Goal: Task Accomplishment & Management: Complete application form

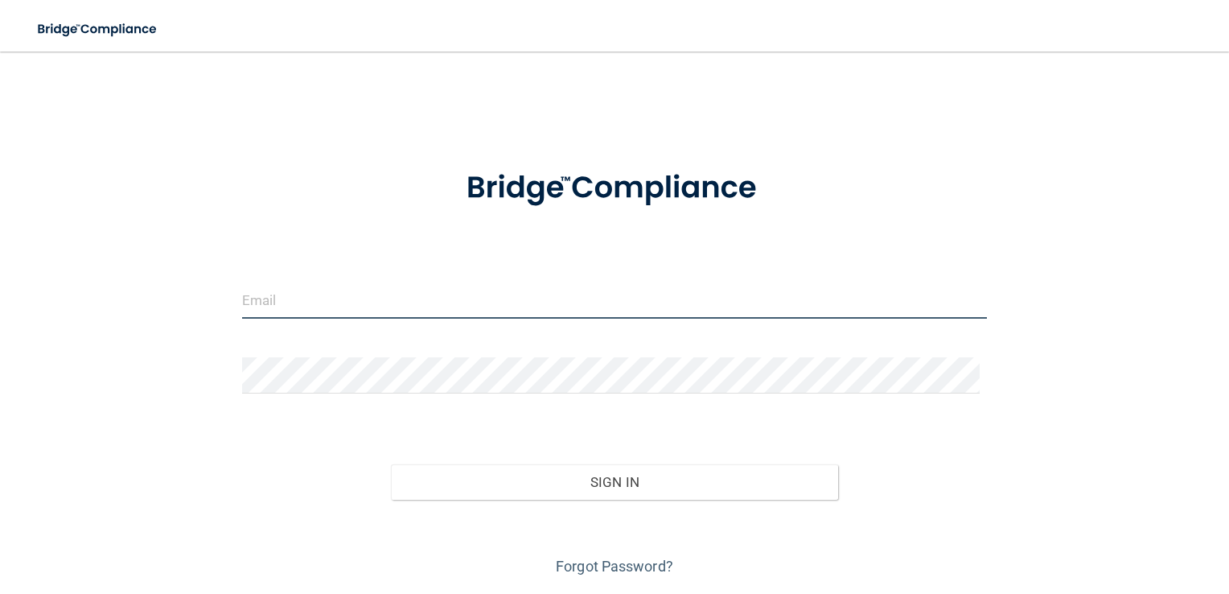
click at [364, 308] on input "email" at bounding box center [615, 300] width 746 height 36
type input "[EMAIL_ADDRESS][DOMAIN_NAME]"
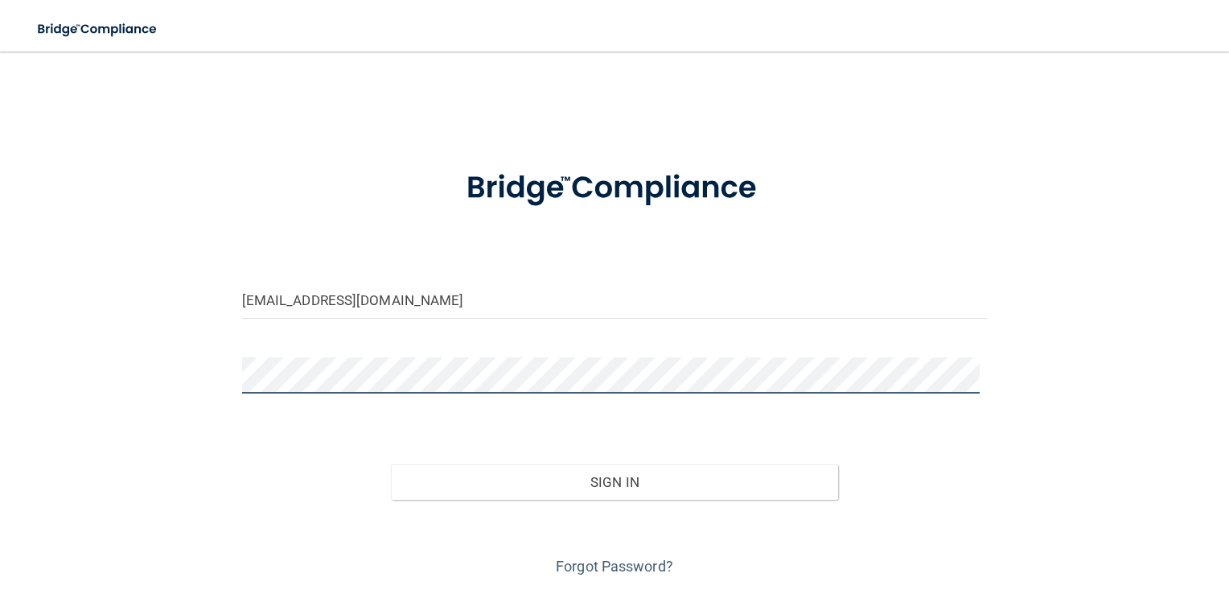
click at [391, 464] on button "Sign In" at bounding box center [614, 481] width 447 height 35
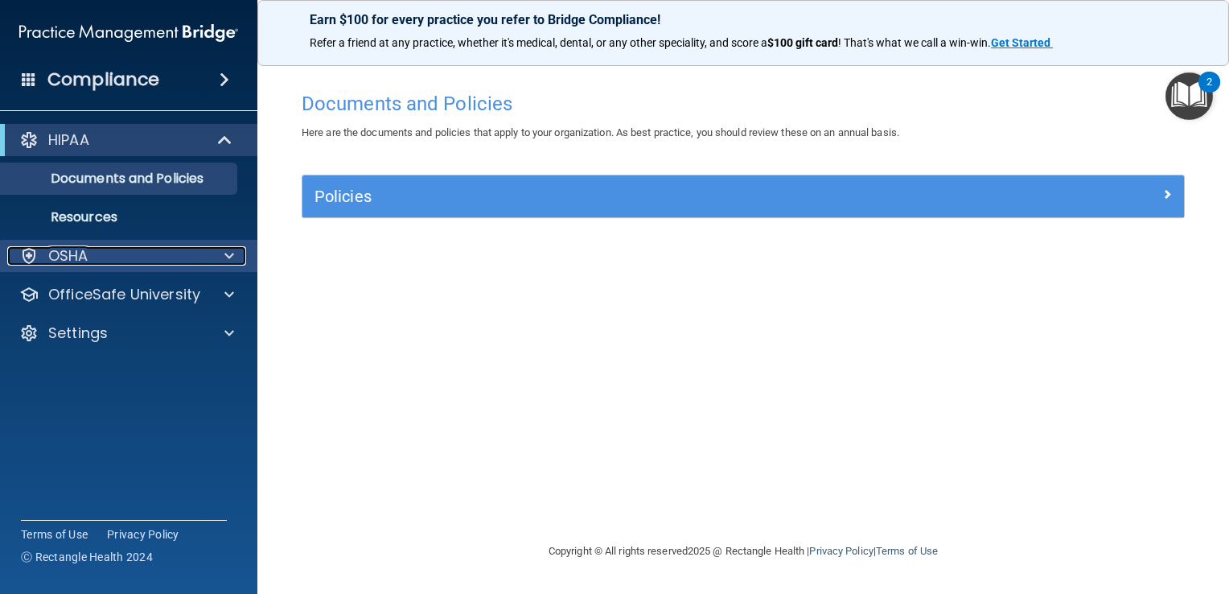
click at [61, 261] on p "OSHA" at bounding box center [68, 255] width 40 height 19
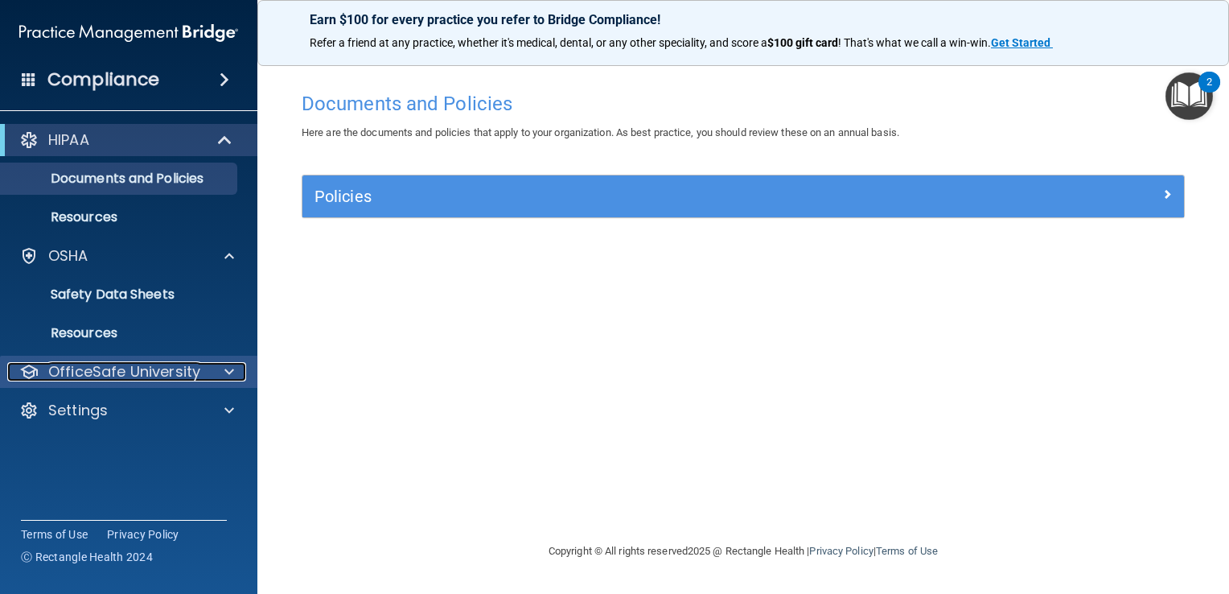
click at [21, 370] on div at bounding box center [28, 371] width 19 height 19
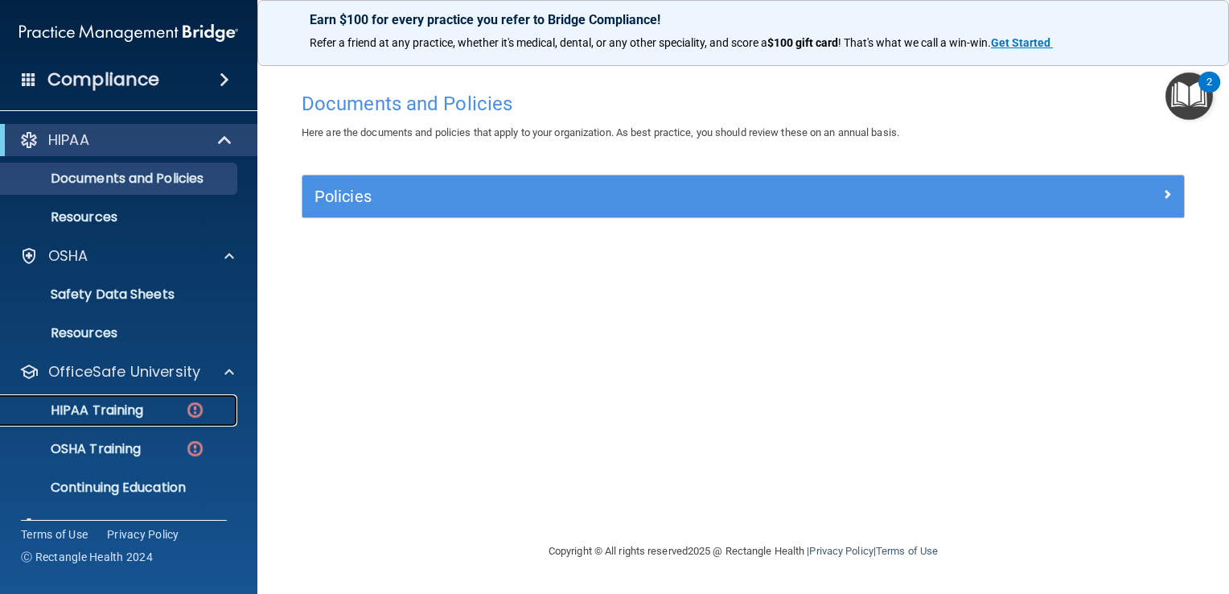
click at [57, 414] on p "HIPAA Training" at bounding box center [76, 410] width 133 height 16
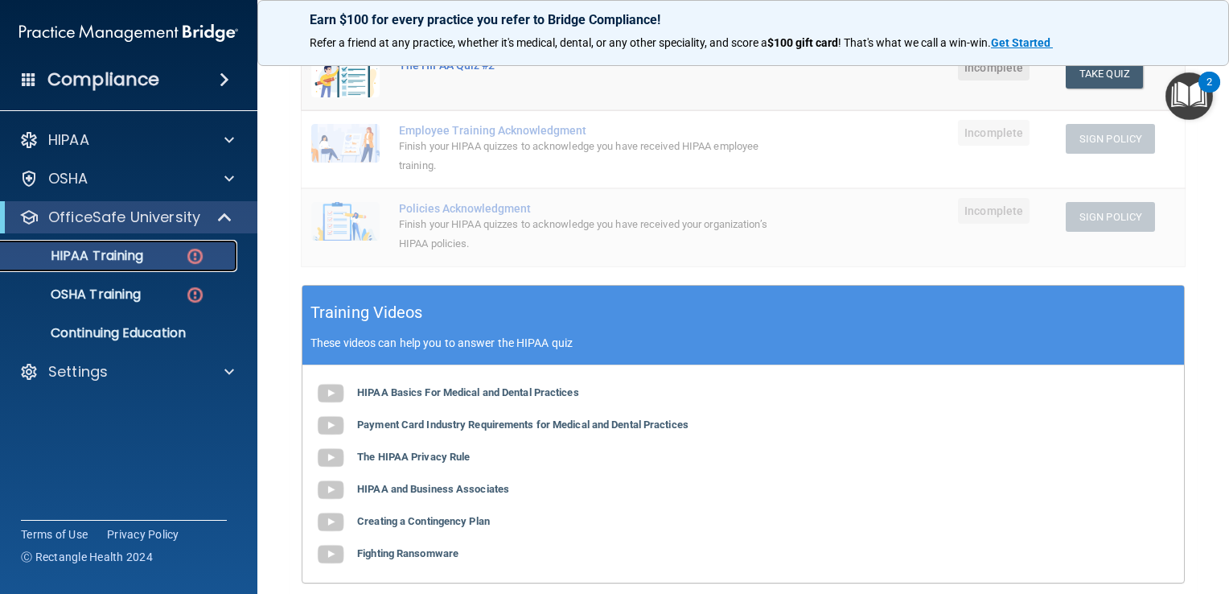
scroll to position [393, 0]
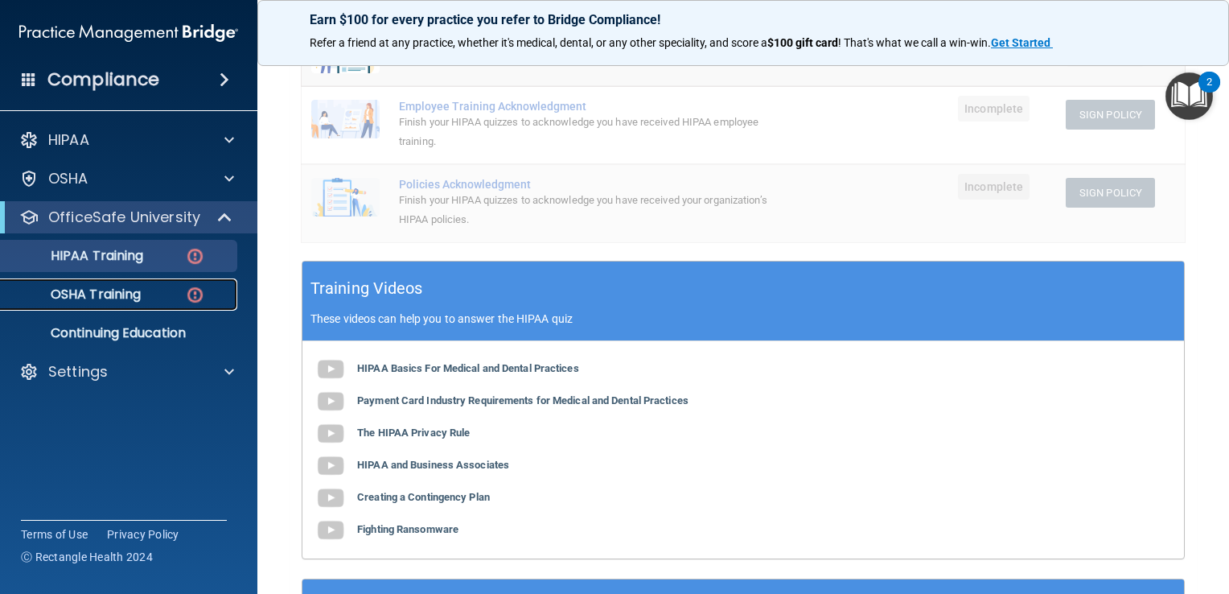
click at [71, 301] on p "OSHA Training" at bounding box center [75, 294] width 130 height 16
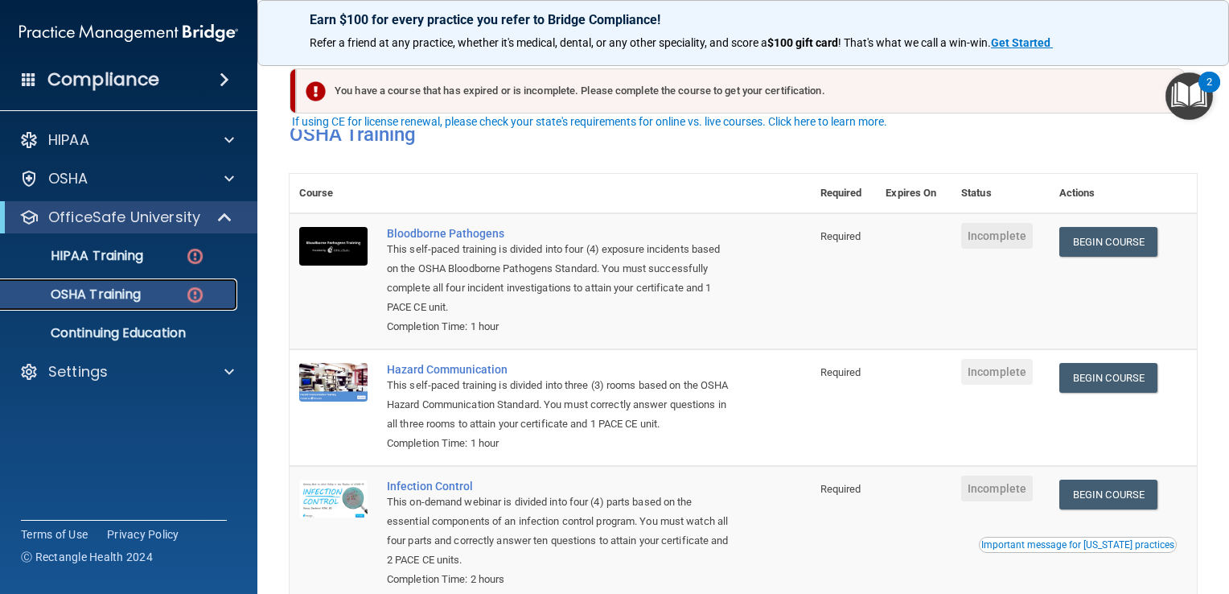
scroll to position [241, 0]
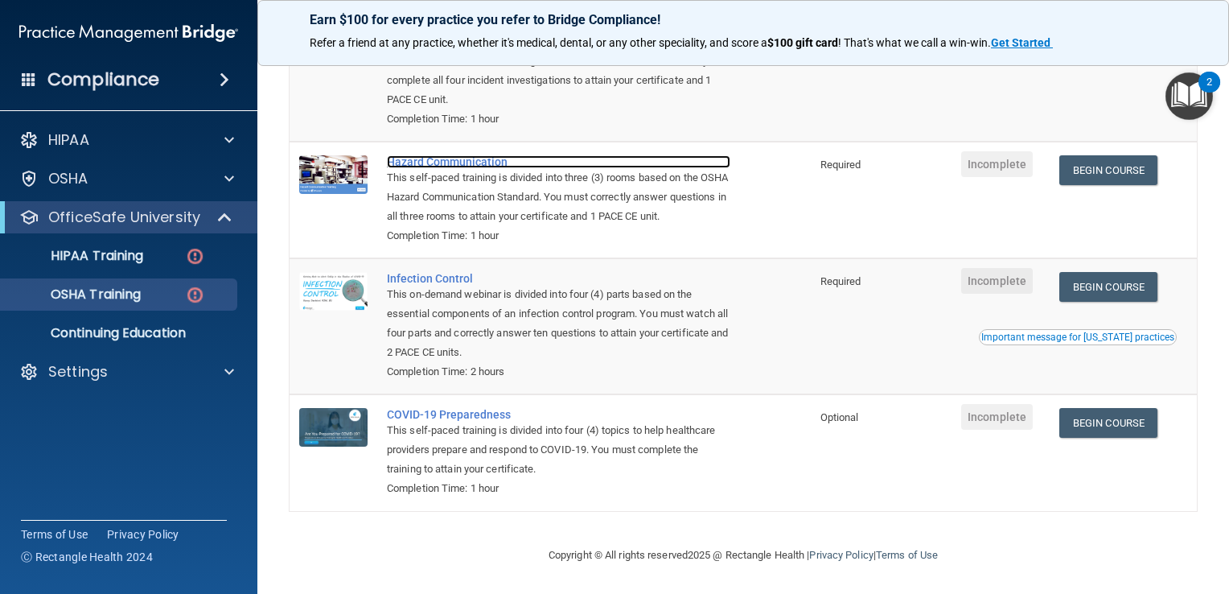
click at [397, 155] on div "Hazard Communication" at bounding box center [558, 161] width 343 height 13
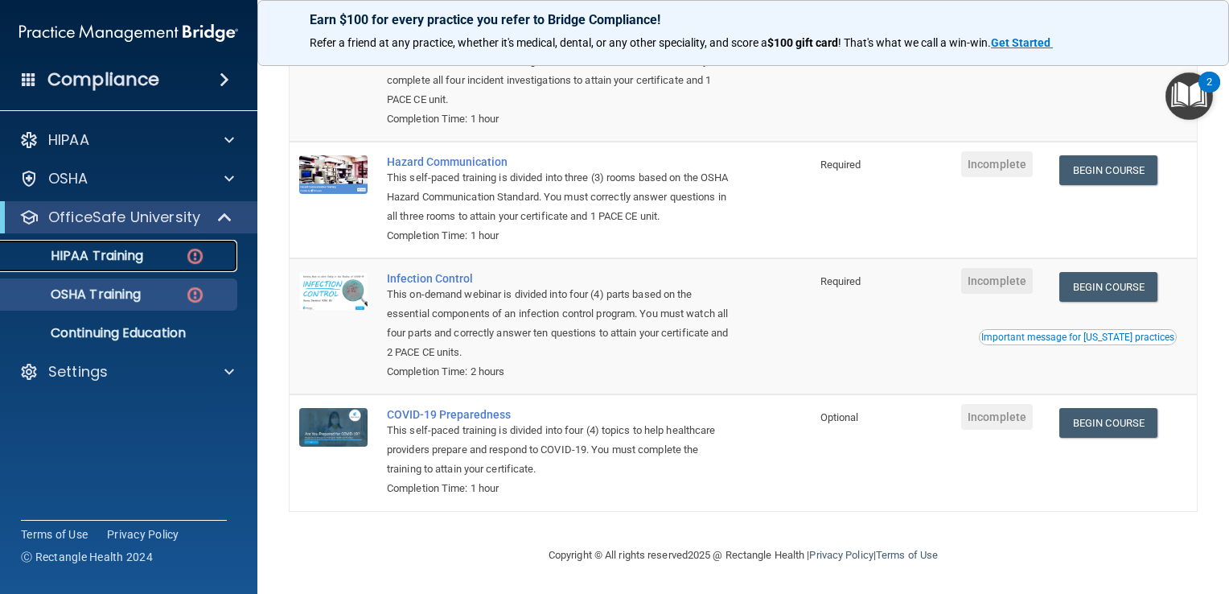
click at [133, 265] on link "HIPAA Training" at bounding box center [110, 256] width 253 height 32
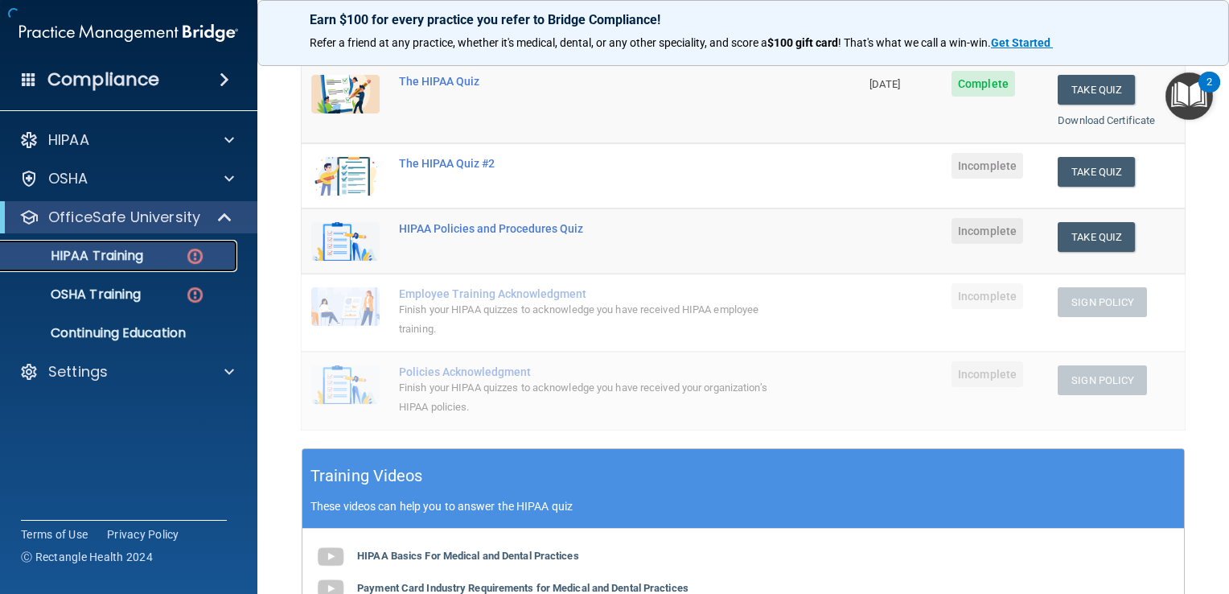
scroll to position [574, 0]
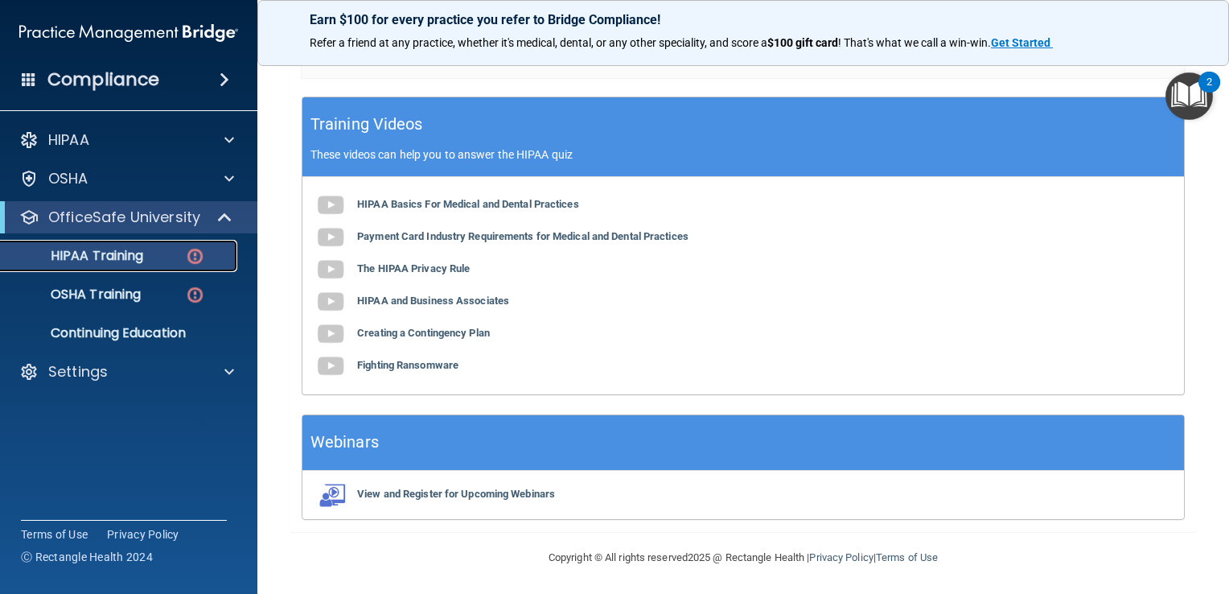
click at [129, 248] on p "HIPAA Training" at bounding box center [76, 256] width 133 height 16
click at [129, 249] on p "HIPAA Training" at bounding box center [76, 256] width 133 height 16
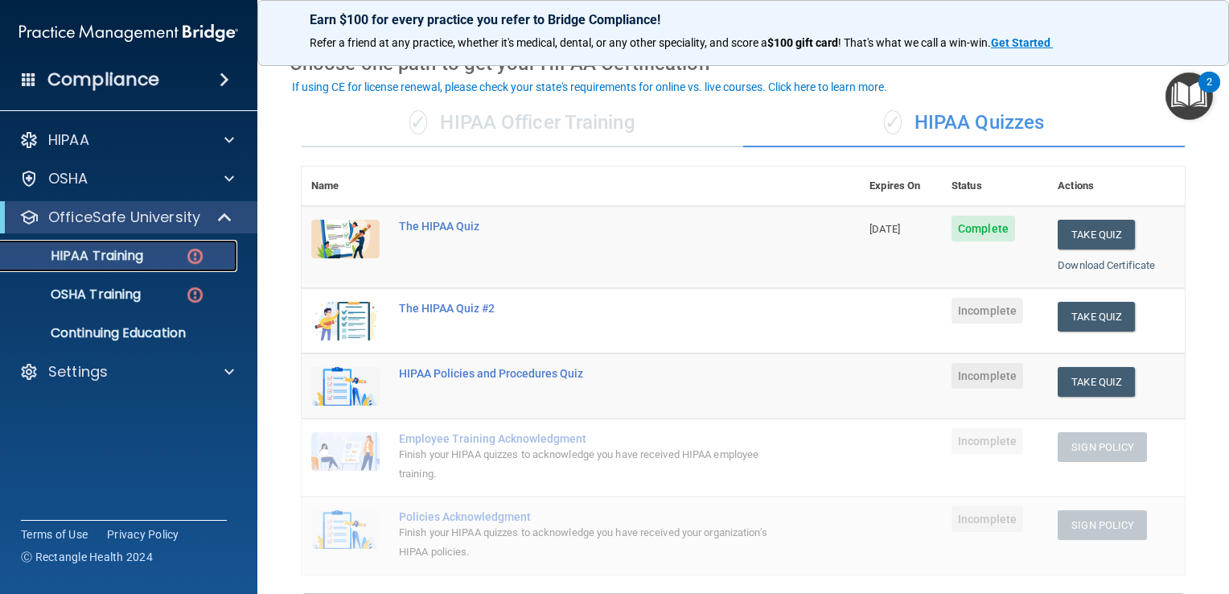
scroll to position [74, 0]
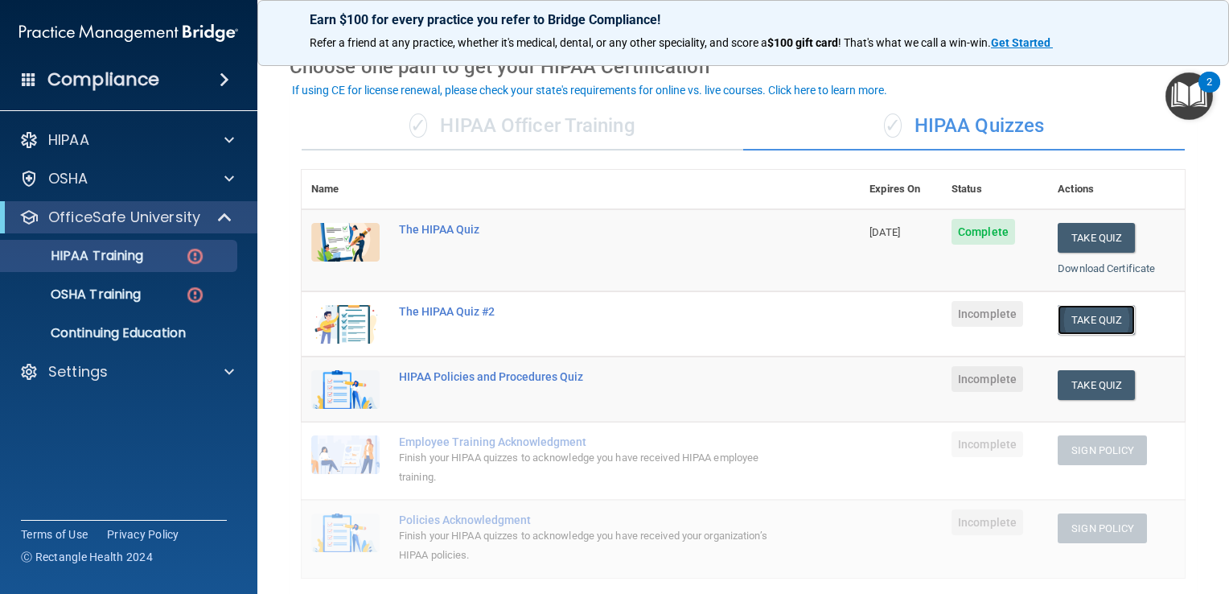
click at [1098, 315] on button "Take Quiz" at bounding box center [1096, 320] width 77 height 30
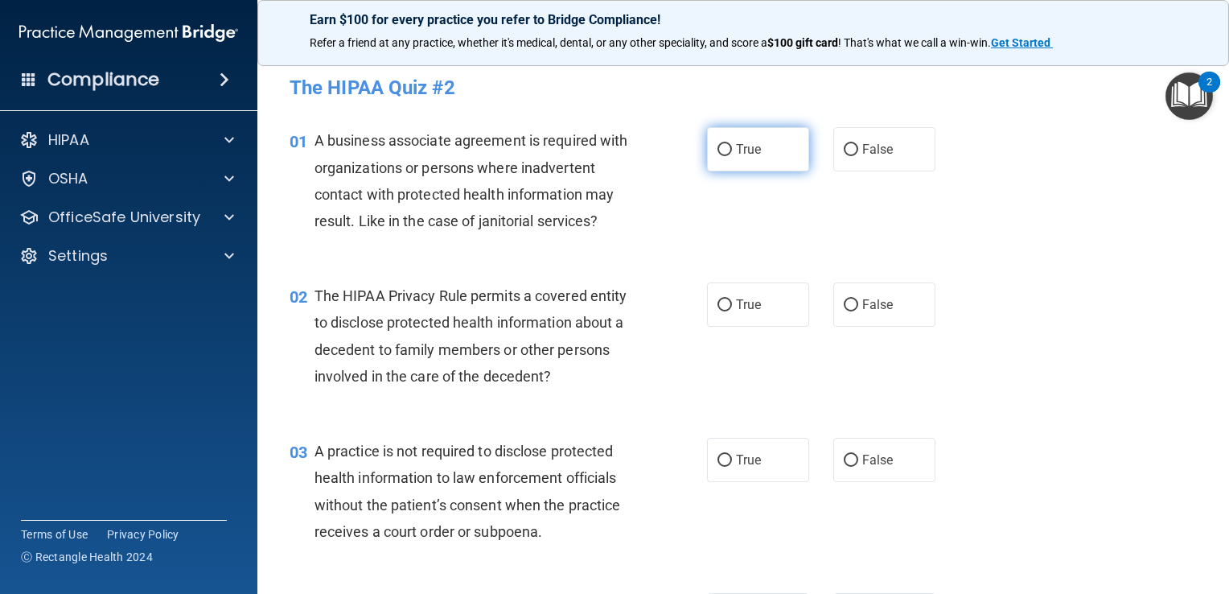
click at [743, 148] on span "True" at bounding box center [748, 149] width 25 height 15
click at [732, 148] on input "True" at bounding box center [725, 150] width 14 height 12
radio input "true"
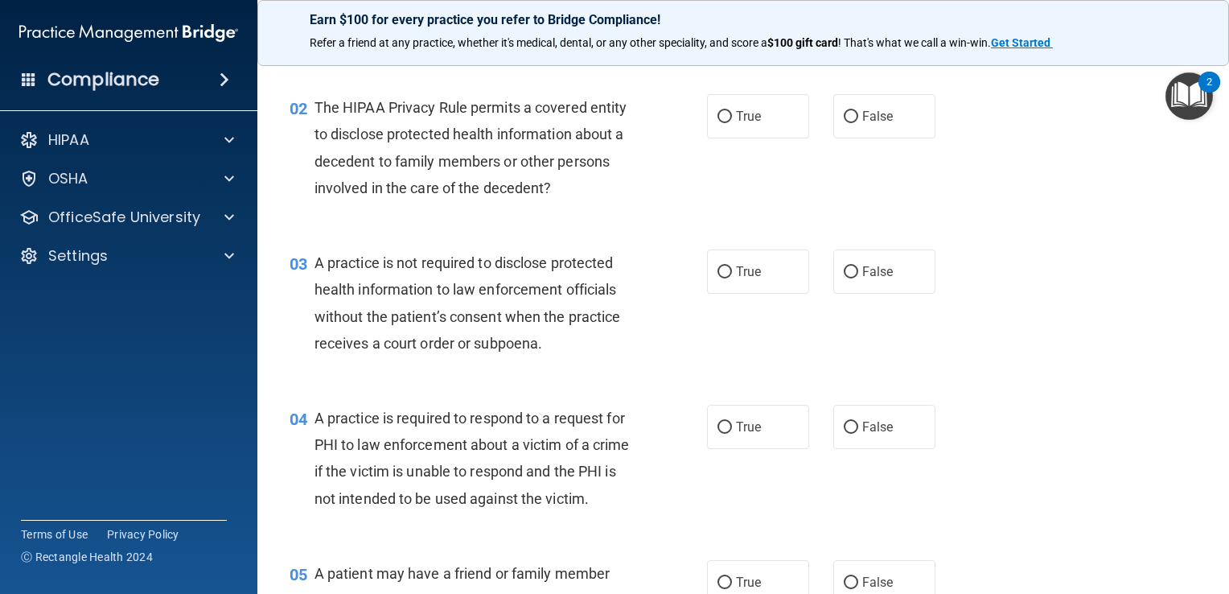
scroll to position [189, 0]
click at [854, 124] on label "False" at bounding box center [884, 115] width 102 height 44
click at [854, 122] on input "False" at bounding box center [851, 116] width 14 height 12
radio input "true"
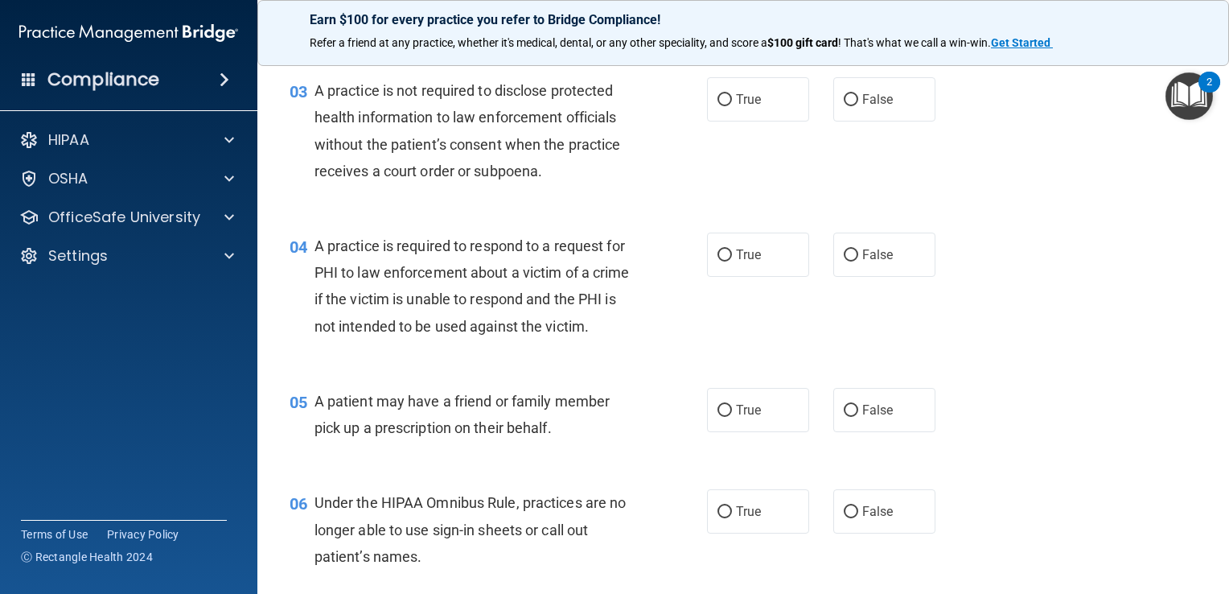
scroll to position [360, 0]
click at [862, 103] on span "False" at bounding box center [877, 100] width 31 height 15
click at [858, 103] on input "False" at bounding box center [851, 101] width 14 height 12
radio input "true"
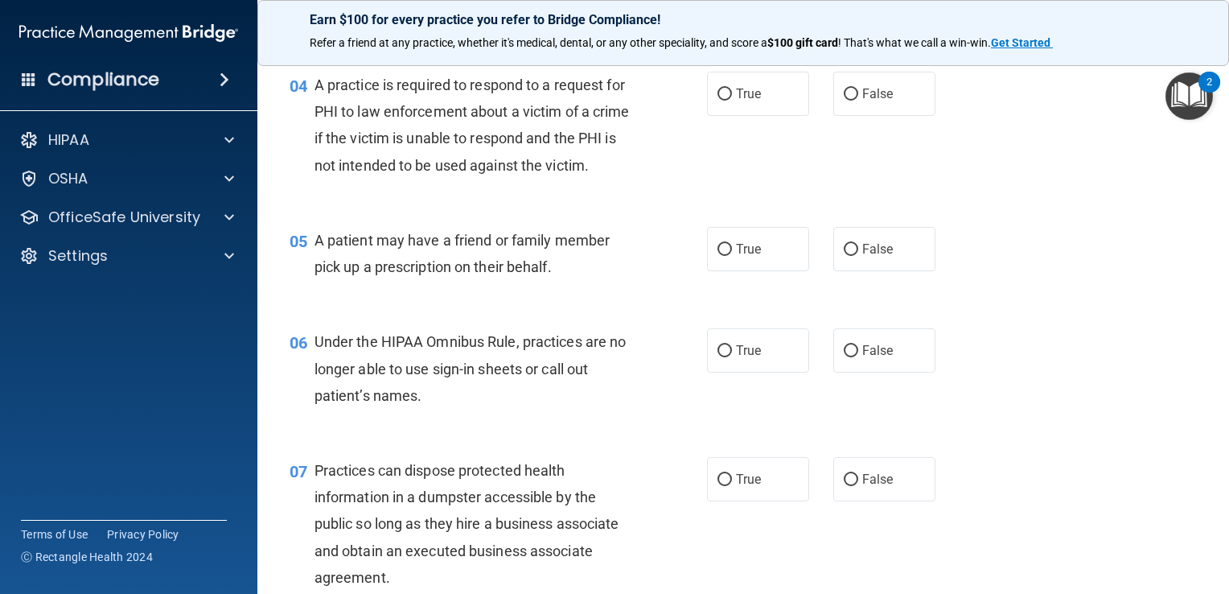
scroll to position [521, 0]
click at [845, 101] on label "False" at bounding box center [884, 94] width 102 height 44
click at [845, 101] on input "False" at bounding box center [851, 94] width 14 height 12
radio input "true"
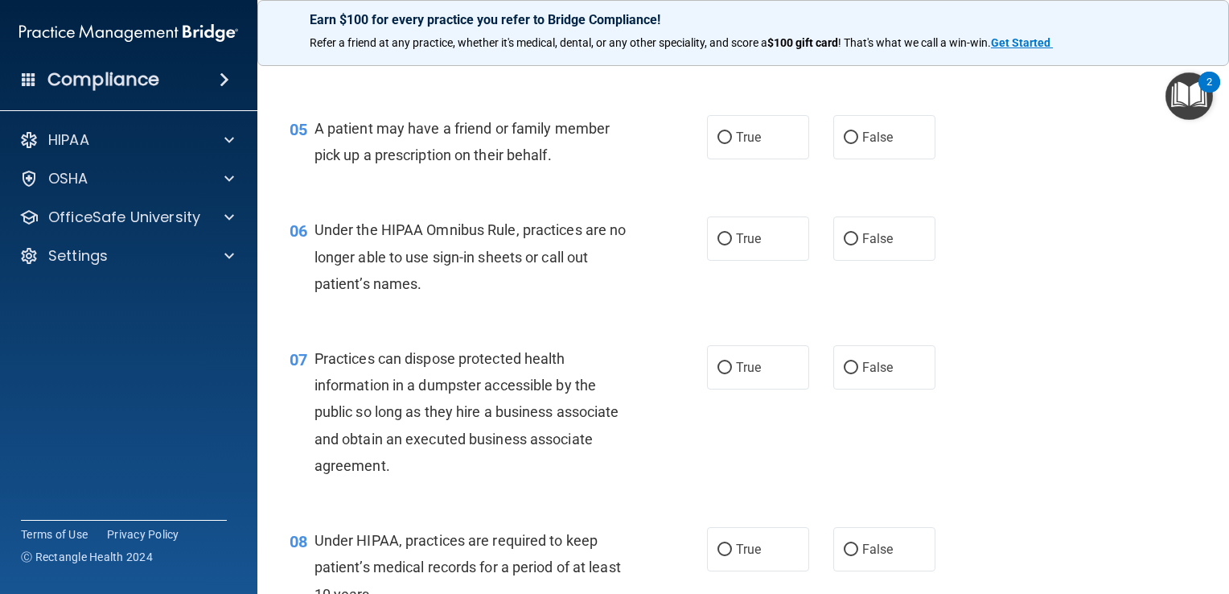
scroll to position [647, 0]
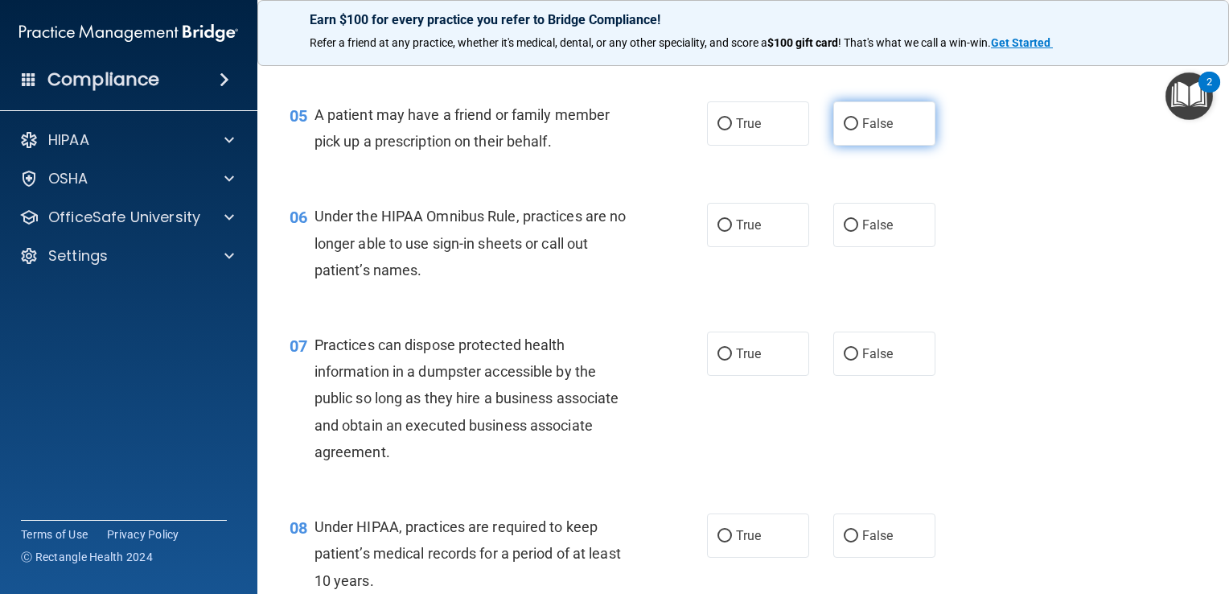
click at [874, 141] on label "False" at bounding box center [884, 123] width 102 height 44
click at [858, 130] on input "False" at bounding box center [851, 124] width 14 height 12
radio input "true"
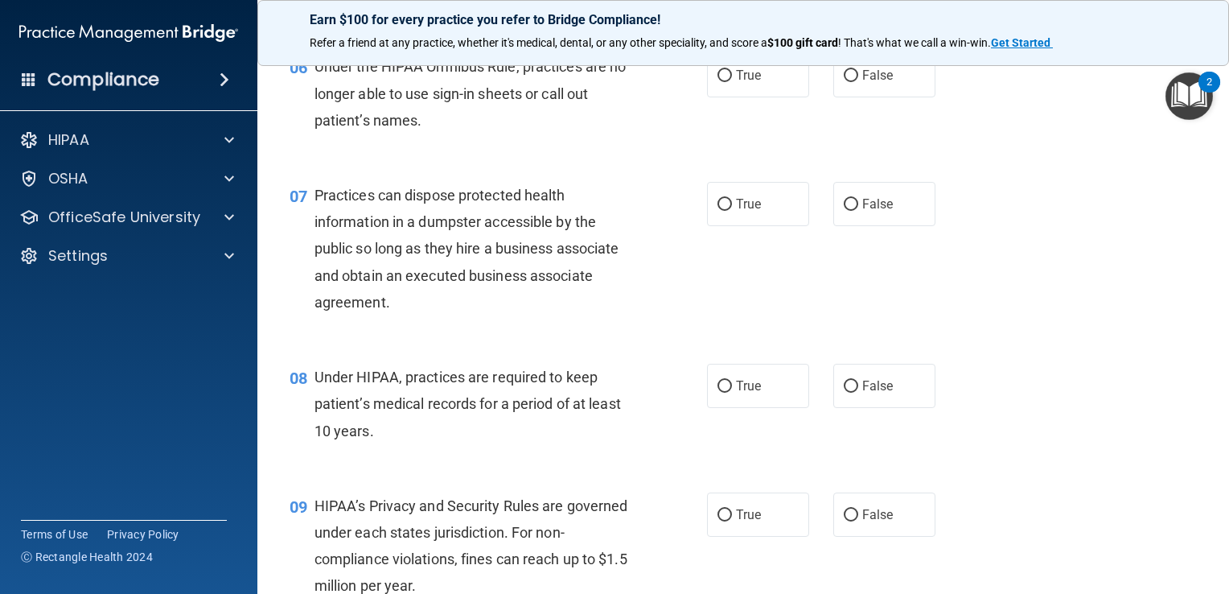
scroll to position [798, 0]
click at [862, 81] on span "False" at bounding box center [877, 73] width 31 height 15
click at [856, 80] on input "False" at bounding box center [851, 74] width 14 height 12
radio input "true"
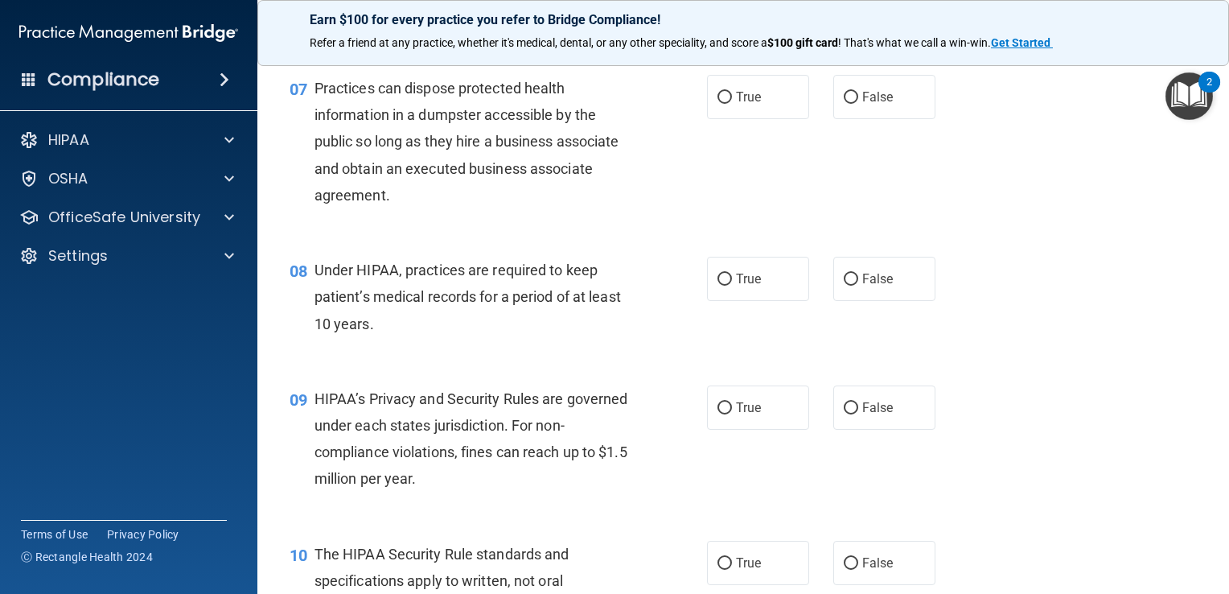
scroll to position [906, 0]
click at [870, 102] on label "False" at bounding box center [884, 94] width 102 height 44
click at [858, 101] on input "False" at bounding box center [851, 95] width 14 height 12
radio input "true"
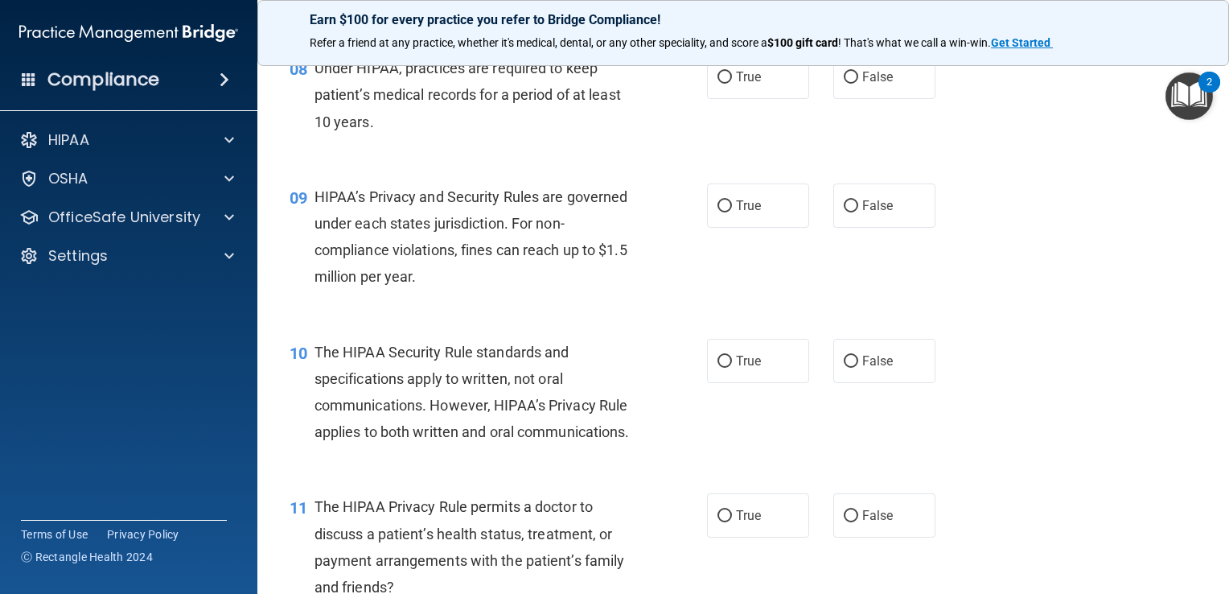
scroll to position [1117, 0]
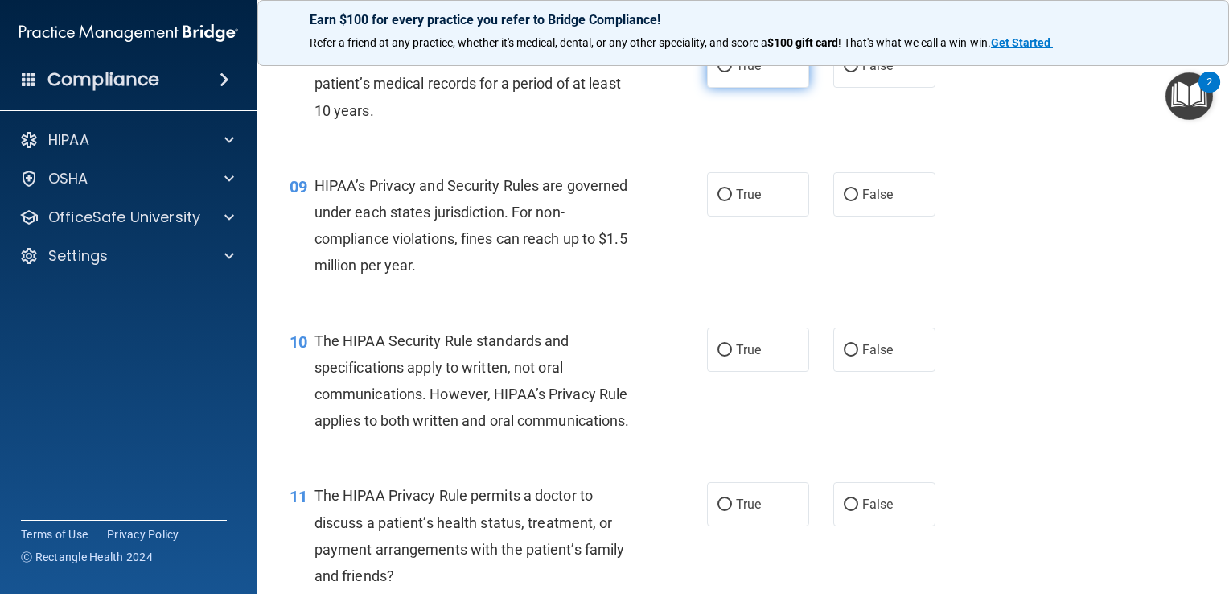
click at [723, 72] on input "True" at bounding box center [725, 66] width 14 height 12
radio input "true"
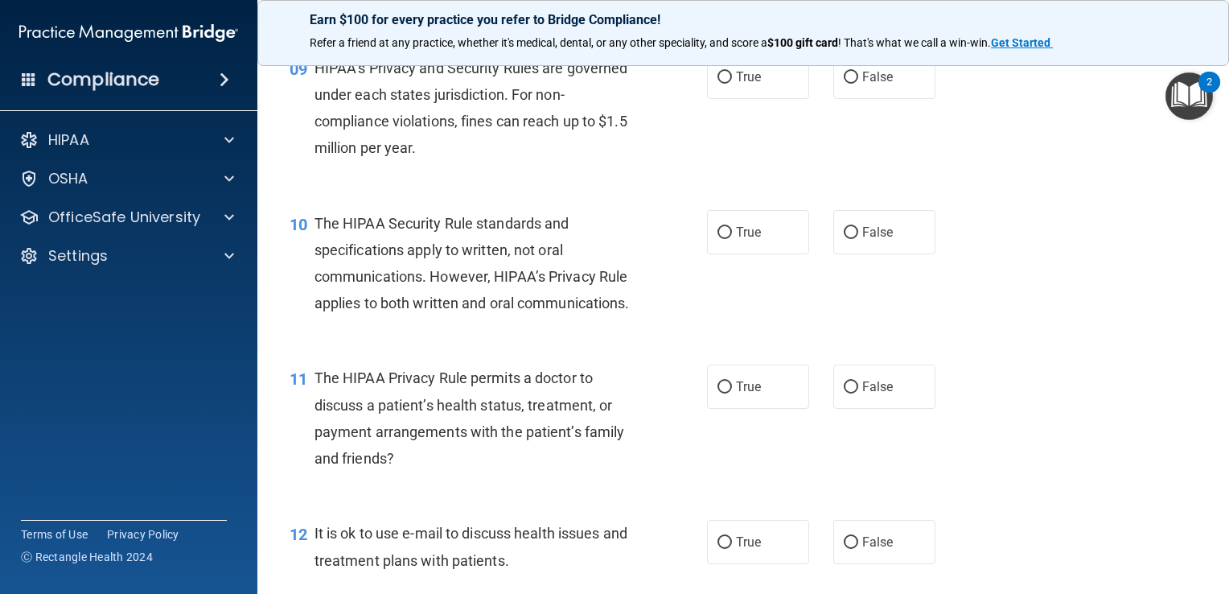
scroll to position [1236, 0]
click at [723, 82] on input "True" at bounding box center [725, 76] width 14 height 12
radio input "true"
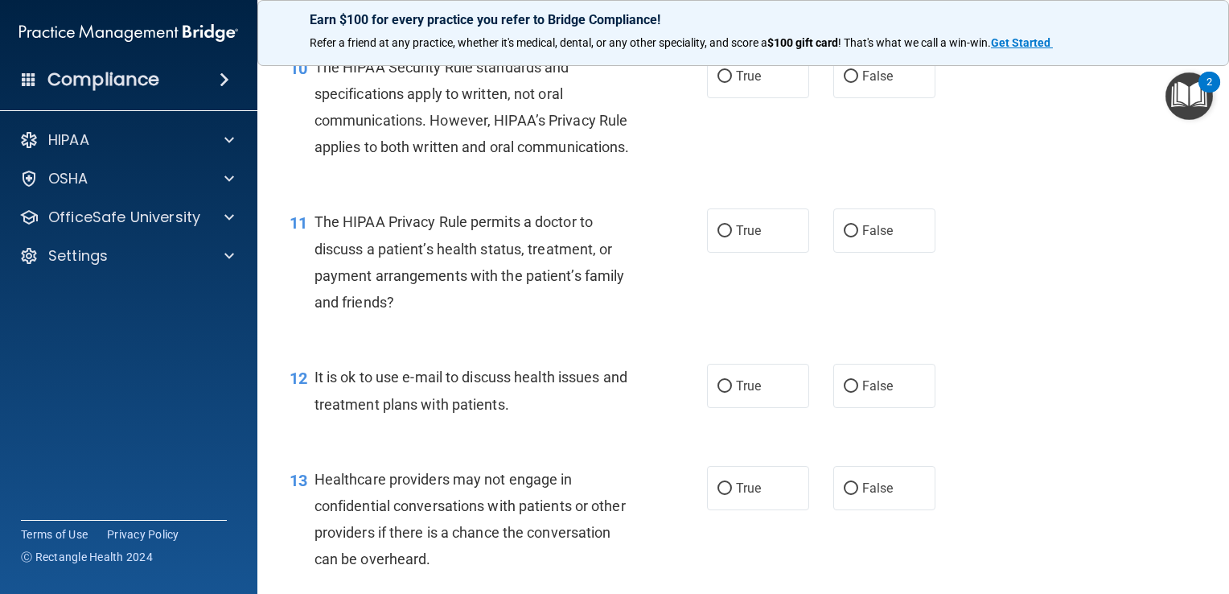
scroll to position [1390, 0]
click at [837, 92] on label "False" at bounding box center [884, 76] width 102 height 44
click at [844, 83] on input "False" at bounding box center [851, 77] width 14 height 12
radio input "true"
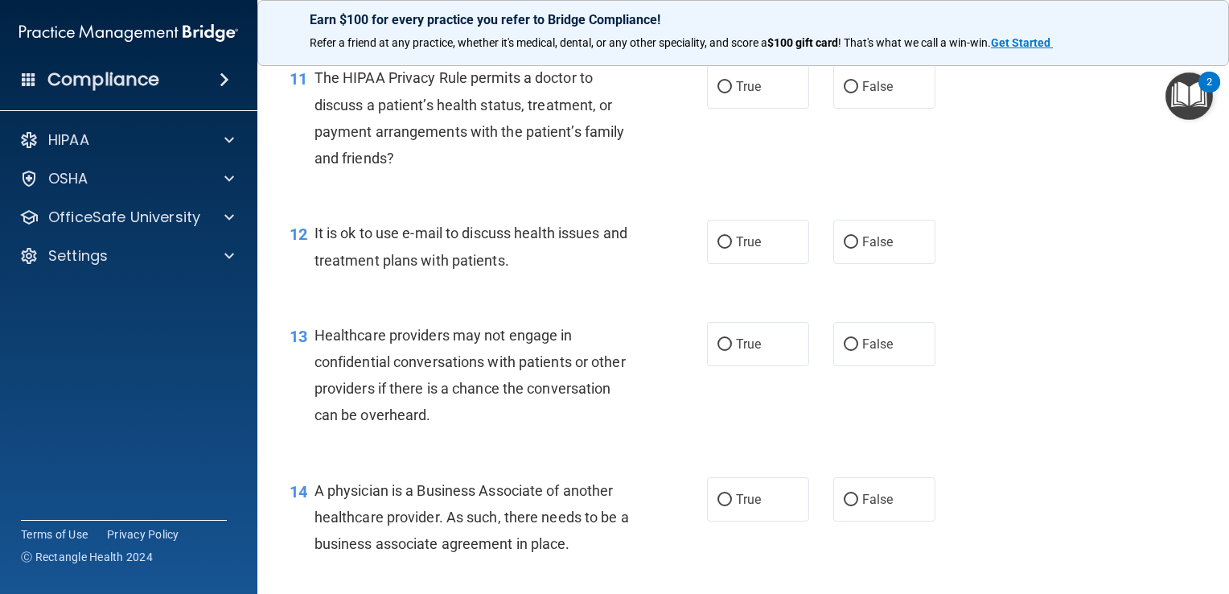
scroll to position [1538, 0]
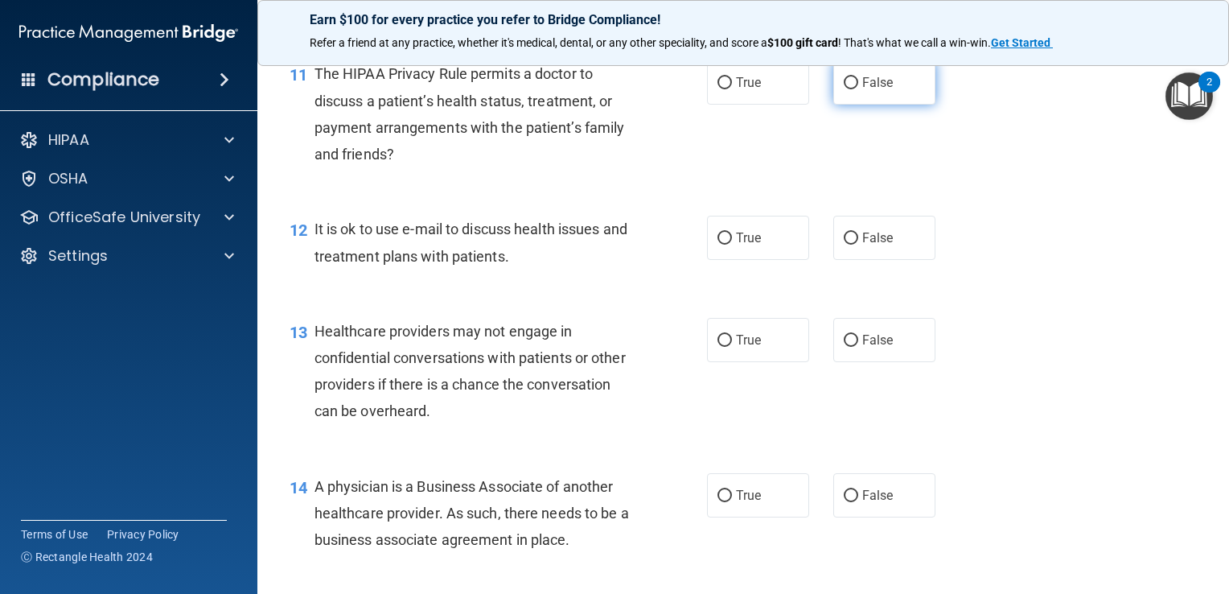
click at [845, 89] on input "False" at bounding box center [851, 83] width 14 height 12
radio input "true"
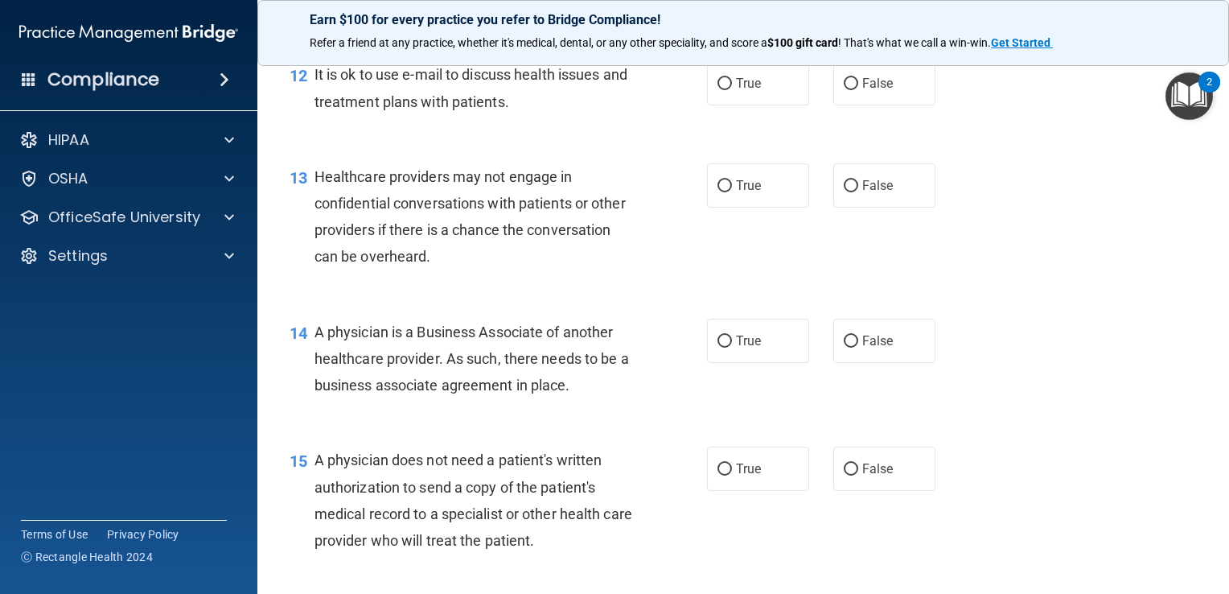
scroll to position [1693, 0]
click at [853, 105] on label "False" at bounding box center [884, 83] width 102 height 44
click at [853, 90] on input "False" at bounding box center [851, 84] width 14 height 12
radio input "true"
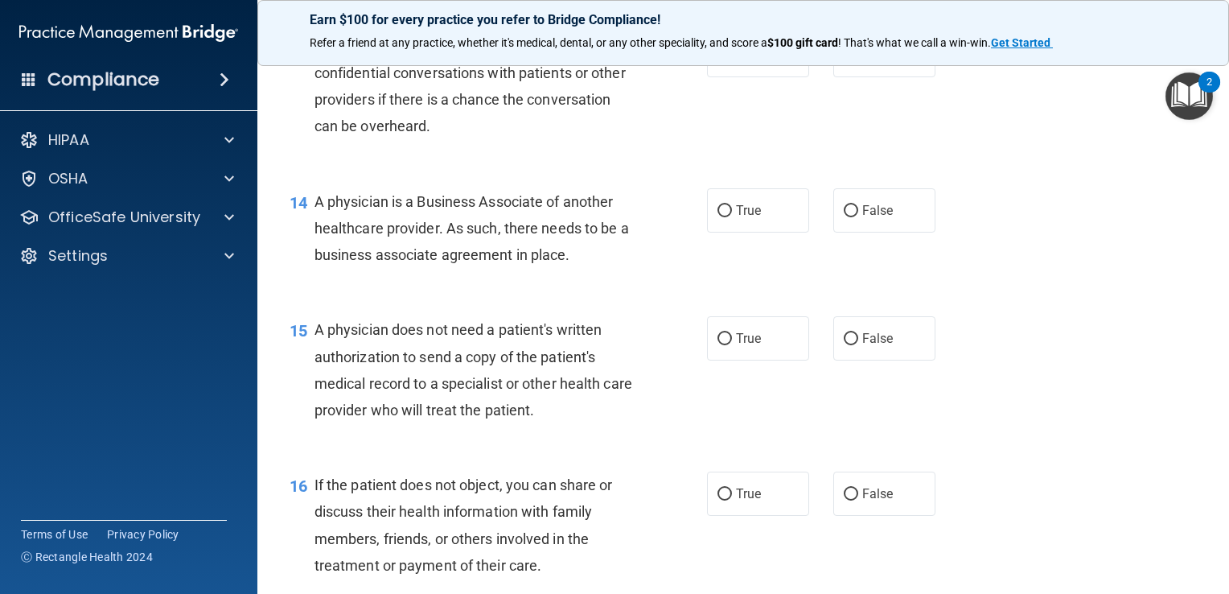
scroll to position [1821, 0]
click at [747, 64] on span "True" at bounding box center [748, 56] width 25 height 15
click at [732, 64] on input "True" at bounding box center [725, 57] width 14 height 12
radio input "true"
click at [863, 64] on span "False" at bounding box center [877, 56] width 31 height 15
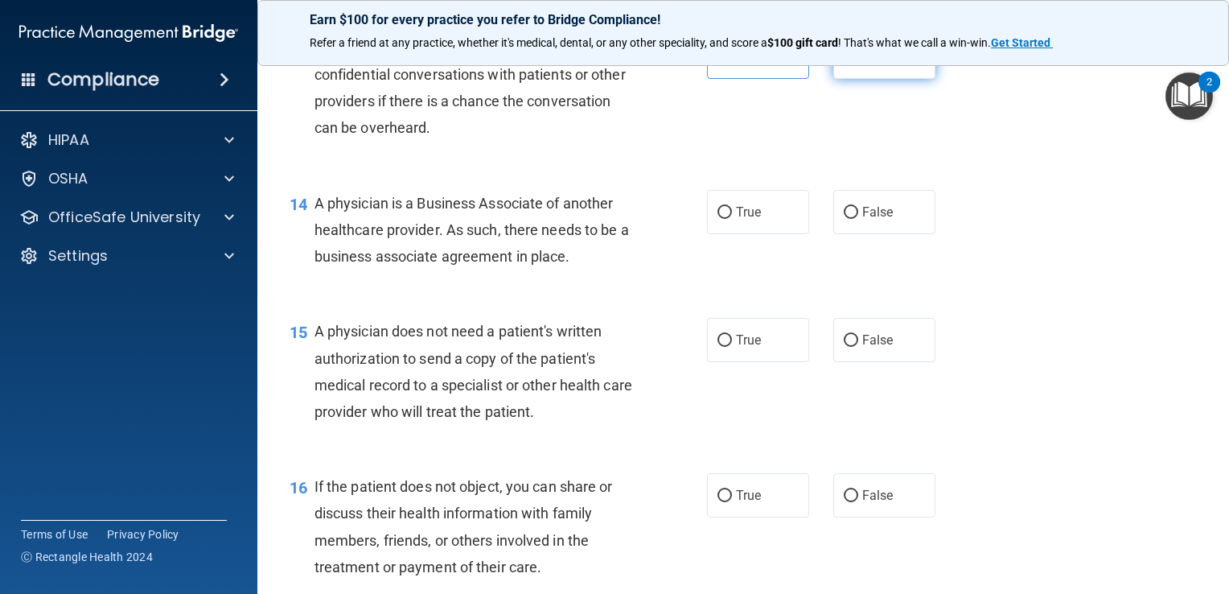
click at [858, 64] on input "False" at bounding box center [851, 57] width 14 height 12
radio input "true"
radio input "false"
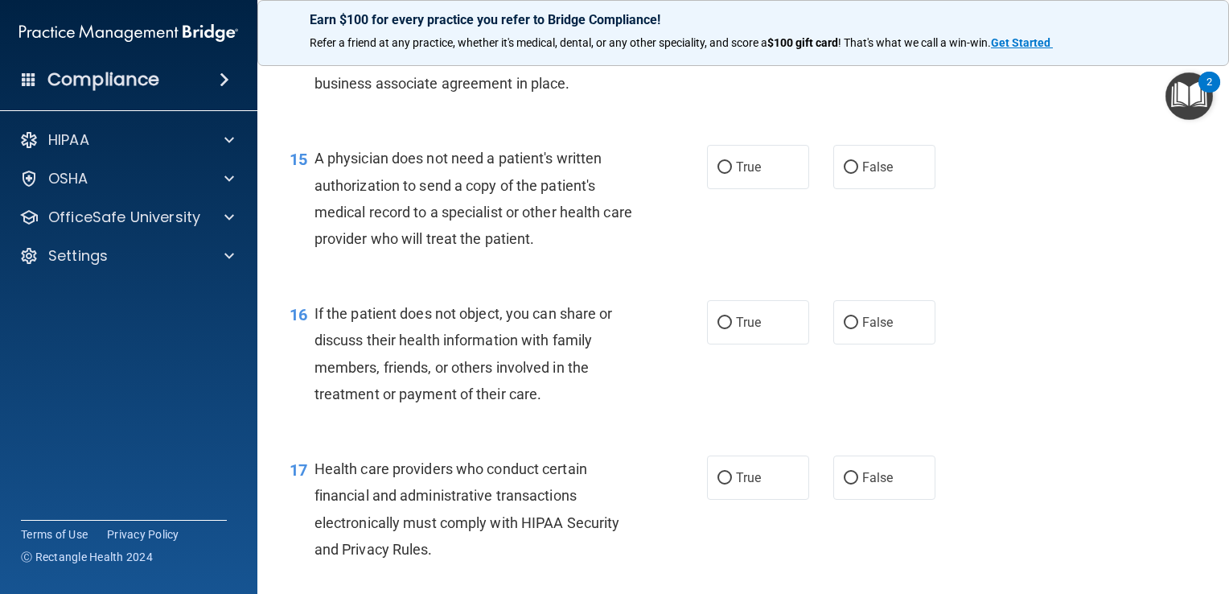
scroll to position [1993, 0]
click at [726, 62] on label "True" at bounding box center [758, 40] width 102 height 44
click at [726, 47] on input "True" at bounding box center [725, 41] width 14 height 12
radio input "true"
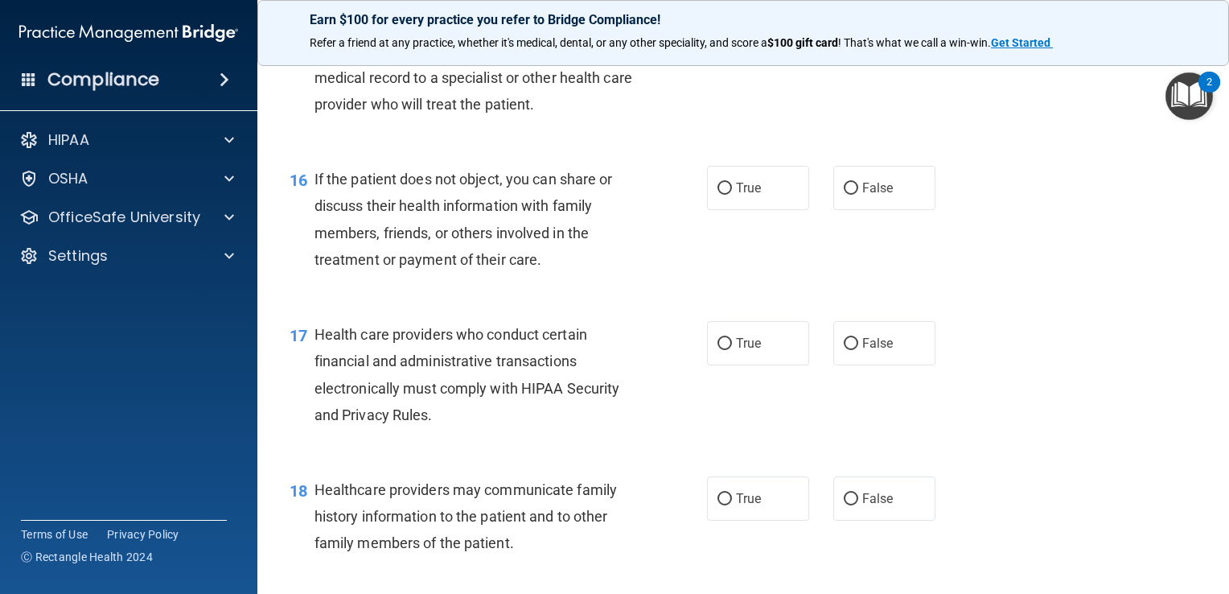
scroll to position [2129, 0]
click at [792, 54] on label "True" at bounding box center [758, 32] width 102 height 44
click at [732, 39] on input "True" at bounding box center [725, 33] width 14 height 12
radio input "true"
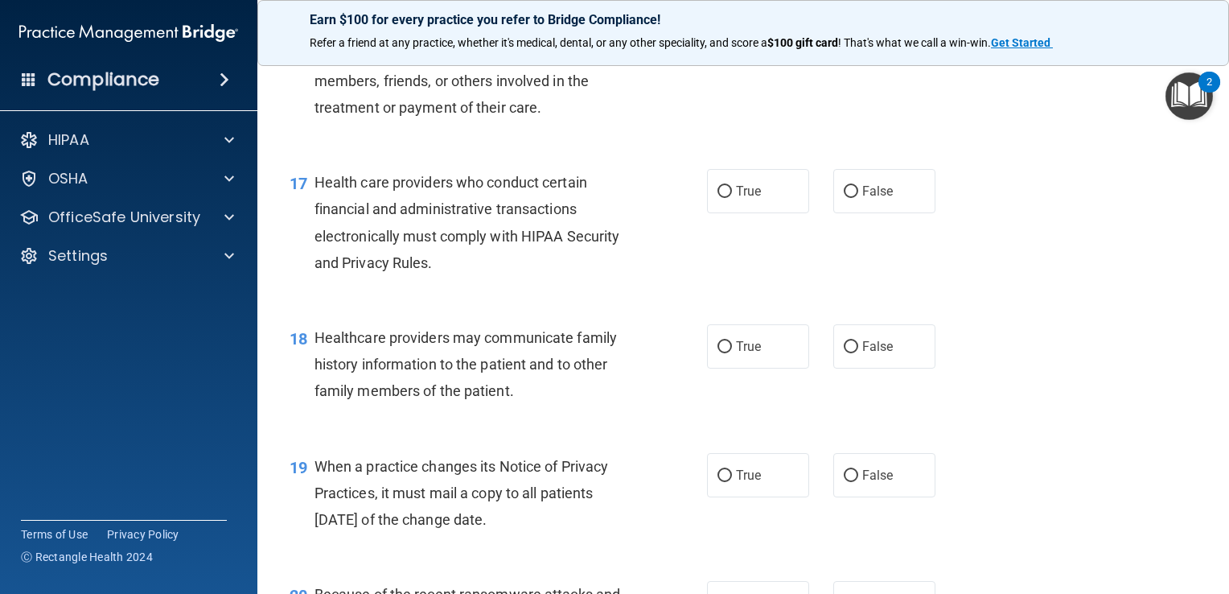
scroll to position [2280, 0]
click at [869, 59] on label "False" at bounding box center [884, 36] width 102 height 44
click at [858, 43] on input "False" at bounding box center [851, 37] width 14 height 12
radio input "true"
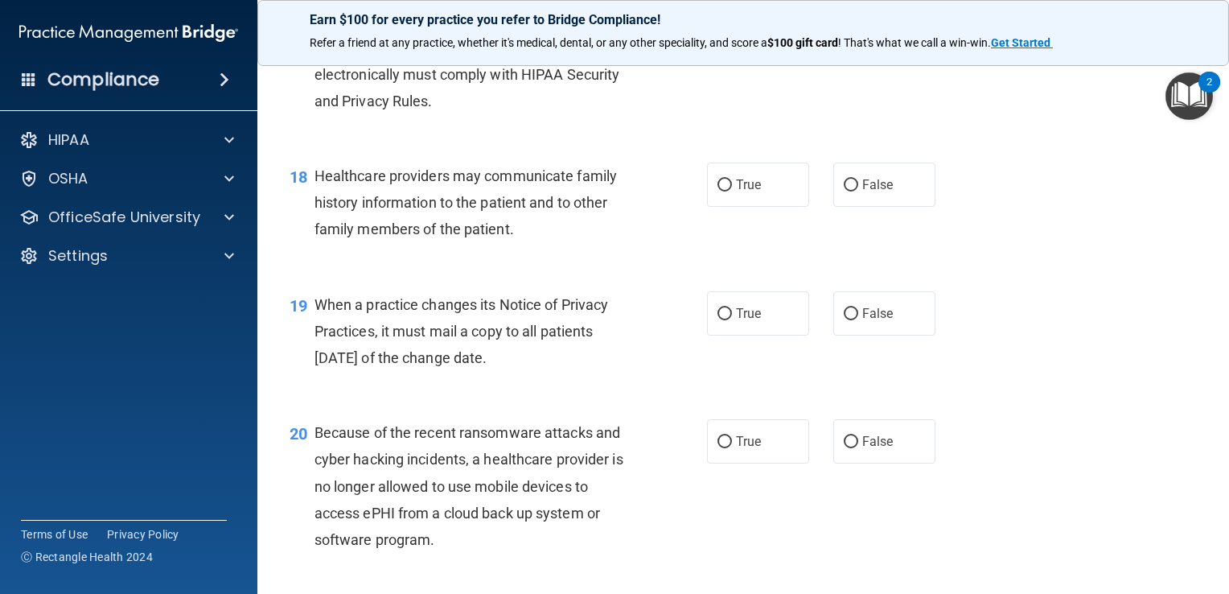
scroll to position [2441, 0]
click at [747, 53] on label "True" at bounding box center [758, 31] width 102 height 44
click at [732, 38] on input "True" at bounding box center [725, 32] width 14 height 12
radio input "true"
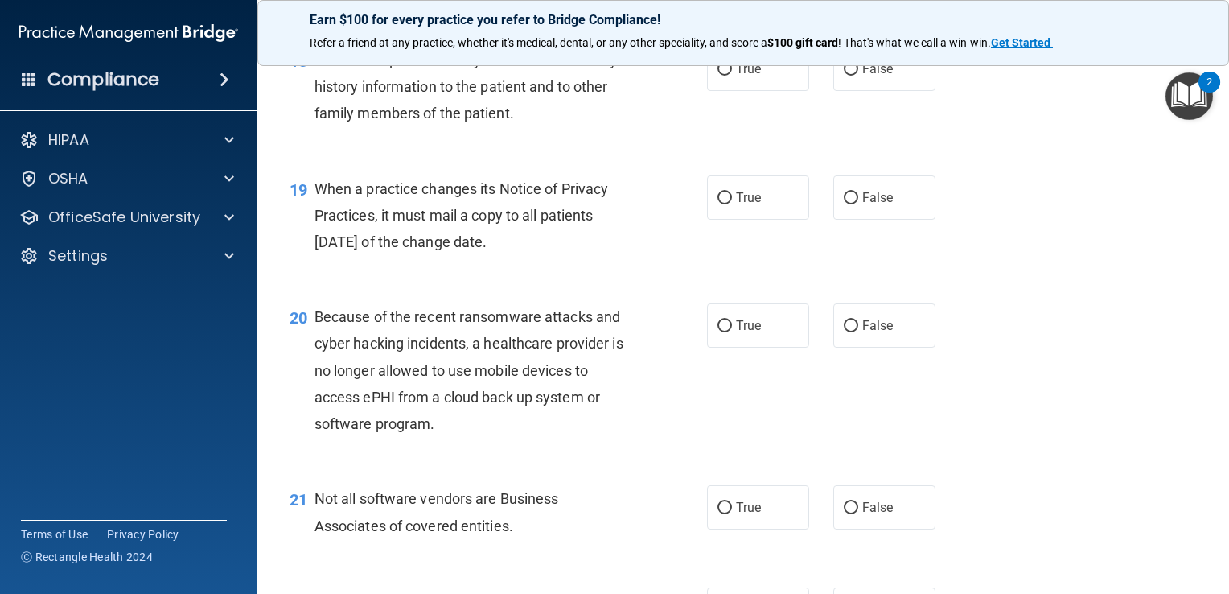
scroll to position [2564, 0]
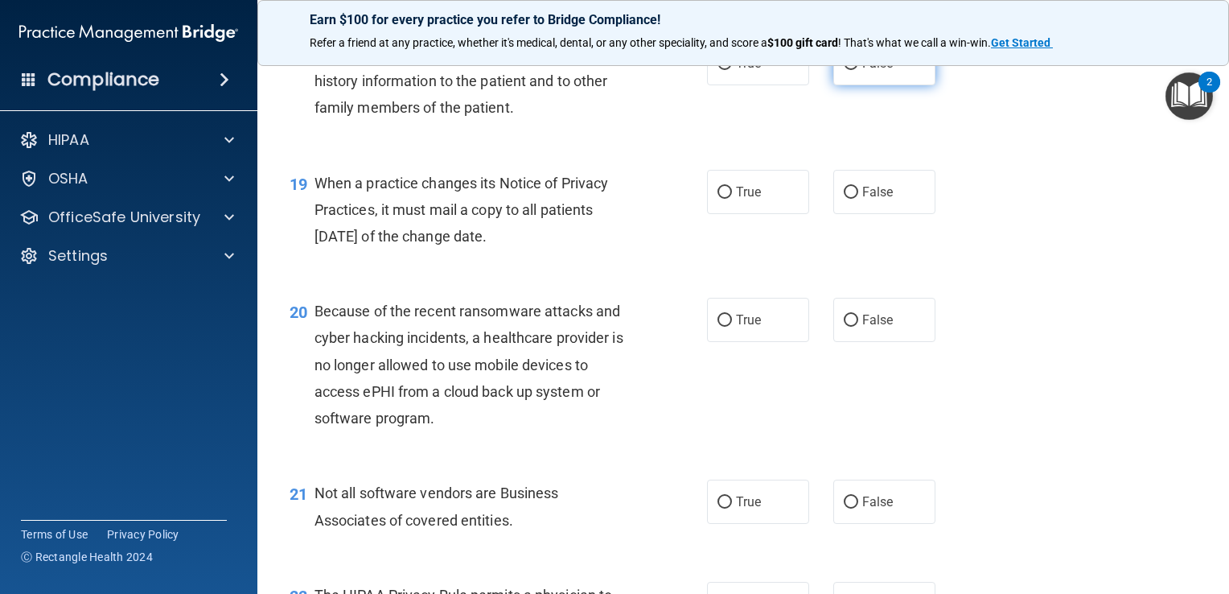
click at [844, 70] on input "False" at bounding box center [851, 64] width 14 height 12
radio input "true"
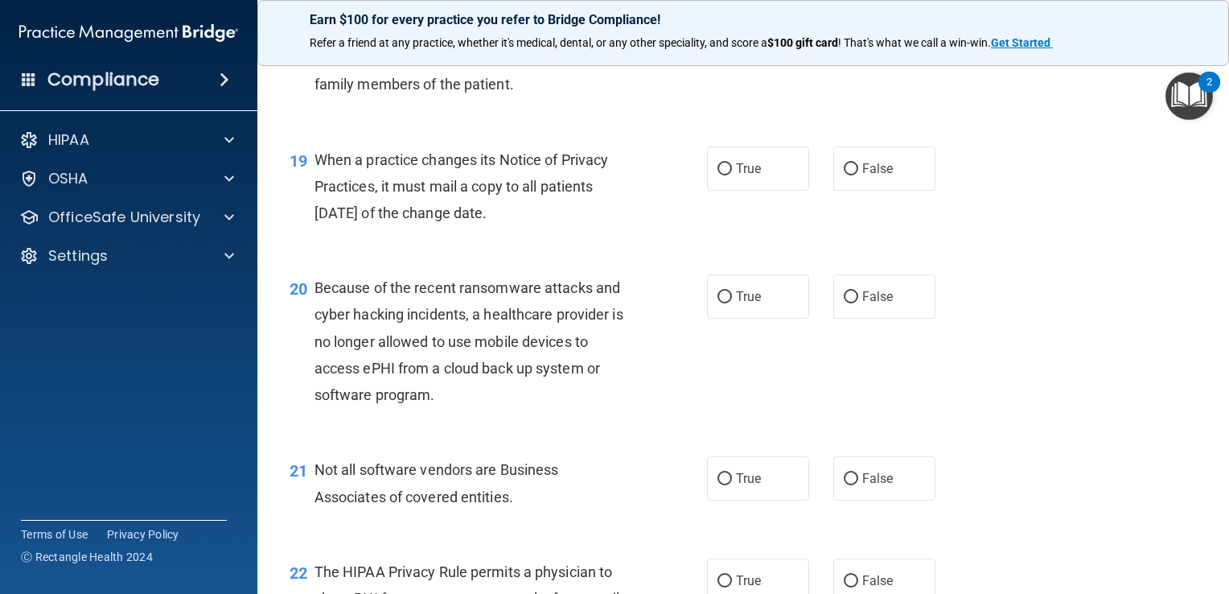
scroll to position [2586, 0]
click at [743, 48] on span "True" at bounding box center [748, 40] width 25 height 15
click at [732, 47] on input "True" at bounding box center [725, 41] width 14 height 12
radio input "true"
click at [785, 63] on label "True" at bounding box center [758, 41] width 102 height 44
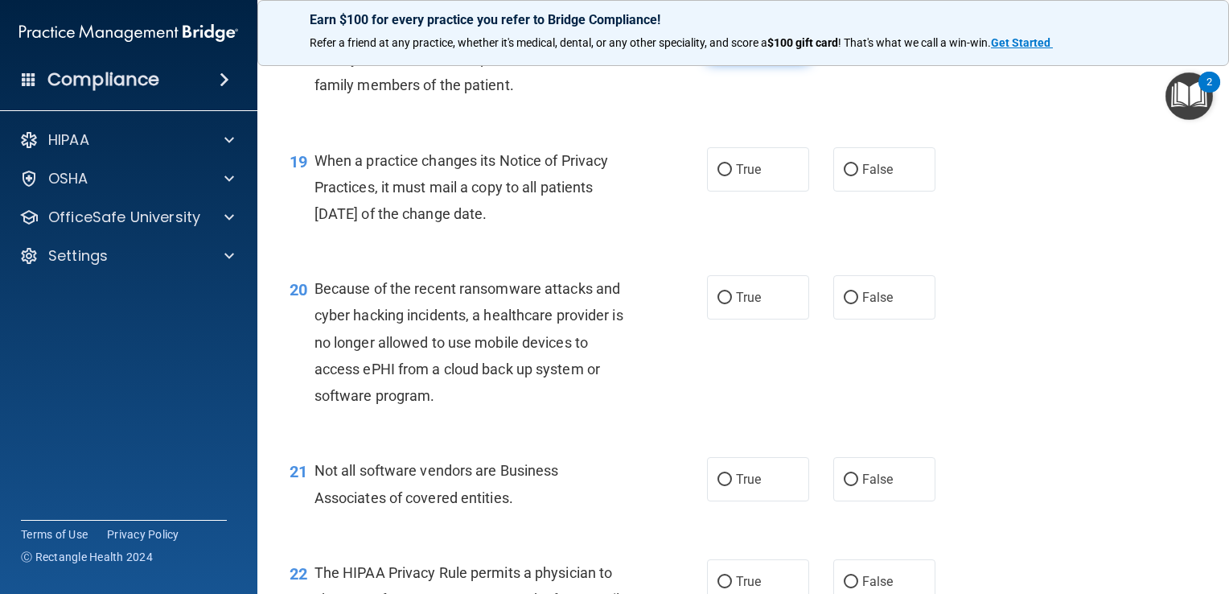
click at [732, 47] on input "True" at bounding box center [725, 41] width 14 height 12
click at [833, 63] on label "False" at bounding box center [884, 41] width 102 height 44
click at [844, 47] on input "False" at bounding box center [851, 41] width 14 height 12
radio input "true"
radio input "false"
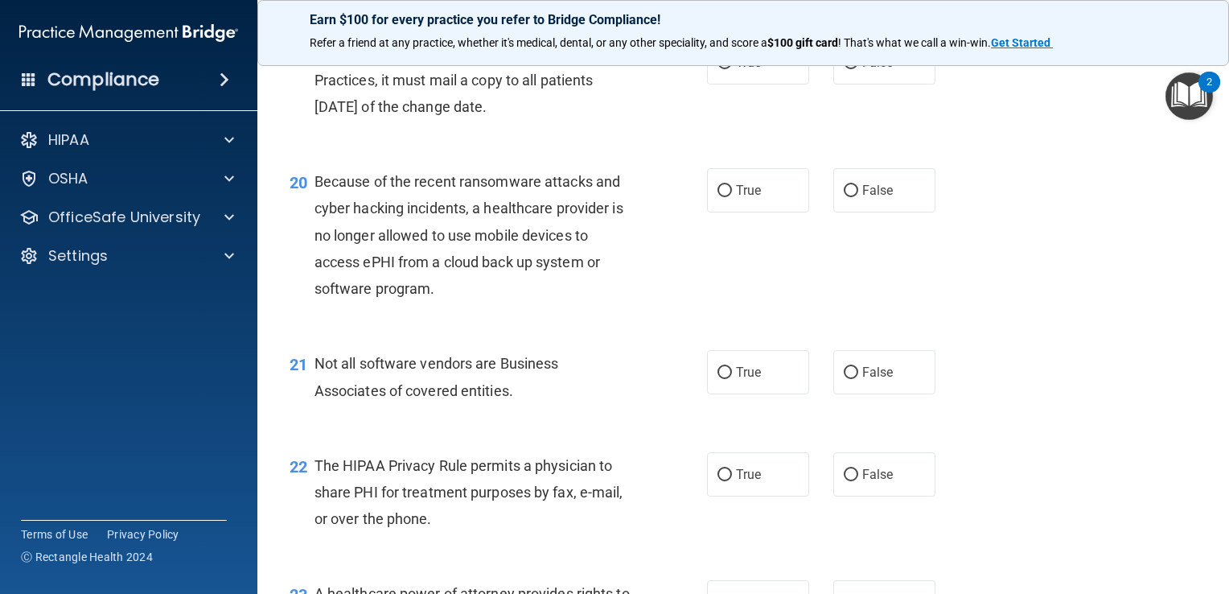
scroll to position [2696, 0]
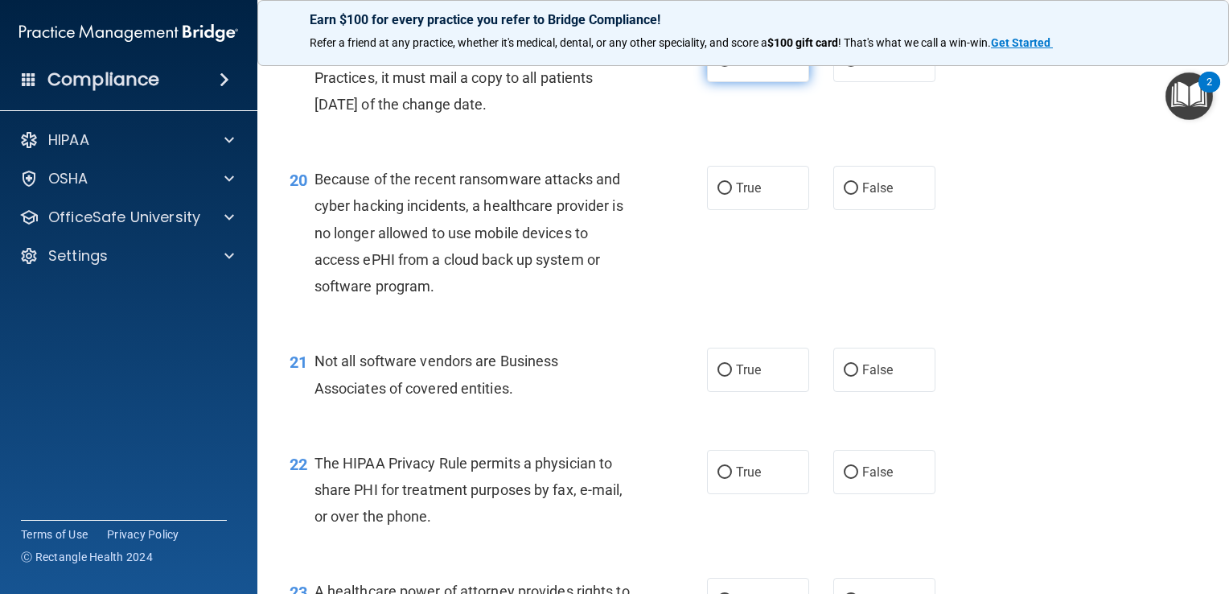
click at [732, 82] on label "True" at bounding box center [758, 60] width 102 height 44
click at [732, 67] on input "True" at bounding box center [725, 61] width 14 height 12
radio input "true"
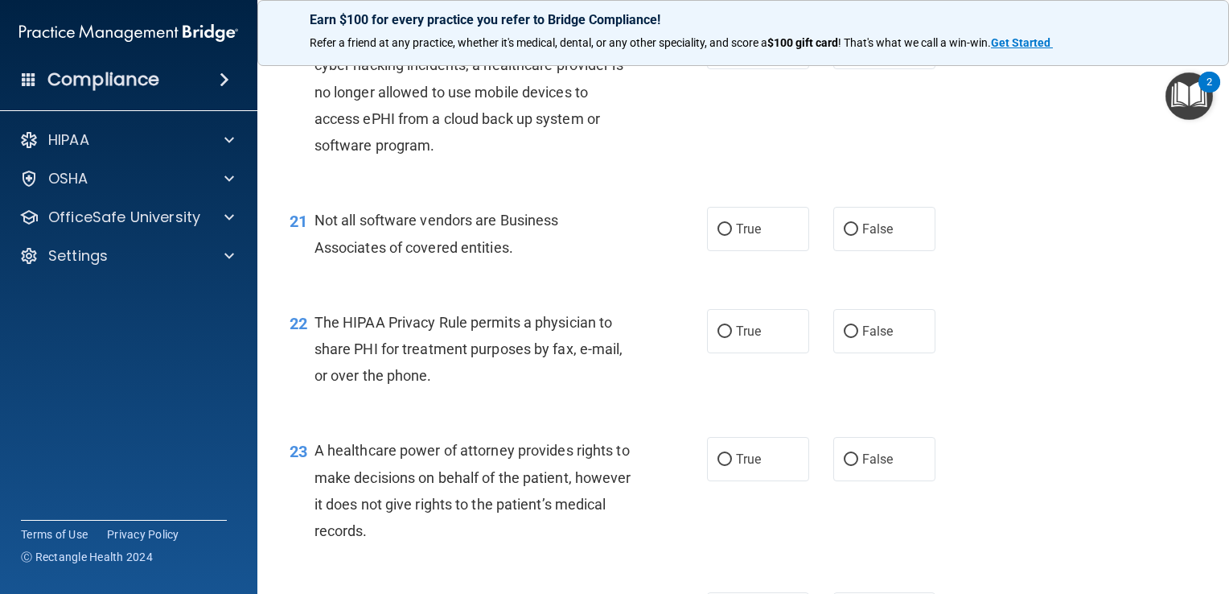
scroll to position [2837, 0]
click at [736, 54] on span "True" at bounding box center [748, 46] width 25 height 15
click at [730, 53] on input "True" at bounding box center [725, 47] width 14 height 12
radio input "true"
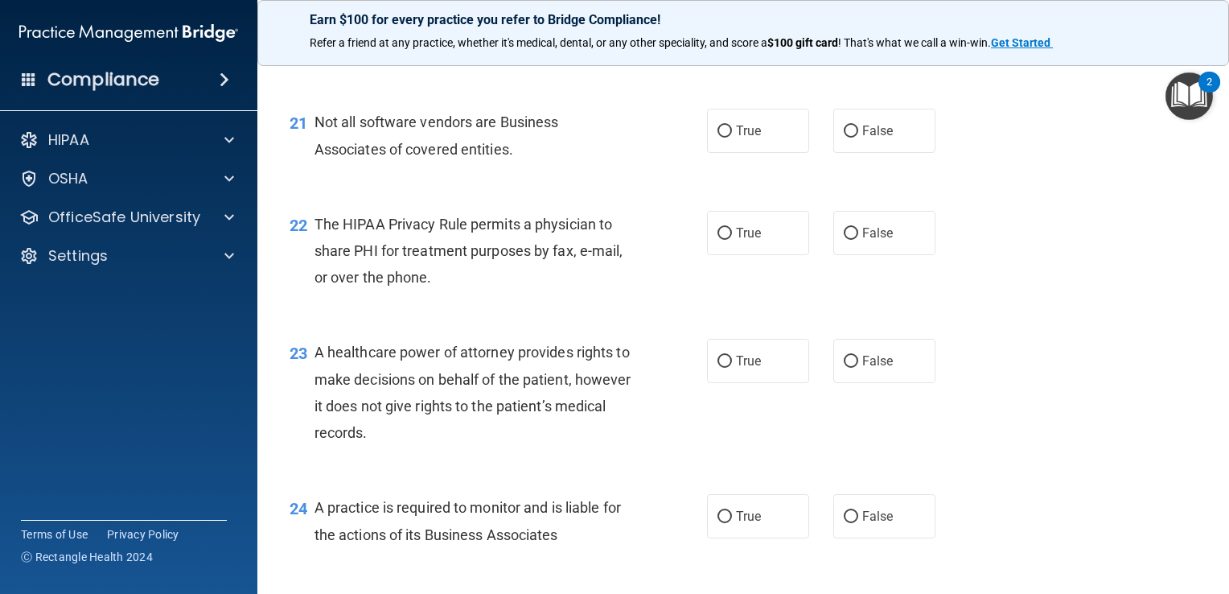
scroll to position [2937, 0]
click at [747, 136] on span "True" at bounding box center [748, 128] width 25 height 15
click at [732, 135] on input "True" at bounding box center [725, 129] width 14 height 12
radio input "true"
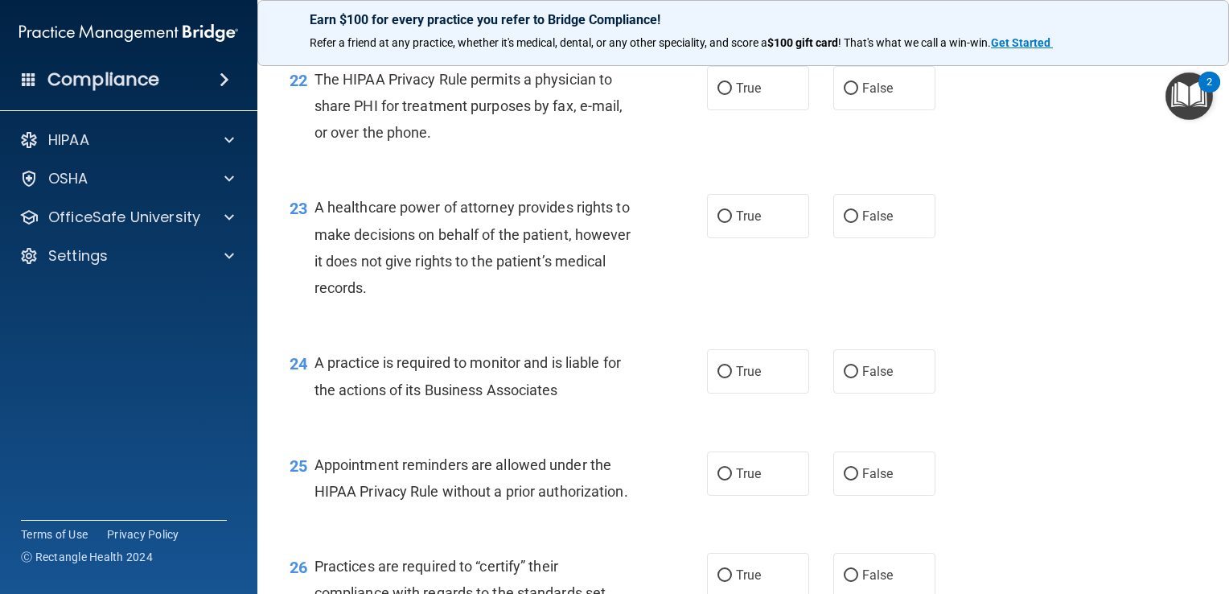
scroll to position [3079, 0]
click at [681, 154] on div "22 The HIPAA Privacy Rule permits a physician to share PHI for treatment purpos…" at bounding box center [498, 110] width 466 height 88
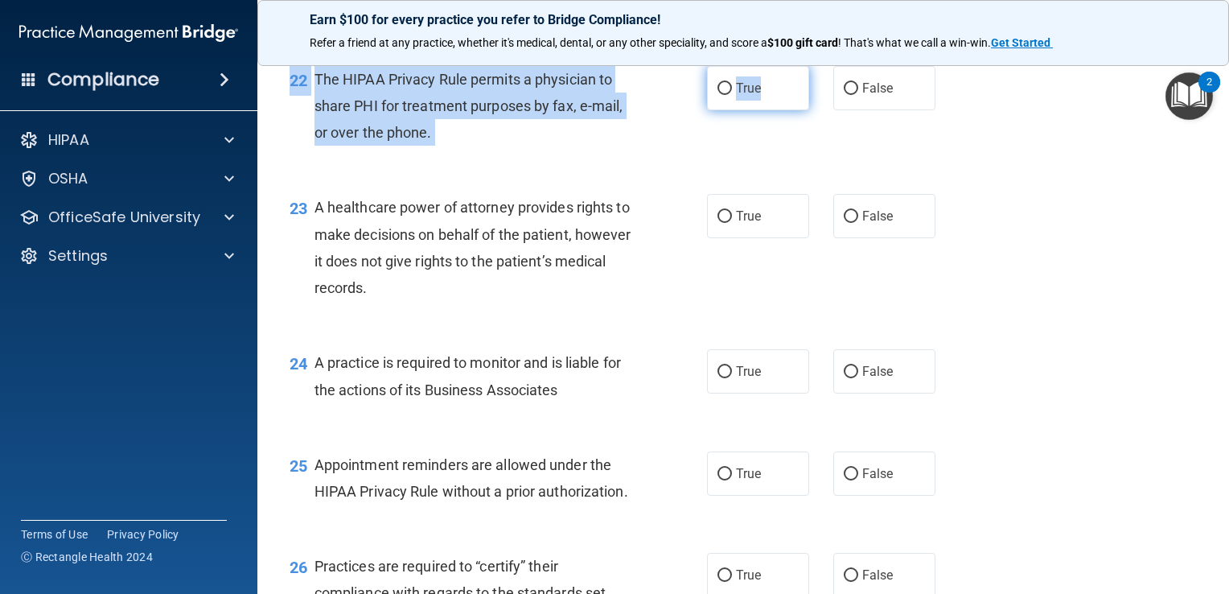
drag, startPoint x: 775, startPoint y: 117, endPoint x: 758, endPoint y: 136, distance: 25.6
click at [758, 136] on div "22 The HIPAA Privacy Rule permits a physician to share PHI for treatment purpos…" at bounding box center [744, 110] width 932 height 129
click at [758, 110] on label "True" at bounding box center [758, 88] width 102 height 44
click at [732, 95] on input "True" at bounding box center [725, 89] width 14 height 12
radio input "true"
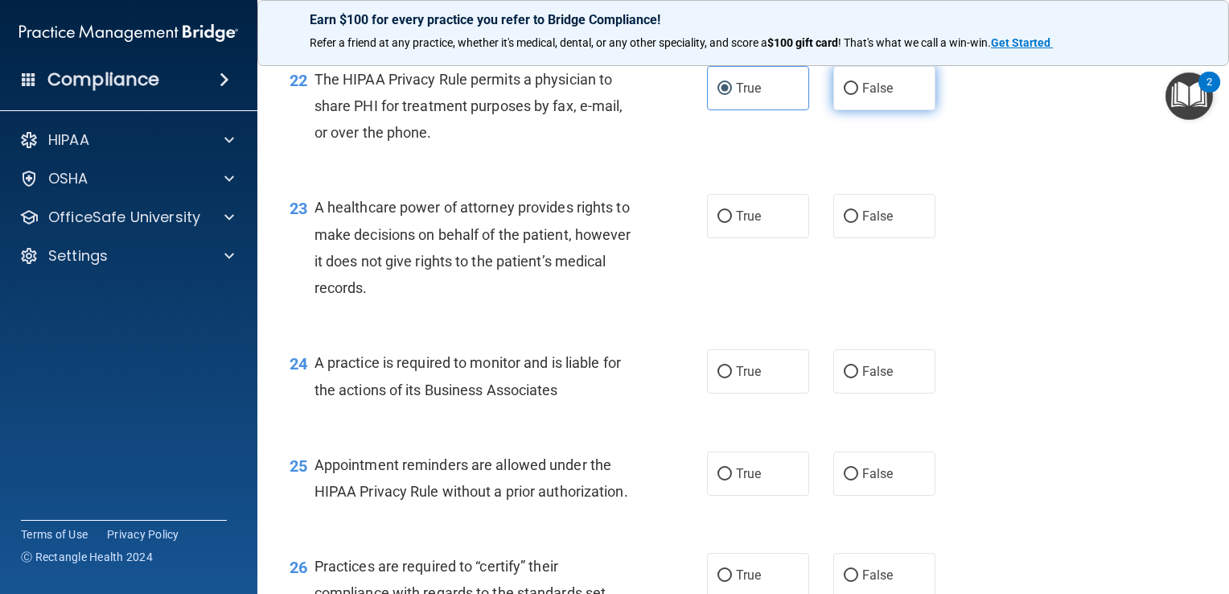
click at [866, 96] on span "False" at bounding box center [877, 87] width 31 height 15
click at [858, 95] on input "False" at bounding box center [851, 89] width 14 height 12
radio input "true"
radio input "false"
click at [866, 96] on span "False" at bounding box center [877, 87] width 31 height 15
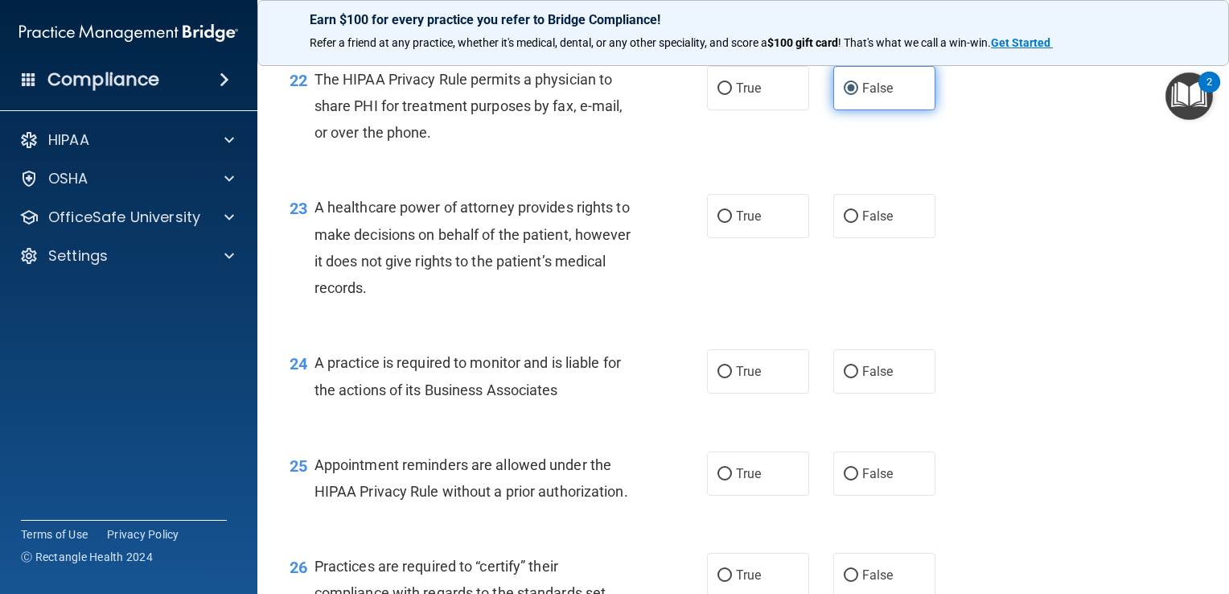
click at [858, 95] on input "False" at bounding box center [851, 89] width 14 height 12
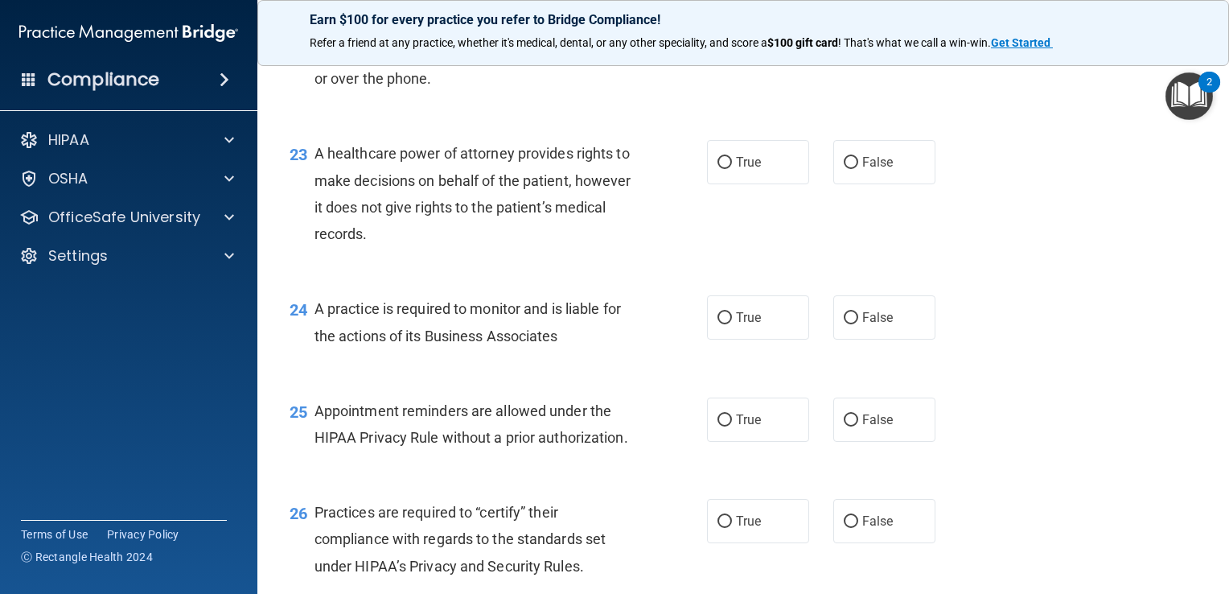
scroll to position [3133, 0]
click at [755, 185] on label "True" at bounding box center [758, 163] width 102 height 44
click at [732, 170] on input "True" at bounding box center [725, 164] width 14 height 12
radio input "true"
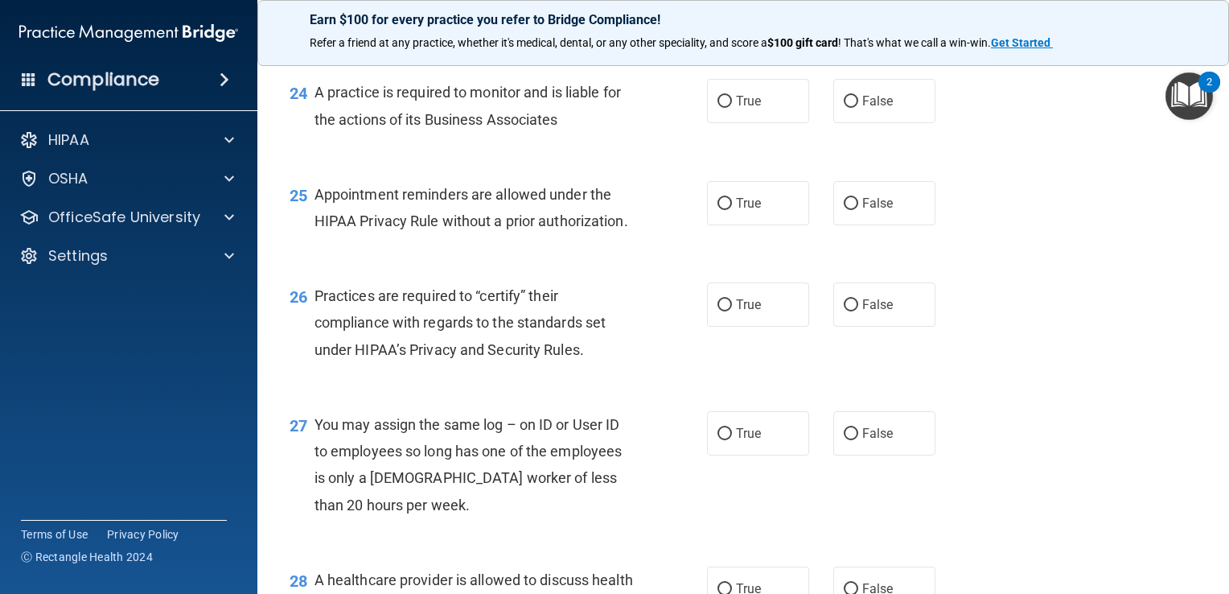
scroll to position [3349, 0]
click at [756, 124] on label "True" at bounding box center [758, 102] width 102 height 44
click at [732, 109] on input "True" at bounding box center [725, 103] width 14 height 12
radio input "true"
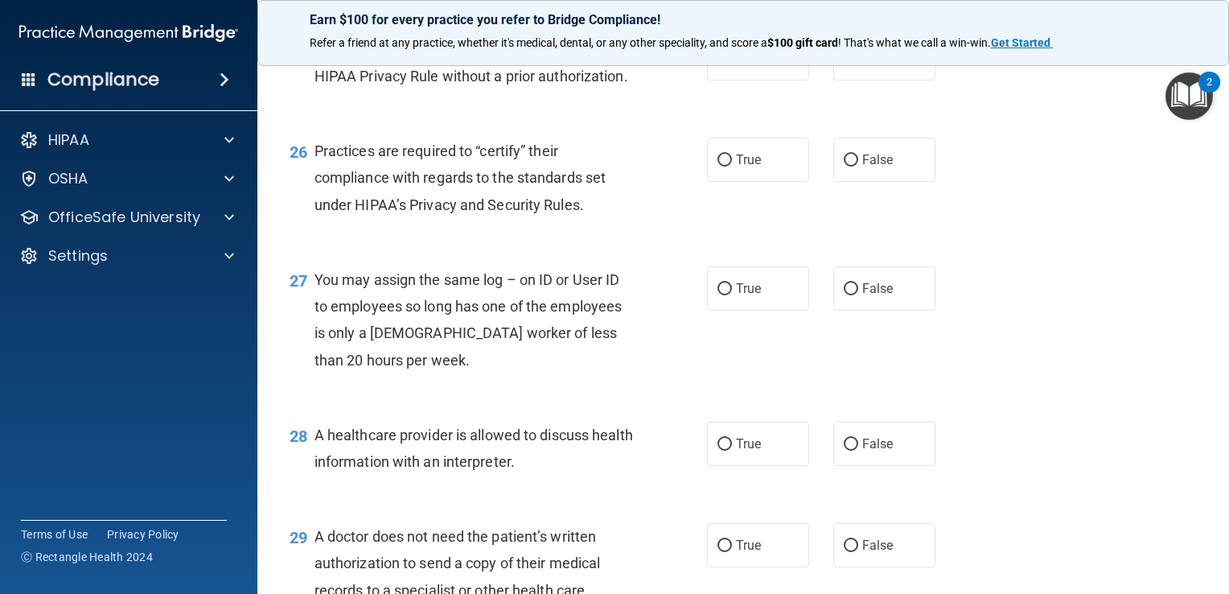
scroll to position [3497, 0]
click at [790, 78] on label "True" at bounding box center [758, 56] width 102 height 44
click at [732, 63] on input "True" at bounding box center [725, 57] width 14 height 12
radio input "true"
click at [845, 63] on input "False" at bounding box center [851, 57] width 14 height 12
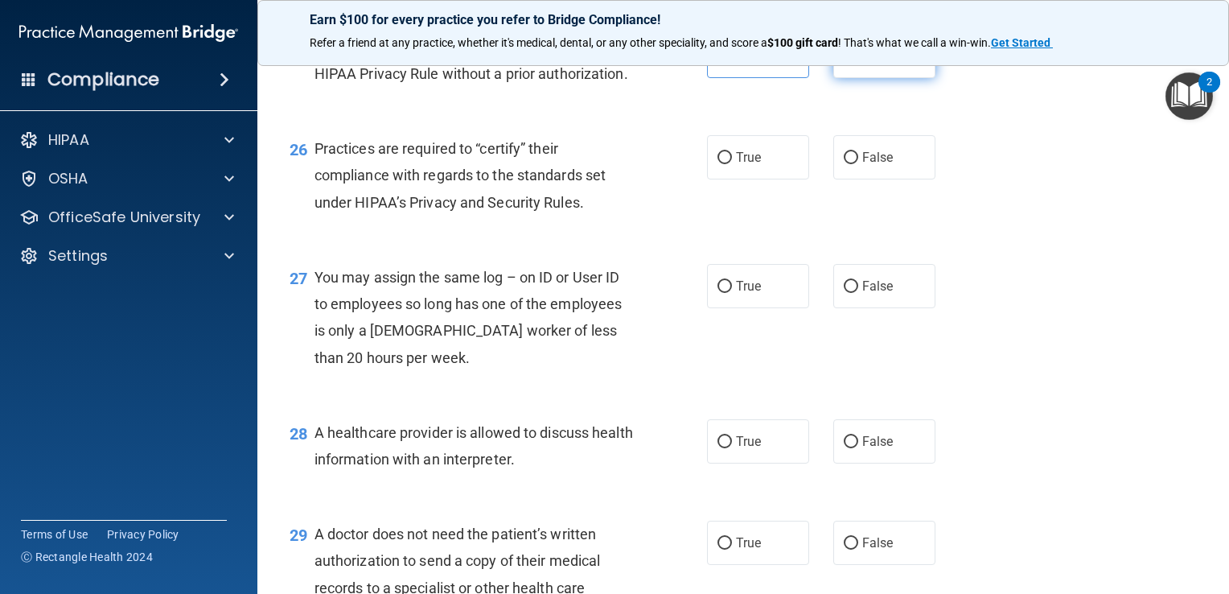
radio input "true"
radio input "false"
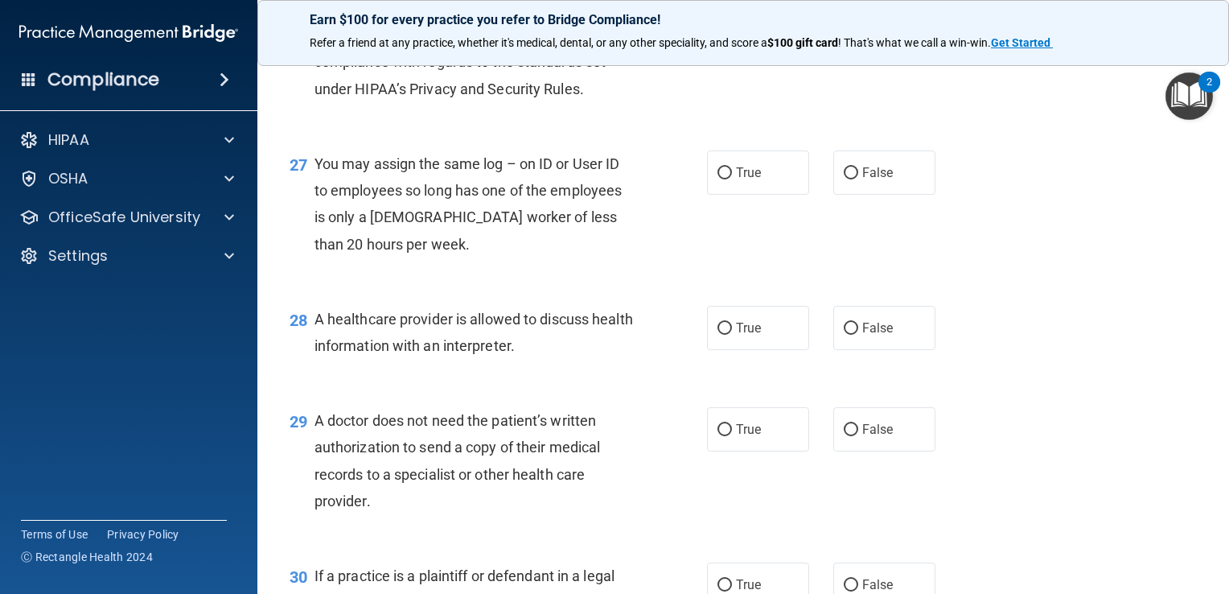
scroll to position [3610, 0]
click at [718, 51] on input "True" at bounding box center [725, 45] width 14 height 12
radio input "true"
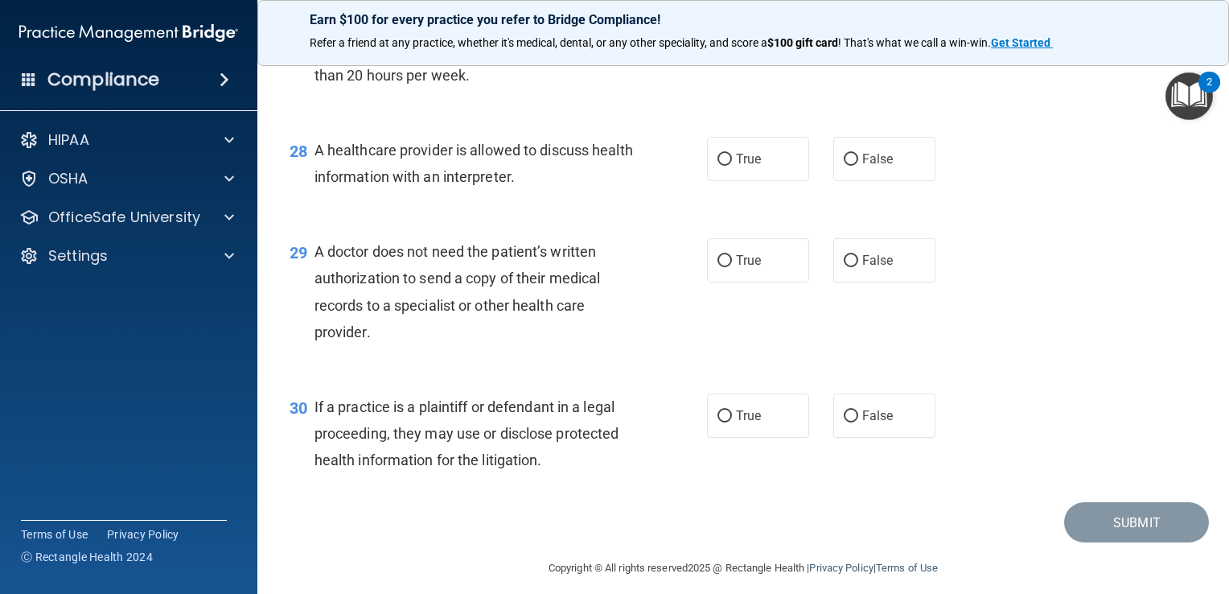
scroll to position [3780, 0]
click at [846, 25] on label "False" at bounding box center [884, 3] width 102 height 44
click at [846, 10] on input "False" at bounding box center [851, 4] width 14 height 12
radio input "true"
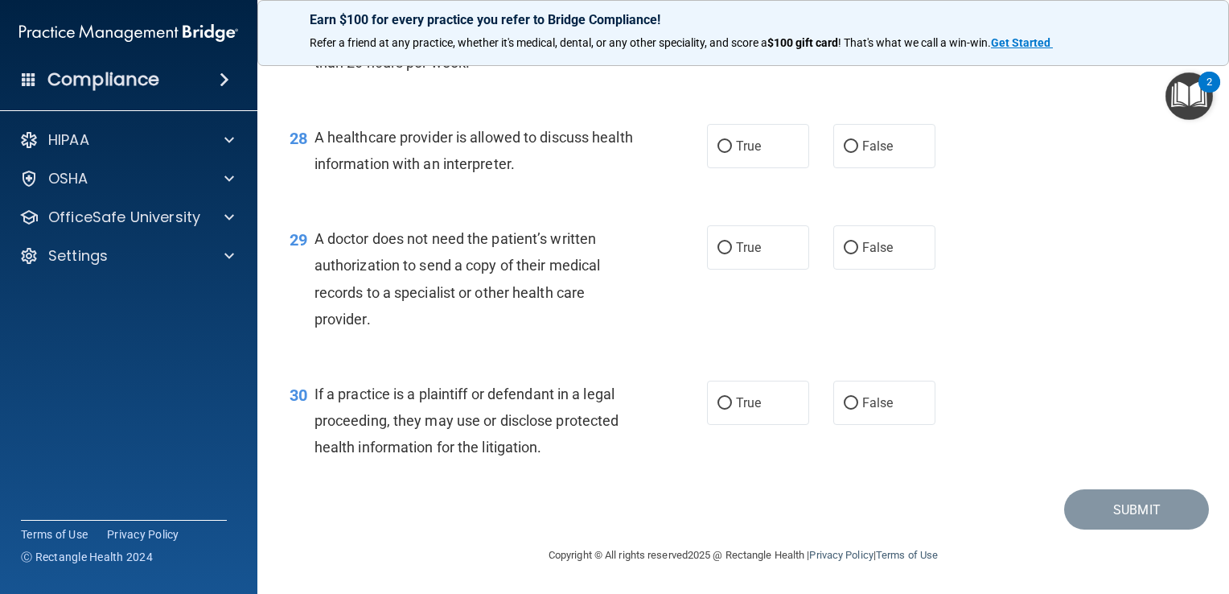
scroll to position [3872, 0]
click at [772, 138] on label "True" at bounding box center [758, 146] width 102 height 44
click at [732, 141] on input "True" at bounding box center [725, 147] width 14 height 12
radio input "true"
click at [849, 256] on label "False" at bounding box center [884, 247] width 102 height 44
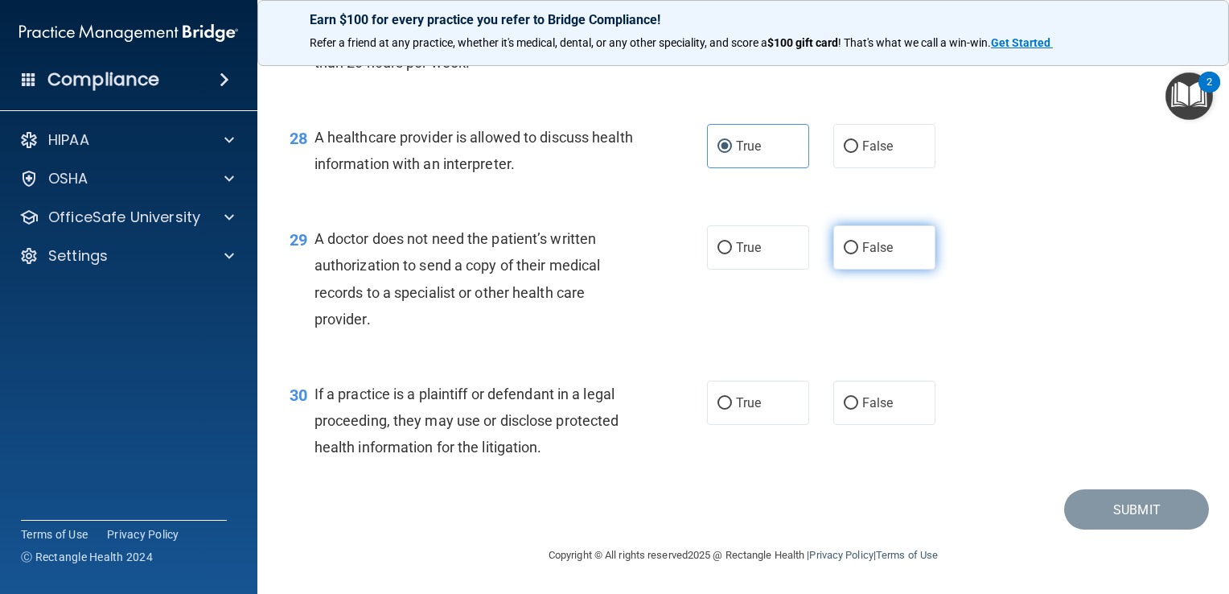
click at [849, 254] on input "False" at bounding box center [851, 248] width 14 height 12
radio input "true"
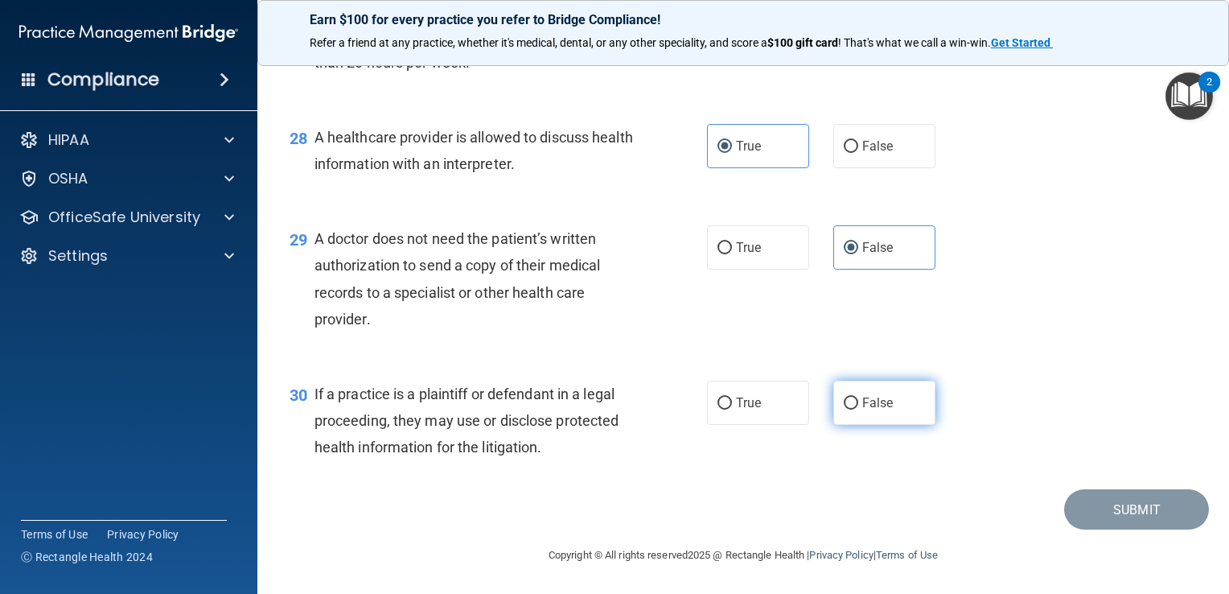
click at [866, 405] on span "False" at bounding box center [877, 402] width 31 height 15
click at [858, 405] on input "False" at bounding box center [851, 403] width 14 height 12
radio input "true"
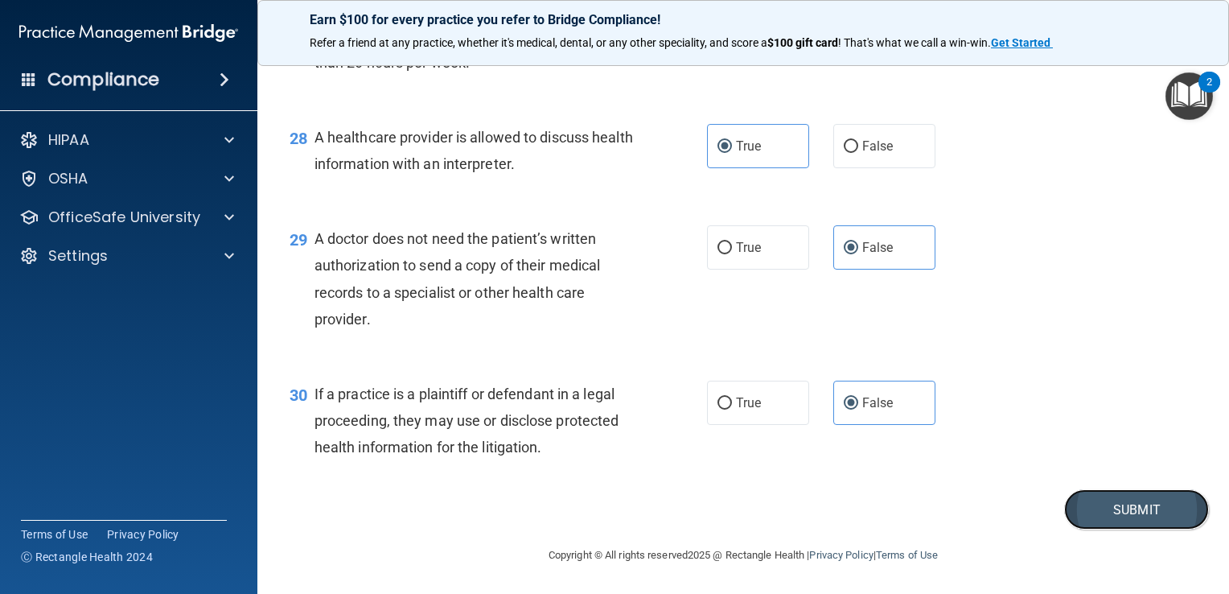
click at [1112, 508] on button "Submit" at bounding box center [1136, 509] width 145 height 41
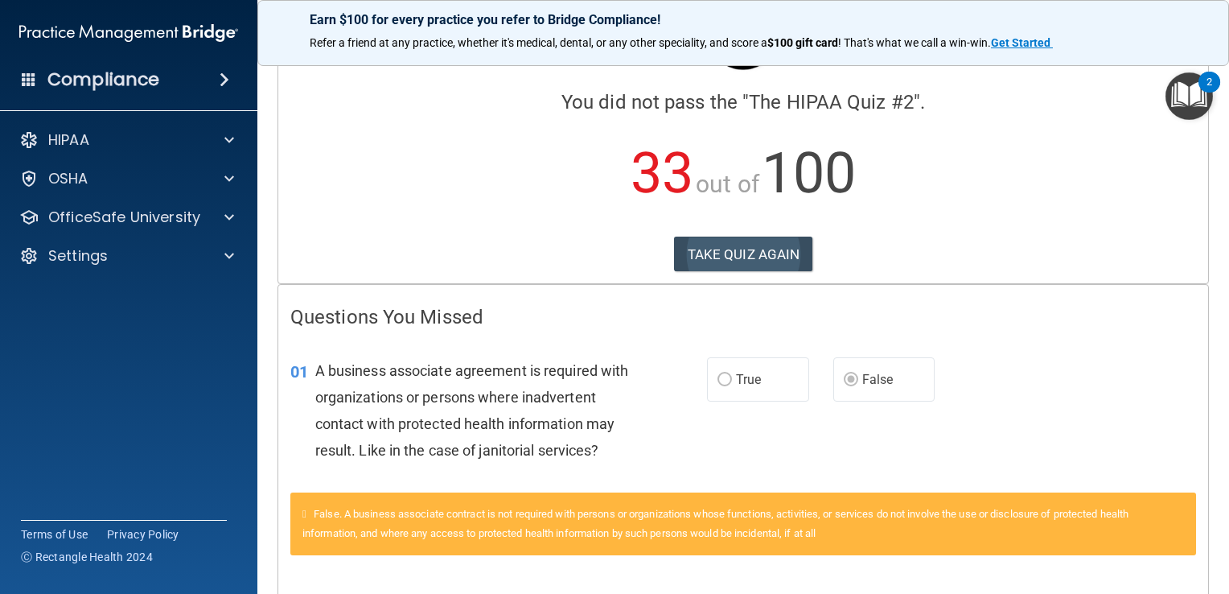
scroll to position [97, 0]
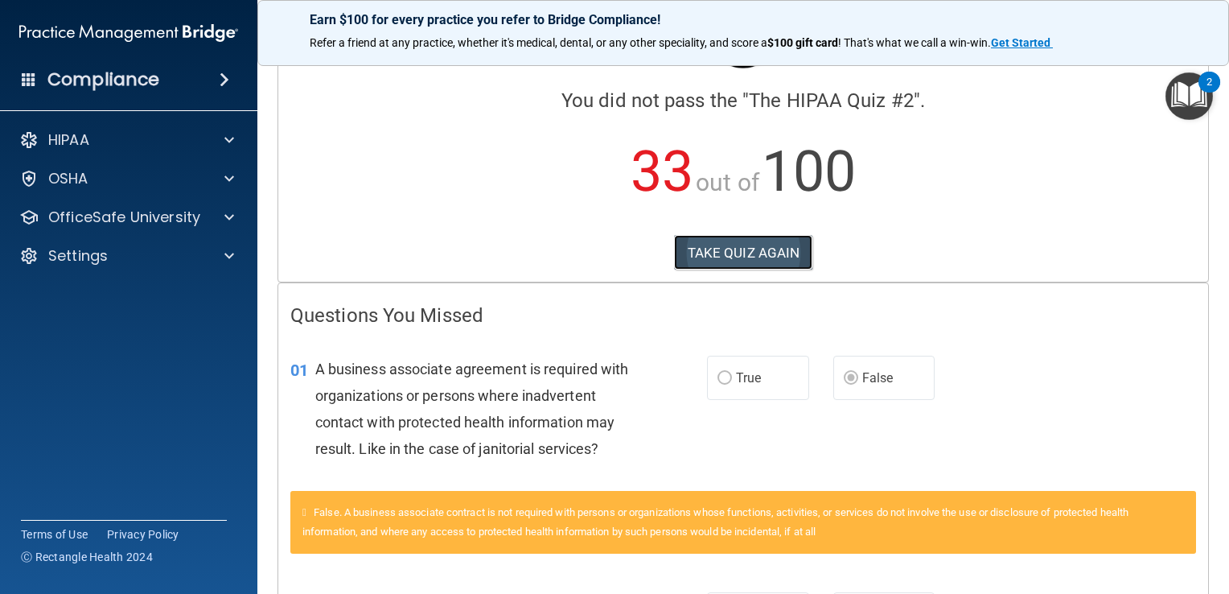
click at [740, 254] on button "TAKE QUIZ AGAIN" at bounding box center [743, 252] width 139 height 35
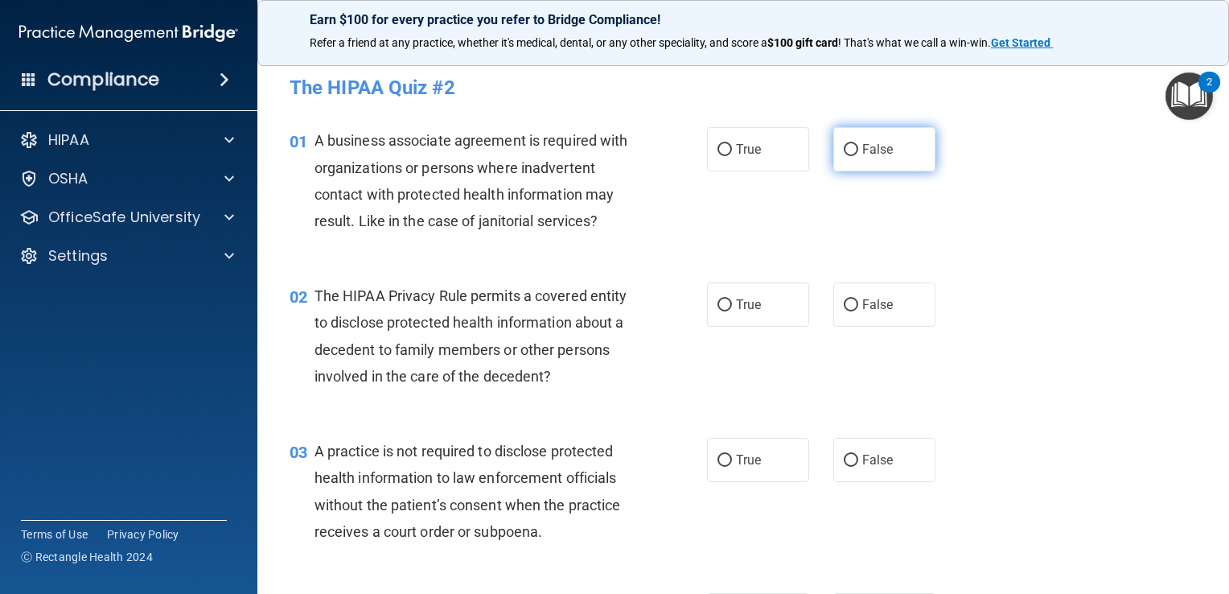
click at [886, 140] on label "False" at bounding box center [884, 149] width 102 height 44
click at [858, 144] on input "False" at bounding box center [851, 150] width 14 height 12
radio input "true"
click at [736, 307] on span "True" at bounding box center [748, 304] width 25 height 15
click at [732, 307] on input "True" at bounding box center [725, 305] width 14 height 12
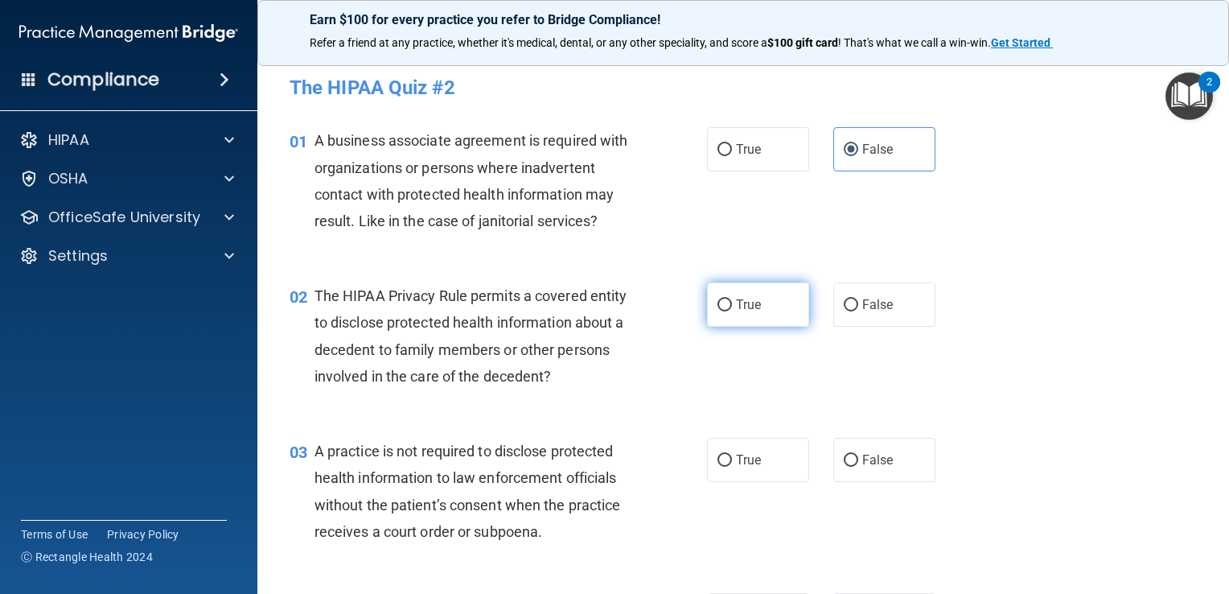
radio input "true"
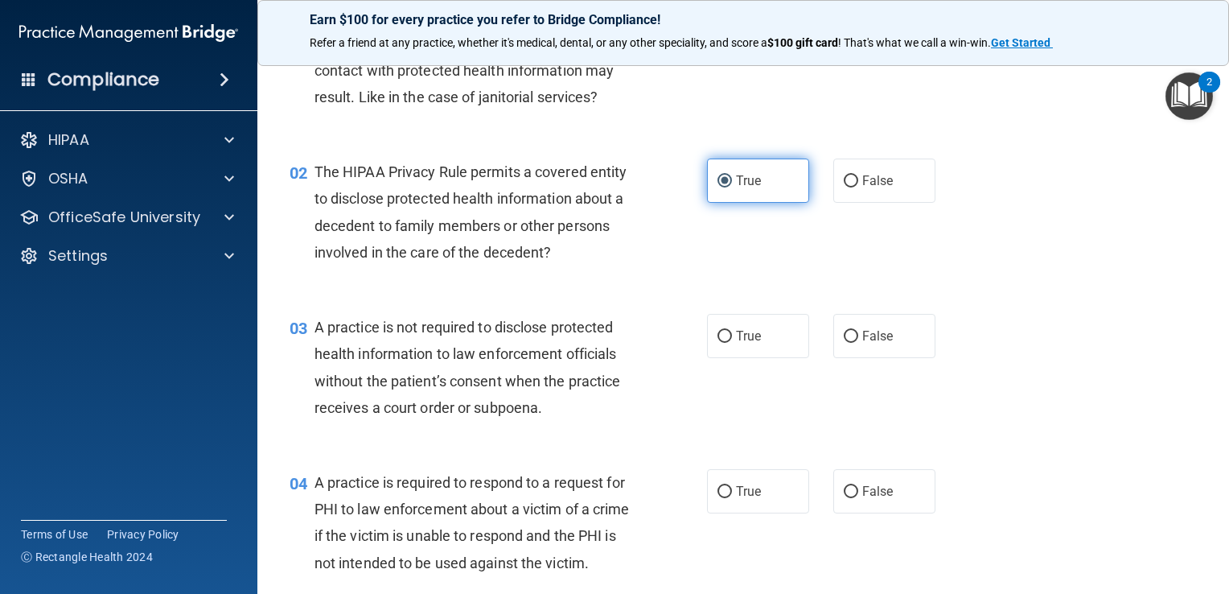
scroll to position [131, 0]
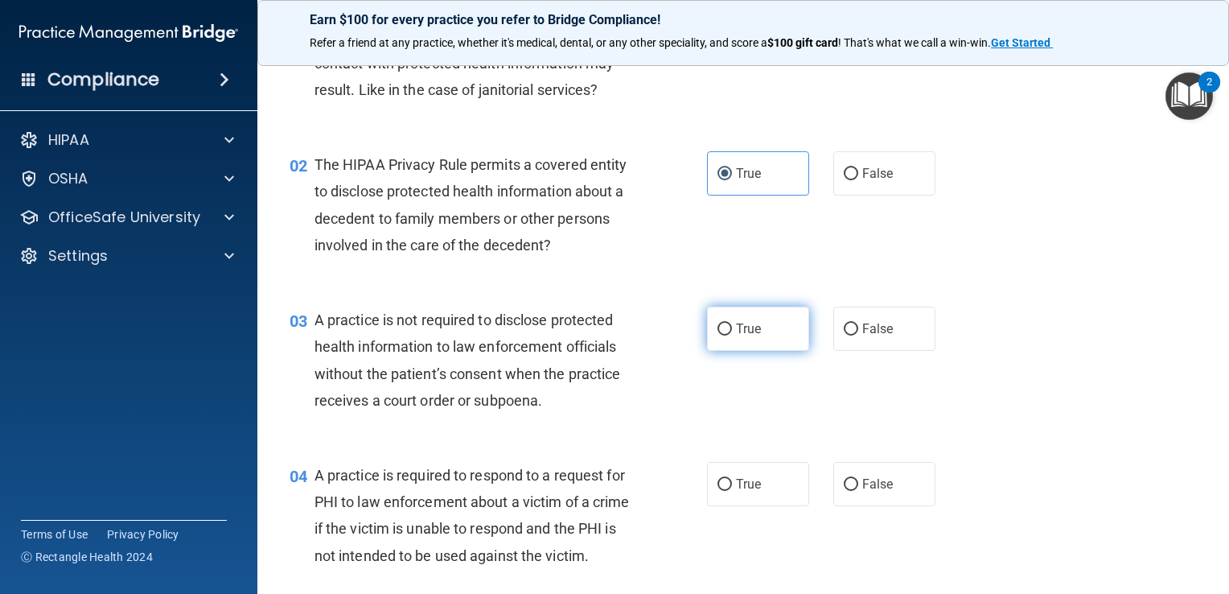
click at [753, 339] on label "True" at bounding box center [758, 328] width 102 height 44
click at [732, 335] on input "True" at bounding box center [725, 329] width 14 height 12
radio input "true"
click at [847, 333] on input "False" at bounding box center [851, 329] width 14 height 12
radio input "true"
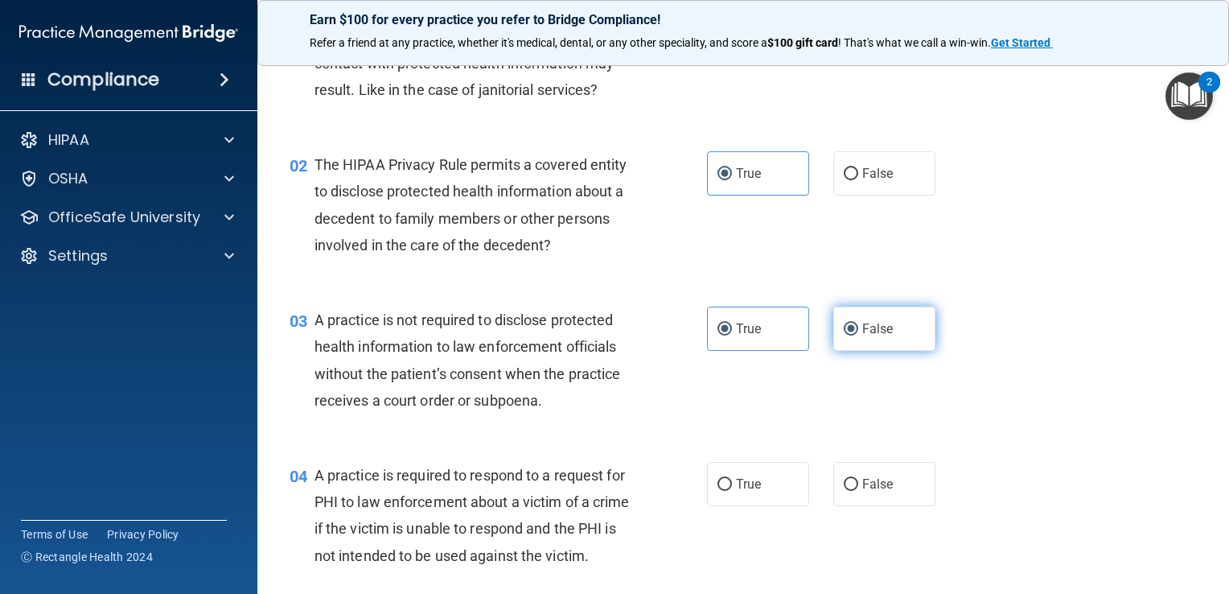
radio input "false"
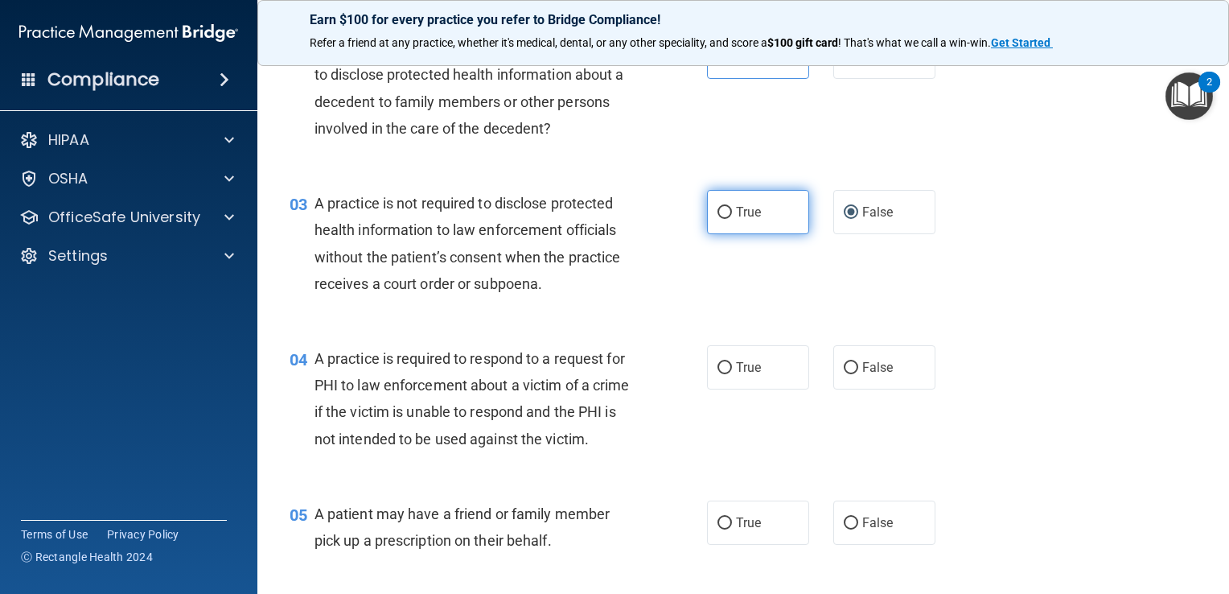
scroll to position [254, 0]
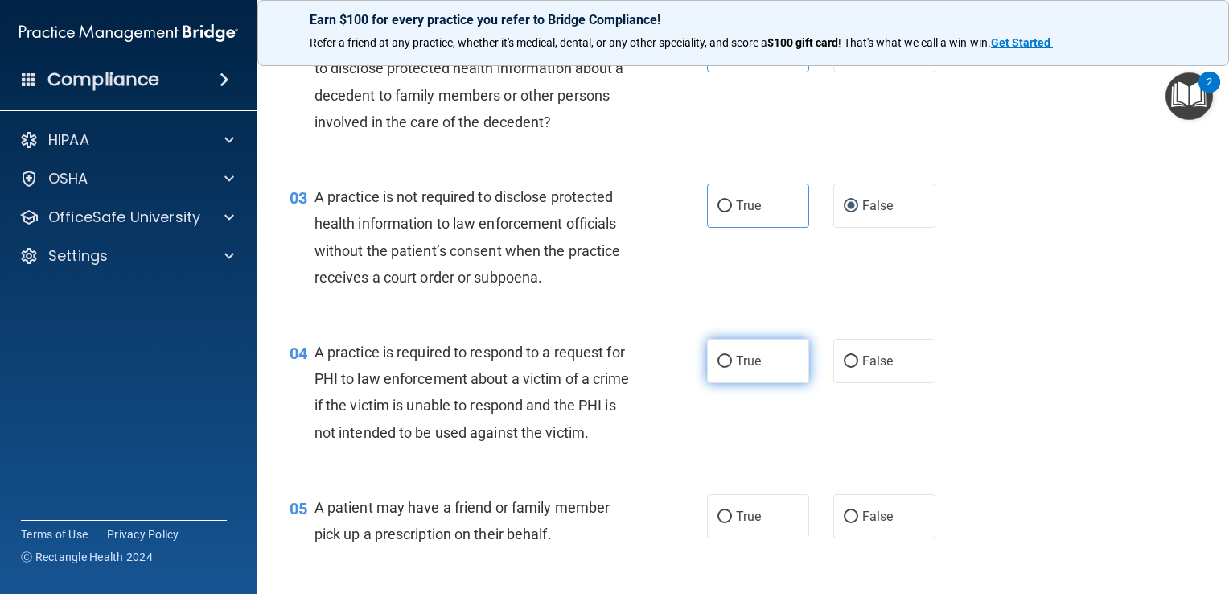
click at [736, 364] on span "True" at bounding box center [748, 360] width 25 height 15
click at [732, 364] on input "True" at bounding box center [725, 362] width 14 height 12
radio input "true"
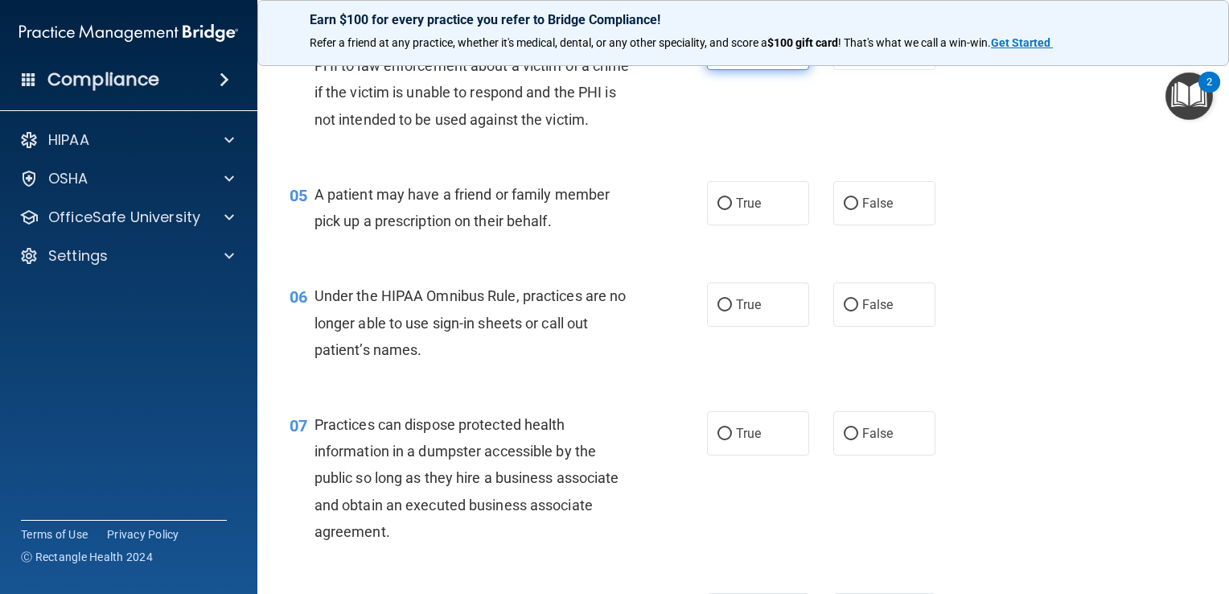
scroll to position [574, 0]
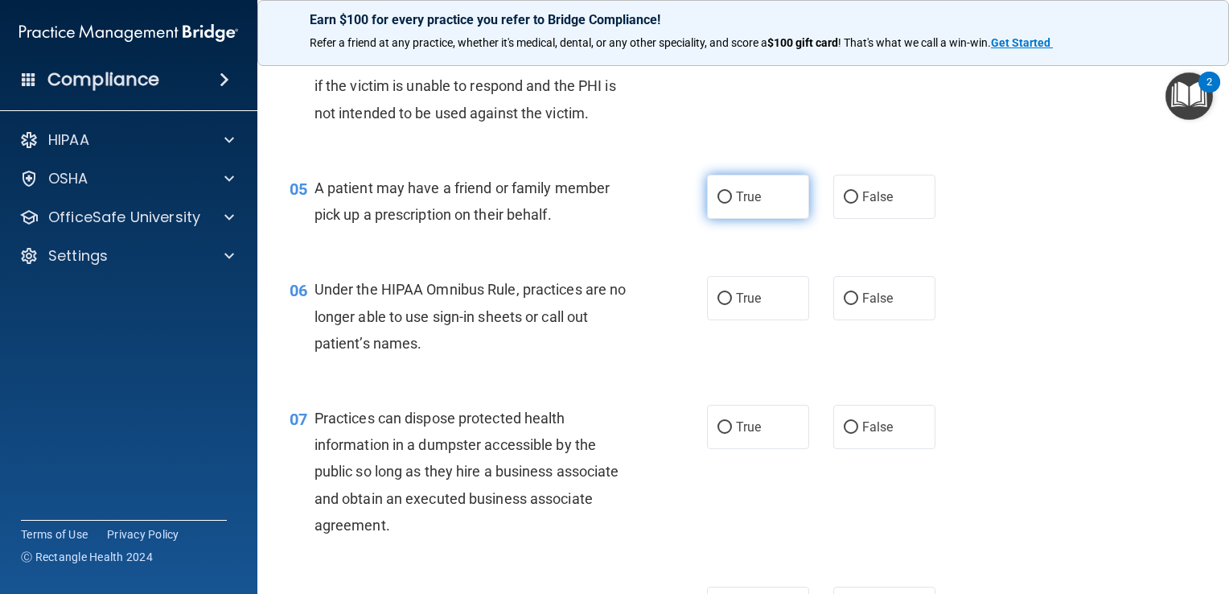
click at [724, 204] on input "True" at bounding box center [725, 197] width 14 height 12
radio input "true"
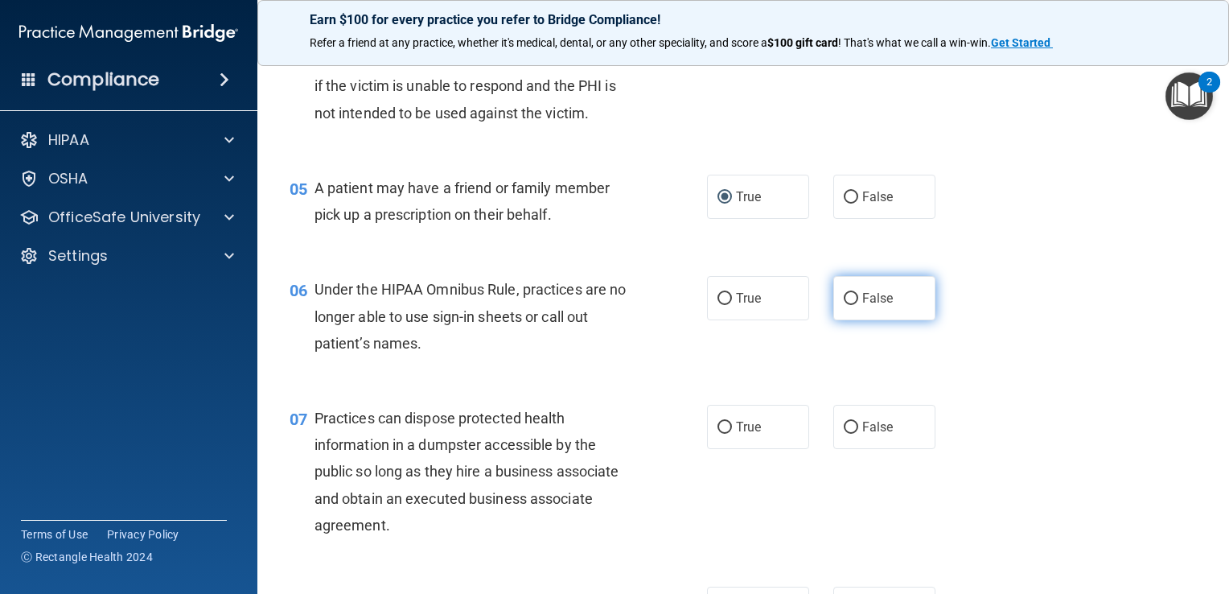
click at [846, 305] on input "False" at bounding box center [851, 299] width 14 height 12
radio input "true"
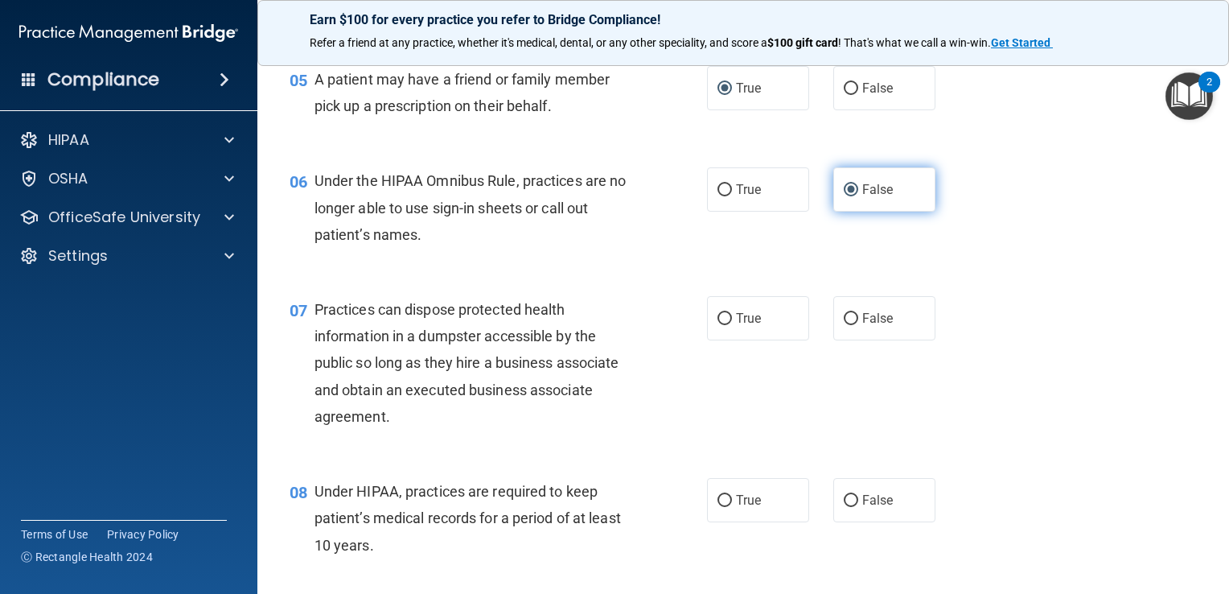
scroll to position [704, 0]
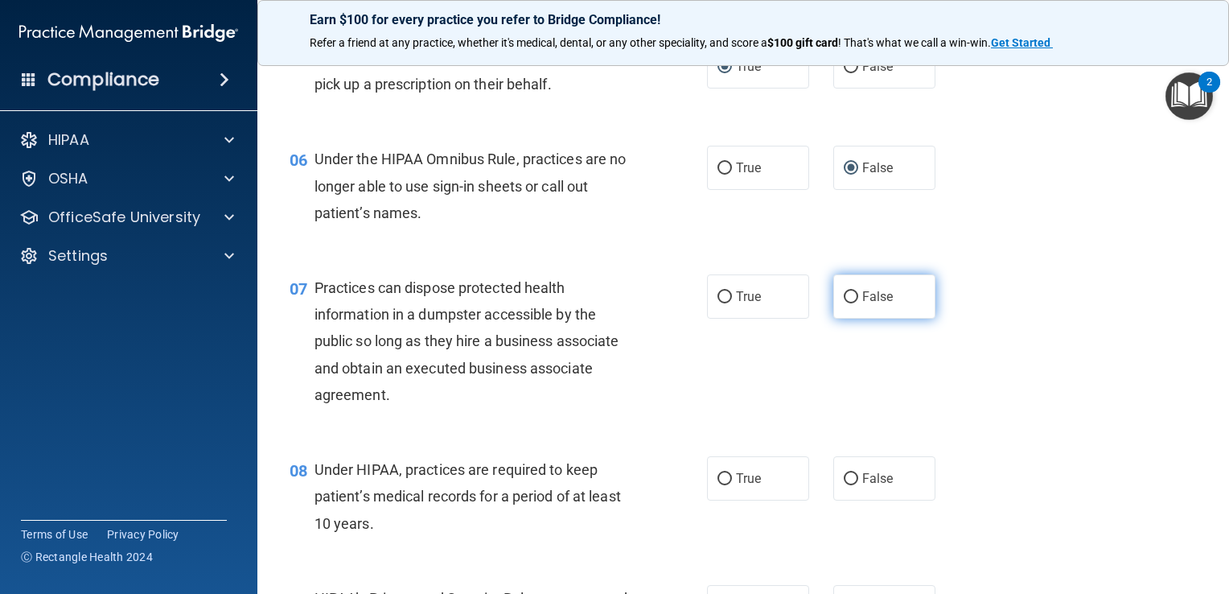
click at [903, 319] on label "False" at bounding box center [884, 296] width 102 height 44
click at [858, 303] on input "False" at bounding box center [851, 297] width 14 height 12
radio input "true"
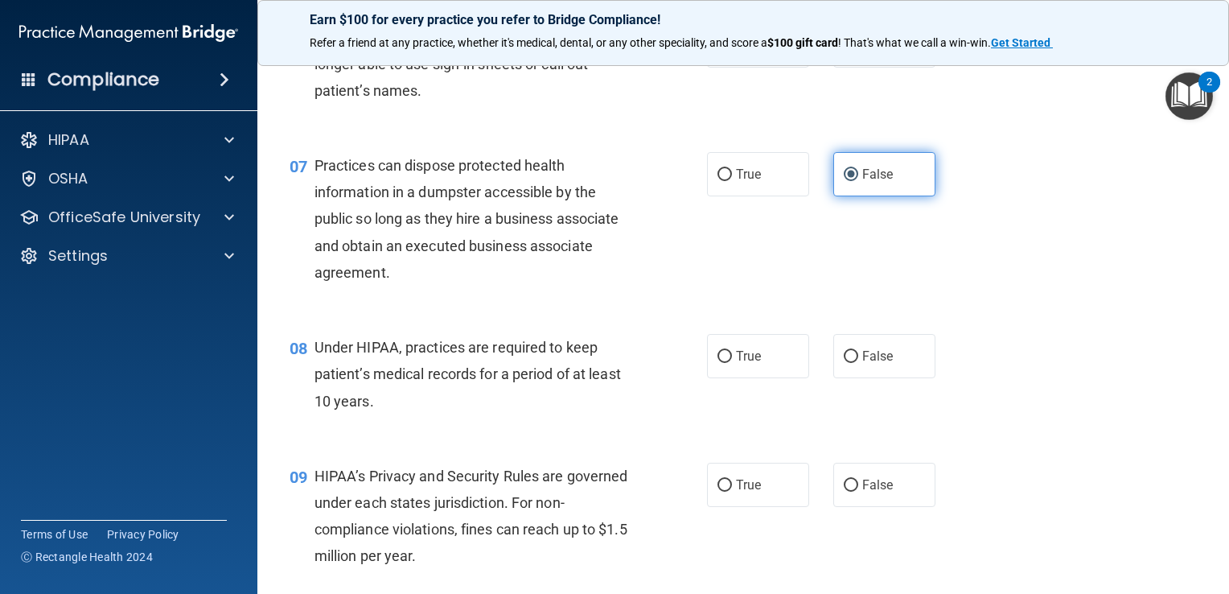
scroll to position [833, 0]
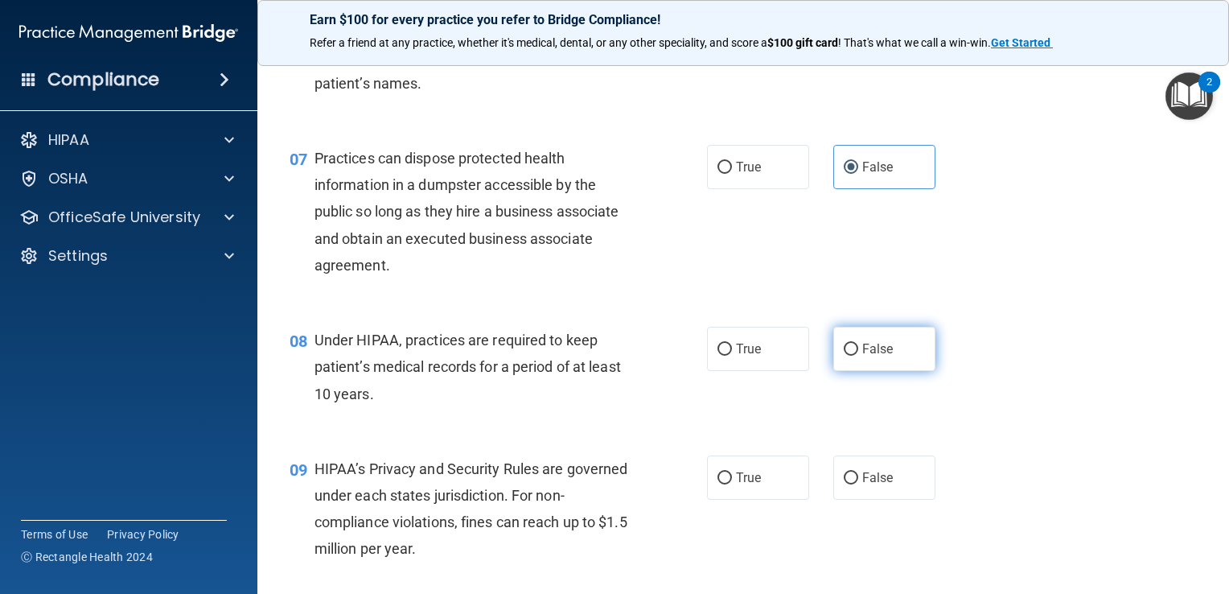
click at [849, 356] on input "False" at bounding box center [851, 349] width 14 height 12
radio input "true"
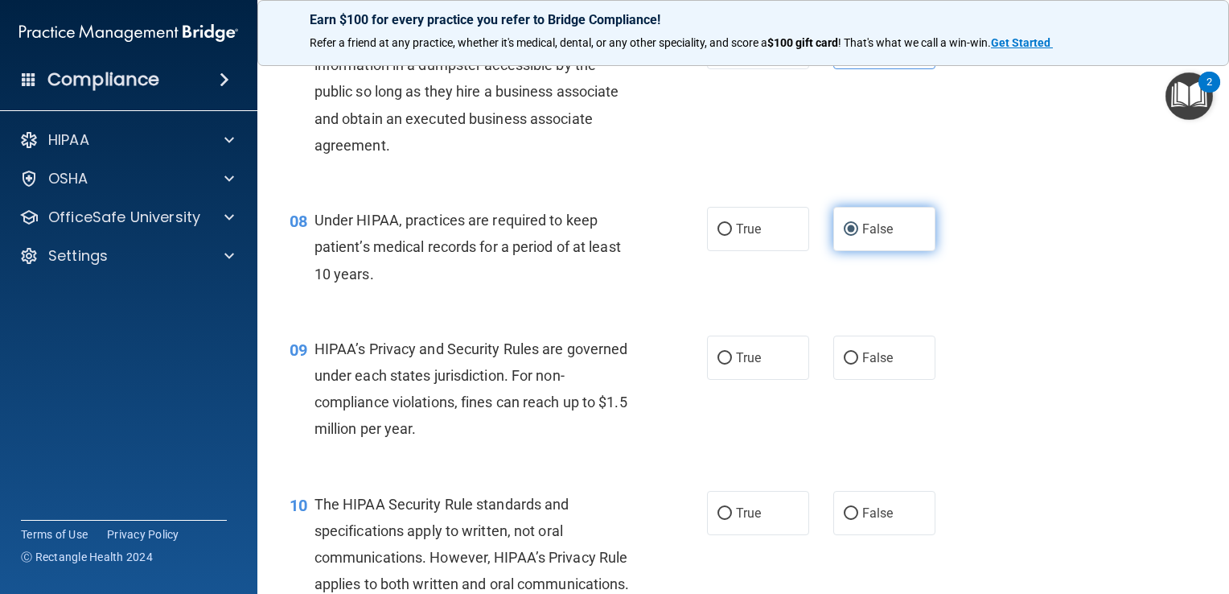
scroll to position [967, 0]
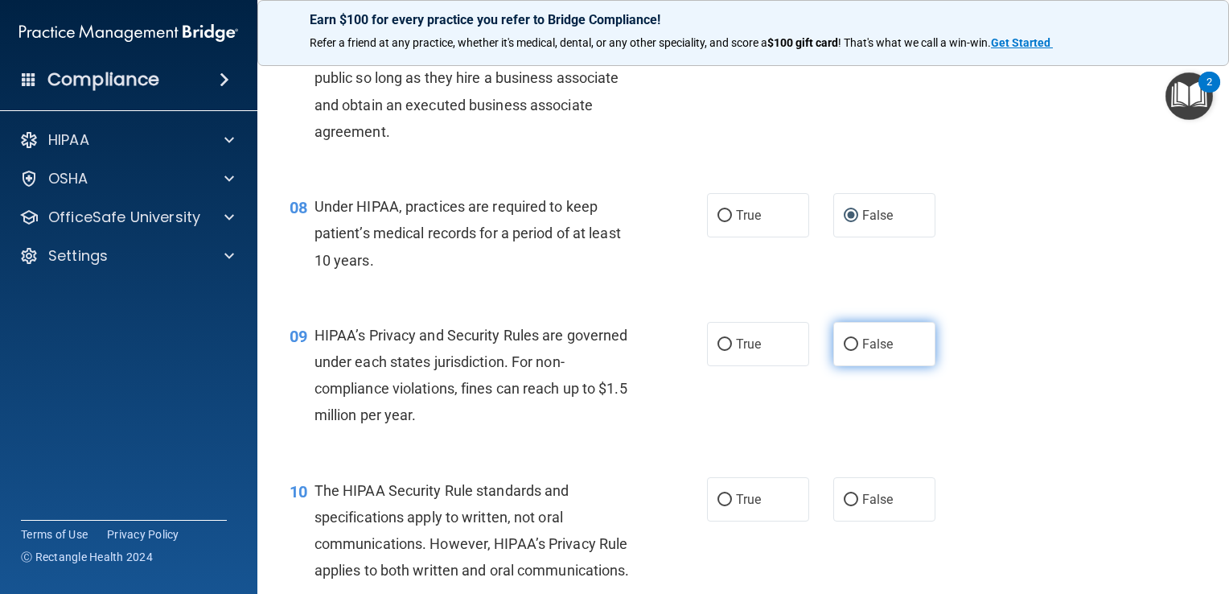
click at [845, 351] on input "False" at bounding box center [851, 345] width 14 height 12
radio input "true"
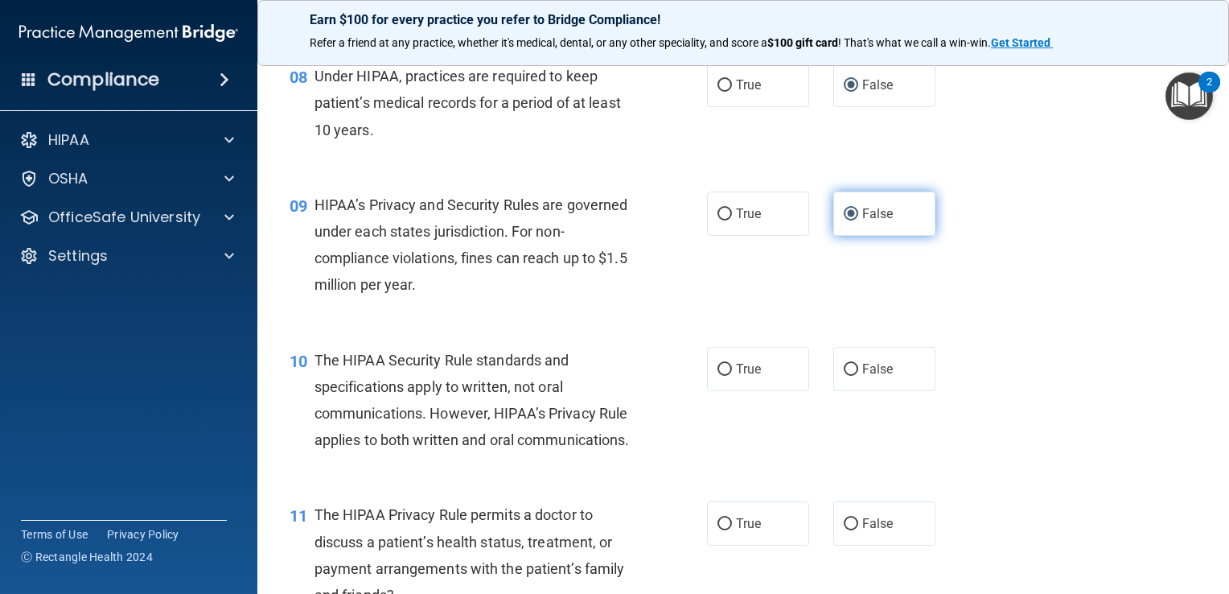
scroll to position [1101, 0]
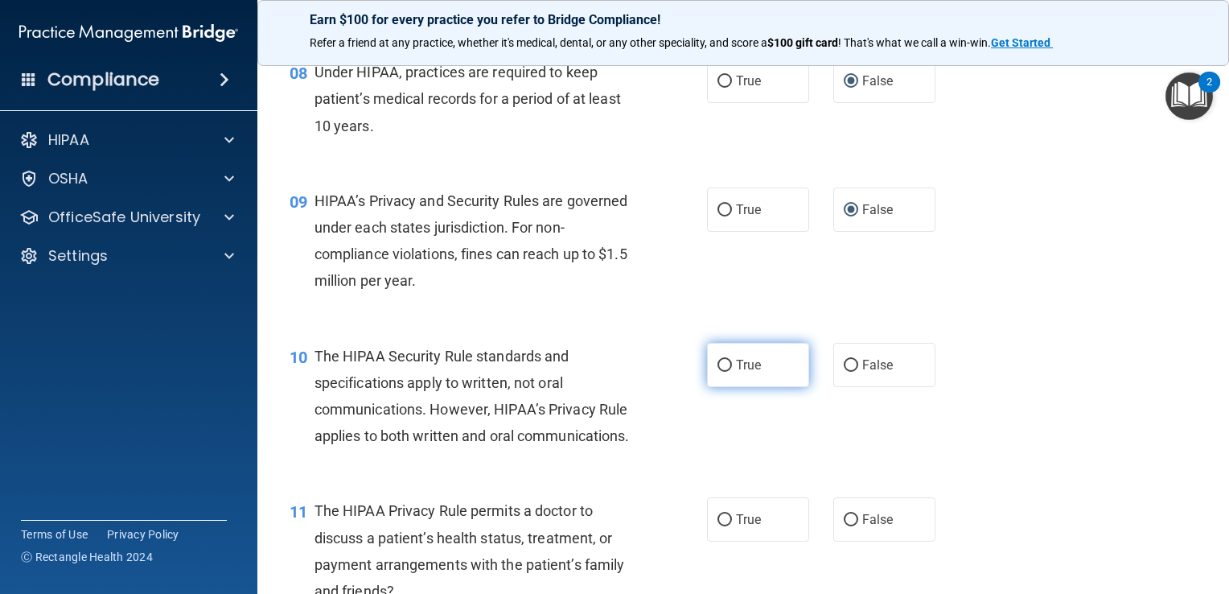
click at [721, 372] on input "True" at bounding box center [725, 366] width 14 height 12
radio input "true"
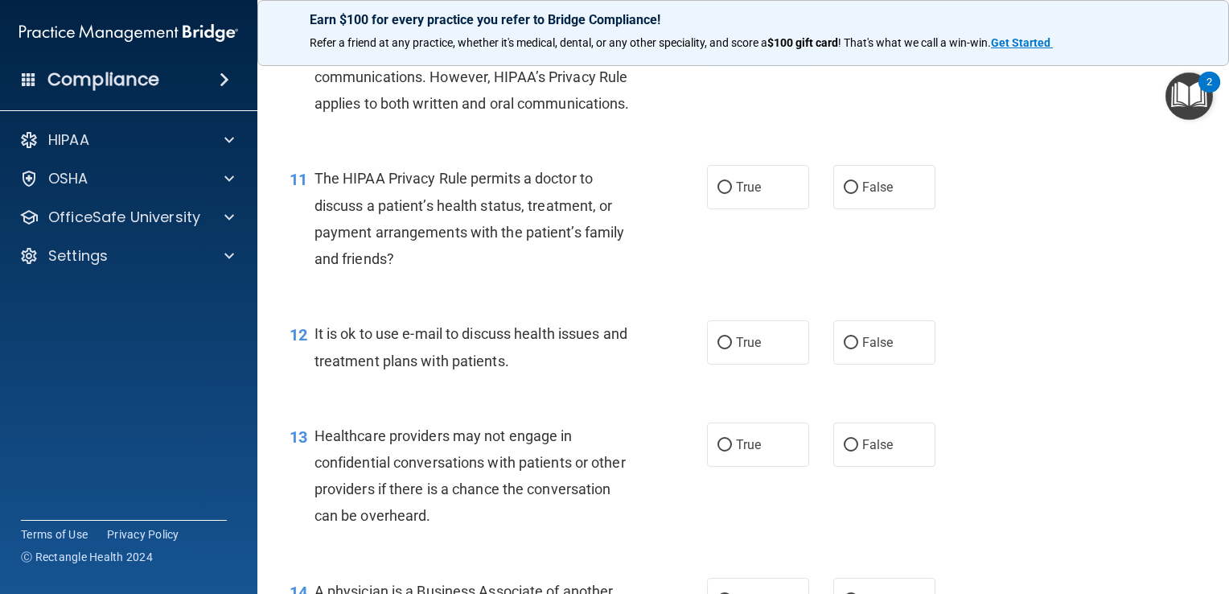
scroll to position [1438, 0]
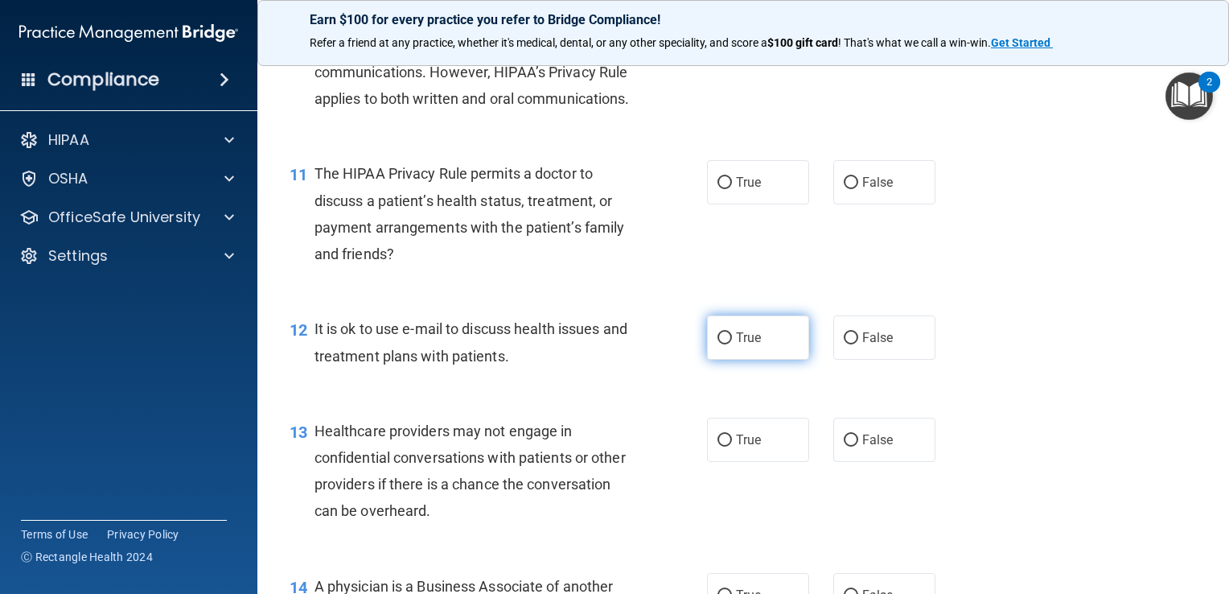
click at [721, 344] on input "True" at bounding box center [725, 338] width 14 height 12
radio input "true"
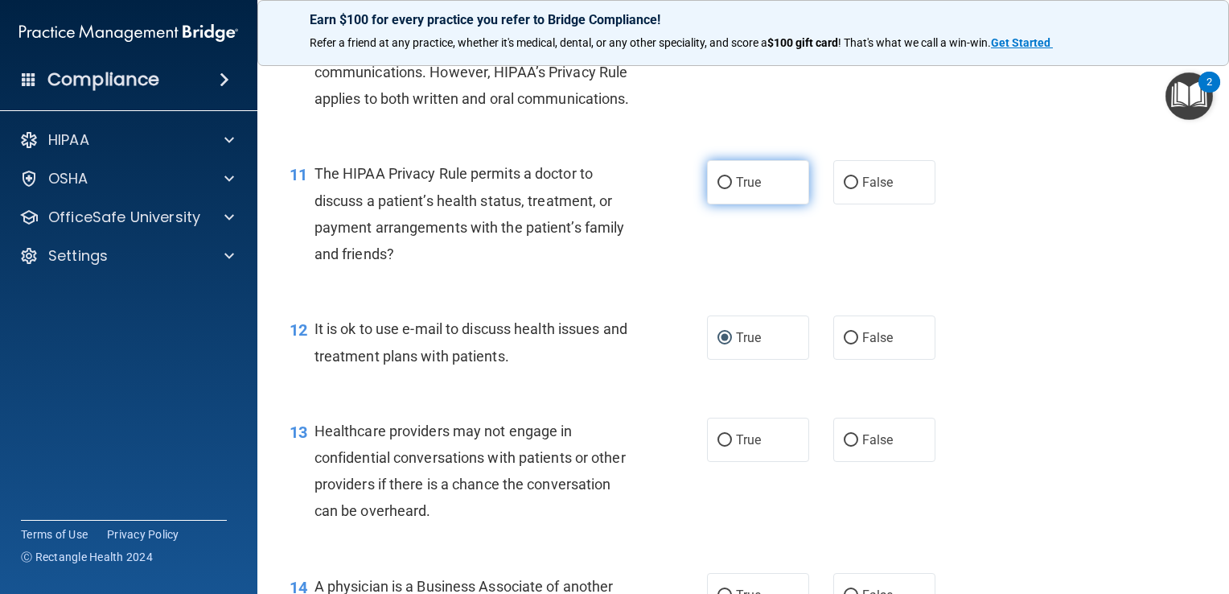
click at [725, 189] on input "True" at bounding box center [725, 183] width 14 height 12
radio input "true"
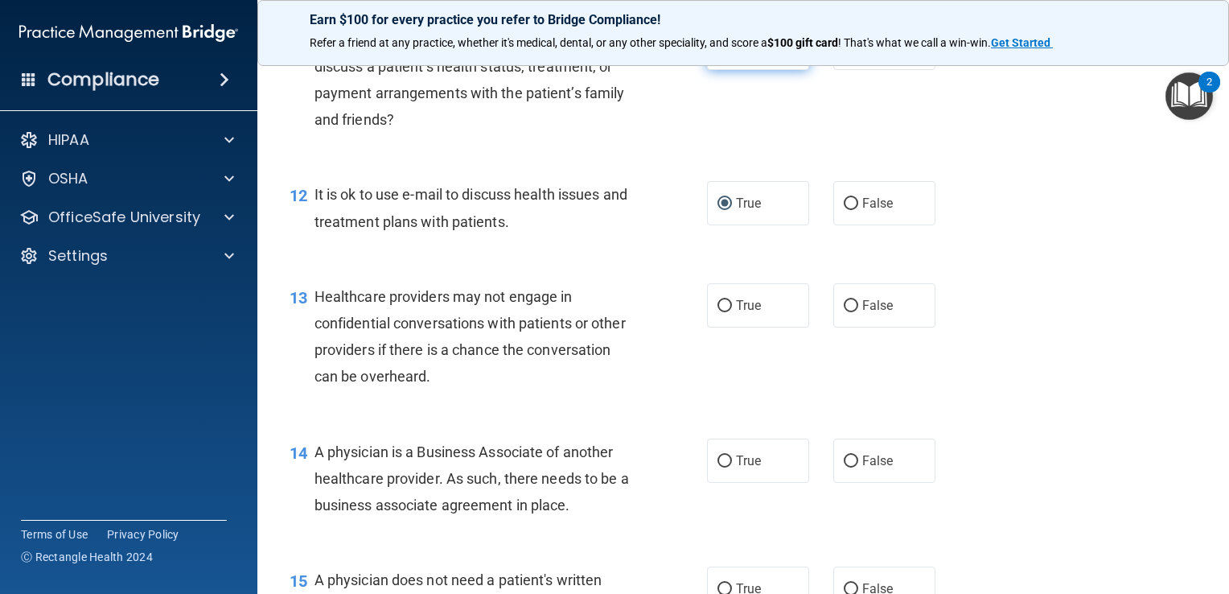
scroll to position [1576, 0]
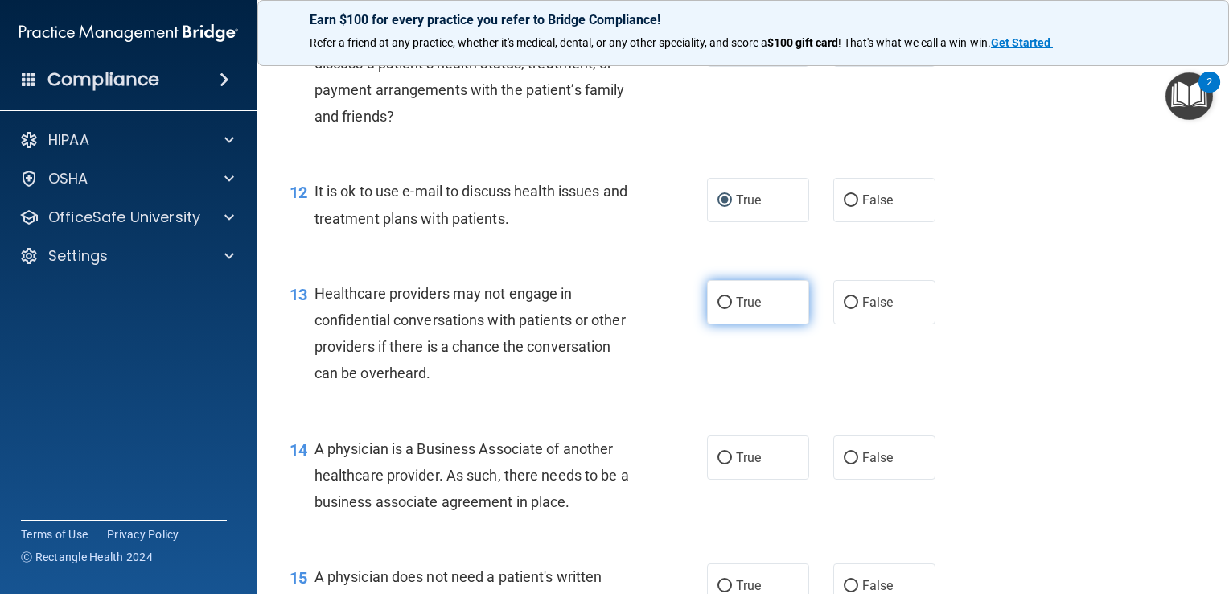
click at [780, 324] on label "True" at bounding box center [758, 302] width 102 height 44
click at [732, 309] on input "True" at bounding box center [725, 303] width 14 height 12
radio input "true"
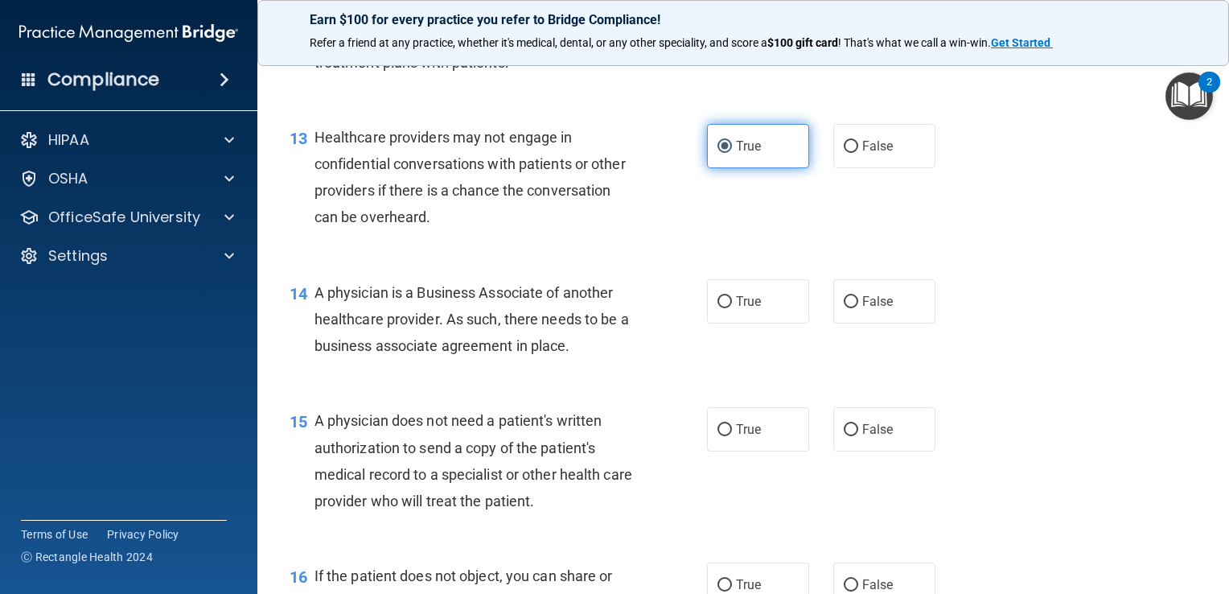
scroll to position [1731, 0]
click at [870, 324] on label "False" at bounding box center [884, 302] width 102 height 44
click at [858, 309] on input "False" at bounding box center [851, 303] width 14 height 12
radio input "true"
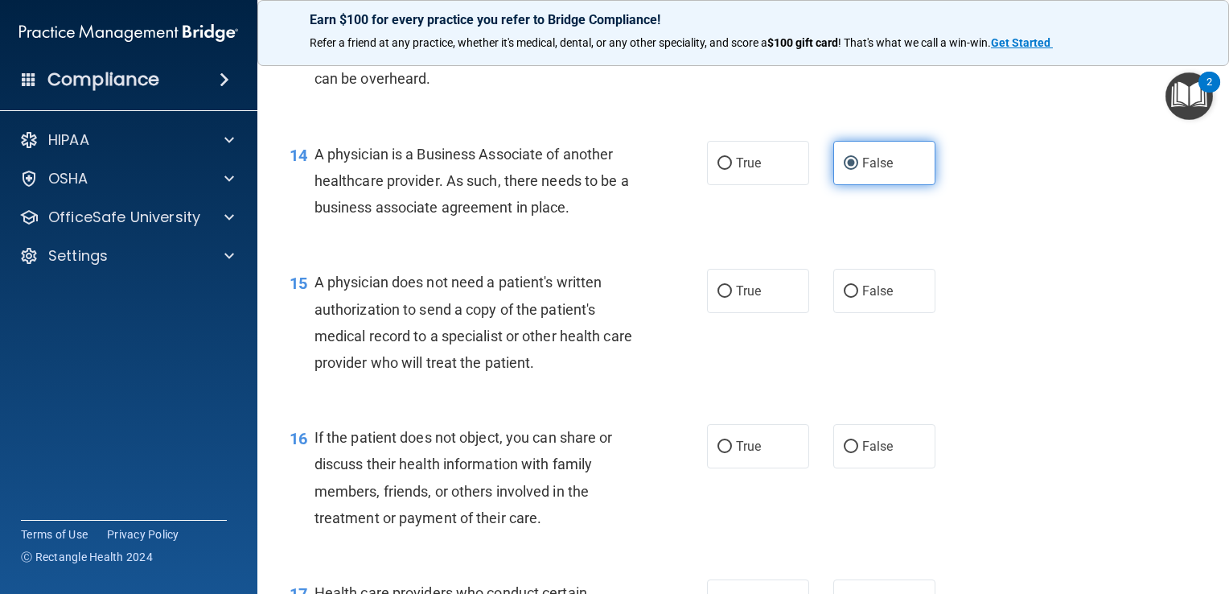
scroll to position [1879, 0]
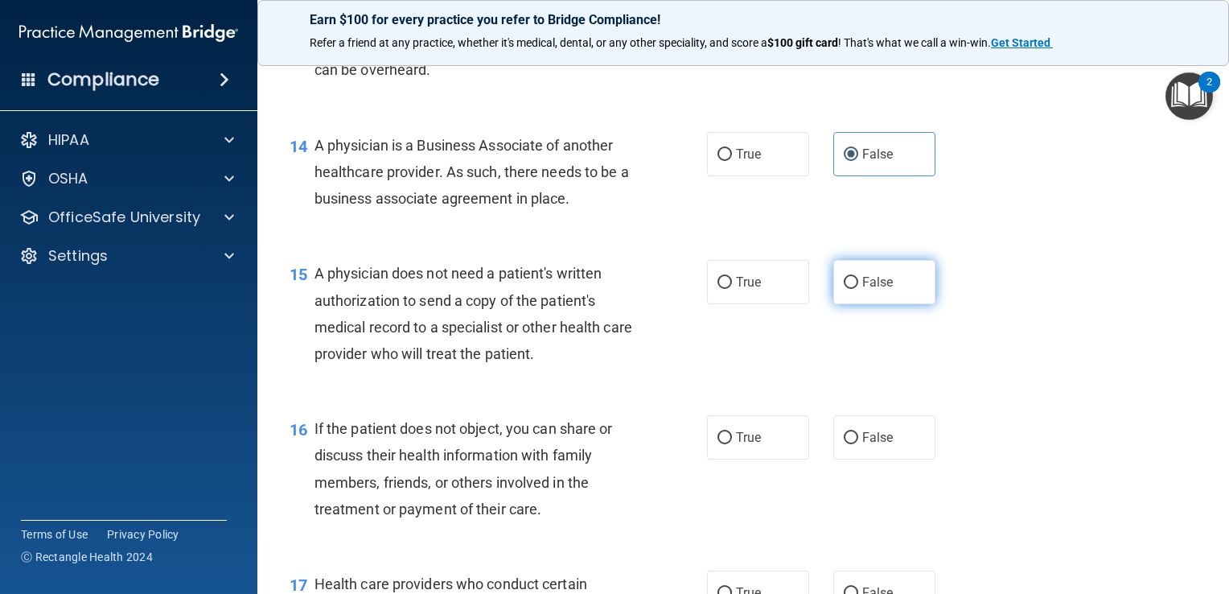
click at [874, 290] on span "False" at bounding box center [877, 281] width 31 height 15
click at [858, 289] on input "False" at bounding box center [851, 283] width 14 height 12
radio input "true"
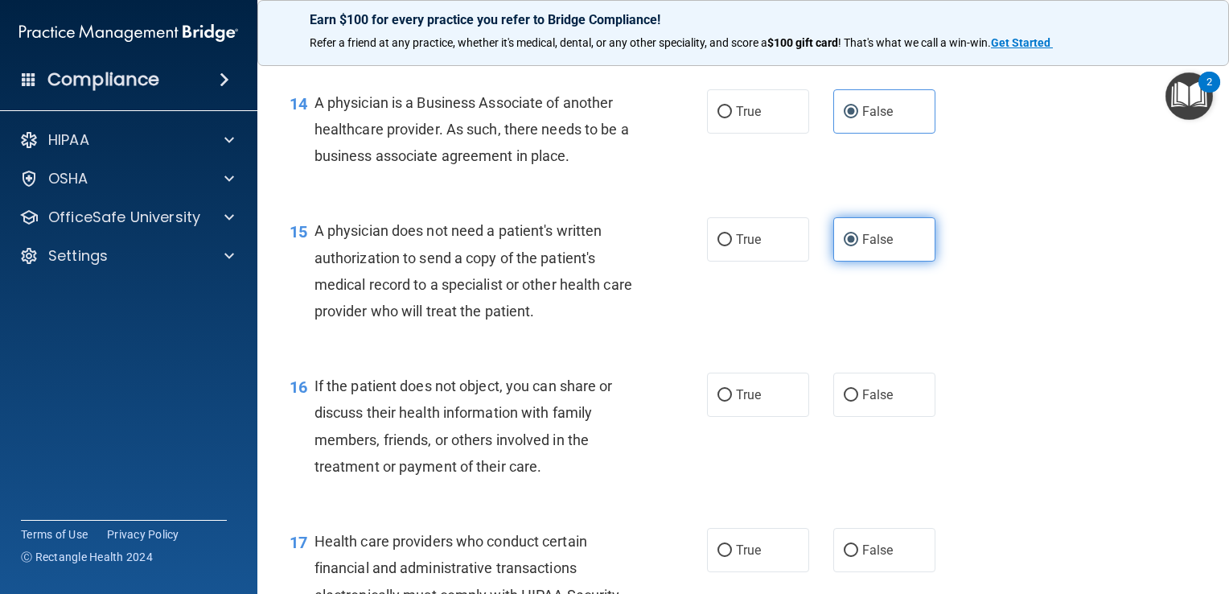
scroll to position [1926, 0]
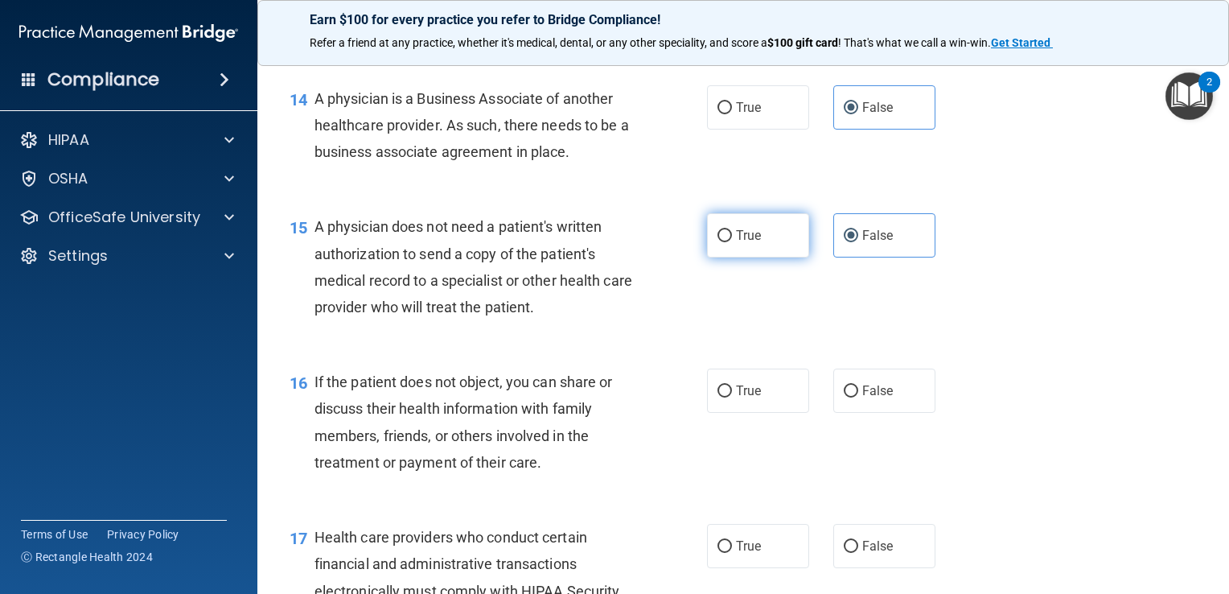
click at [743, 243] on span "True" at bounding box center [748, 235] width 25 height 15
click at [732, 242] on input "True" at bounding box center [725, 236] width 14 height 12
radio input "true"
radio input "false"
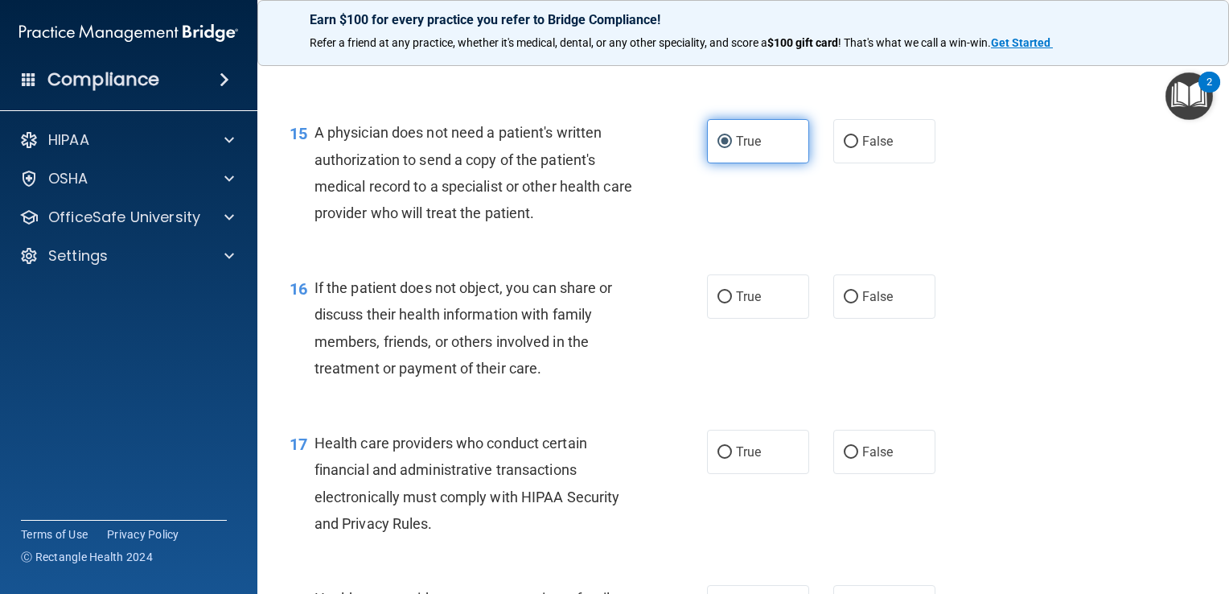
scroll to position [2025, 0]
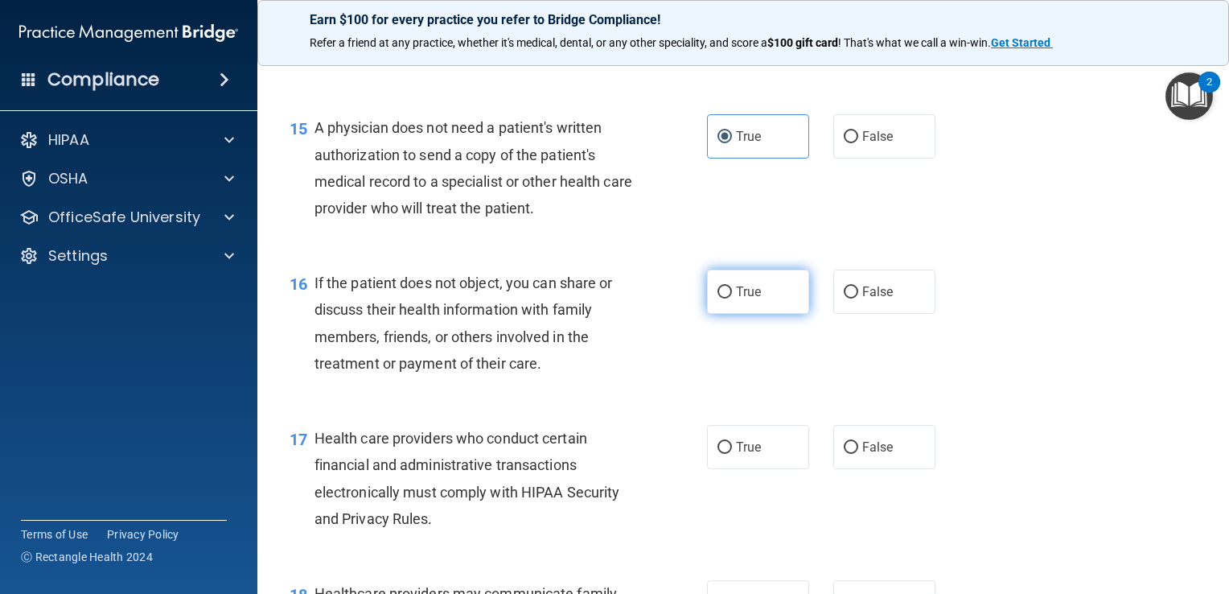
click at [743, 314] on label "True" at bounding box center [758, 291] width 102 height 44
click at [732, 298] on input "True" at bounding box center [725, 292] width 14 height 12
radio input "true"
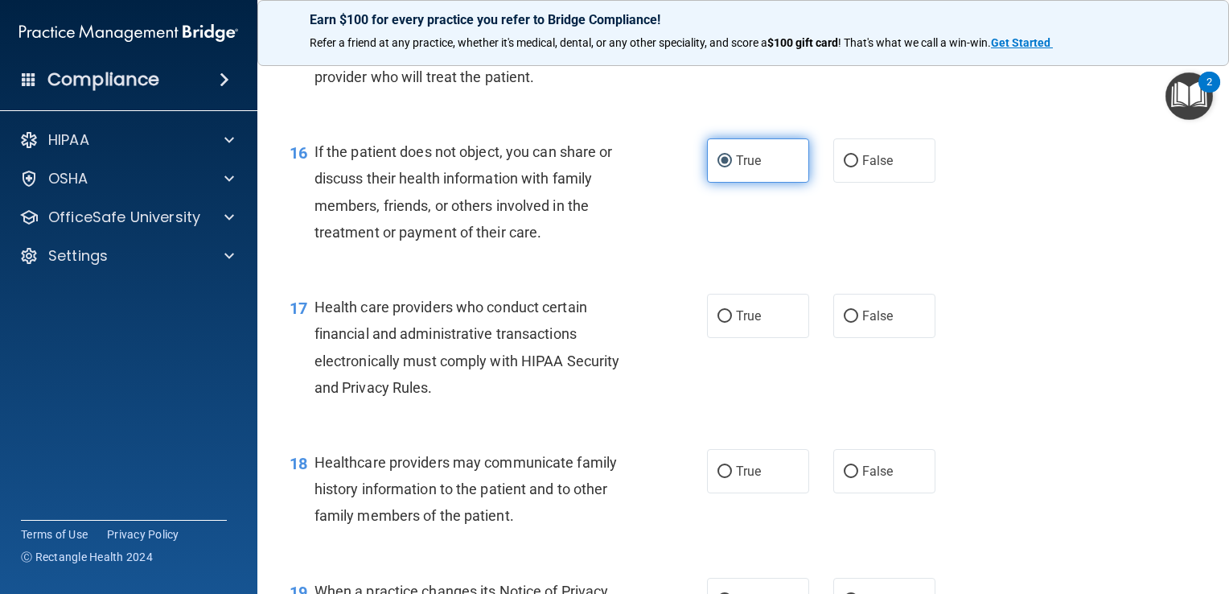
scroll to position [2167, 0]
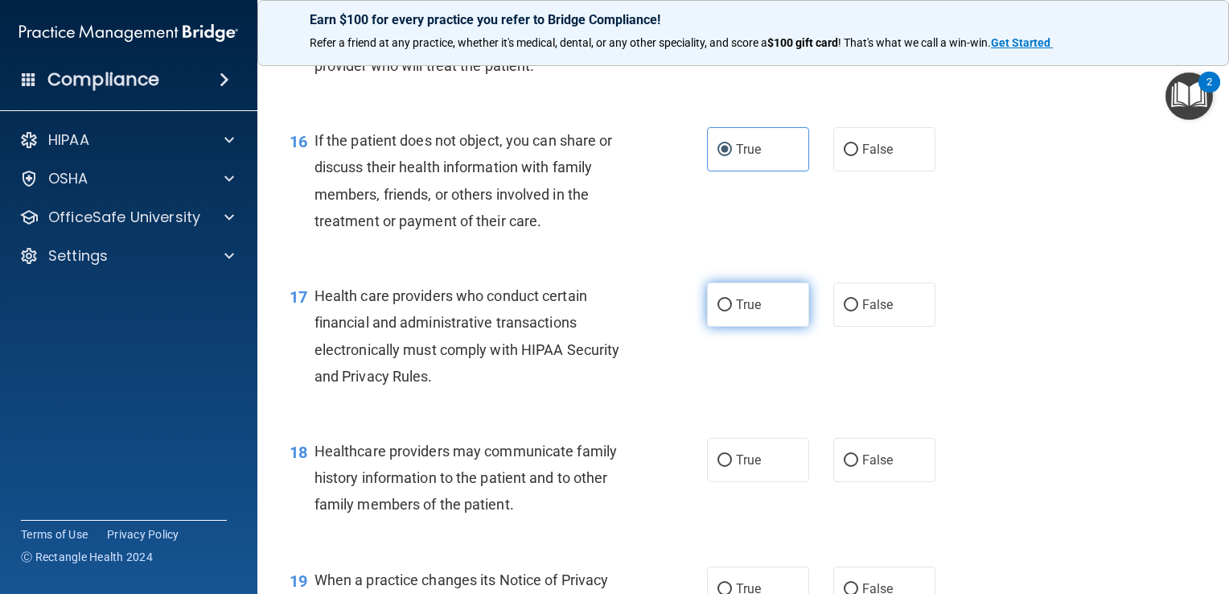
click at [736, 327] on label "True" at bounding box center [758, 304] width 102 height 44
click at [732, 311] on input "True" at bounding box center [725, 305] width 14 height 12
radio input "true"
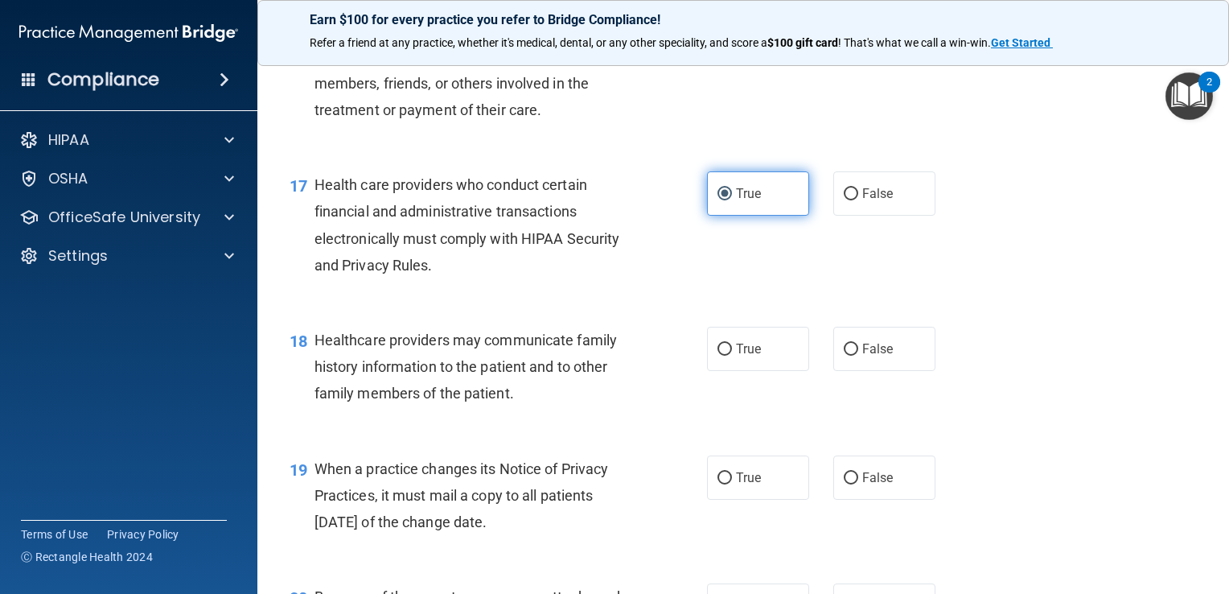
scroll to position [2307, 0]
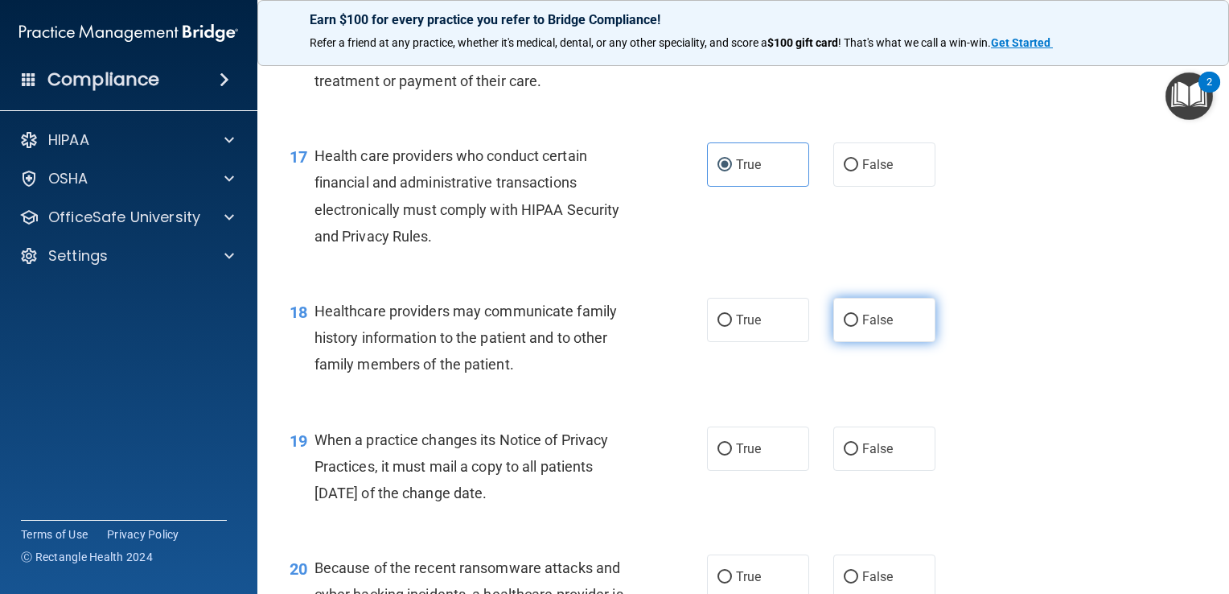
click at [871, 342] on label "False" at bounding box center [884, 320] width 102 height 44
click at [858, 327] on input "False" at bounding box center [851, 321] width 14 height 12
radio input "true"
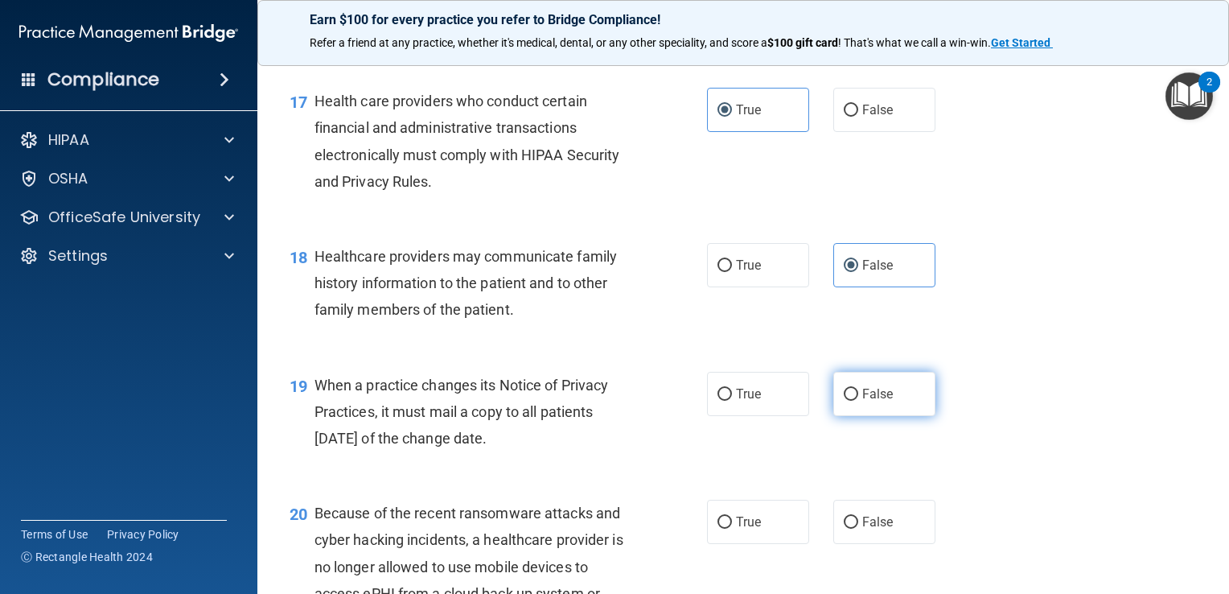
click at [878, 401] on span "False" at bounding box center [877, 393] width 31 height 15
click at [858, 401] on input "False" at bounding box center [851, 395] width 14 height 12
radio input "true"
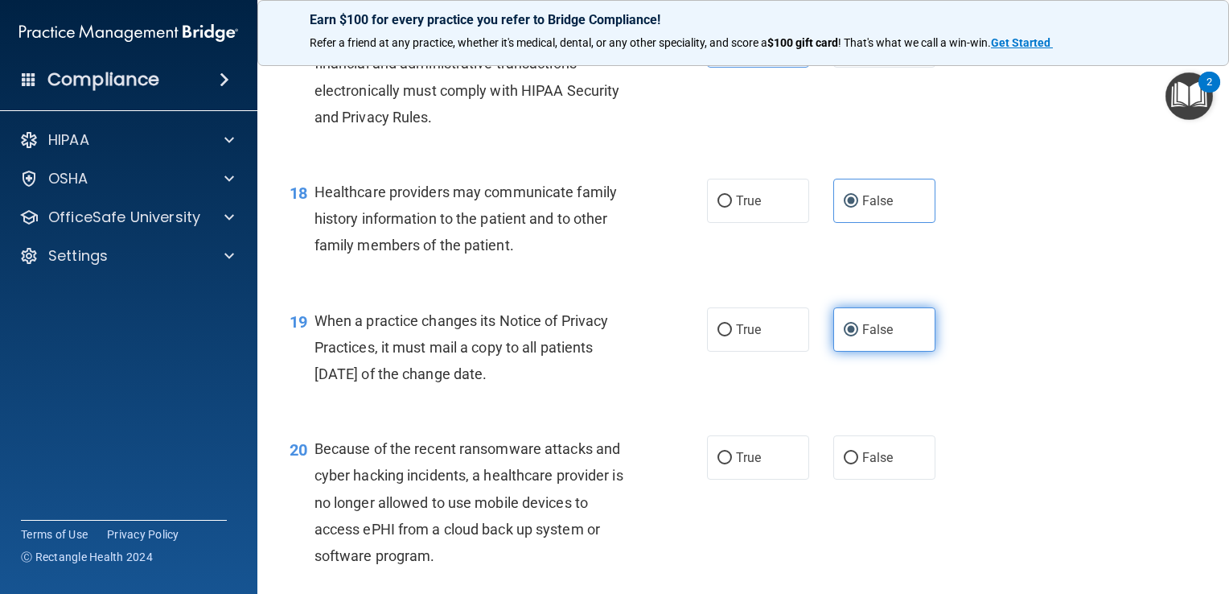
scroll to position [2536, 0]
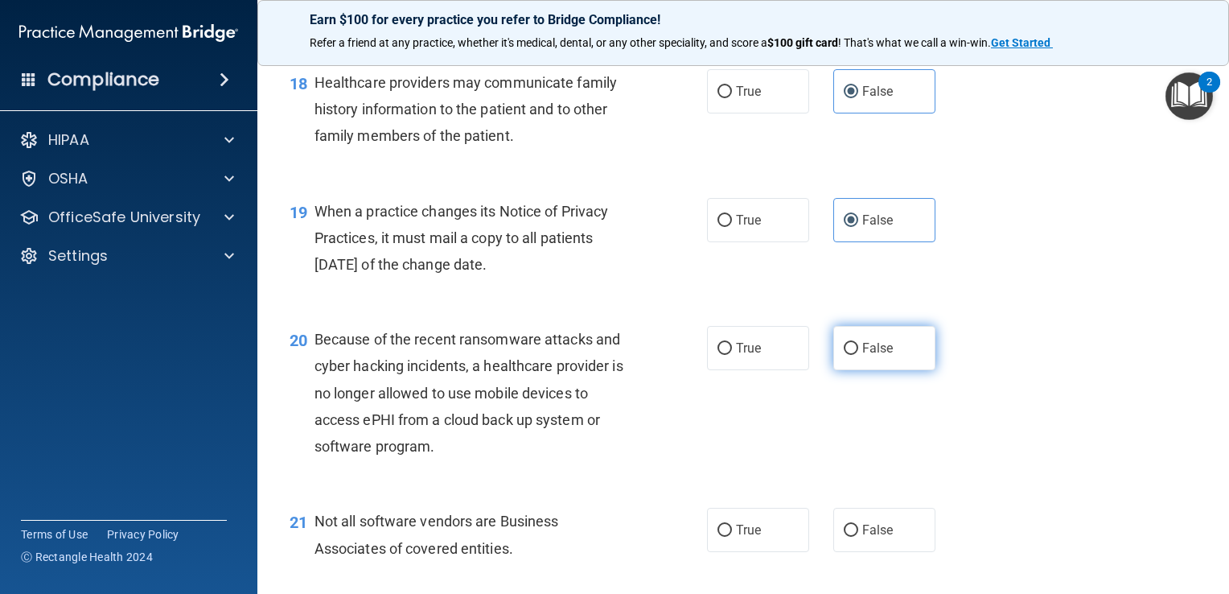
click at [845, 355] on input "False" at bounding box center [851, 349] width 14 height 12
radio input "true"
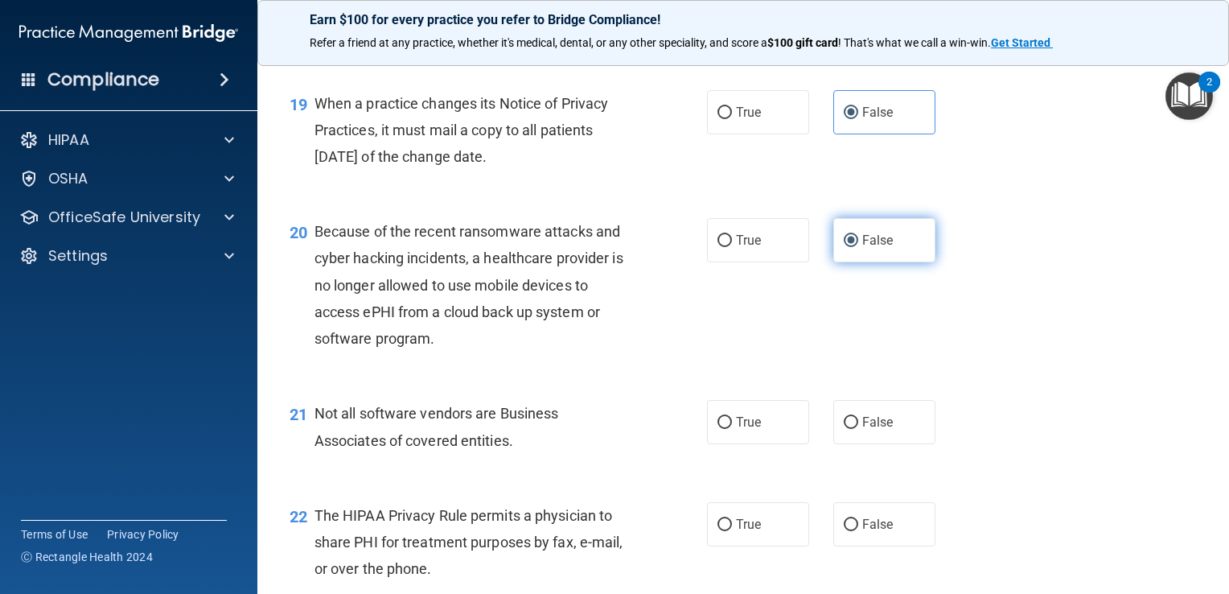
scroll to position [2644, 0]
click at [723, 428] on input "True" at bounding box center [725, 422] width 14 height 12
radio input "true"
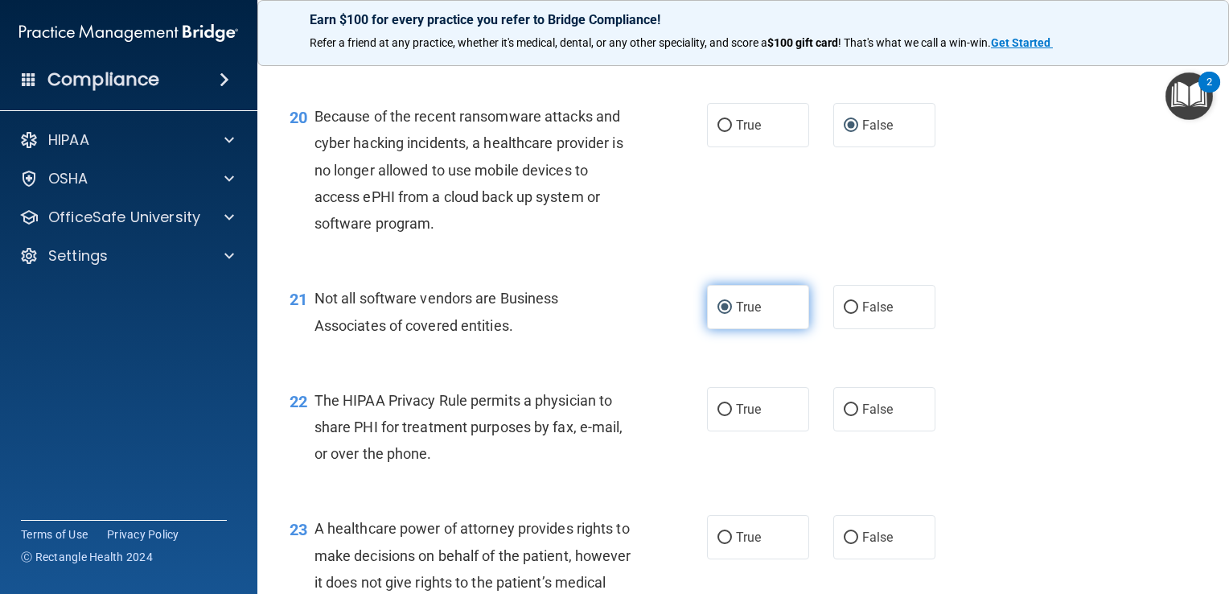
scroll to position [2759, 0]
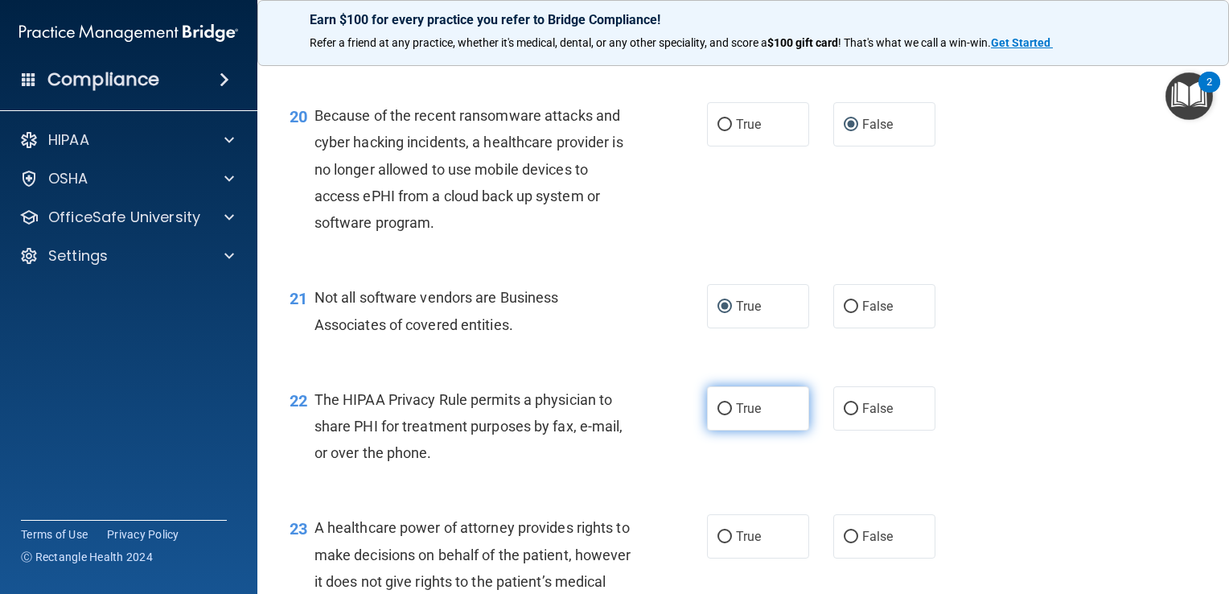
click at [722, 415] on input "True" at bounding box center [725, 409] width 14 height 12
radio input "true"
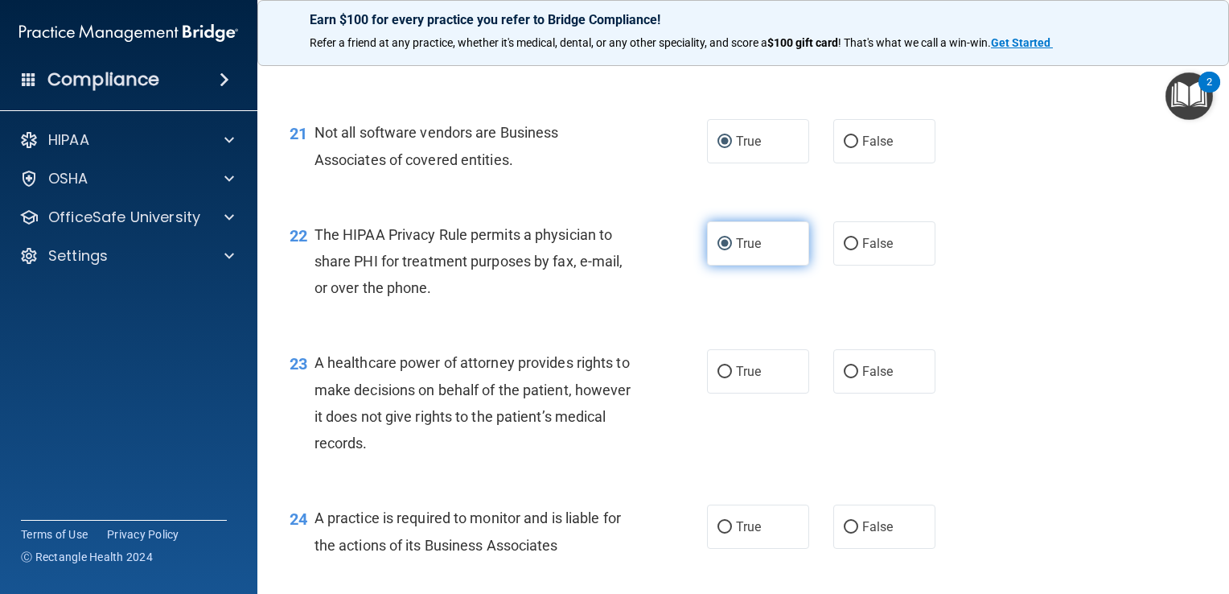
scroll to position [2931, 0]
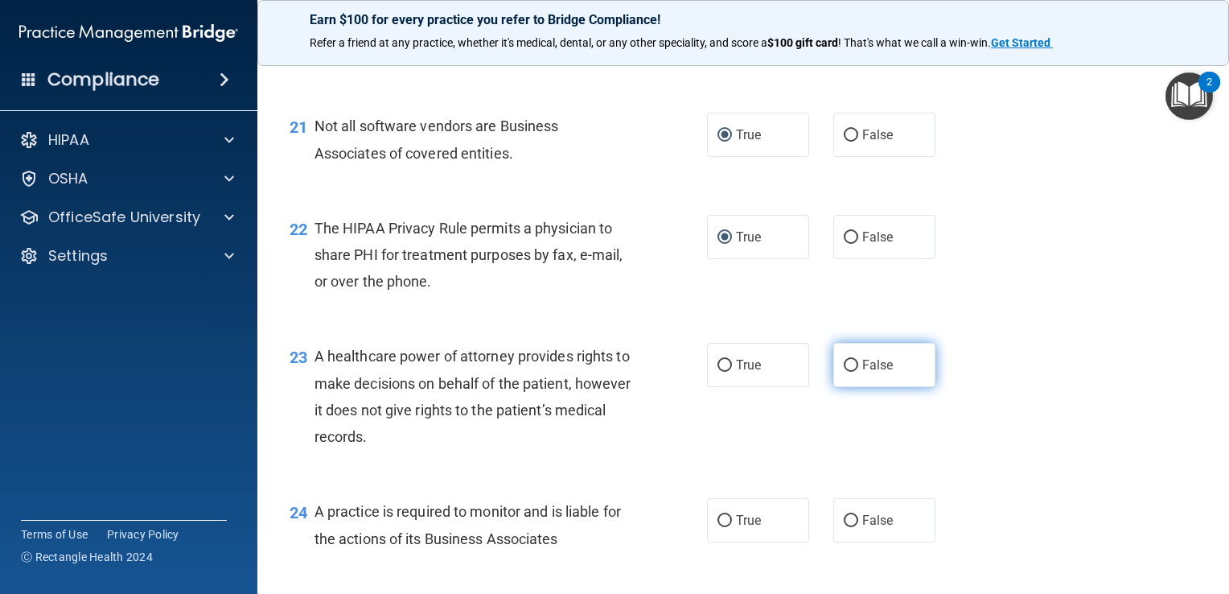
click at [846, 372] on input "False" at bounding box center [851, 366] width 14 height 12
radio input "true"
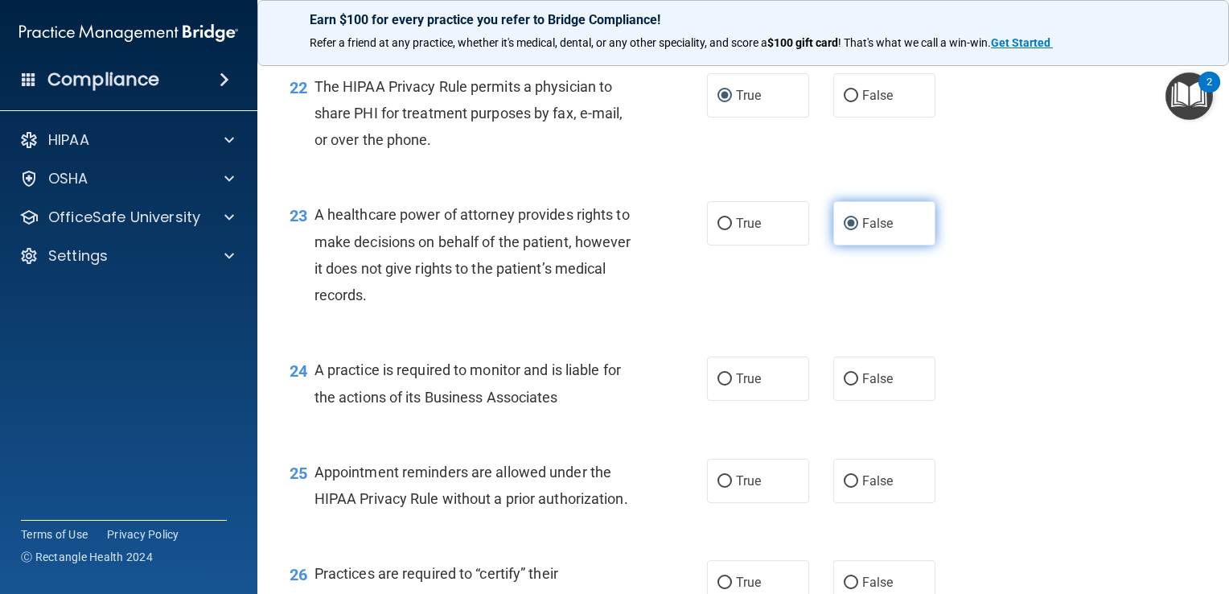
scroll to position [3073, 0]
click at [845, 385] on input "False" at bounding box center [851, 378] width 14 height 12
radio input "true"
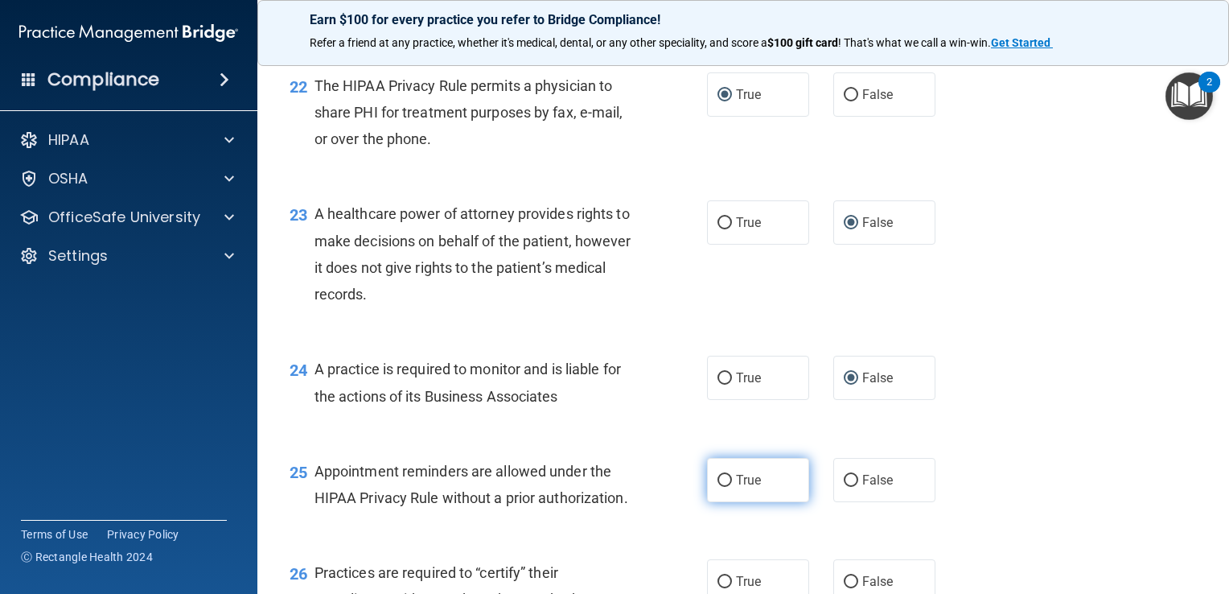
click at [763, 502] on label "True" at bounding box center [758, 480] width 102 height 44
click at [732, 487] on input "True" at bounding box center [725, 481] width 14 height 12
radio input "true"
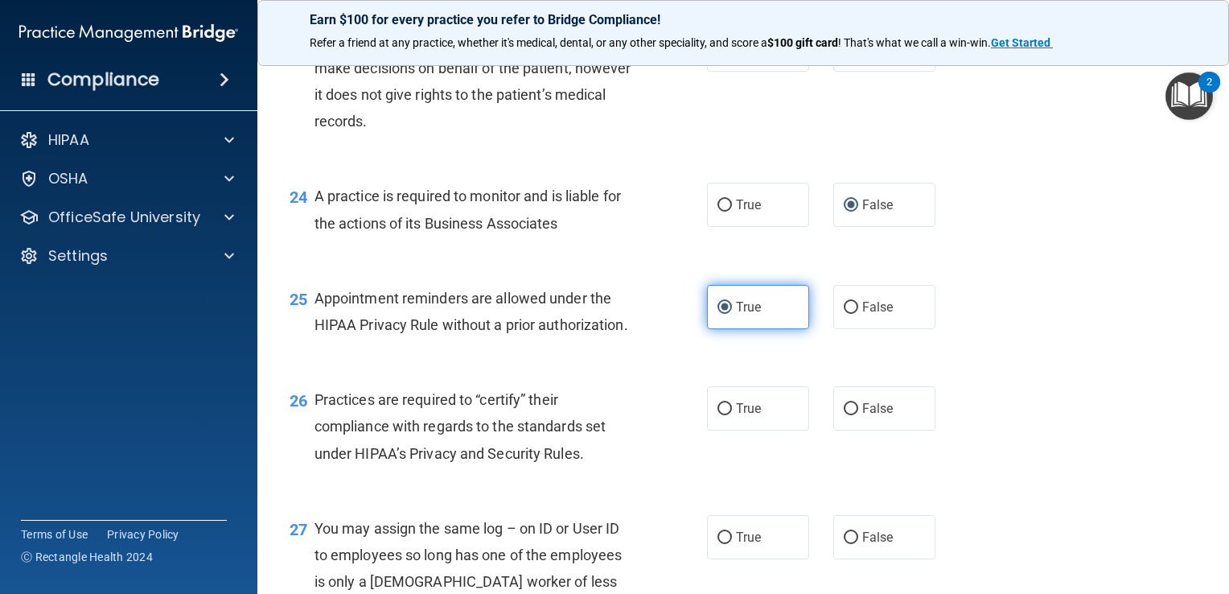
scroll to position [3248, 0]
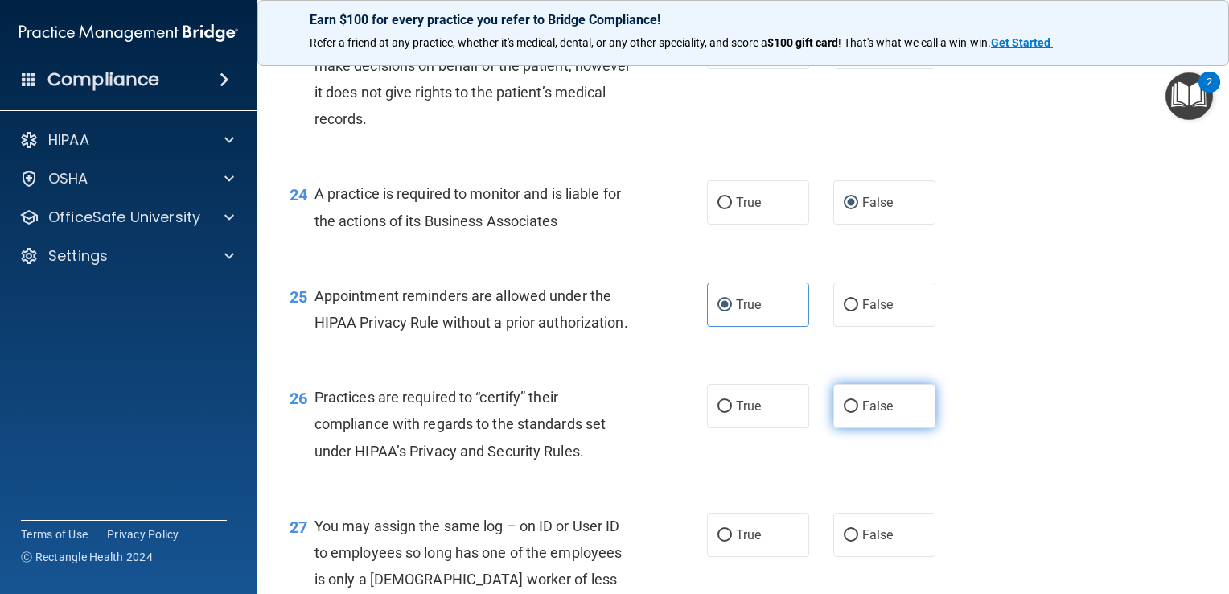
click at [849, 413] on input "False" at bounding box center [851, 407] width 14 height 12
radio input "true"
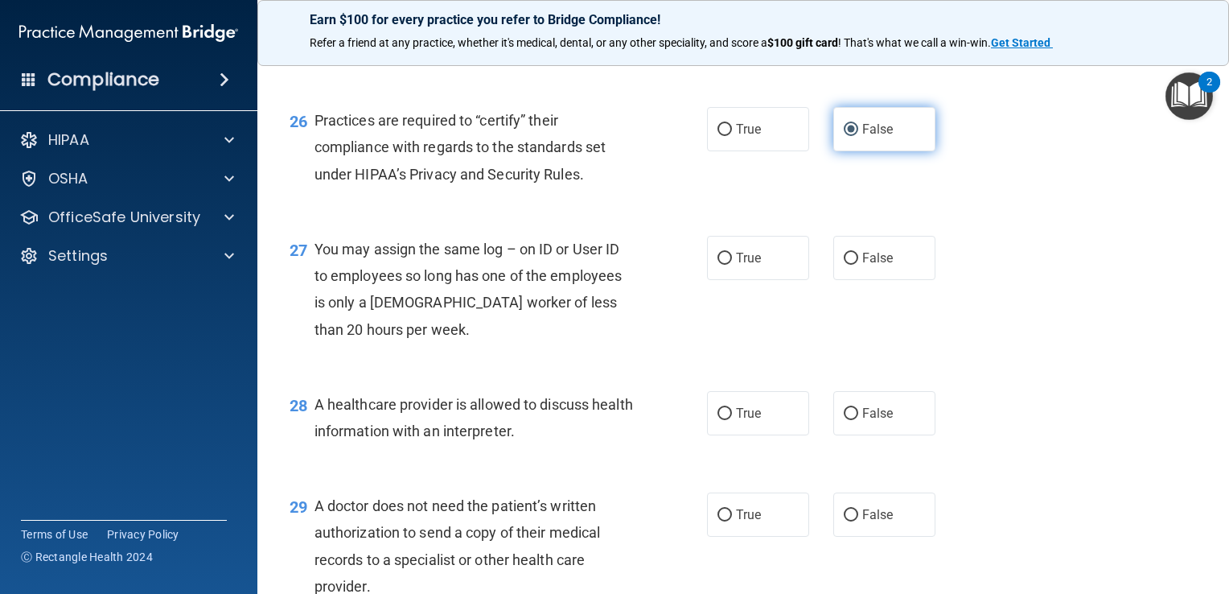
scroll to position [3529, 0]
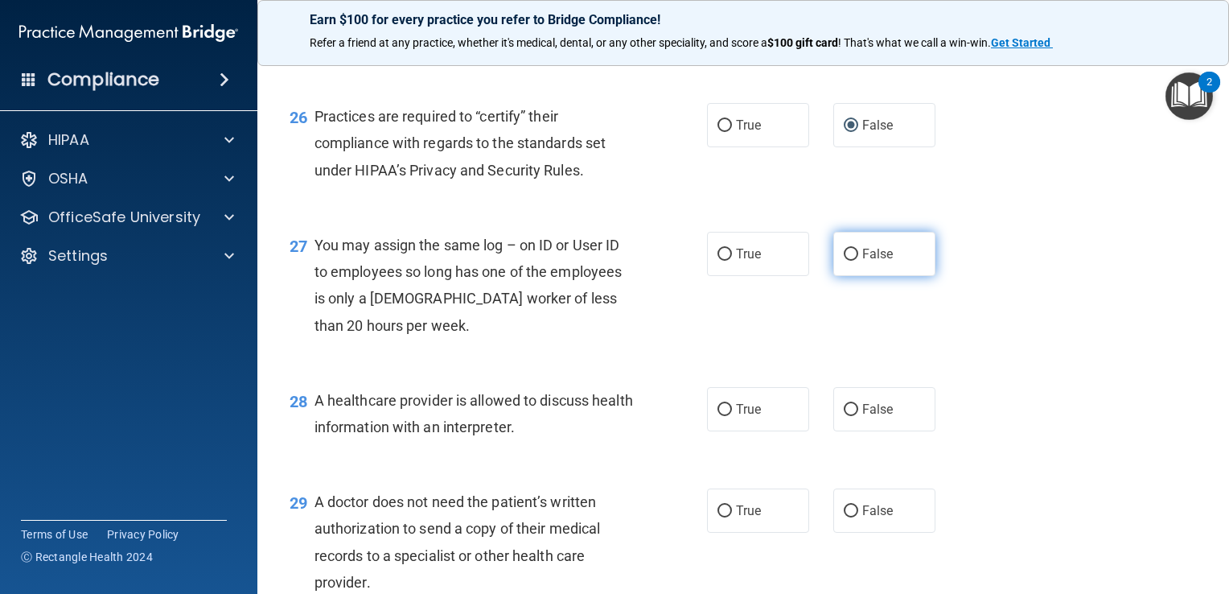
click at [847, 261] on input "False" at bounding box center [851, 255] width 14 height 12
radio input "true"
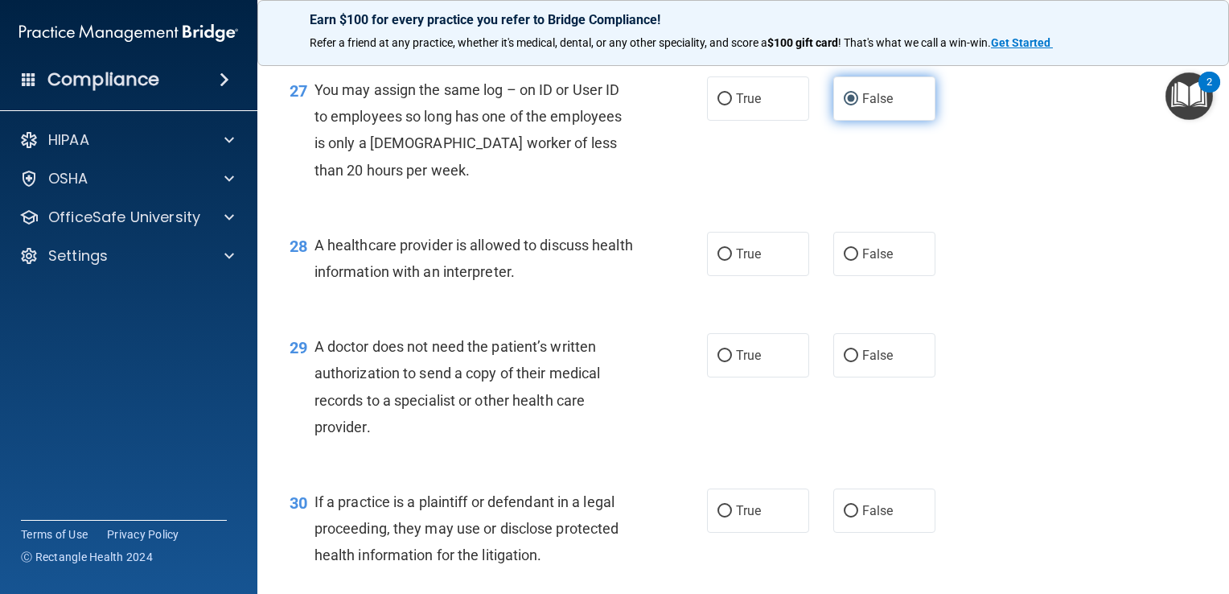
scroll to position [3692, 0]
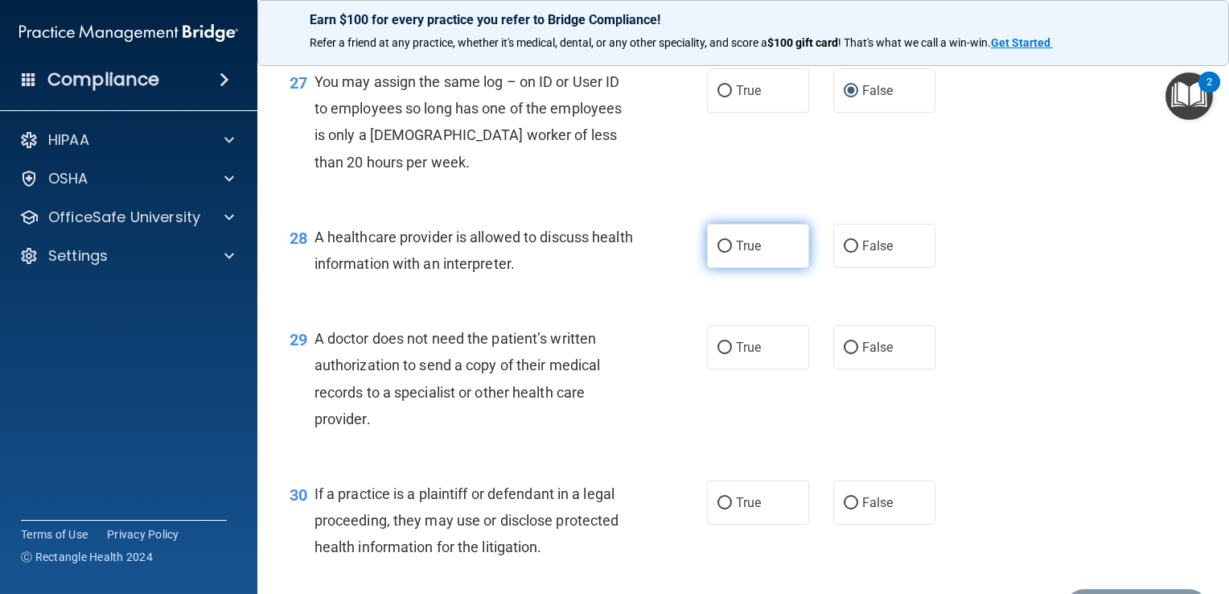
click at [718, 253] on input "True" at bounding box center [725, 247] width 14 height 12
radio input "true"
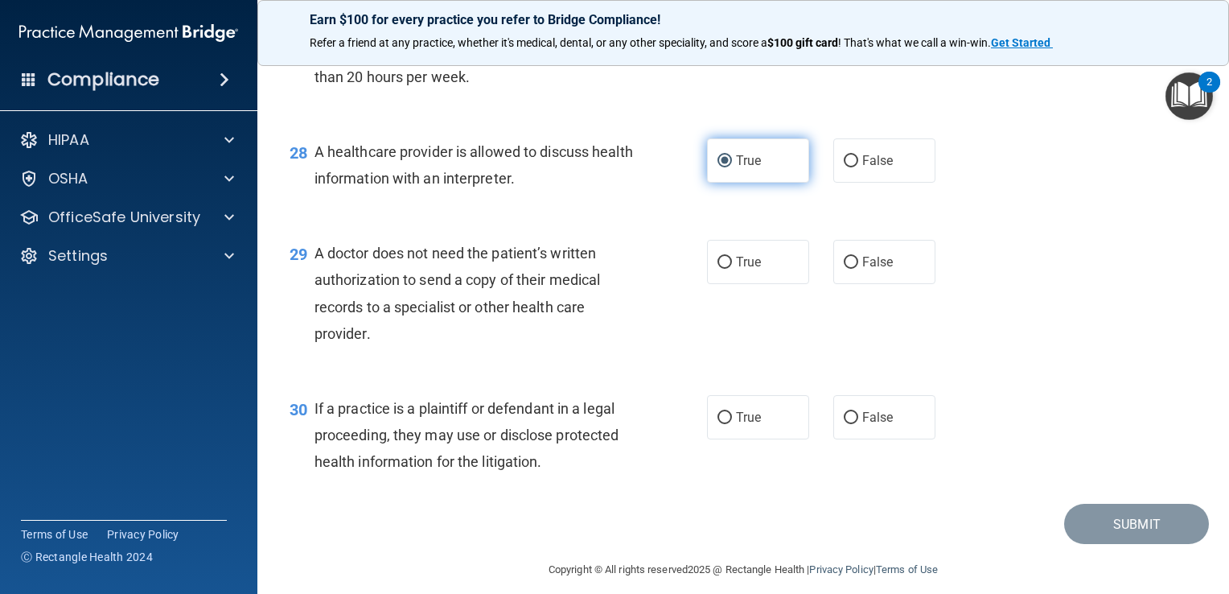
scroll to position [3781, 0]
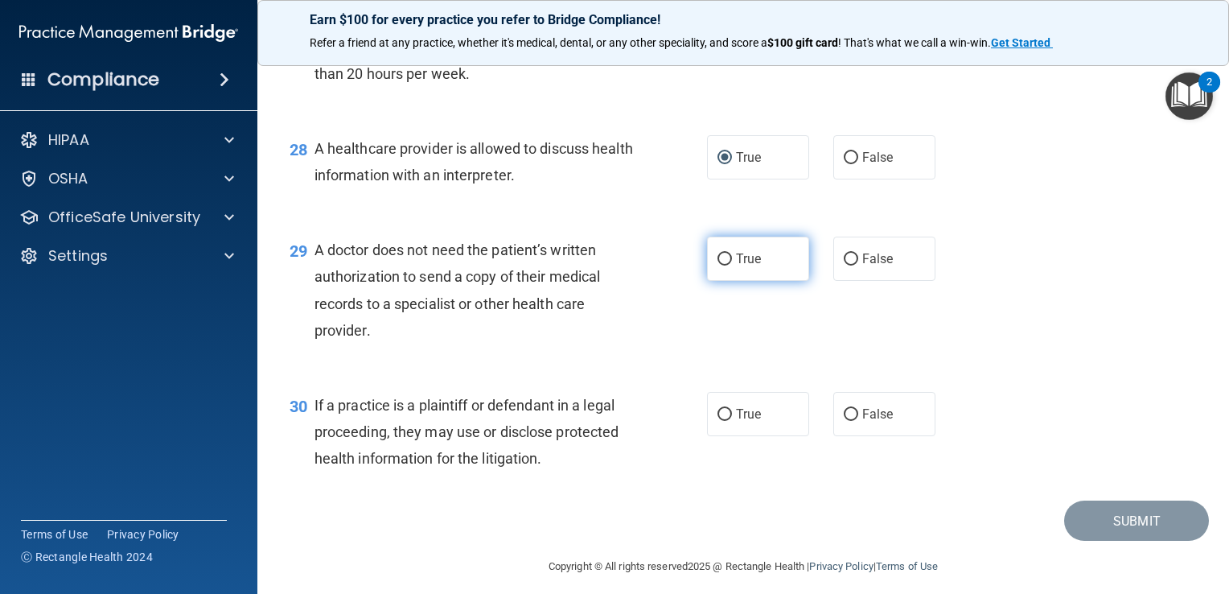
click at [723, 265] on input "True" at bounding box center [725, 259] width 14 height 12
radio input "true"
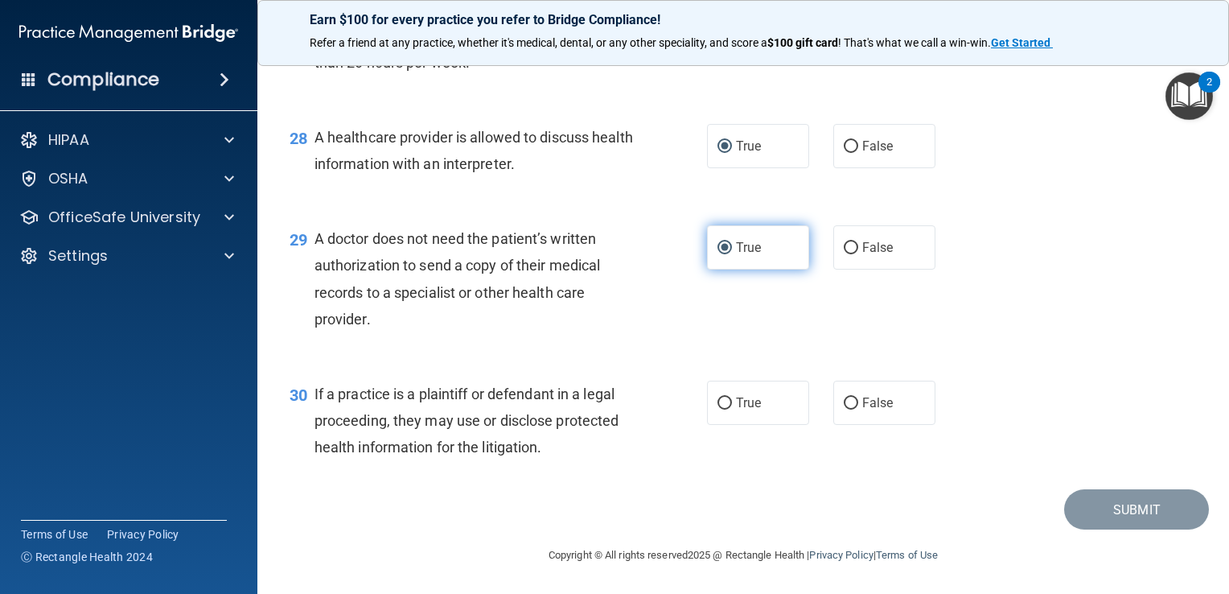
scroll to position [3858, 0]
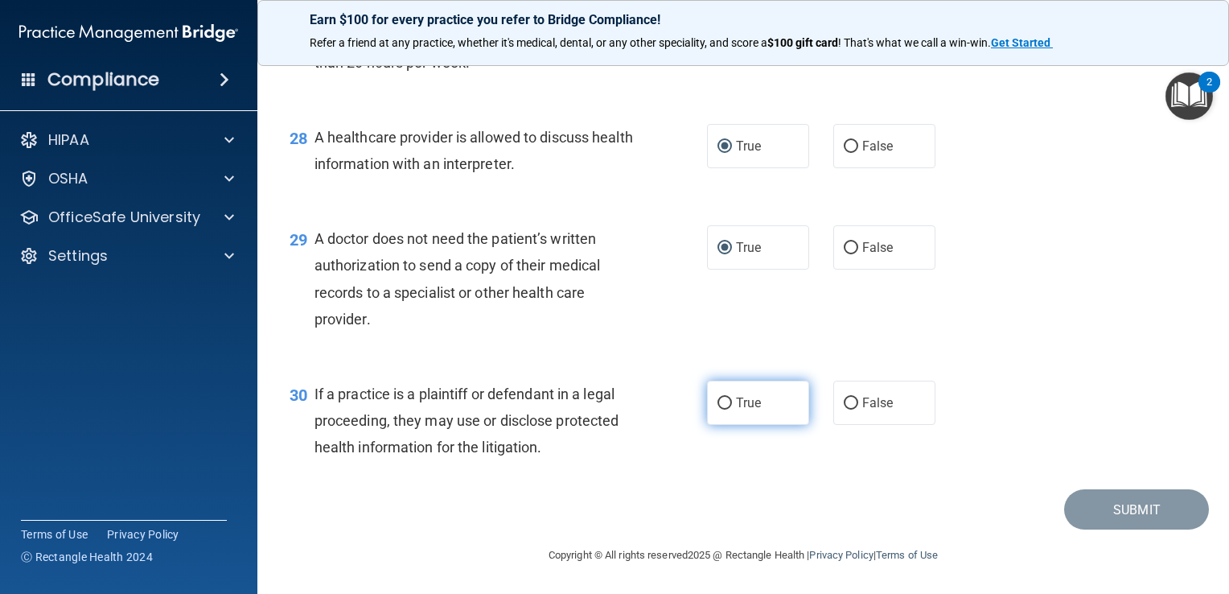
click at [750, 409] on span "True" at bounding box center [748, 402] width 25 height 15
click at [732, 409] on input "True" at bounding box center [725, 403] width 14 height 12
radio input "true"
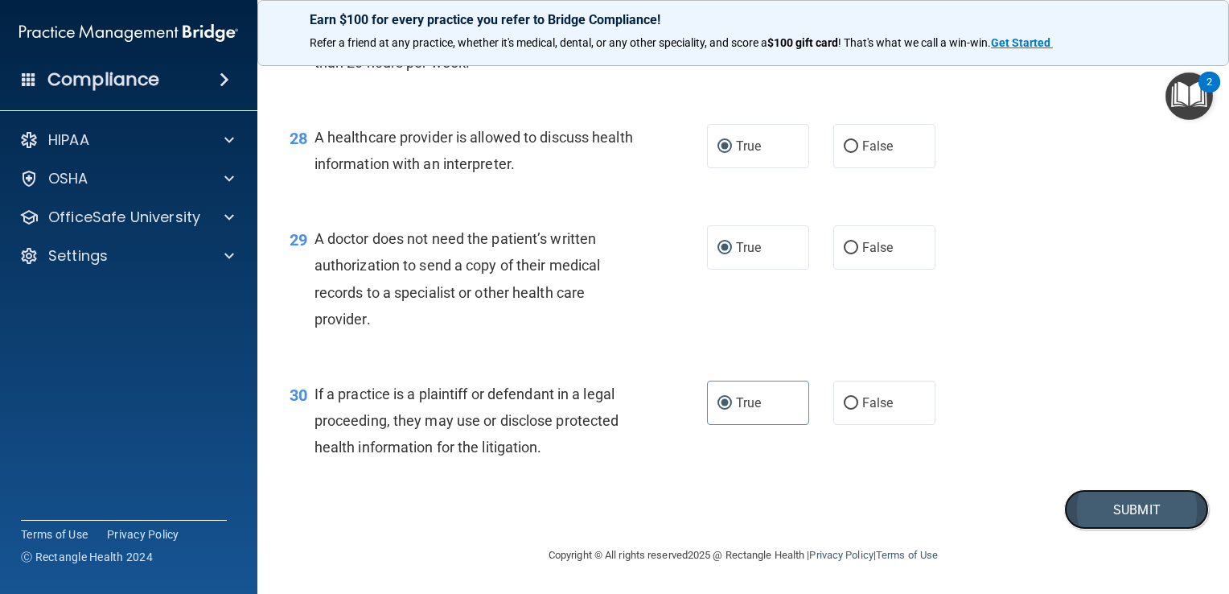
click at [1086, 530] on button "Submit" at bounding box center [1136, 509] width 145 height 41
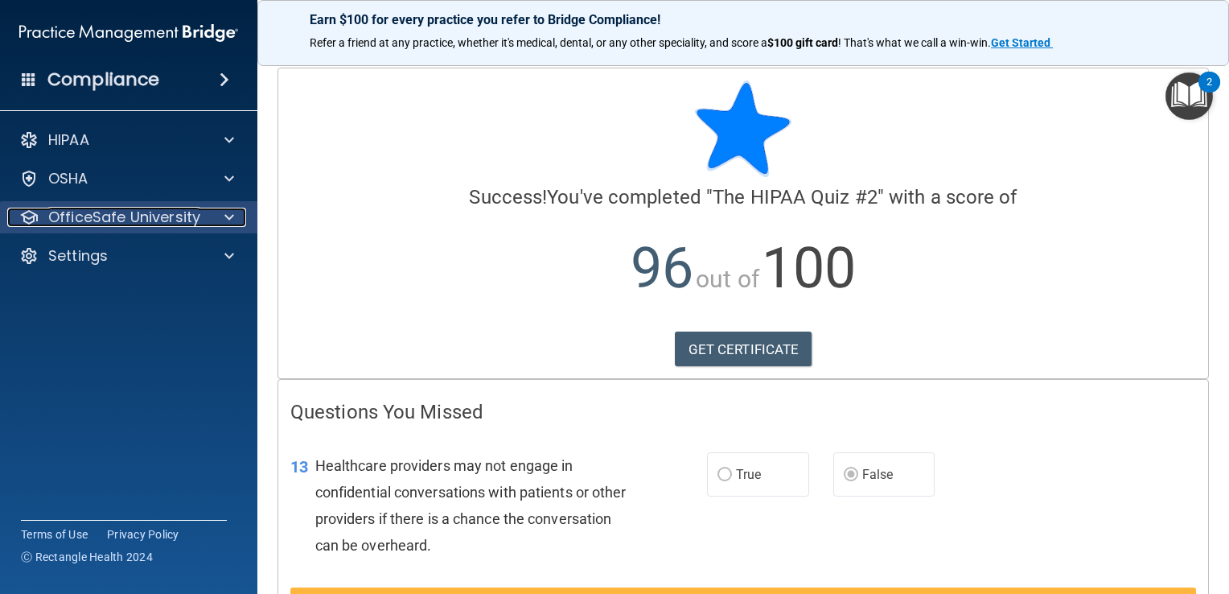
click at [179, 208] on p "OfficeSafe University" at bounding box center [124, 217] width 152 height 19
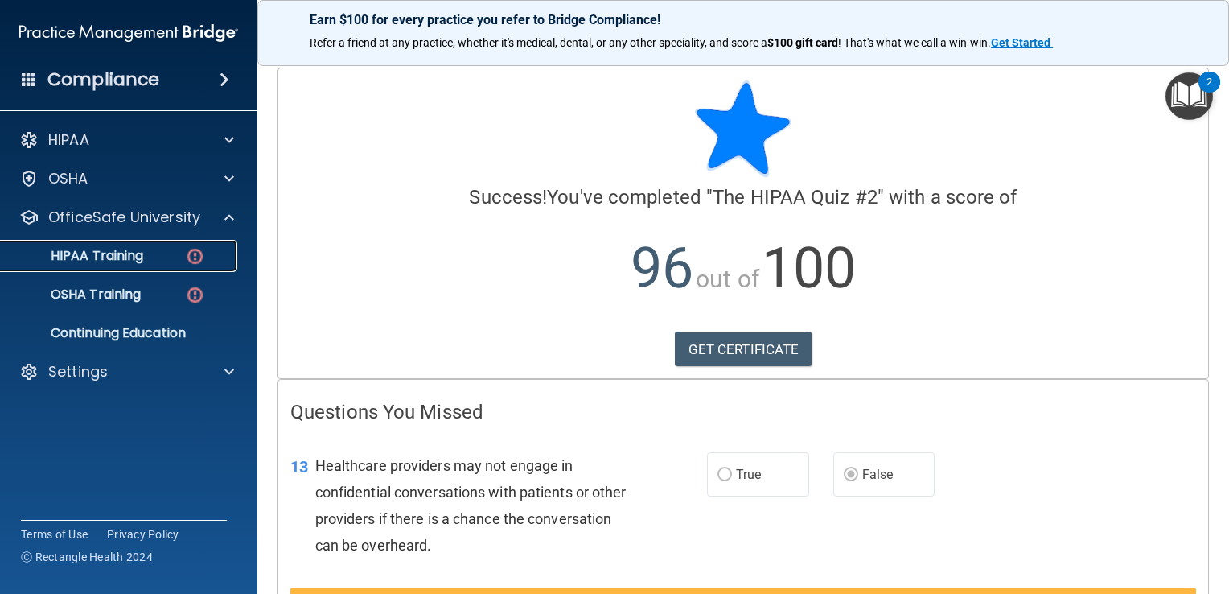
click at [180, 249] on div "HIPAA Training" at bounding box center [120, 256] width 220 height 16
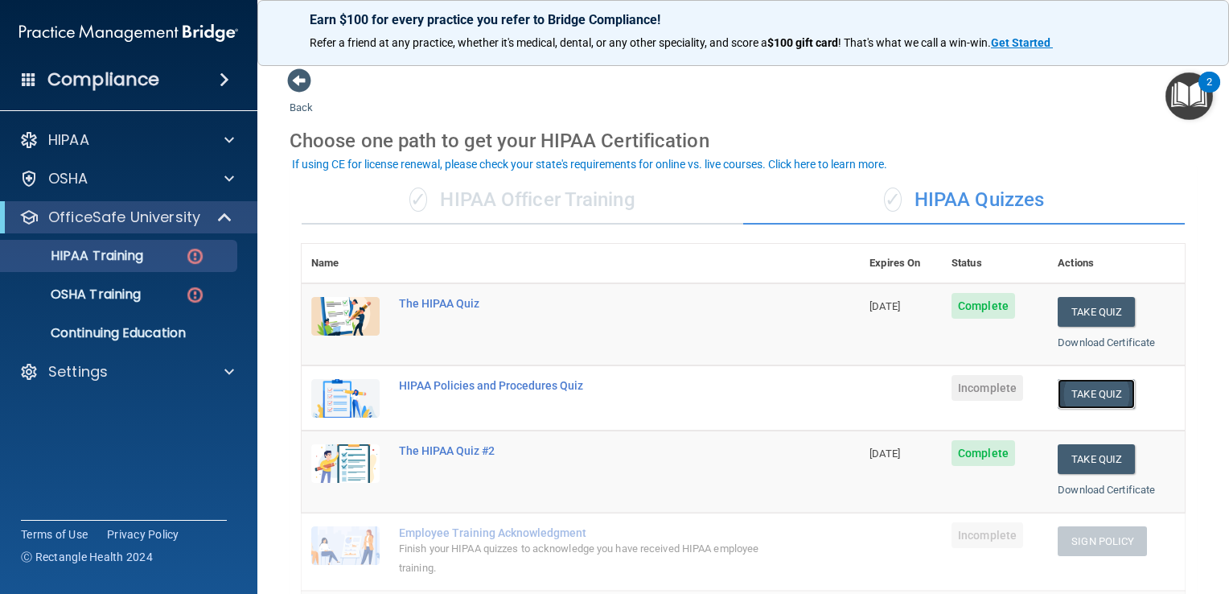
click at [1076, 396] on button "Take Quiz" at bounding box center [1096, 394] width 77 height 30
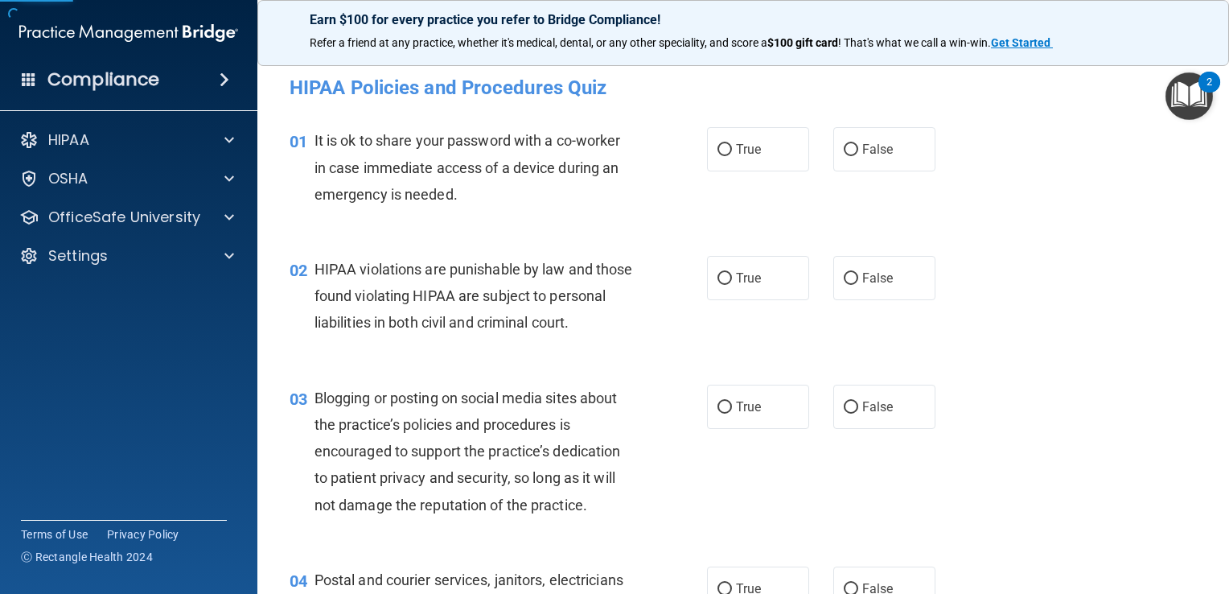
click at [1073, 396] on div "03 Blogging or posting on social media sites about the practice’s policies and …" at bounding box center [744, 455] width 932 height 182
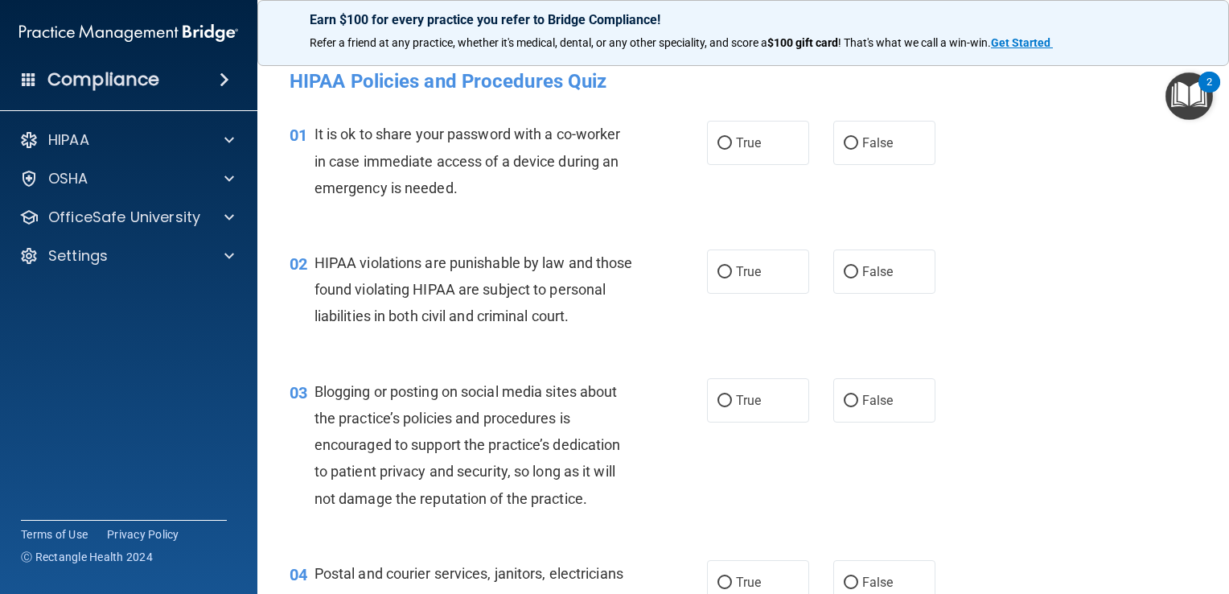
scroll to position [6, 0]
click at [885, 162] on label "False" at bounding box center [884, 143] width 102 height 44
click at [858, 150] on input "False" at bounding box center [851, 144] width 14 height 12
radio input "true"
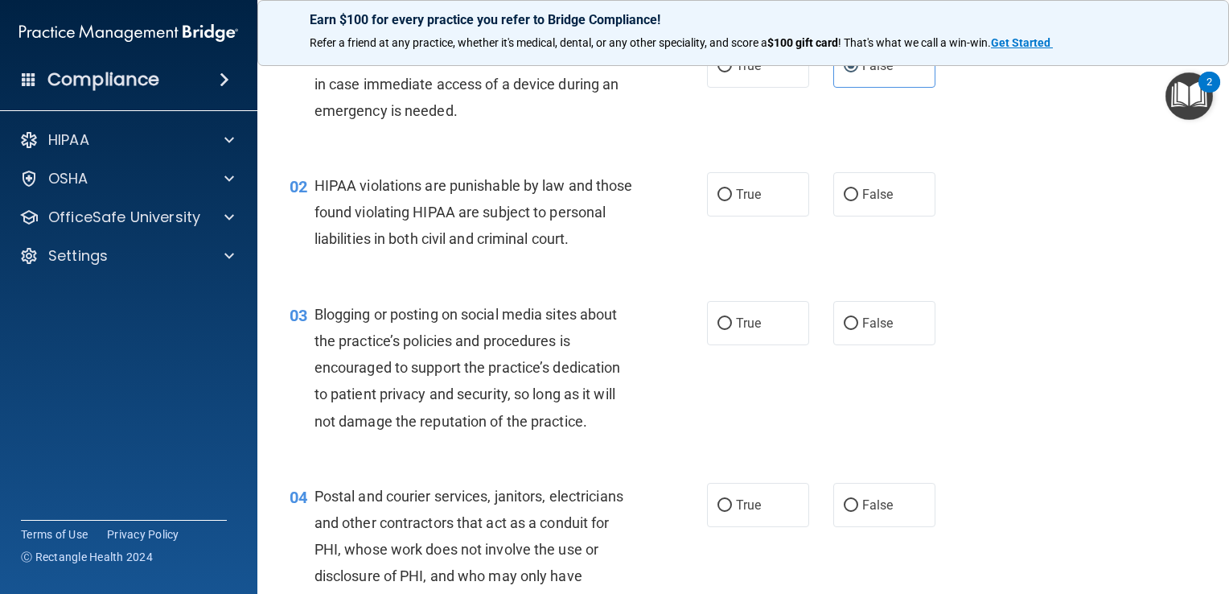
scroll to position [89, 0]
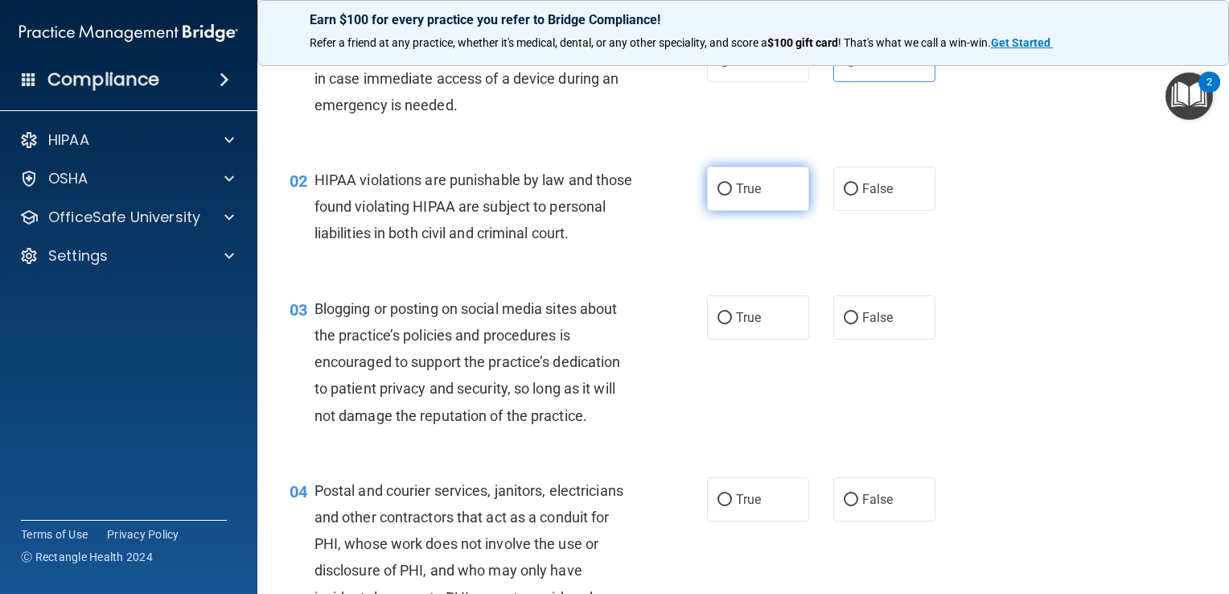
click at [745, 191] on span "True" at bounding box center [748, 188] width 25 height 15
click at [732, 191] on input "True" at bounding box center [725, 189] width 14 height 12
radio input "true"
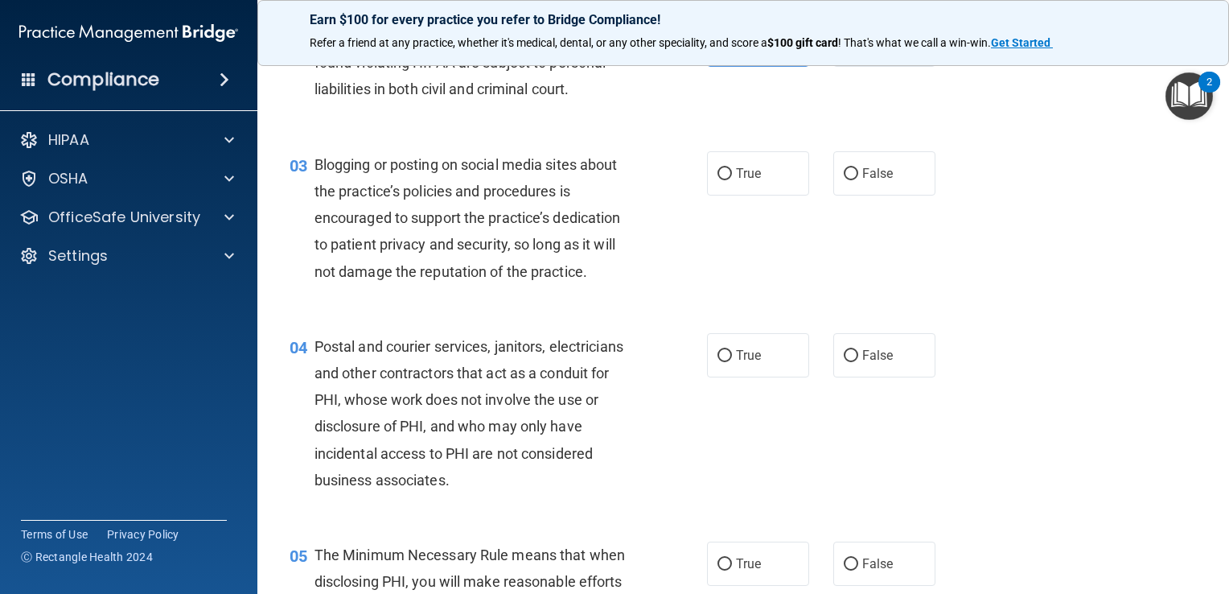
scroll to position [254, 0]
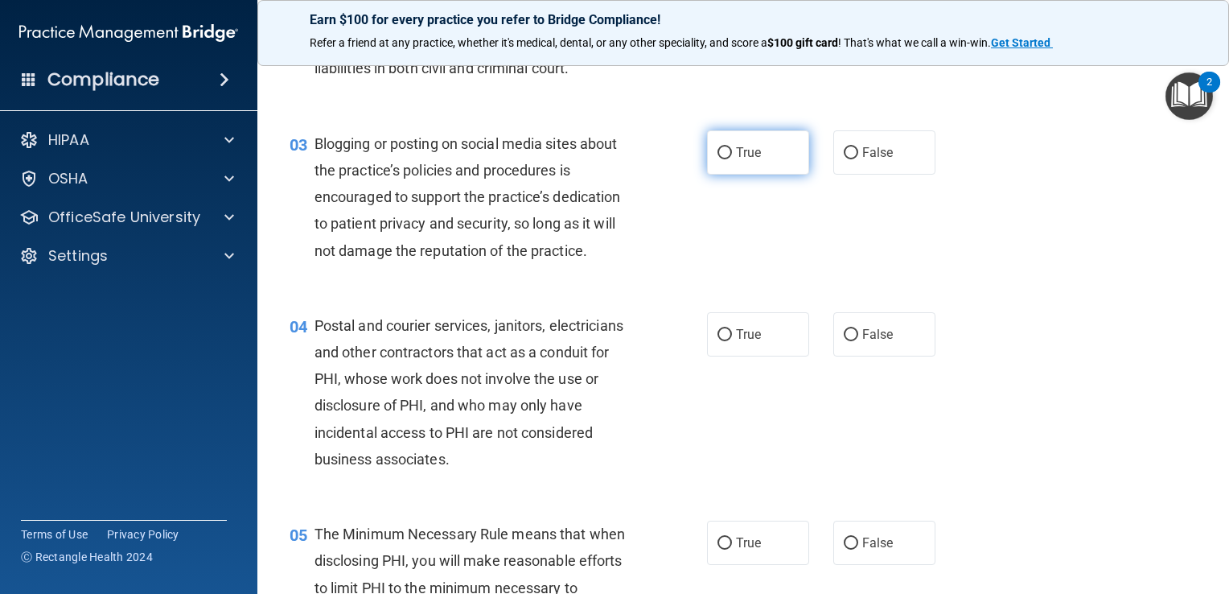
click at [763, 175] on label "True" at bounding box center [758, 152] width 102 height 44
click at [732, 159] on input "True" at bounding box center [725, 153] width 14 height 12
radio input "true"
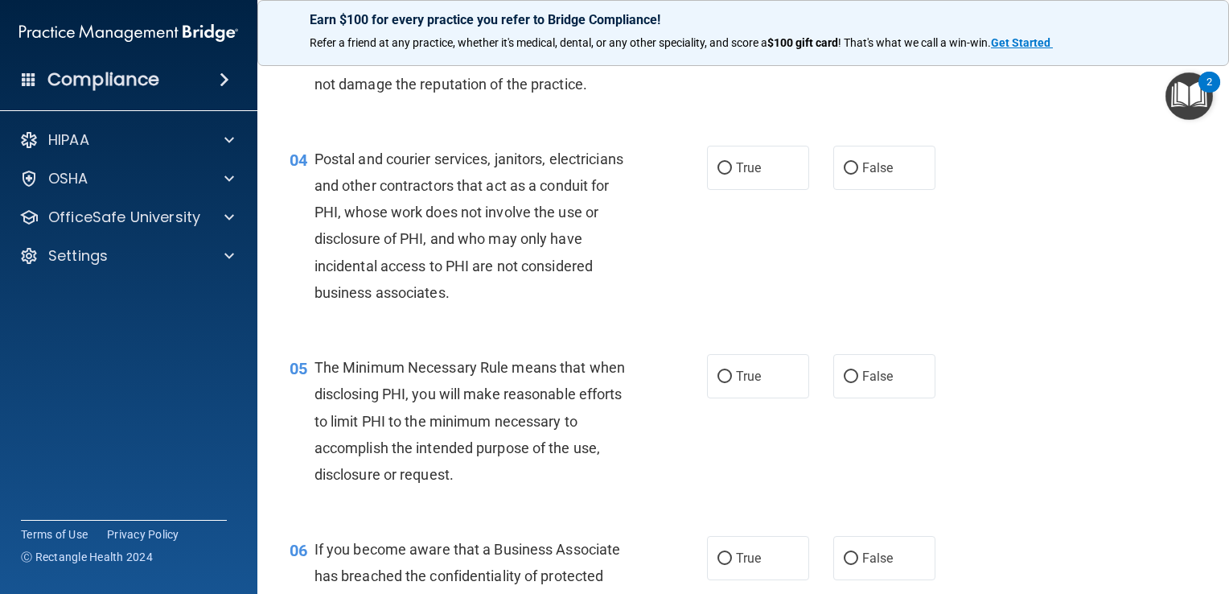
scroll to position [422, 0]
click at [736, 175] on span "True" at bounding box center [748, 166] width 25 height 15
click at [732, 174] on input "True" at bounding box center [725, 168] width 14 height 12
radio input "true"
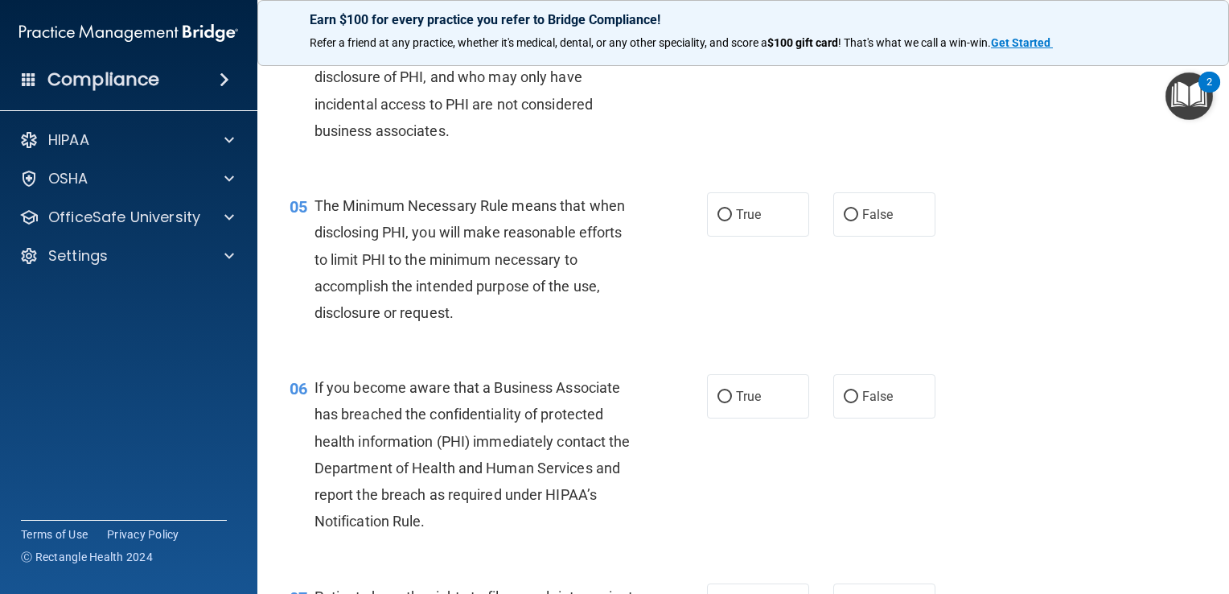
scroll to position [585, 0]
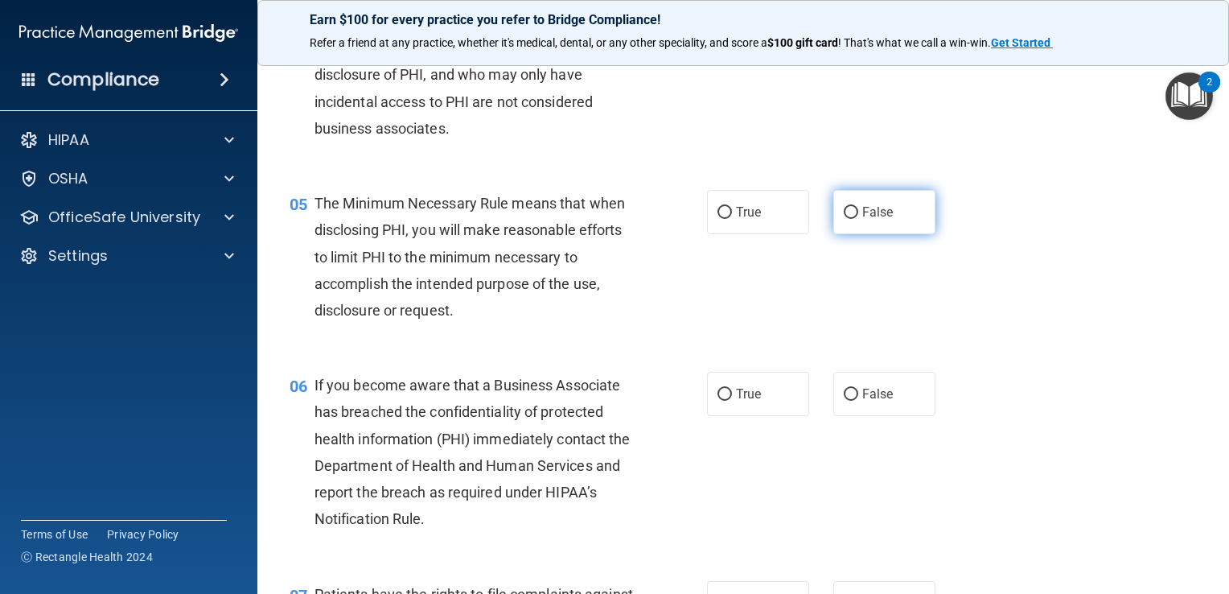
click at [841, 234] on label "False" at bounding box center [884, 212] width 102 height 44
click at [844, 219] on input "False" at bounding box center [851, 213] width 14 height 12
radio input "true"
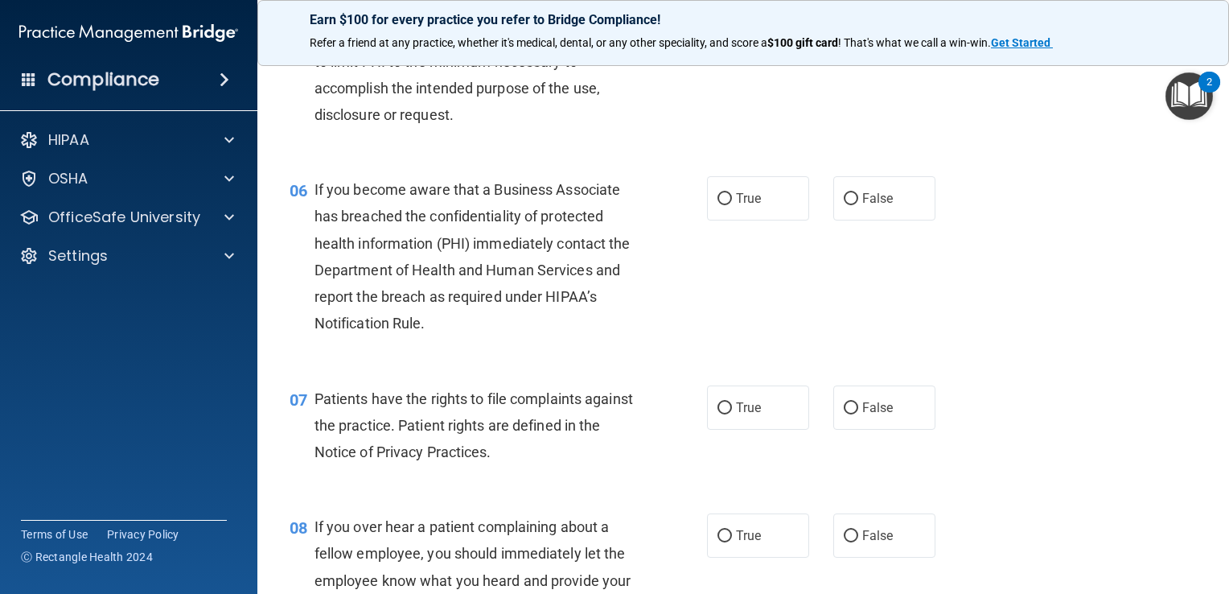
scroll to position [779, 0]
click at [755, 222] on label "True" at bounding box center [758, 200] width 102 height 44
click at [732, 207] on input "True" at bounding box center [725, 201] width 14 height 12
radio input "true"
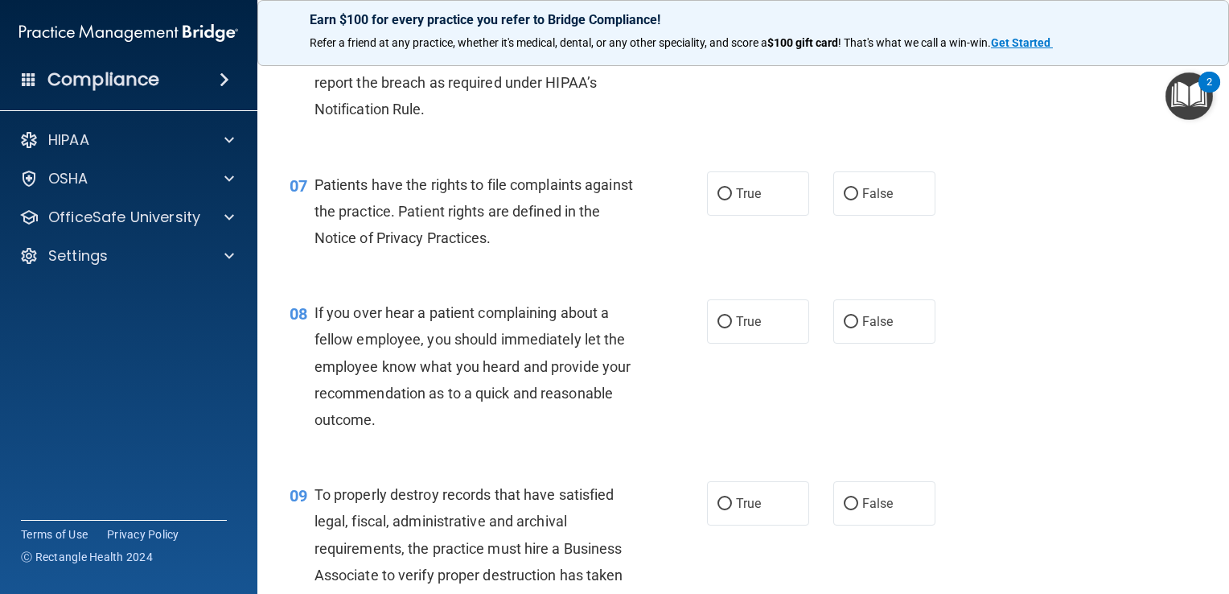
scroll to position [996, 0]
click at [765, 214] on label "True" at bounding box center [758, 192] width 102 height 44
click at [732, 199] on input "True" at bounding box center [725, 193] width 14 height 12
radio input "true"
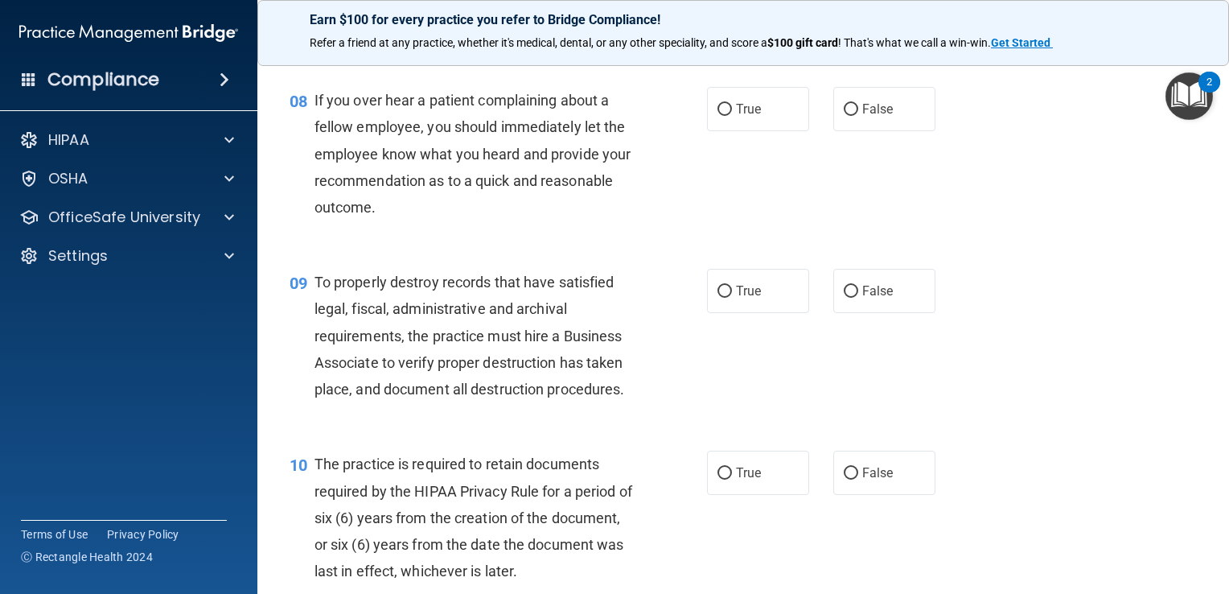
scroll to position [1209, 0]
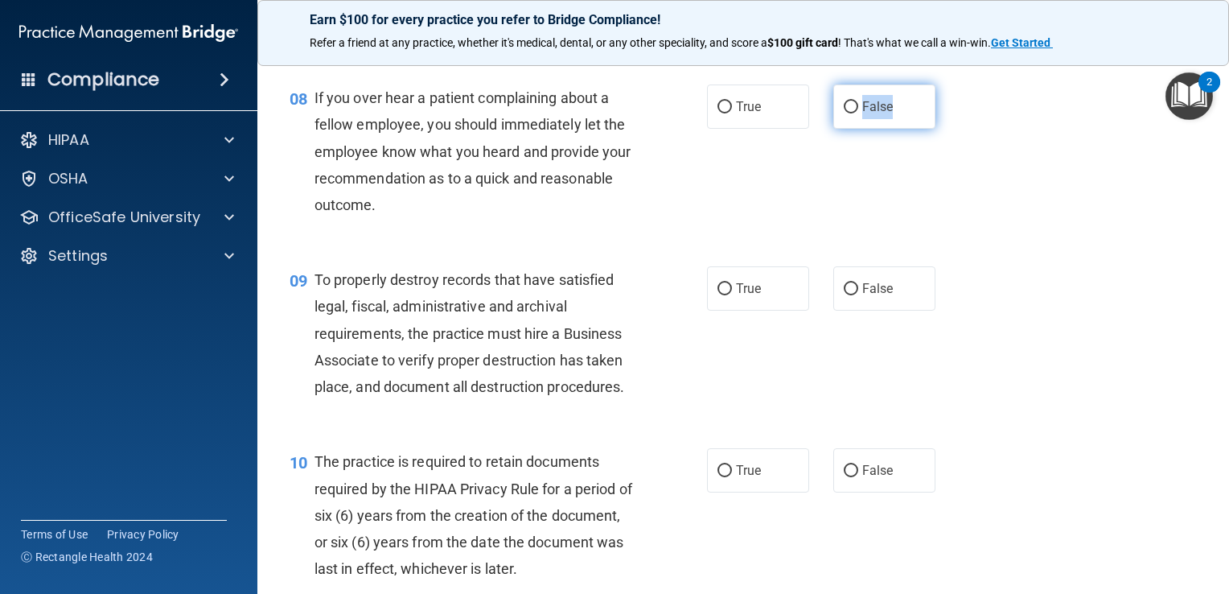
drag, startPoint x: 908, startPoint y: 135, endPoint x: 837, endPoint y: 154, distance: 73.9
click at [837, 129] on label "False" at bounding box center [884, 106] width 102 height 44
click at [844, 113] on input "False" at bounding box center [851, 107] width 14 height 12
radio input "true"
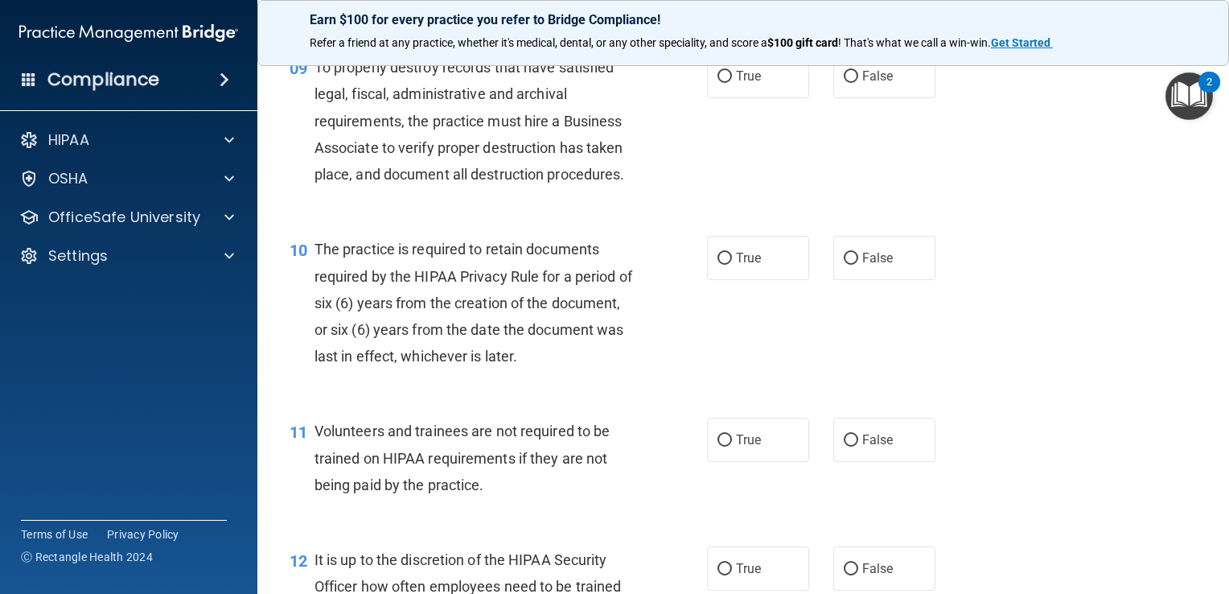
scroll to position [1421, 0]
click at [737, 84] on label "True" at bounding box center [758, 77] width 102 height 44
click at [732, 84] on input "True" at bounding box center [725, 78] width 14 height 12
radio input "true"
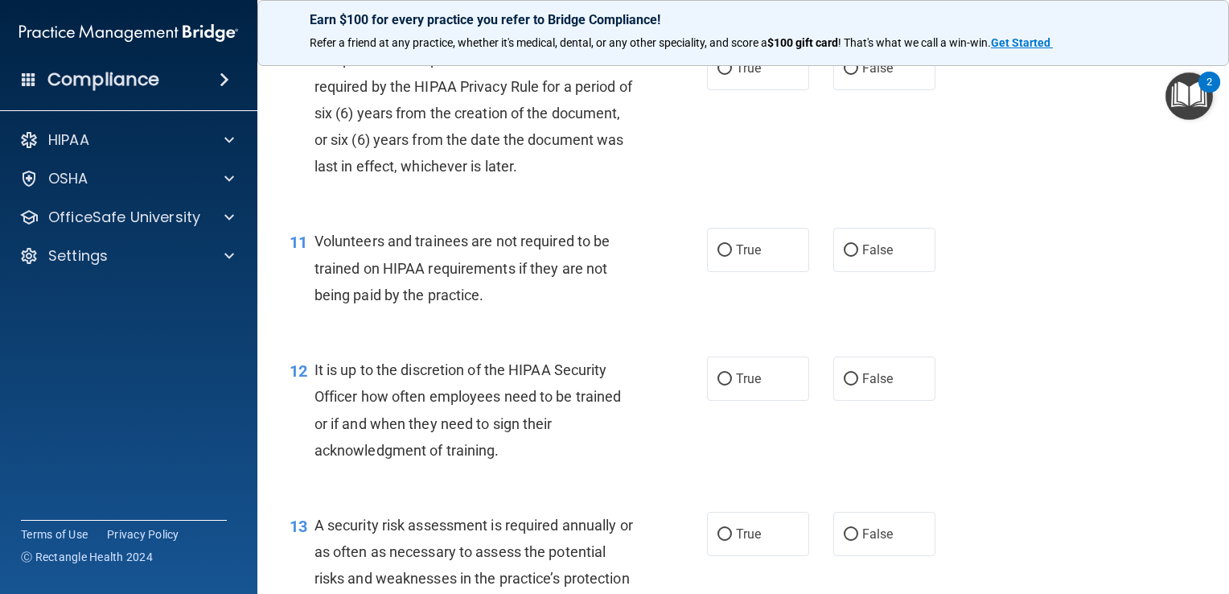
scroll to position [1611, 0]
click at [772, 76] on label "True" at bounding box center [758, 69] width 102 height 44
click at [732, 76] on input "True" at bounding box center [725, 70] width 14 height 12
radio input "true"
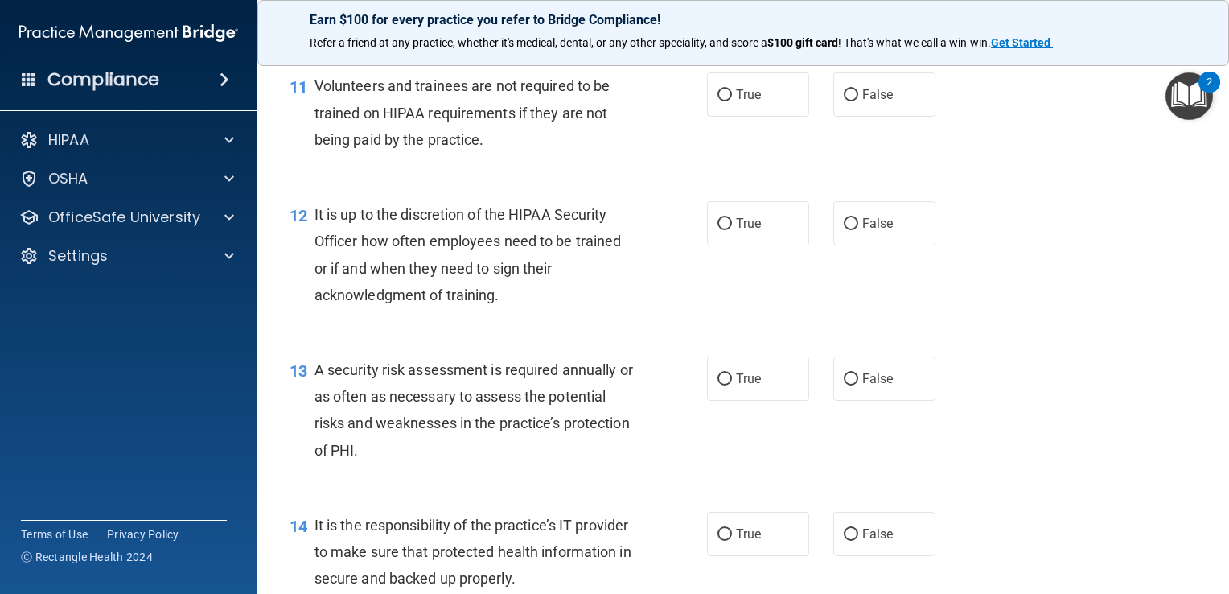
scroll to position [1776, 0]
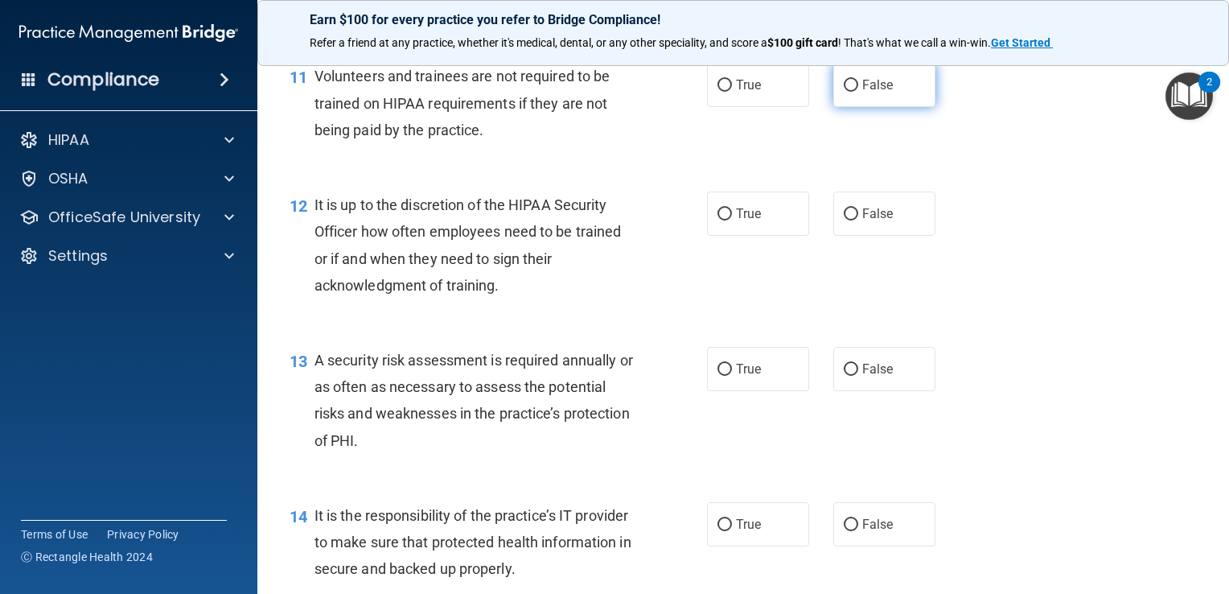
click at [833, 107] on label "False" at bounding box center [884, 85] width 102 height 44
click at [844, 92] on input "False" at bounding box center [851, 86] width 14 height 12
radio input "true"
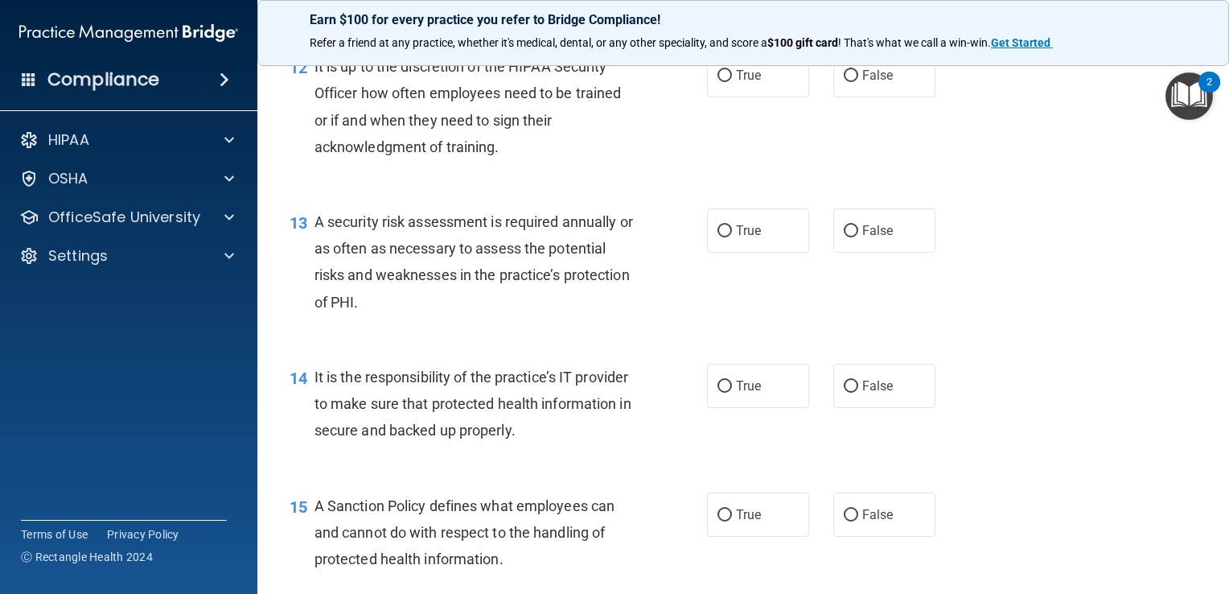
scroll to position [1916, 0]
click at [862, 83] on label "False" at bounding box center [884, 73] width 102 height 44
click at [858, 80] on input "False" at bounding box center [851, 74] width 14 height 12
radio input "true"
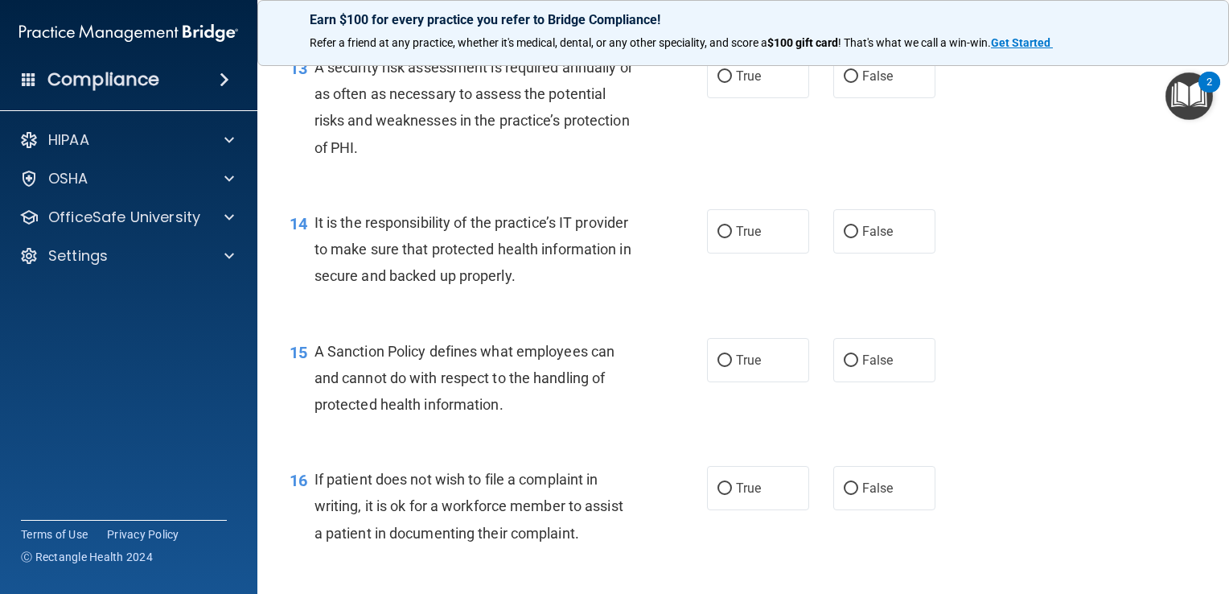
scroll to position [2071, 0]
click at [800, 72] on div "13 A security risk assessment is required annually or as often as necessary to …" at bounding box center [744, 109] width 932 height 155
click at [707, 94] on label "True" at bounding box center [758, 74] width 102 height 44
click at [718, 81] on input "True" at bounding box center [725, 75] width 14 height 12
radio input "true"
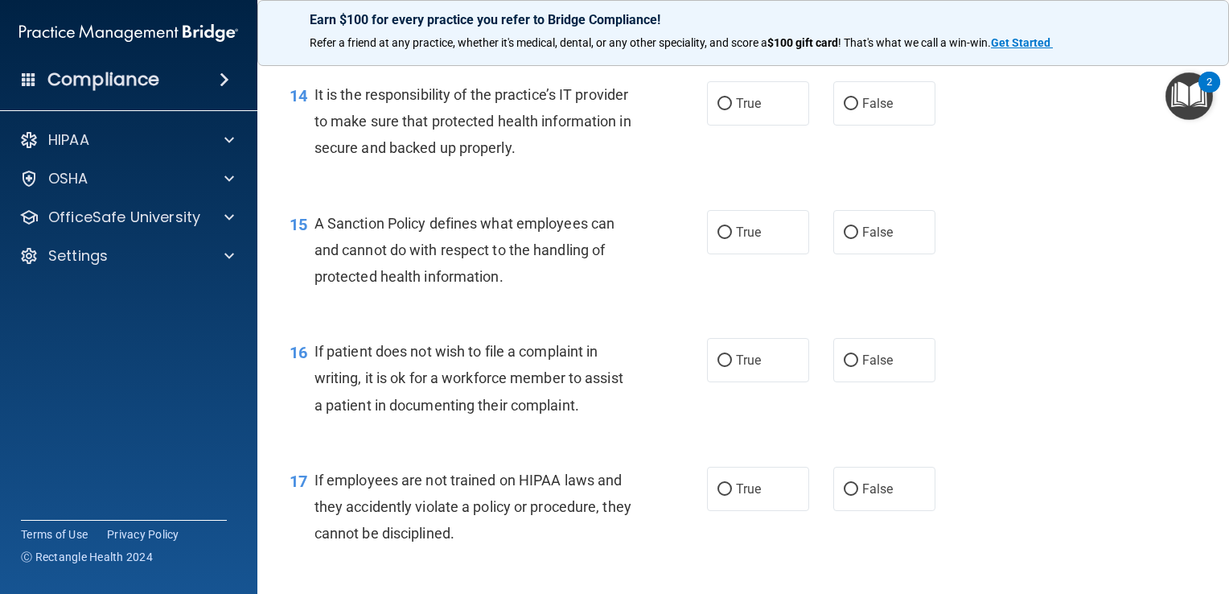
scroll to position [2198, 0]
click at [736, 110] on span "True" at bounding box center [748, 102] width 25 height 15
click at [732, 109] on input "True" at bounding box center [725, 103] width 14 height 12
radio input "true"
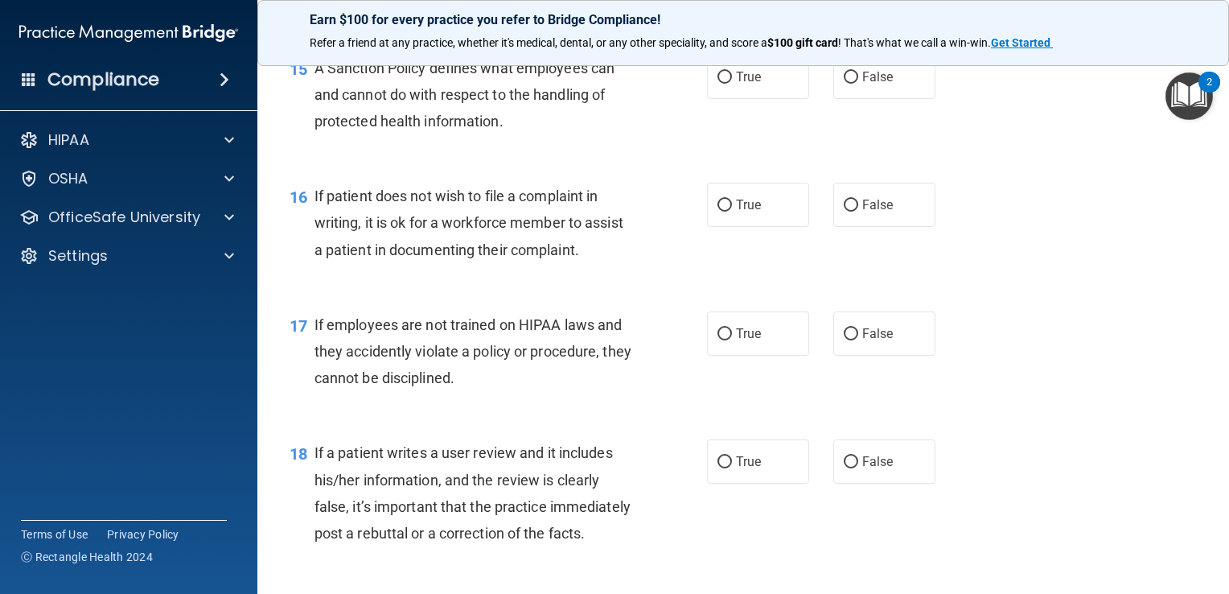
scroll to position [2355, 0]
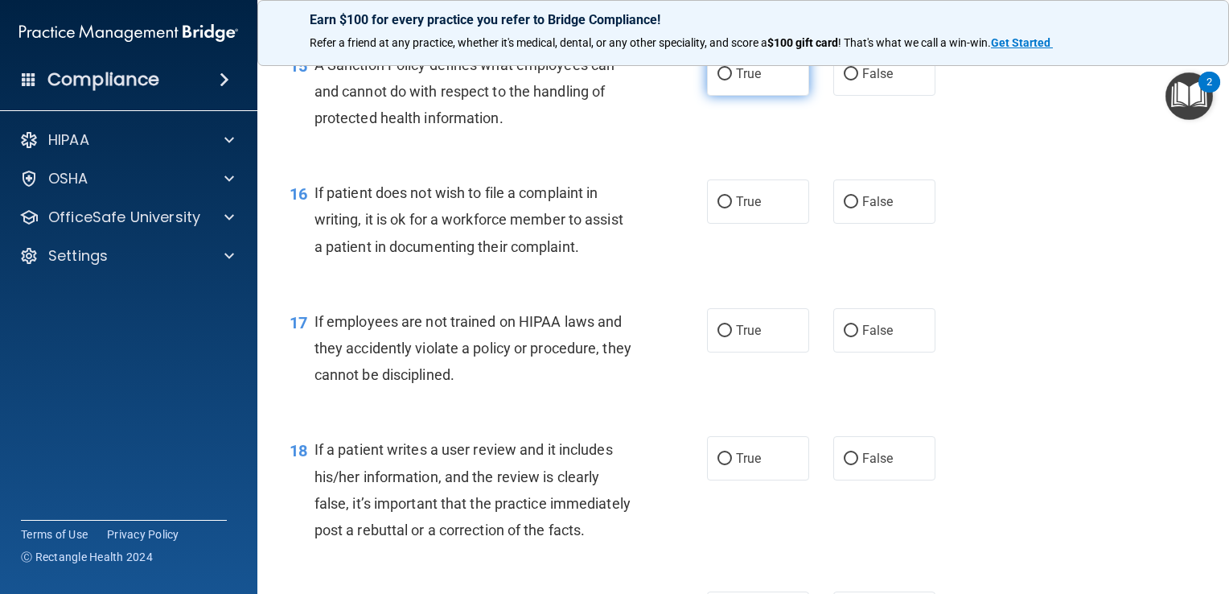
click at [795, 96] on label "True" at bounding box center [758, 73] width 102 height 44
click at [732, 80] on input "True" at bounding box center [725, 74] width 14 height 12
radio input "true"
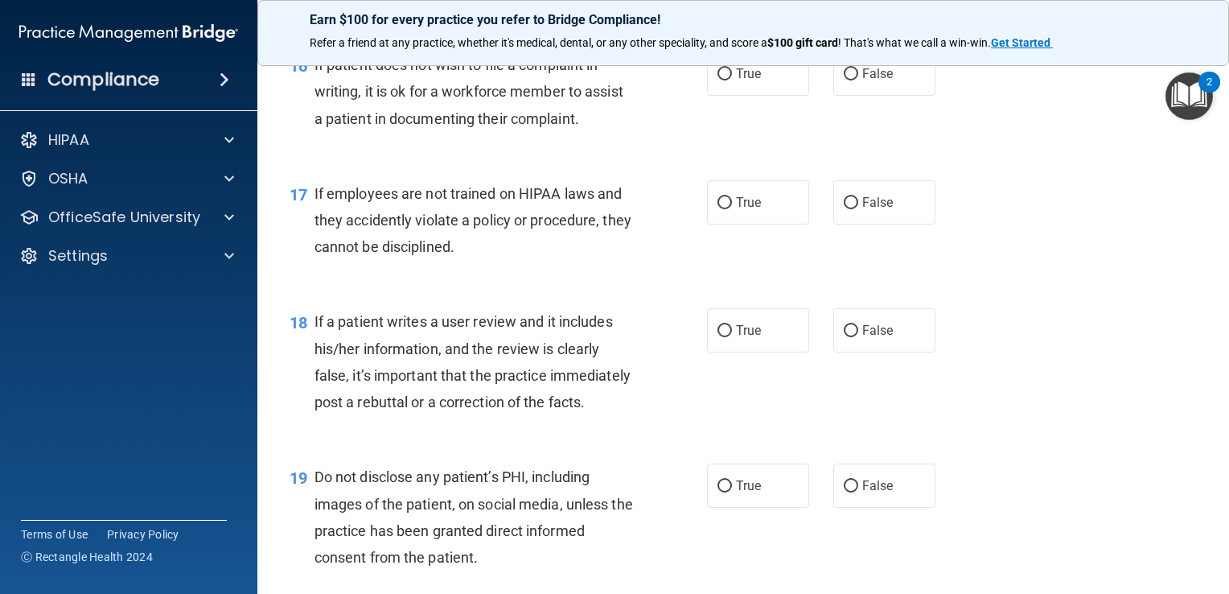
scroll to position [2484, 0]
click at [736, 80] on span "True" at bounding box center [748, 72] width 25 height 15
click at [730, 80] on input "True" at bounding box center [725, 74] width 14 height 12
radio input "true"
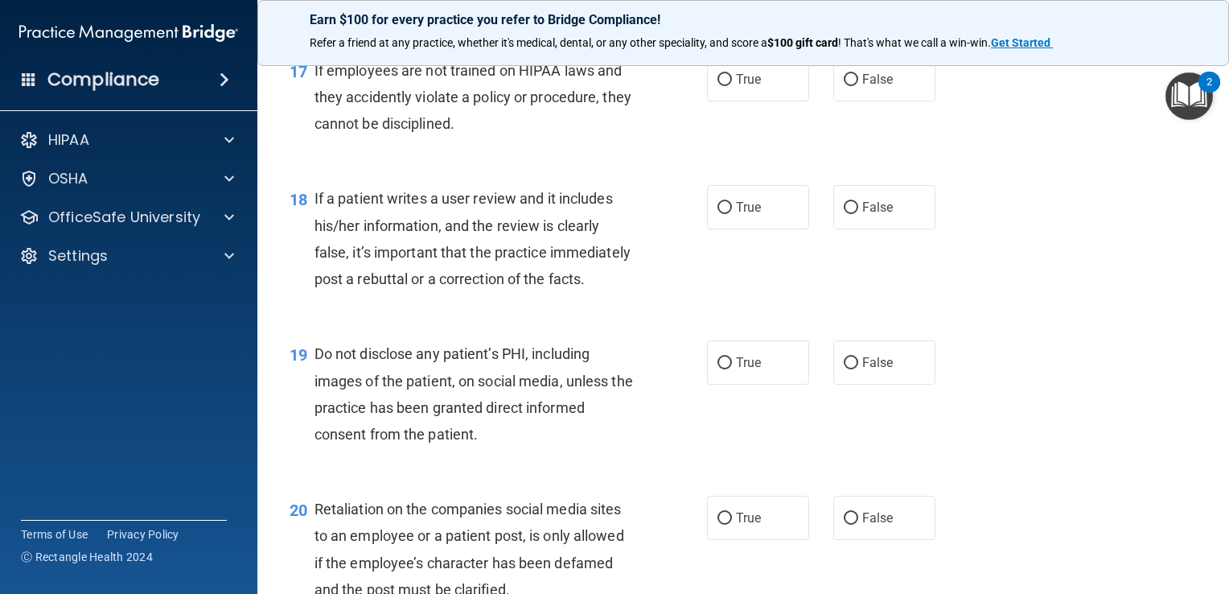
scroll to position [2606, 0]
click at [843, 101] on label "False" at bounding box center [884, 79] width 102 height 44
click at [844, 86] on input "False" at bounding box center [851, 80] width 14 height 12
radio input "true"
click at [776, 101] on label "True" at bounding box center [758, 79] width 102 height 44
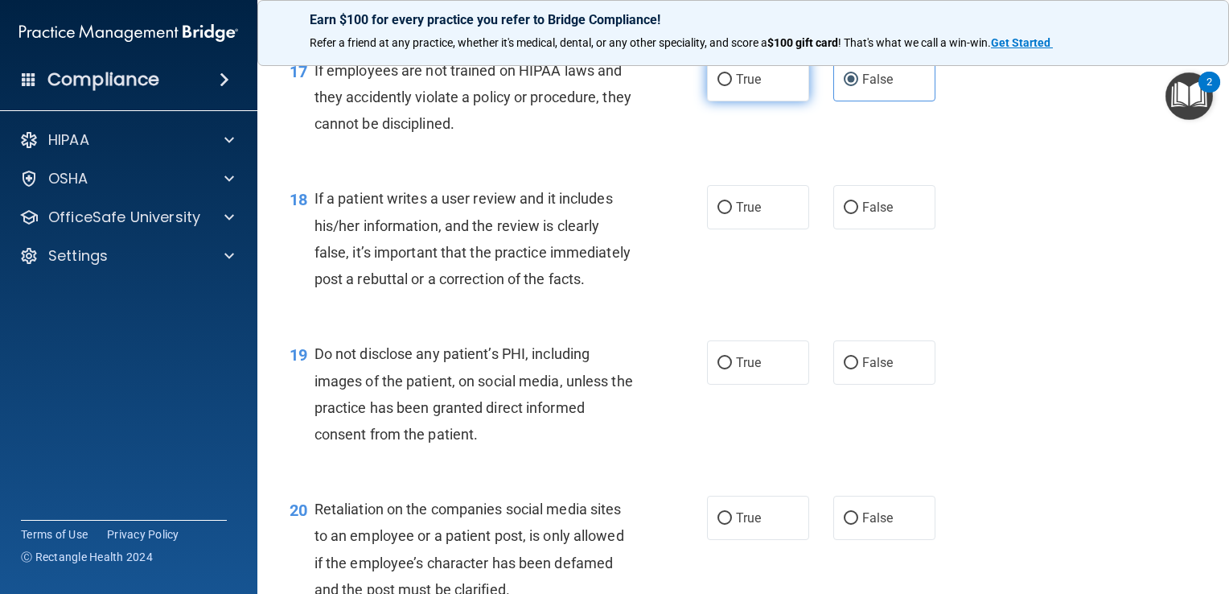
click at [732, 86] on input "True" at bounding box center [725, 80] width 14 height 12
radio input "true"
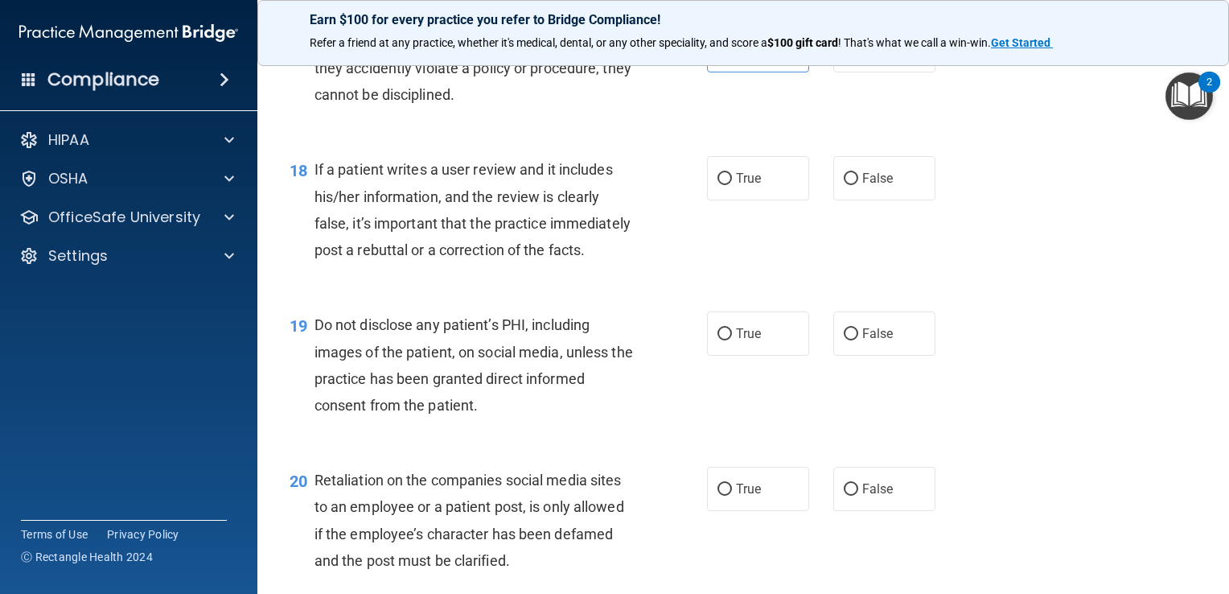
scroll to position [2637, 0]
click at [895, 71] on label "False" at bounding box center [884, 49] width 102 height 44
click at [858, 56] on input "False" at bounding box center [851, 49] width 14 height 12
radio input "true"
radio input "false"
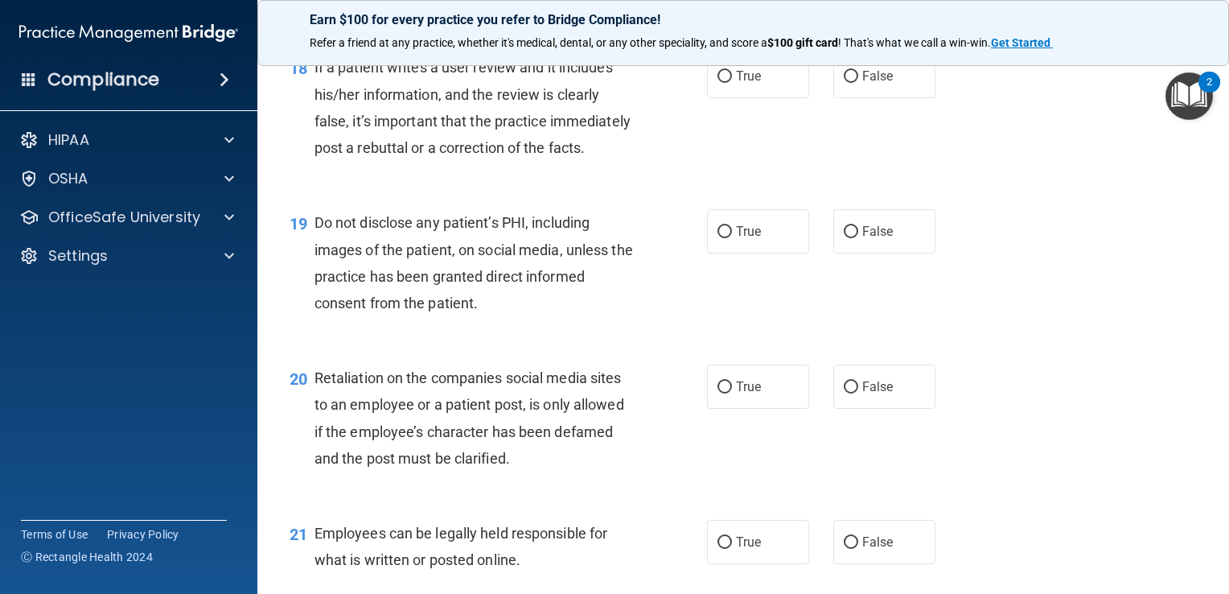
scroll to position [2737, 0]
click at [845, 99] on label "False" at bounding box center [884, 77] width 102 height 44
click at [845, 84] on input "False" at bounding box center [851, 78] width 14 height 12
radio input "true"
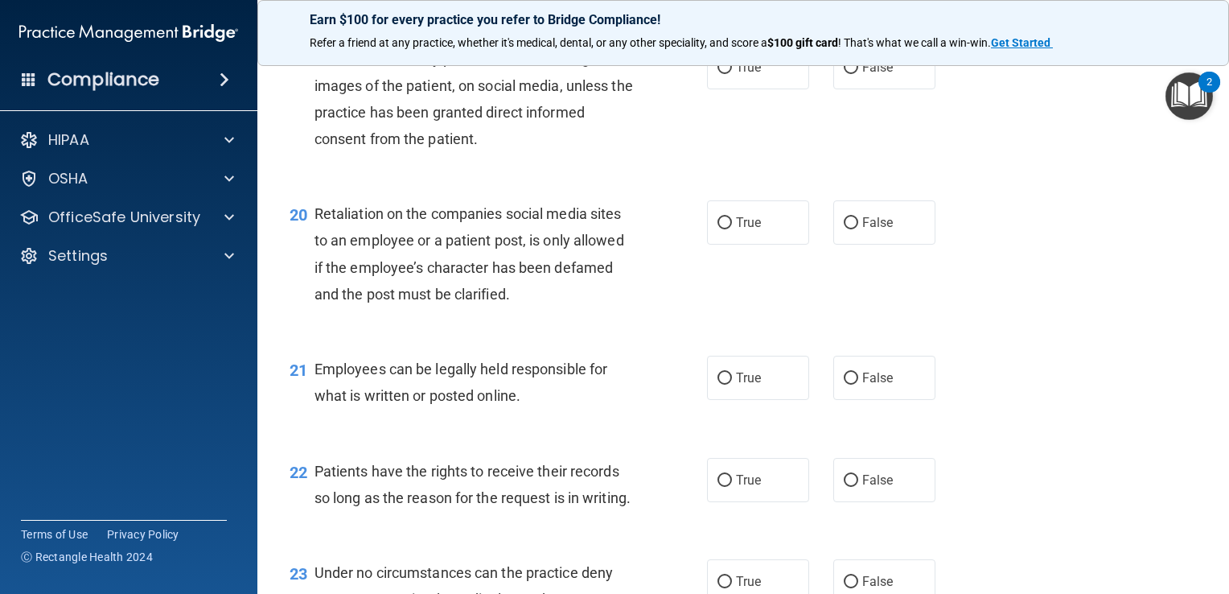
scroll to position [2914, 0]
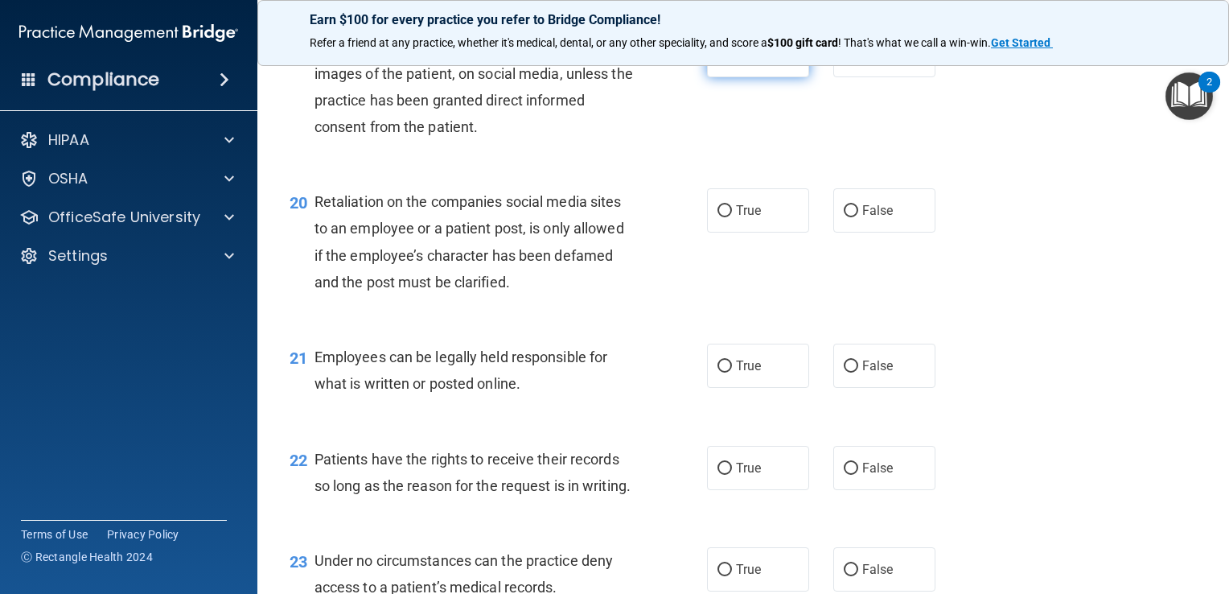
click at [737, 63] on span "True" at bounding box center [748, 54] width 25 height 15
click at [732, 62] on input "True" at bounding box center [725, 56] width 14 height 12
radio input "true"
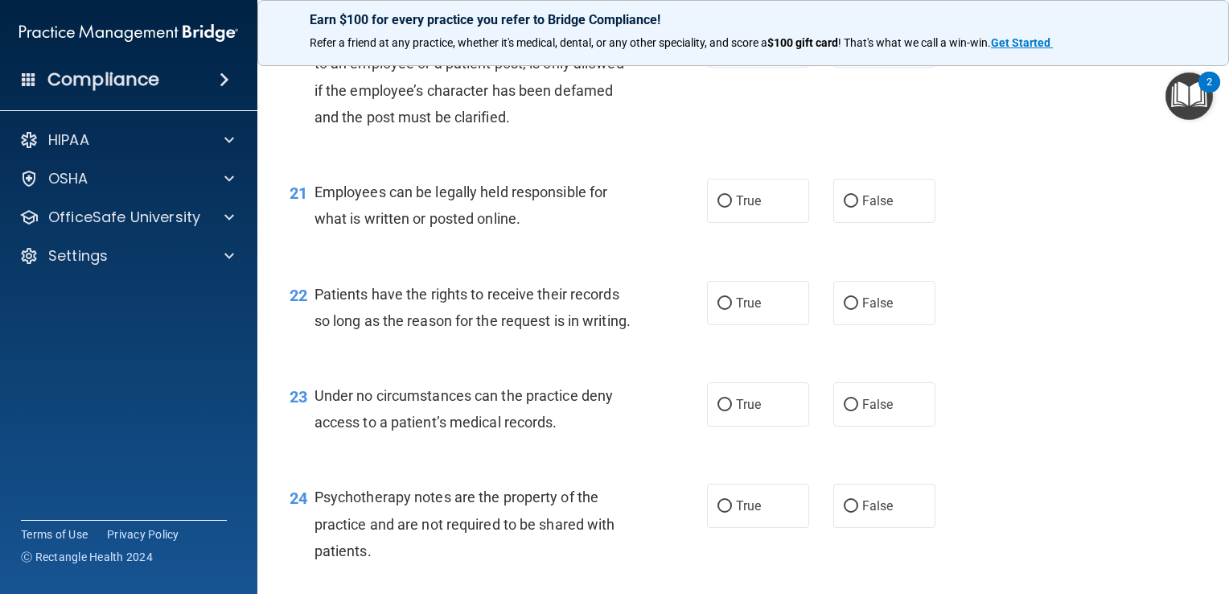
scroll to position [3078, 0]
click at [750, 68] on label "True" at bounding box center [758, 46] width 102 height 44
click at [732, 53] on input "True" at bounding box center [725, 47] width 14 height 12
radio input "true"
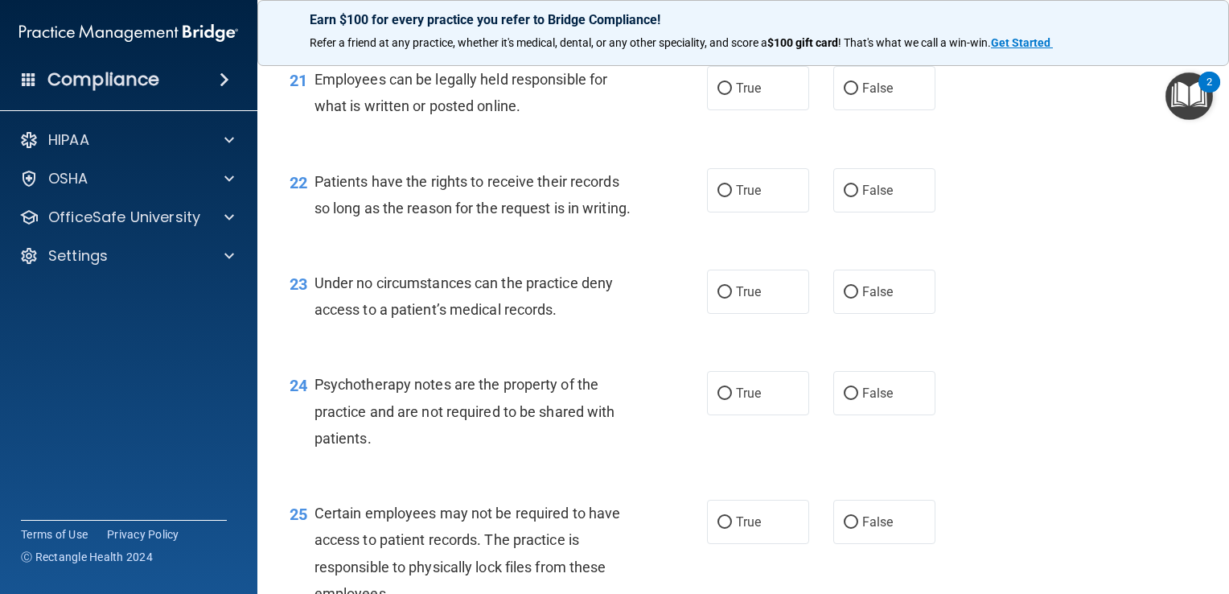
scroll to position [3190, 0]
click at [737, 111] on label "True" at bounding box center [758, 89] width 102 height 44
click at [732, 96] on input "True" at bounding box center [725, 90] width 14 height 12
radio input "true"
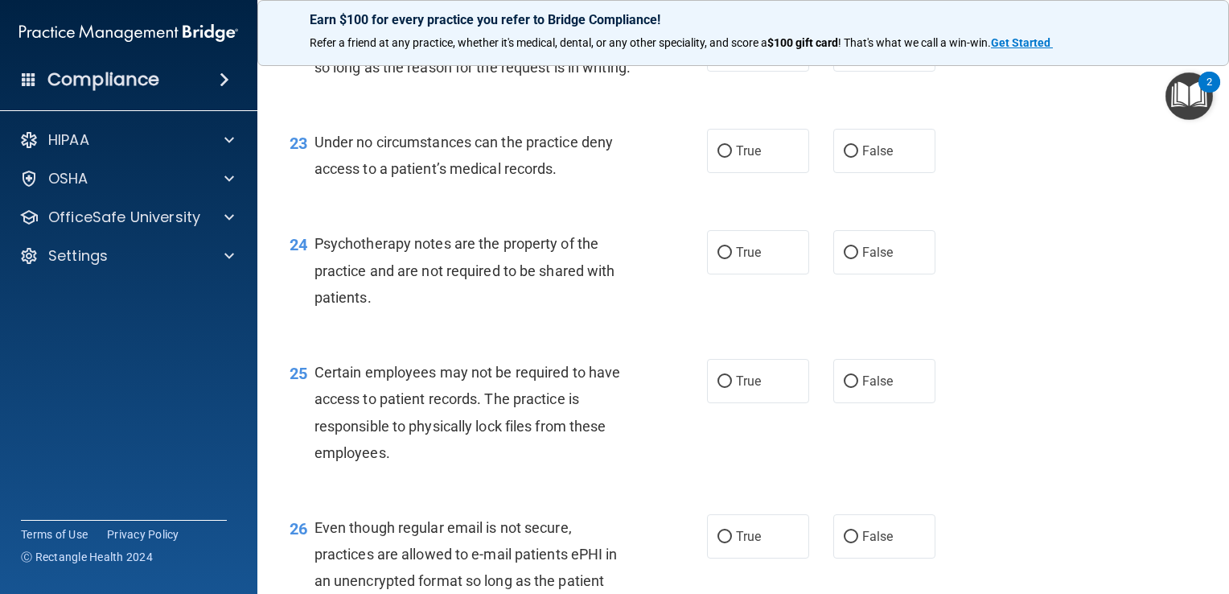
scroll to position [3335, 0]
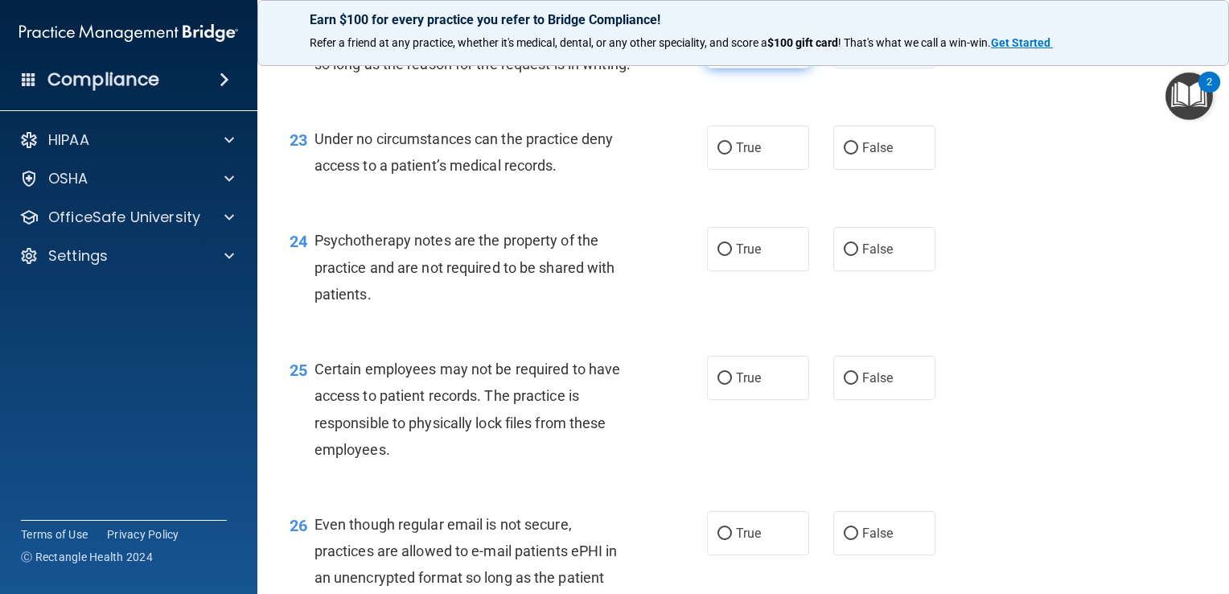
click at [767, 68] on label "True" at bounding box center [758, 46] width 102 height 44
click at [732, 53] on input "True" at bounding box center [725, 47] width 14 height 12
radio input "true"
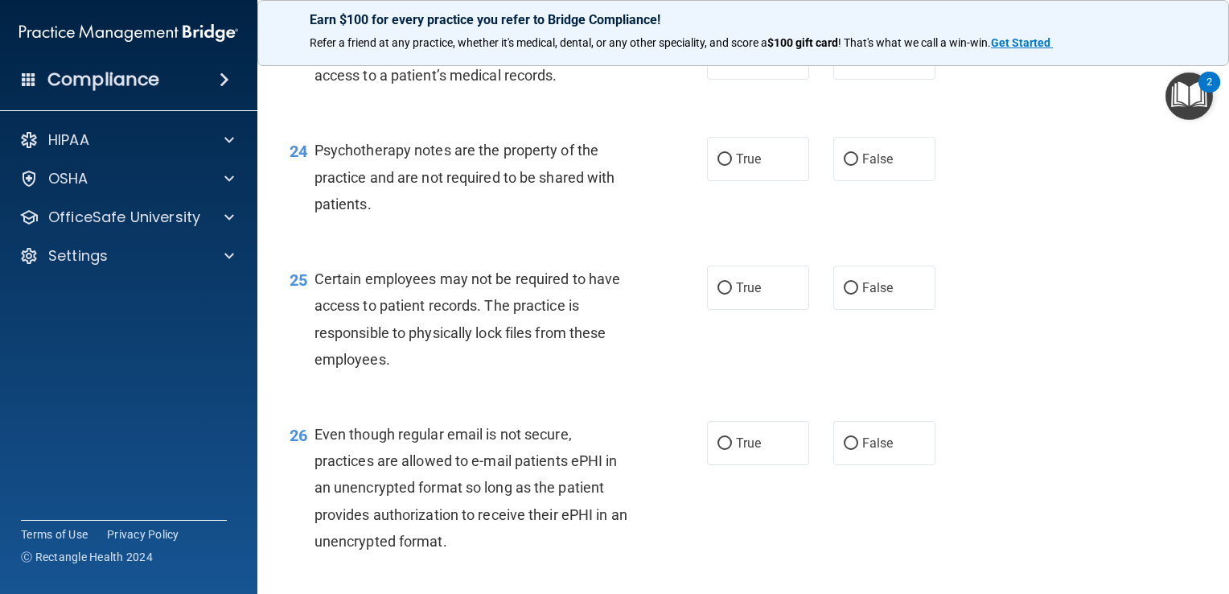
scroll to position [3426, 0]
click at [892, 79] on label "False" at bounding box center [884, 57] width 102 height 44
click at [858, 64] on input "False" at bounding box center [851, 57] width 14 height 12
radio input "true"
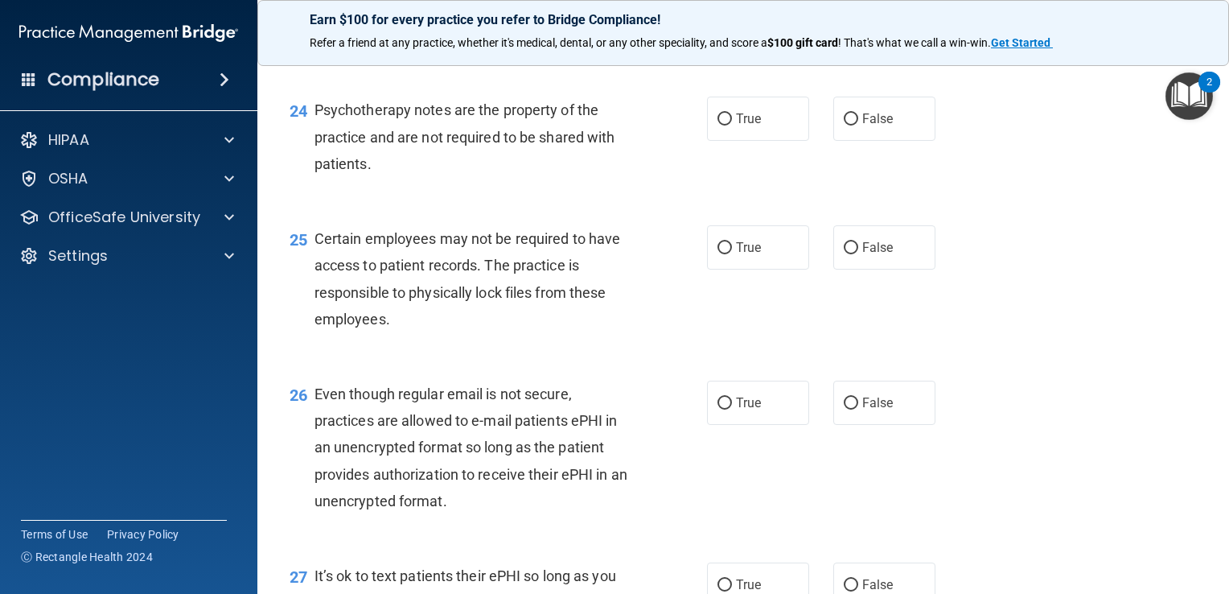
scroll to position [3465, 0]
click at [757, 40] on label "True" at bounding box center [758, 18] width 102 height 44
click at [732, 25] on input "True" at bounding box center [725, 19] width 14 height 12
radio input "true"
radio input "false"
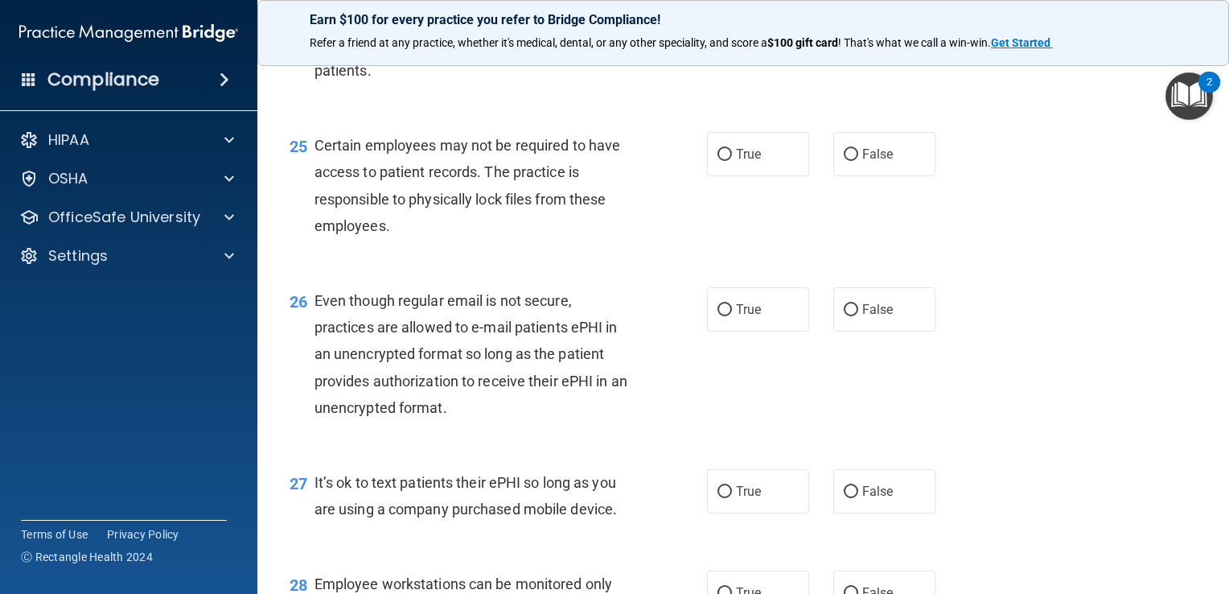
scroll to position [3558, 0]
click at [775, 48] on label "True" at bounding box center [758, 26] width 102 height 44
click at [732, 33] on input "True" at bounding box center [725, 27] width 14 height 12
radio input "true"
click at [844, 33] on input "False" at bounding box center [851, 27] width 14 height 12
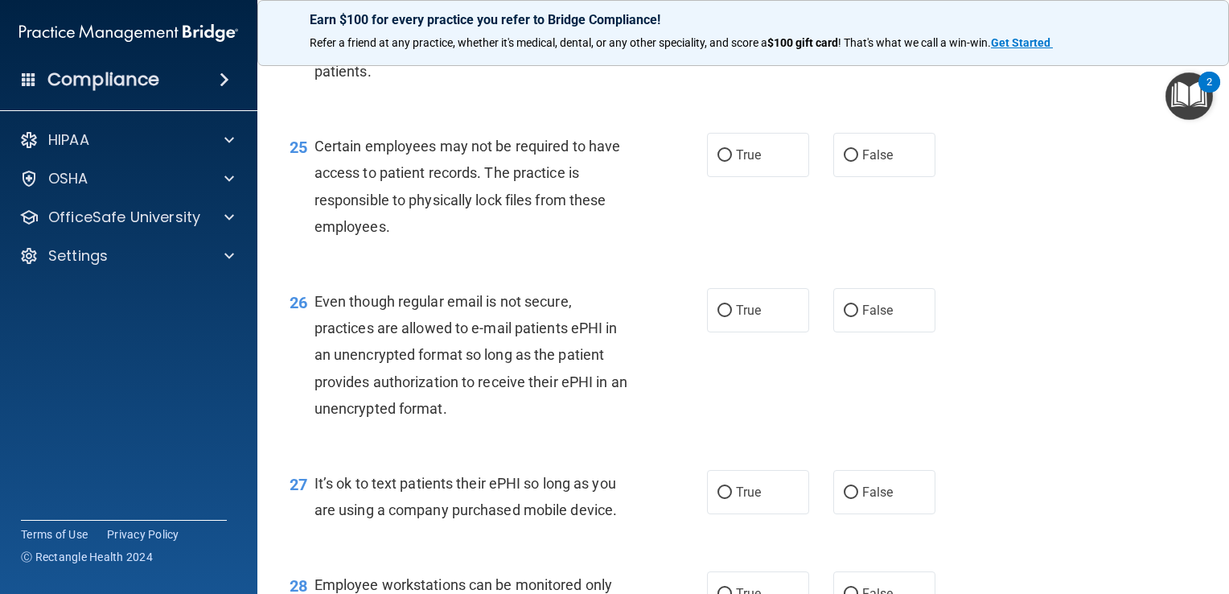
radio input "true"
radio input "false"
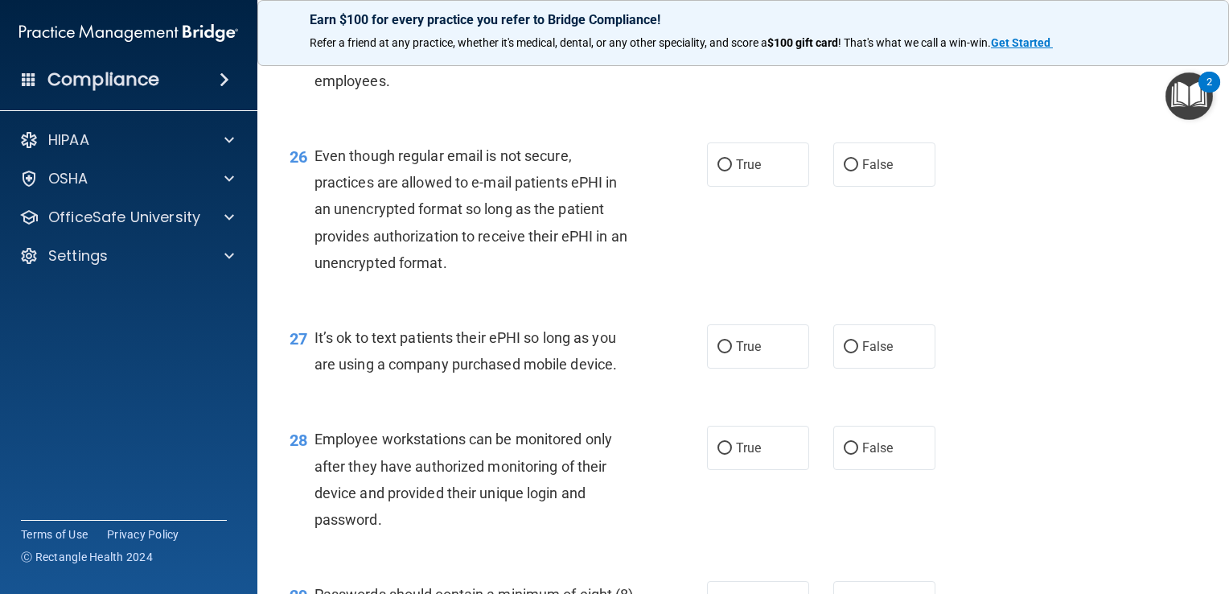
scroll to position [3703, 0]
click at [767, 32] on label "True" at bounding box center [758, 10] width 102 height 44
click at [732, 17] on input "True" at bounding box center [725, 11] width 14 height 12
radio input "true"
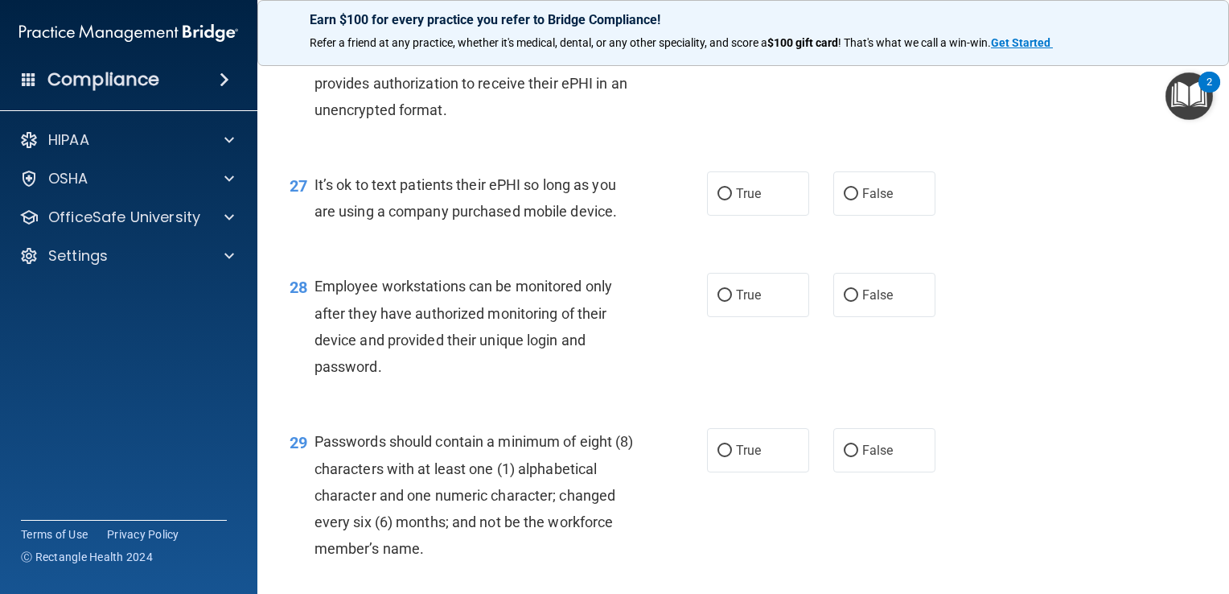
scroll to position [3857, 0]
click at [736, 19] on span "True" at bounding box center [748, 10] width 25 height 15
click at [731, 18] on input "True" at bounding box center [725, 12] width 14 height 12
radio input "true"
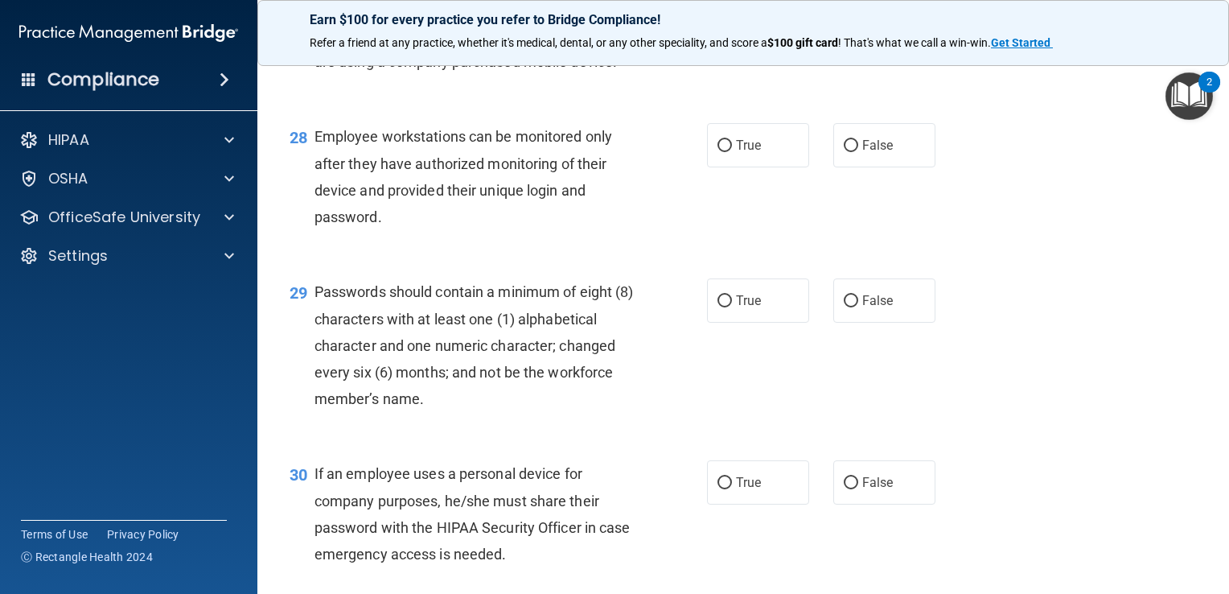
scroll to position [4006, 0]
click at [890, 66] on label "False" at bounding box center [884, 44] width 102 height 44
click at [858, 51] on input "False" at bounding box center [851, 45] width 14 height 12
radio input "true"
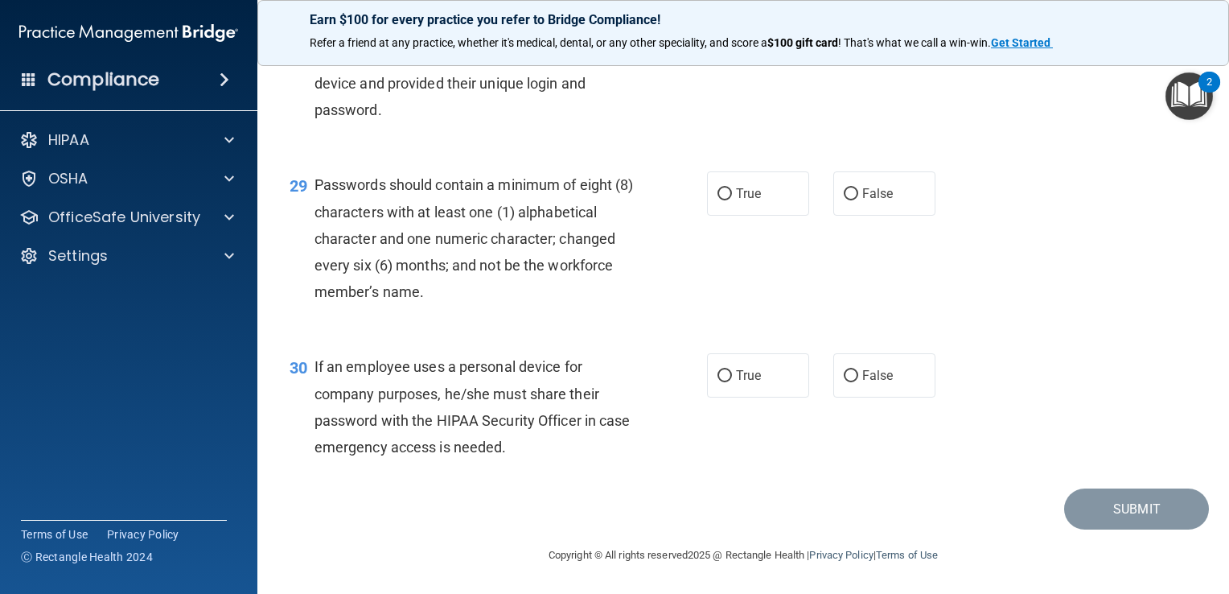
scroll to position [4141, 0]
click at [862, 46] on span "False" at bounding box center [877, 38] width 31 height 15
click at [854, 45] on input "False" at bounding box center [851, 39] width 14 height 12
radio input "true"
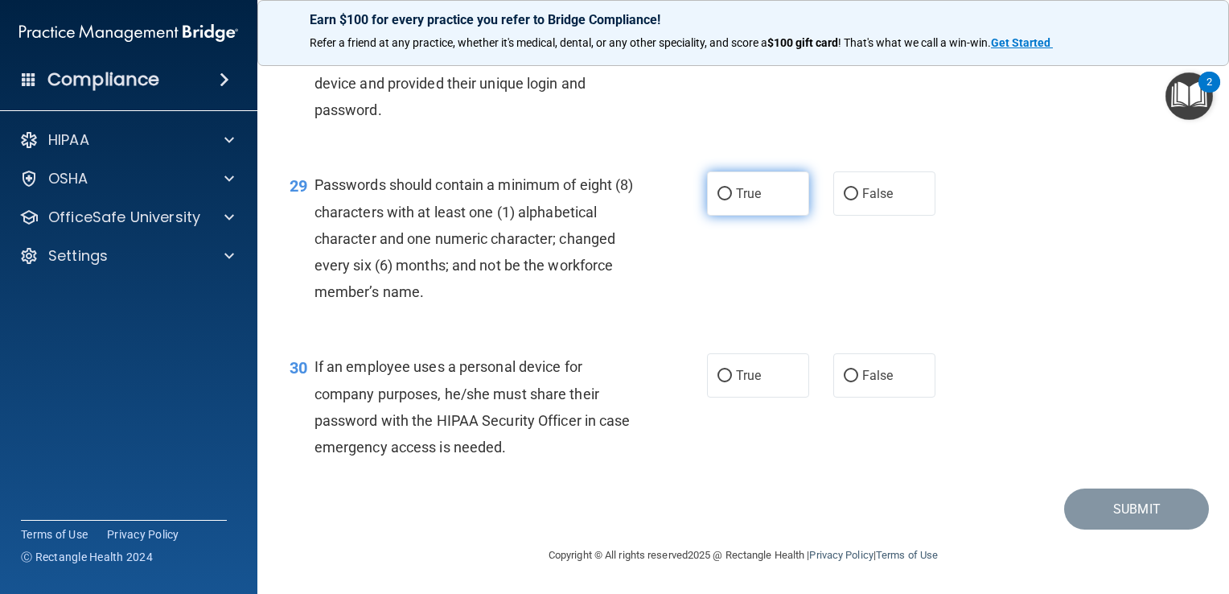
click at [738, 198] on span "True" at bounding box center [748, 193] width 25 height 15
click at [732, 198] on input "True" at bounding box center [725, 194] width 14 height 12
radio input "true"
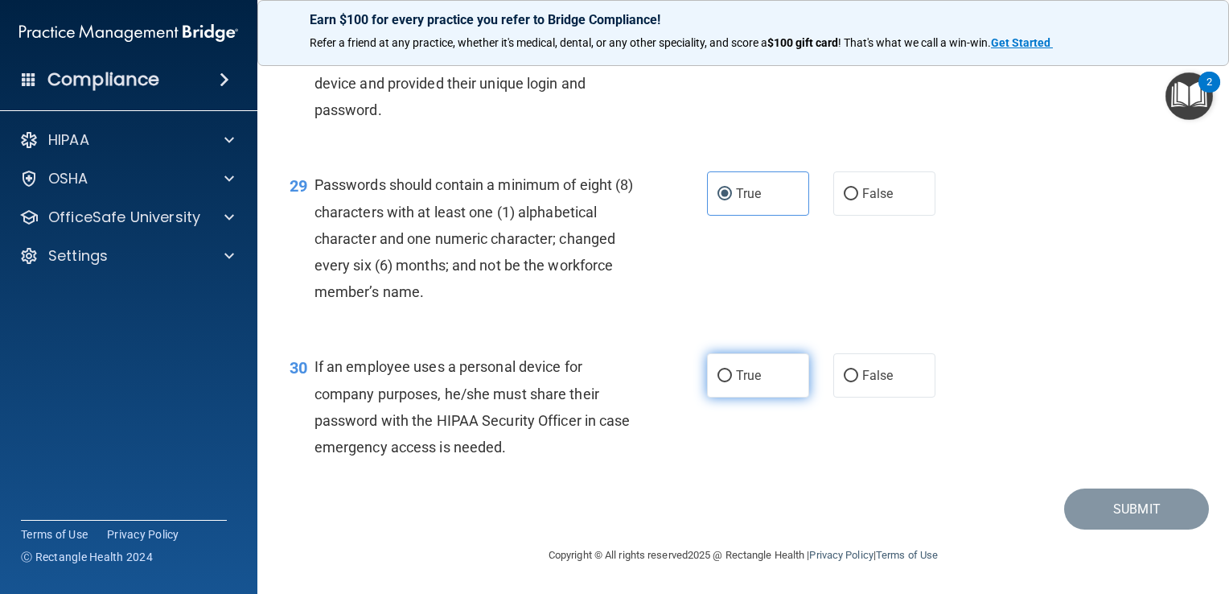
click at [784, 385] on label "True" at bounding box center [758, 375] width 102 height 44
click at [732, 382] on input "True" at bounding box center [725, 376] width 14 height 12
radio input "true"
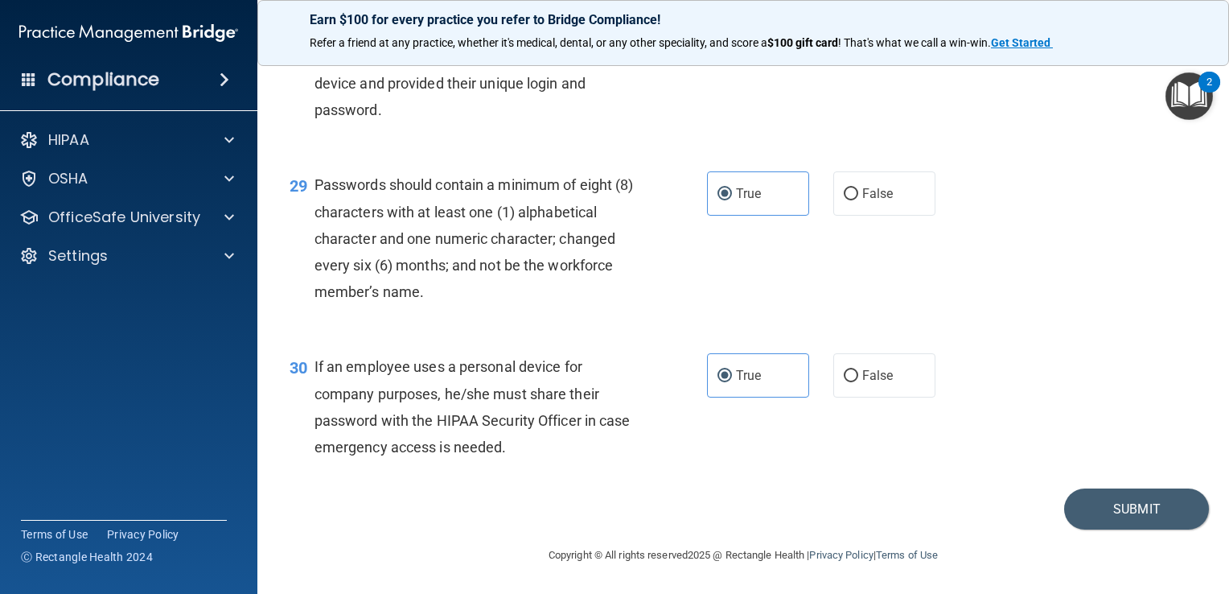
click at [1123, 540] on footer "Copyright © All rights reserved 2025 @ Rectangle Health | Privacy Policy | Term…" at bounding box center [743, 553] width 907 height 48
click at [1081, 500] on button "Submit" at bounding box center [1136, 508] width 145 height 41
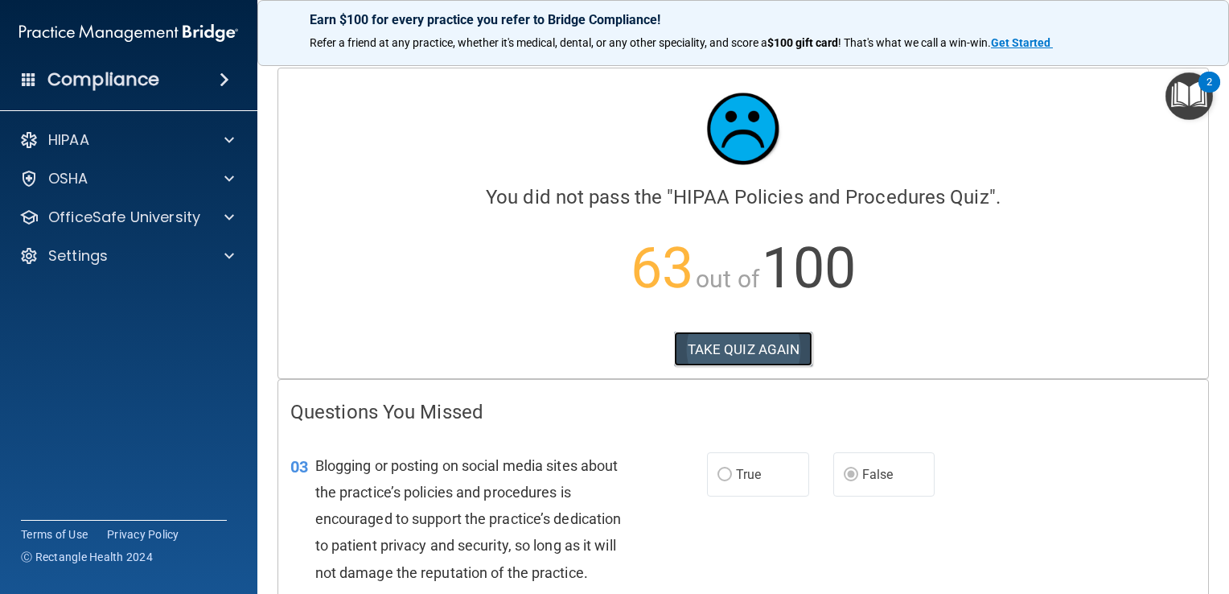
click at [711, 352] on button "TAKE QUIZ AGAIN" at bounding box center [743, 348] width 139 height 35
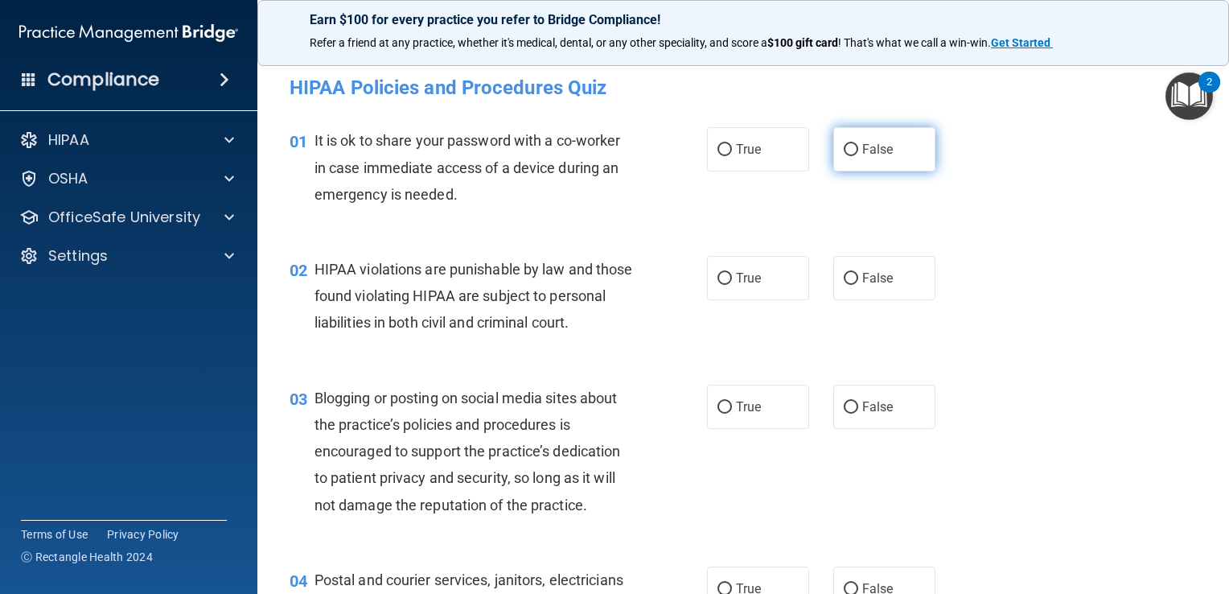
click at [886, 163] on label "False" at bounding box center [884, 149] width 102 height 44
click at [858, 156] on input "False" at bounding box center [851, 150] width 14 height 12
radio input "true"
click at [757, 281] on label "True" at bounding box center [758, 278] width 102 height 44
click at [732, 281] on input "True" at bounding box center [725, 279] width 14 height 12
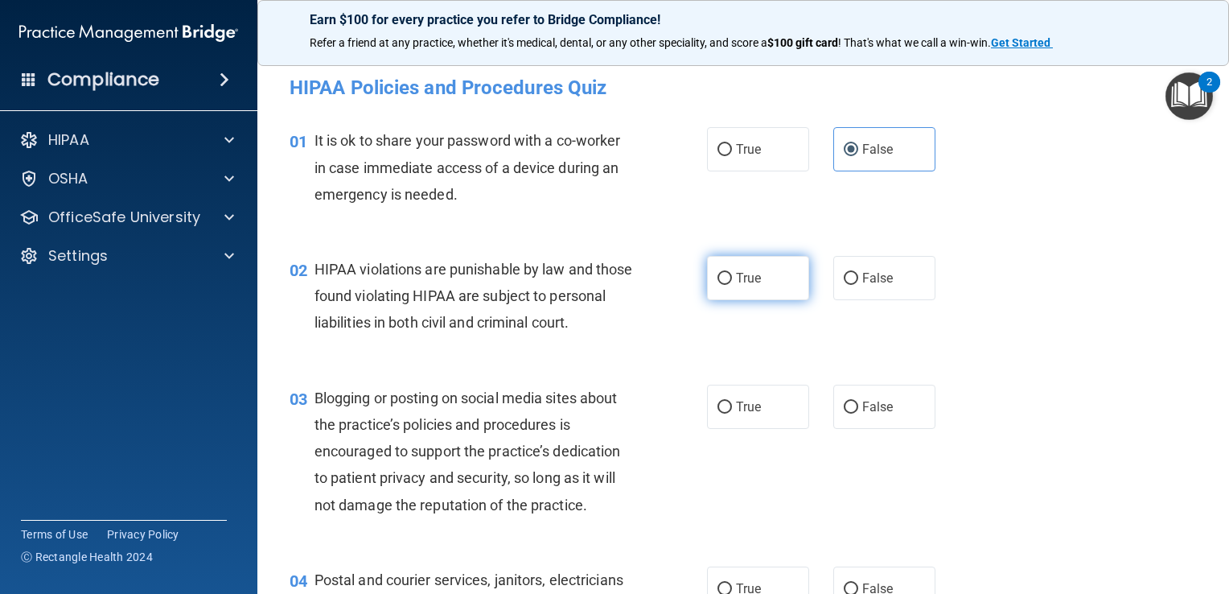
radio input "true"
click at [844, 423] on label "False" at bounding box center [884, 407] width 102 height 44
click at [844, 413] on input "False" at bounding box center [851, 407] width 14 height 12
radio input "true"
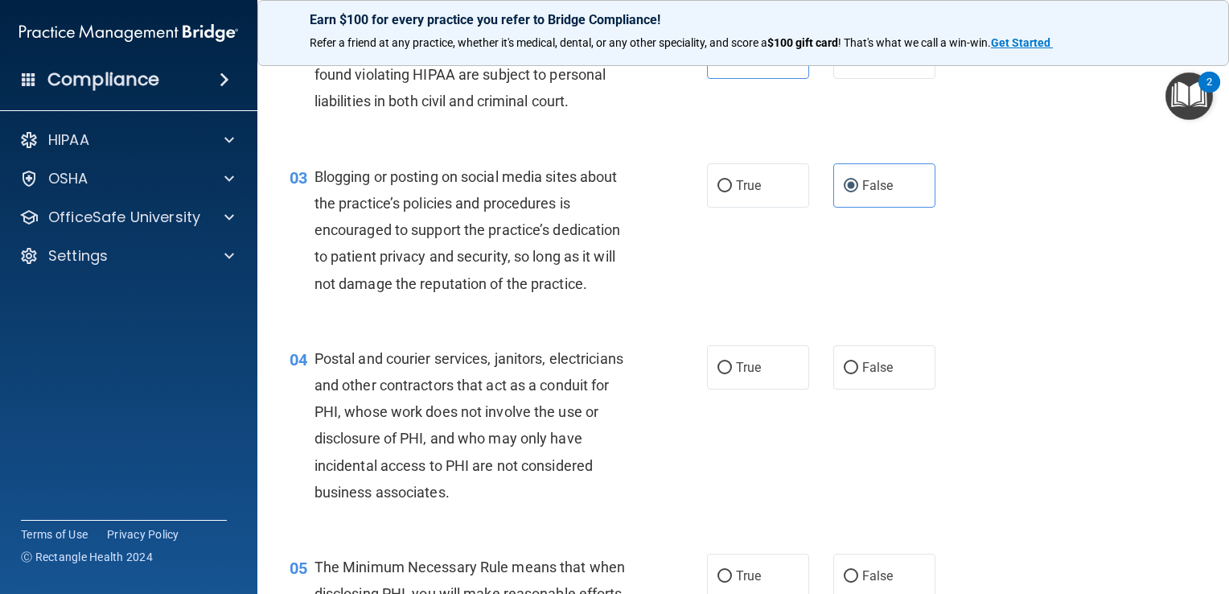
scroll to position [222, 0]
click at [724, 373] on input "True" at bounding box center [725, 367] width 14 height 12
radio input "true"
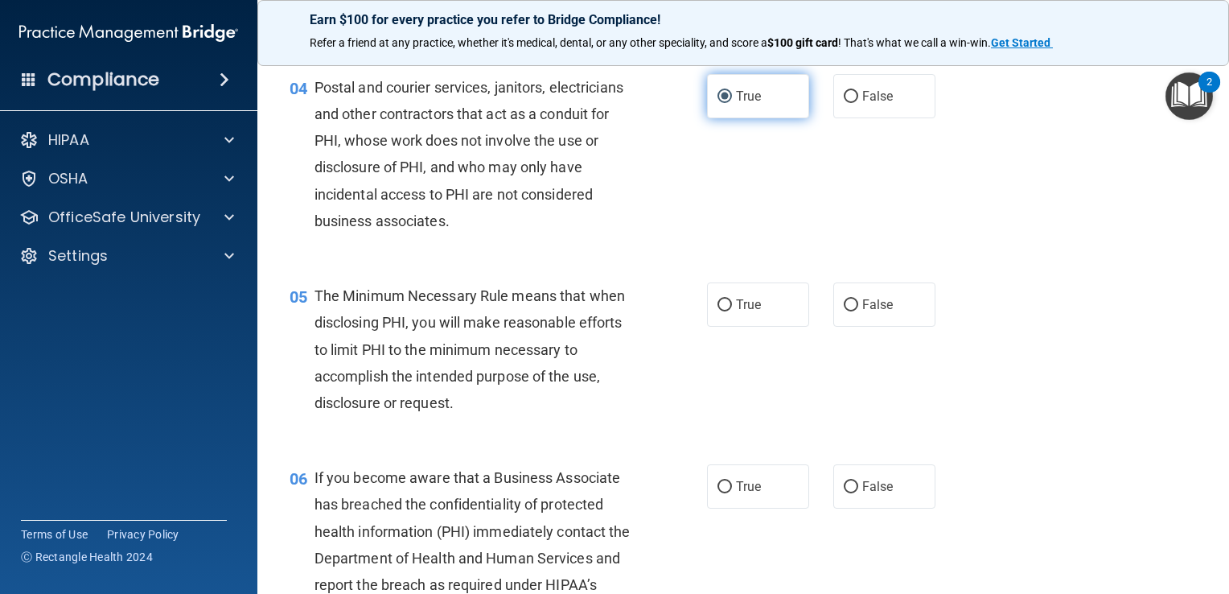
scroll to position [497, 0]
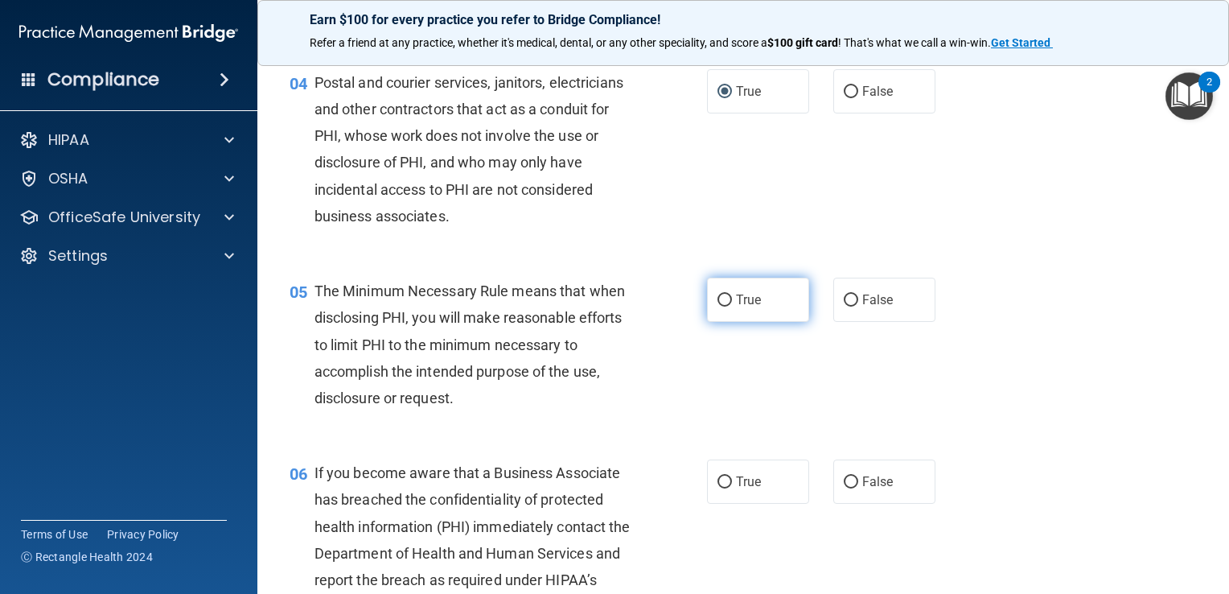
click at [719, 306] on input "True" at bounding box center [725, 300] width 14 height 12
radio input "true"
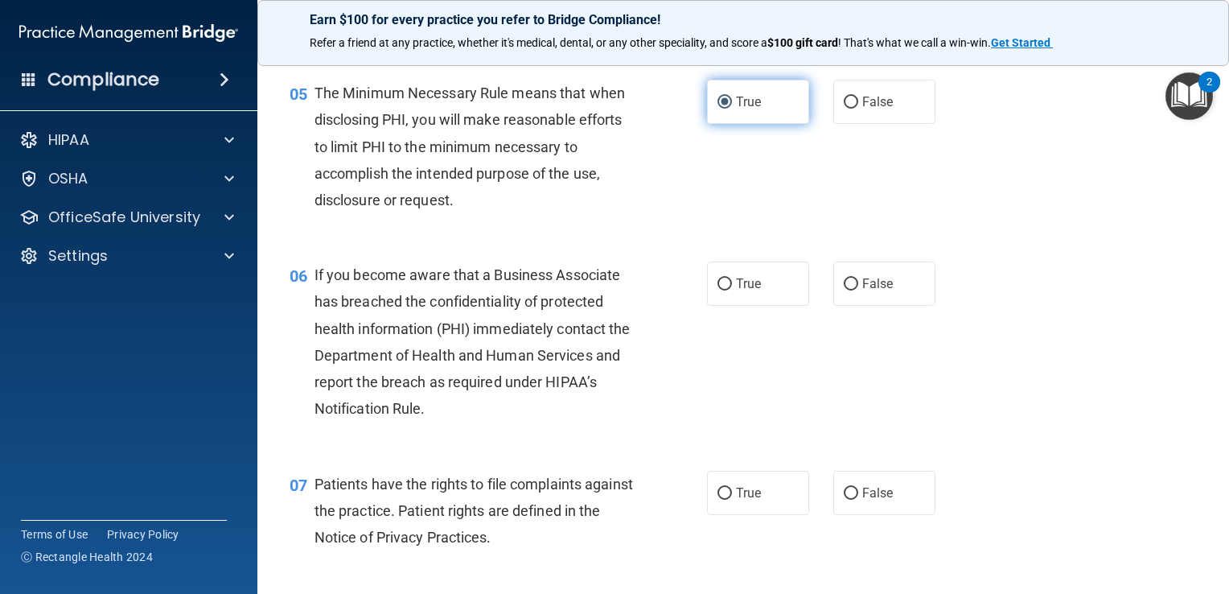
scroll to position [695, 0]
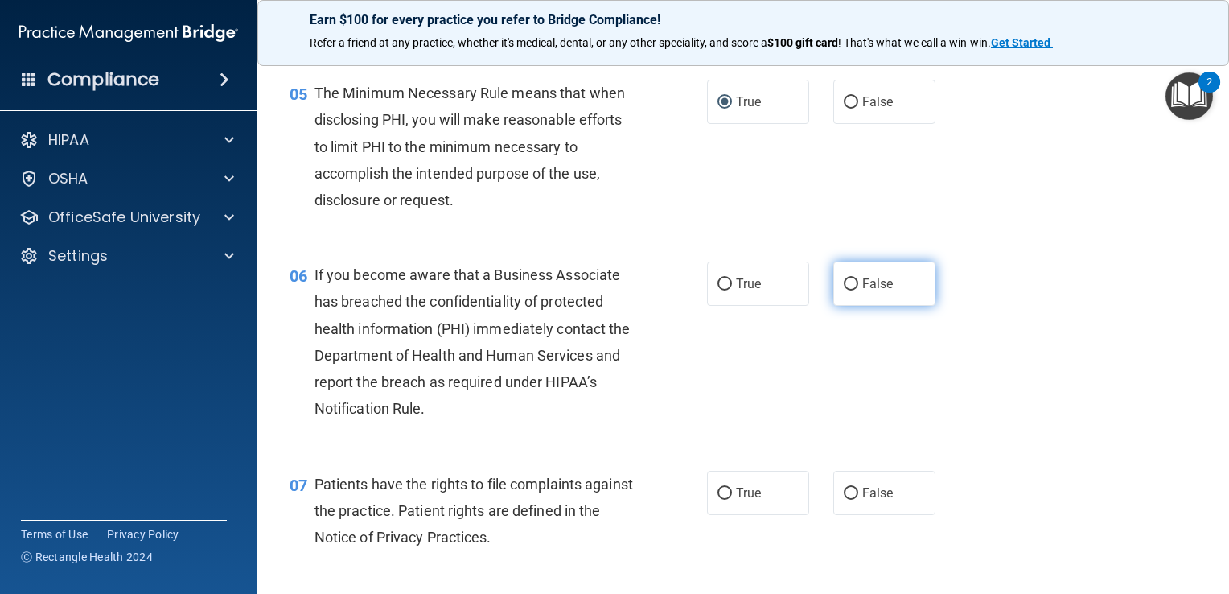
click at [895, 306] on label "False" at bounding box center [884, 283] width 102 height 44
click at [858, 290] on input "False" at bounding box center [851, 284] width 14 height 12
radio input "true"
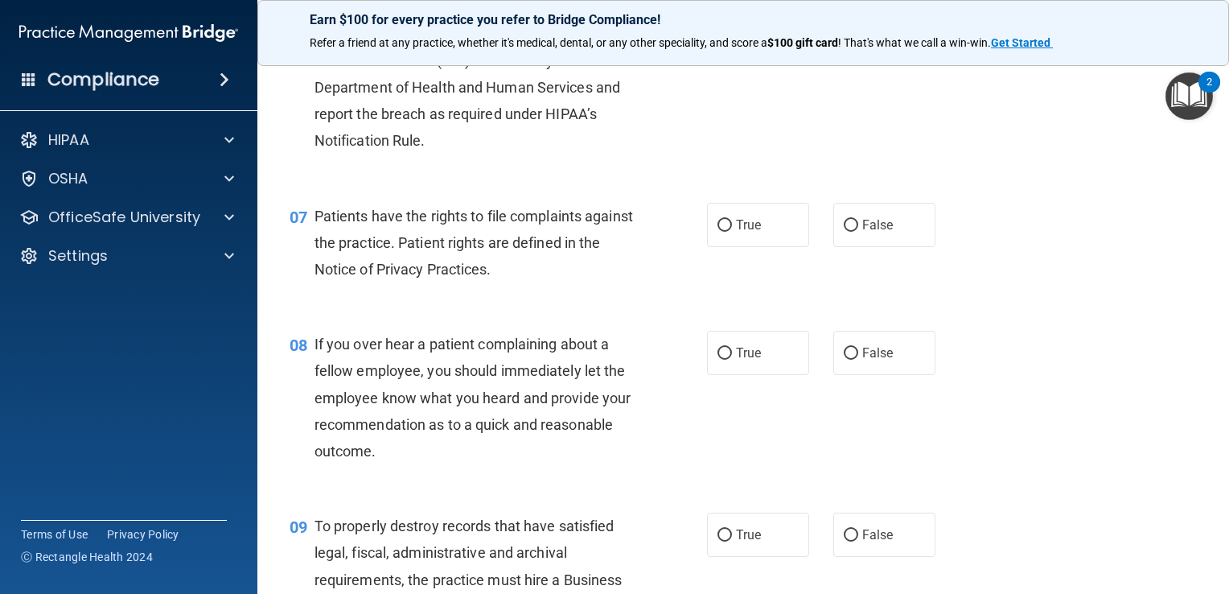
scroll to position [967, 0]
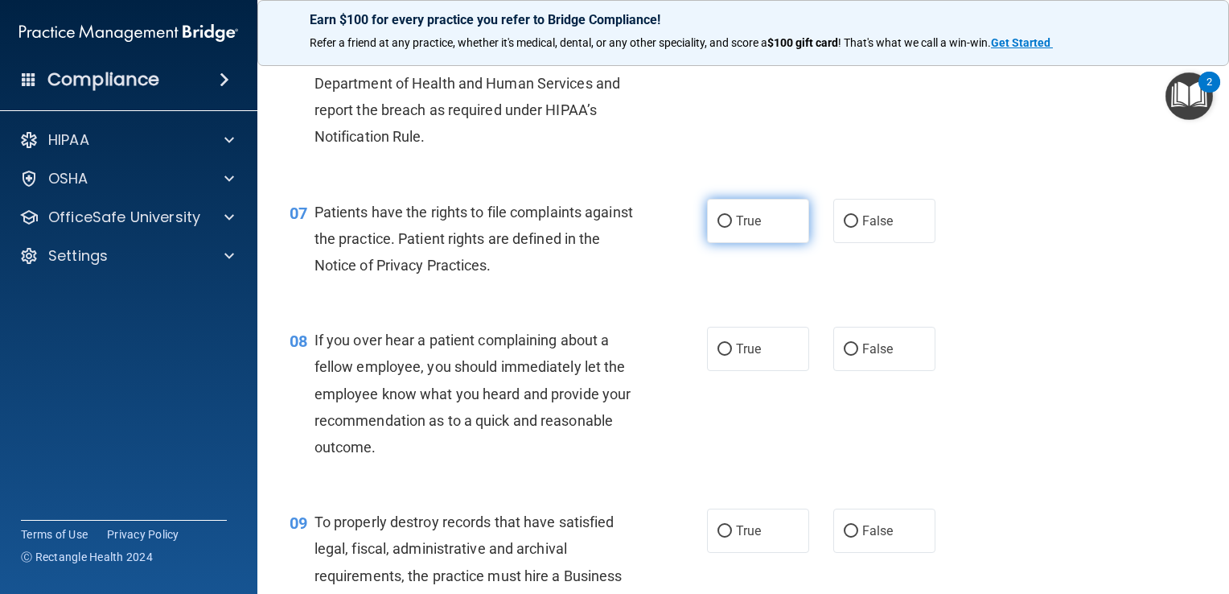
click at [724, 228] on input "True" at bounding box center [725, 222] width 14 height 12
radio input "true"
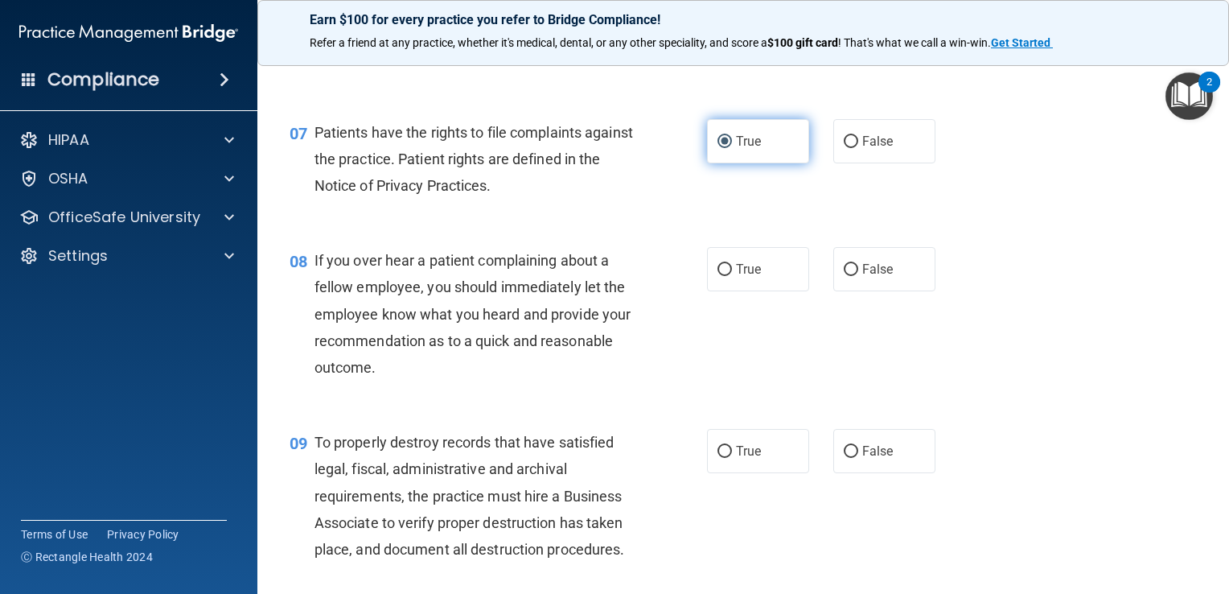
scroll to position [1047, 0]
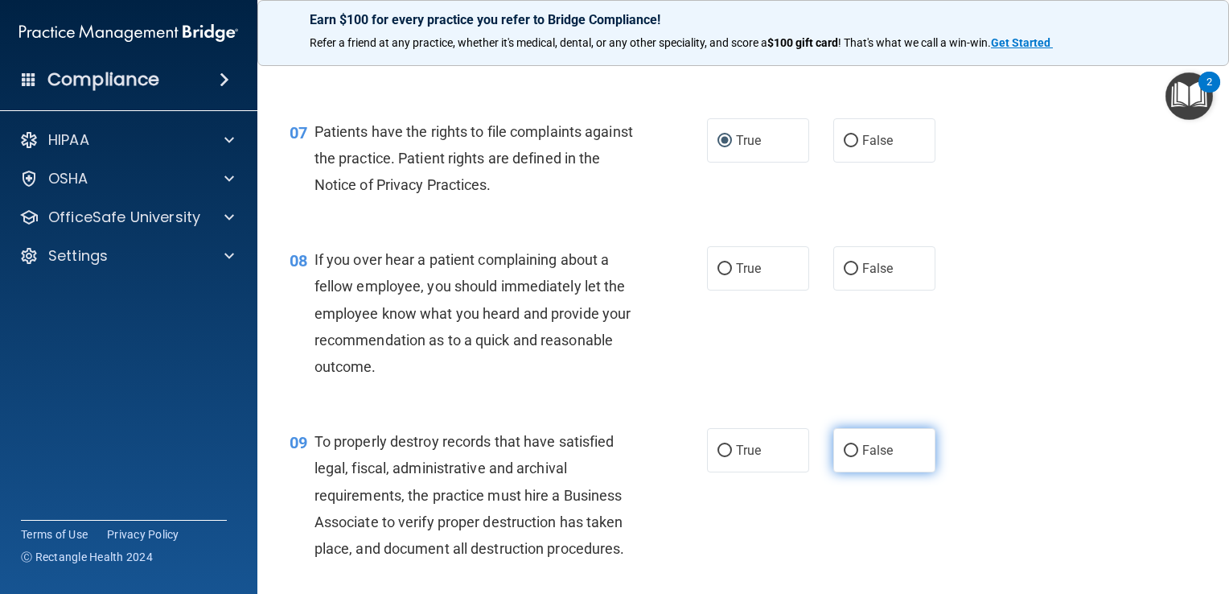
click at [845, 457] on input "False" at bounding box center [851, 451] width 14 height 12
radio input "true"
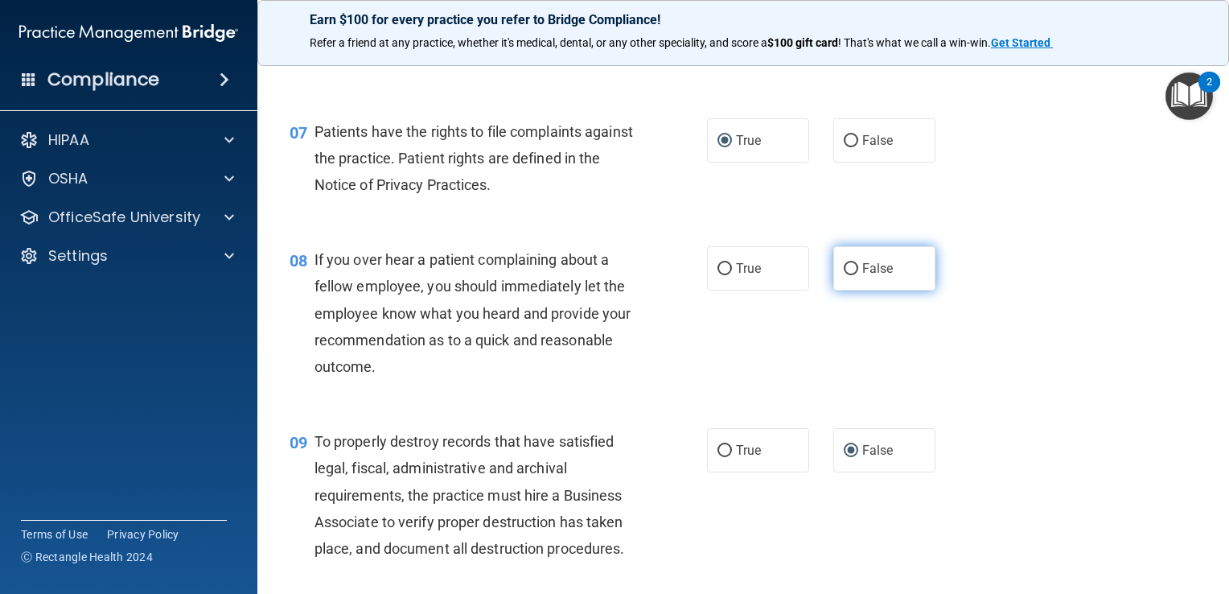
click at [849, 275] on input "False" at bounding box center [851, 269] width 14 height 12
radio input "true"
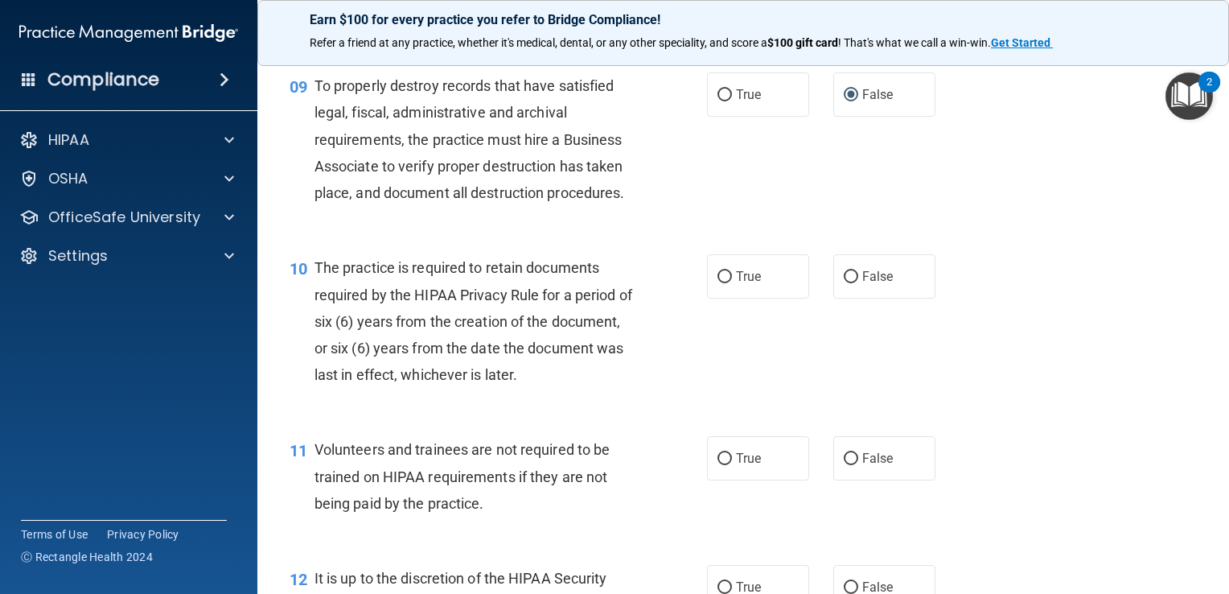
scroll to position [1403, 0]
click at [723, 283] on input "True" at bounding box center [725, 277] width 14 height 12
radio input "true"
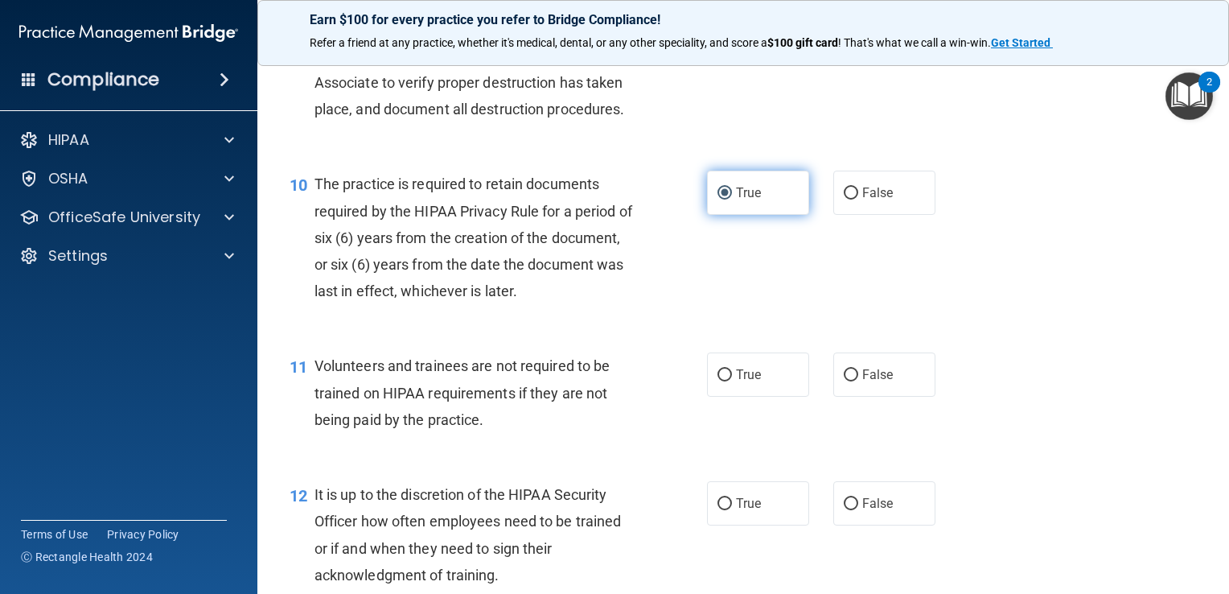
scroll to position [1489, 0]
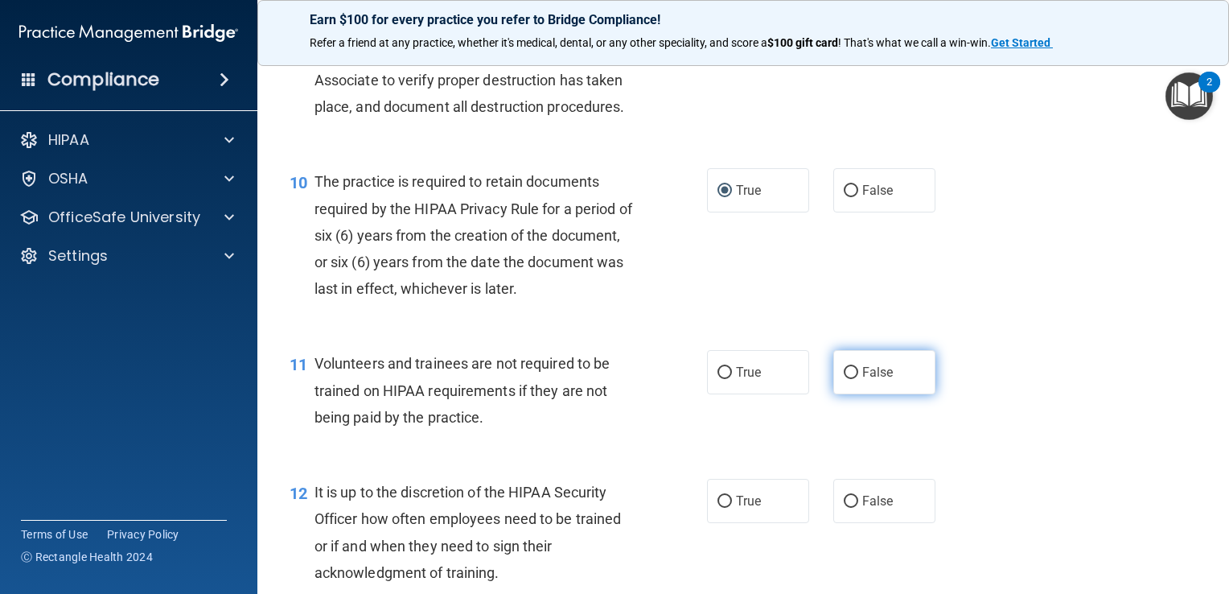
click at [844, 379] on input "False" at bounding box center [851, 373] width 14 height 12
radio input "true"
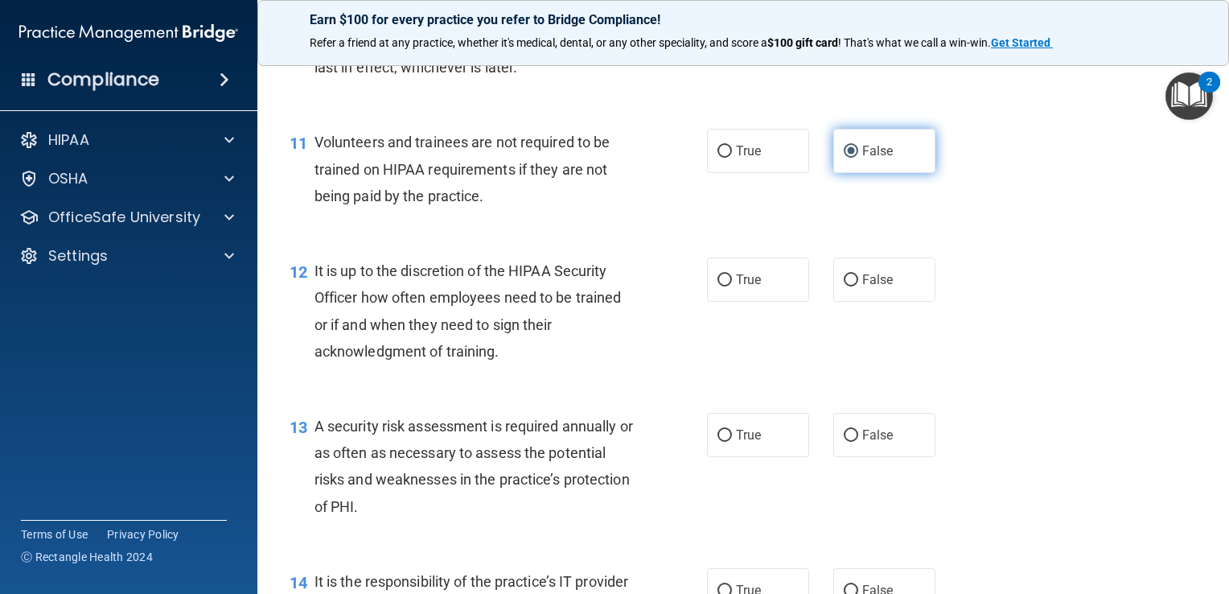
scroll to position [1716, 0]
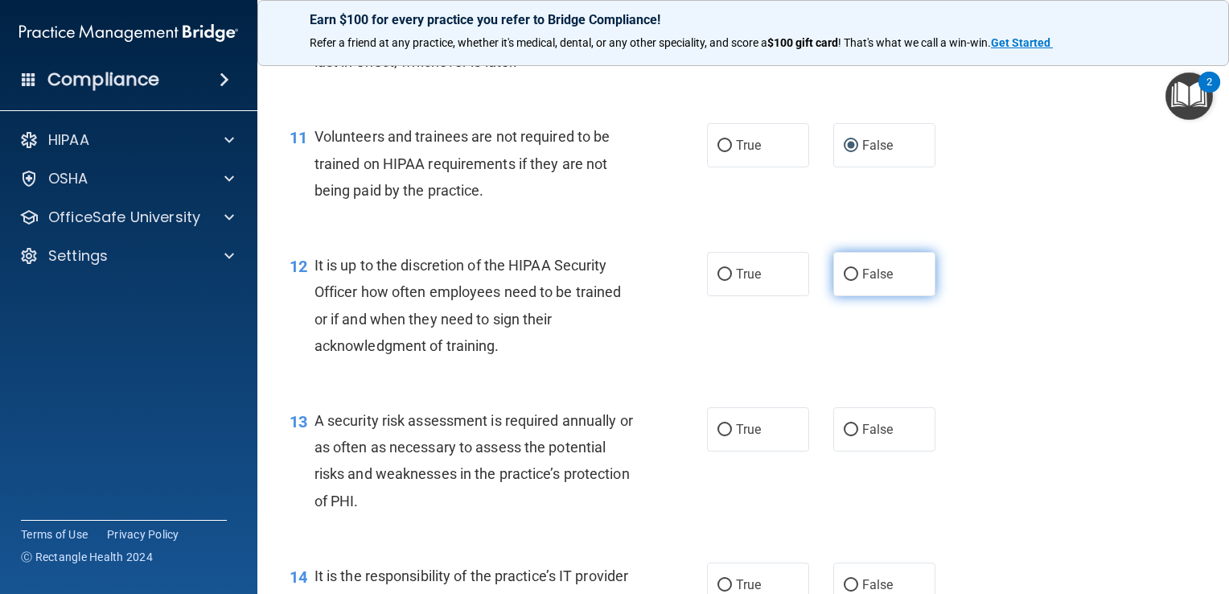
click at [847, 281] on input "False" at bounding box center [851, 275] width 14 height 12
radio input "true"
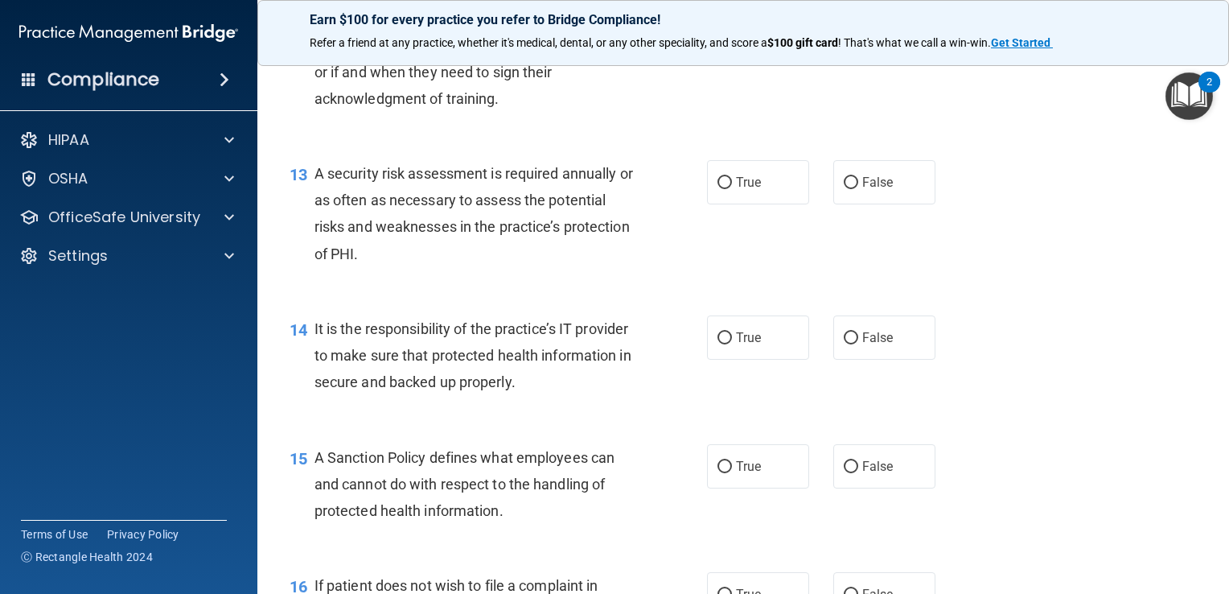
scroll to position [1958, 0]
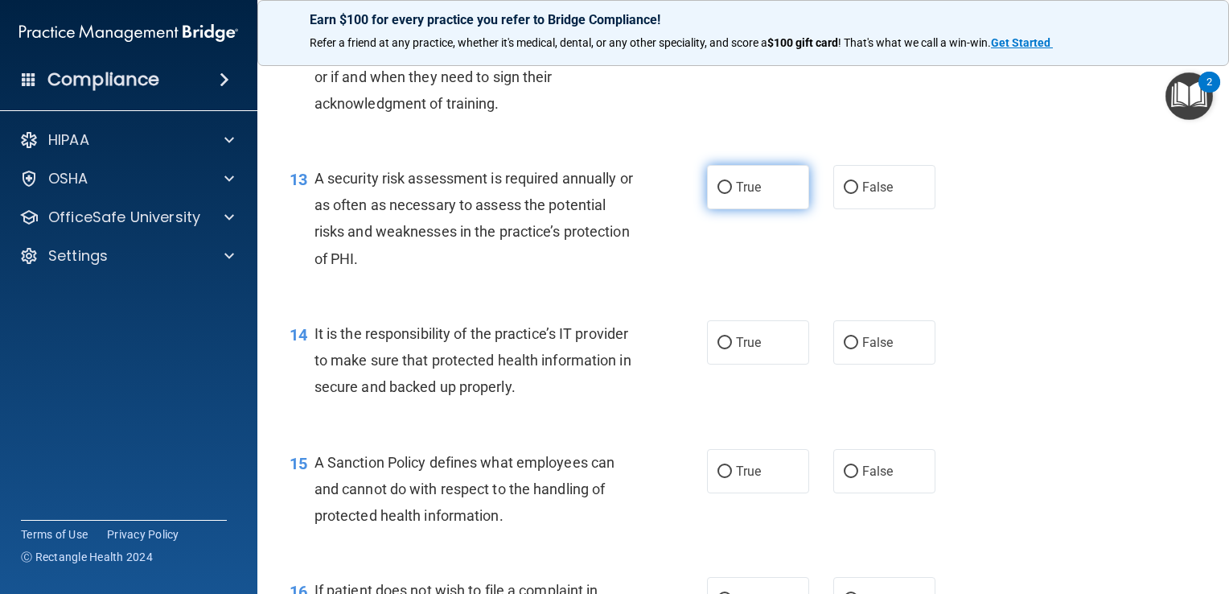
click at [755, 203] on label "True" at bounding box center [758, 187] width 102 height 44
click at [732, 194] on input "True" at bounding box center [725, 188] width 14 height 12
radio input "true"
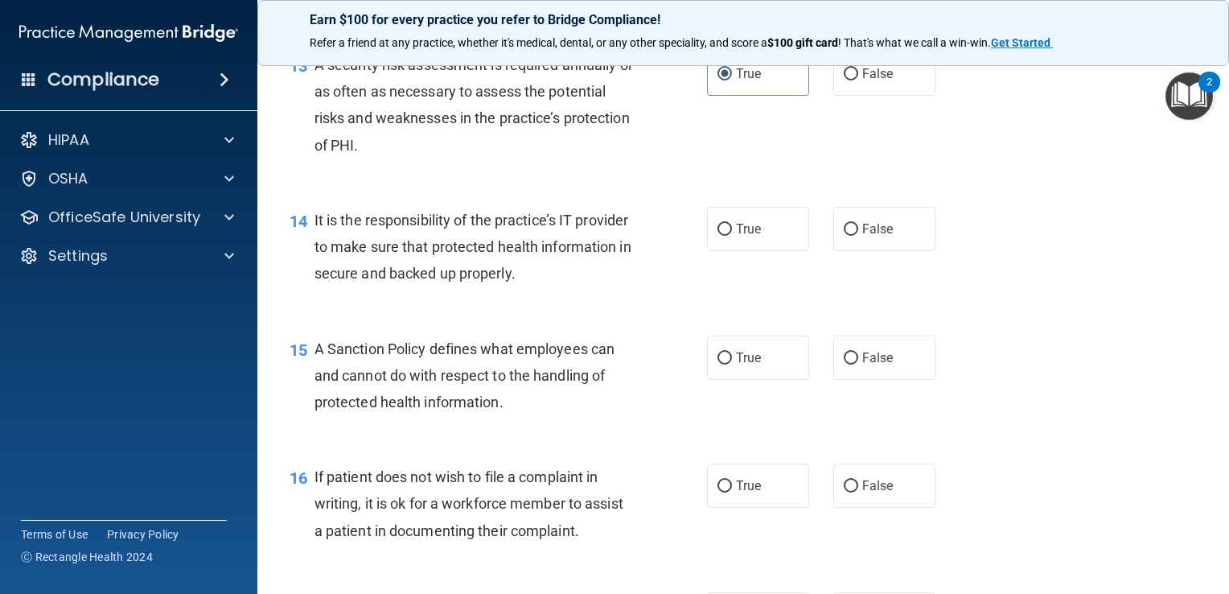
scroll to position [2079, 0]
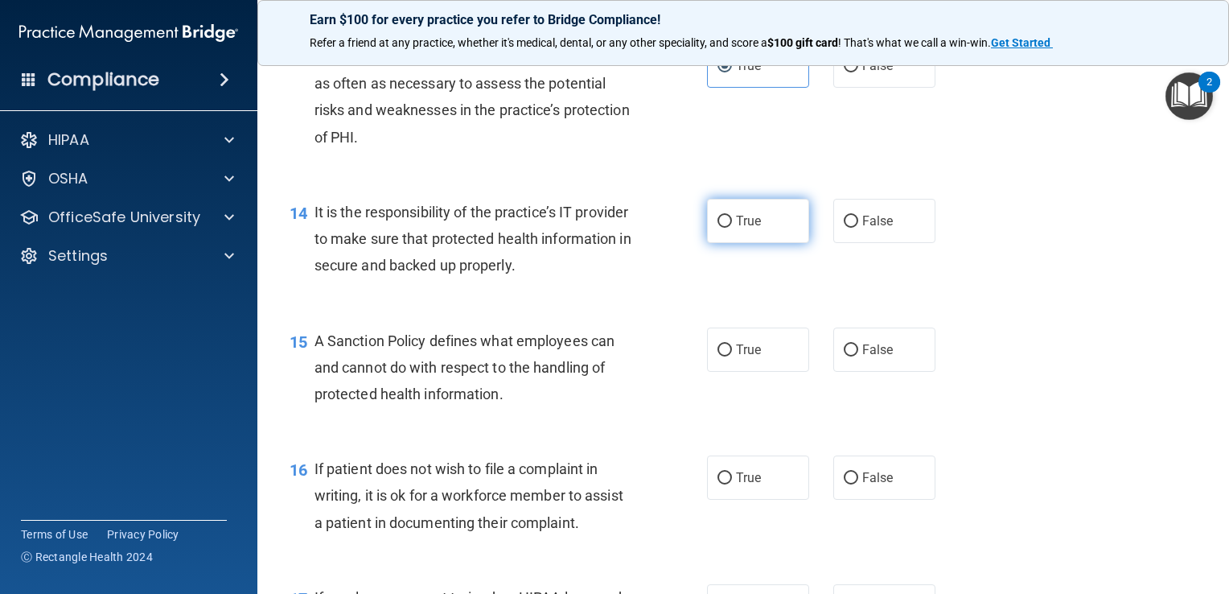
click at [765, 243] on label "True" at bounding box center [758, 221] width 102 height 44
click at [732, 228] on input "True" at bounding box center [725, 222] width 14 height 12
radio input "true"
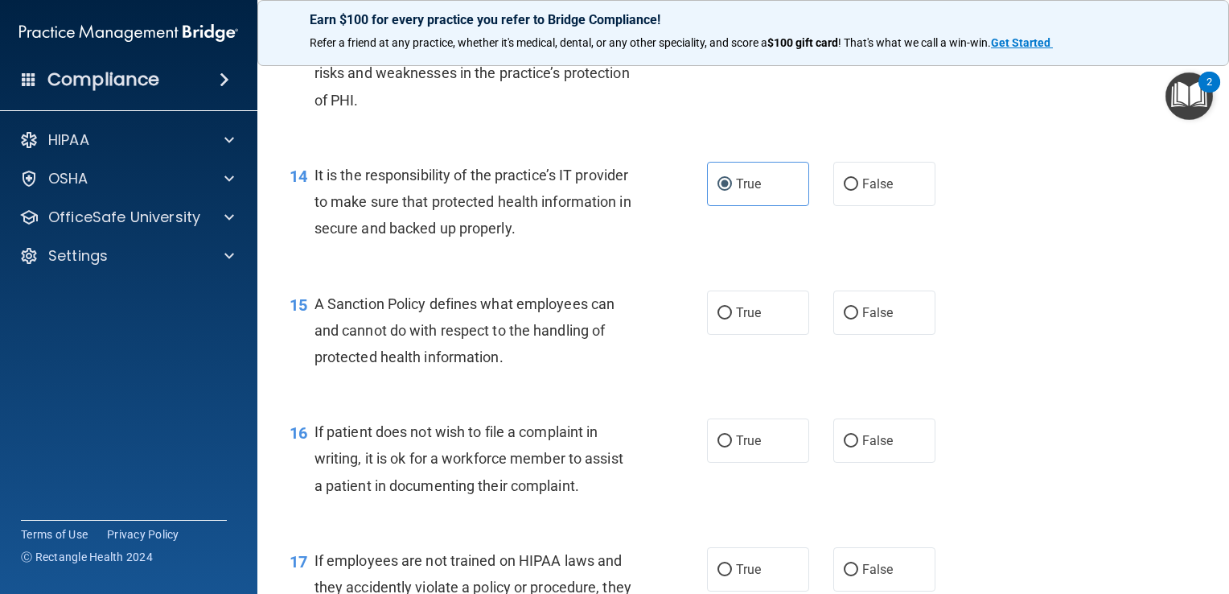
scroll to position [2118, 0]
click at [847, 189] on input "False" at bounding box center [851, 183] width 14 height 12
radio input "true"
radio input "false"
click at [849, 318] on input "False" at bounding box center [851, 312] width 14 height 12
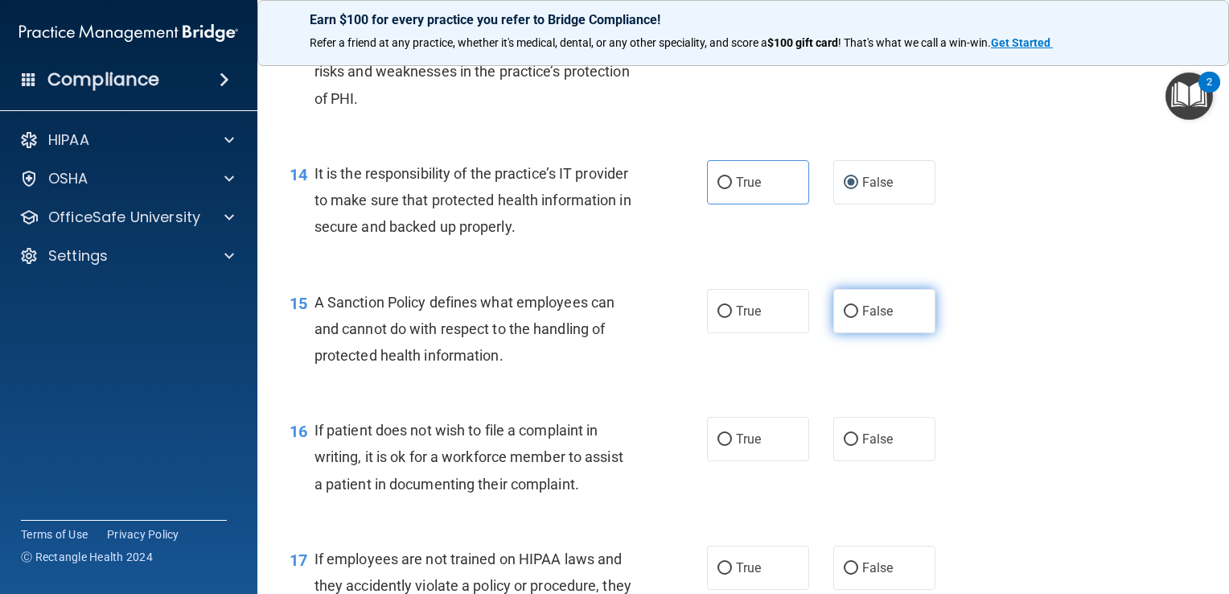
radio input "true"
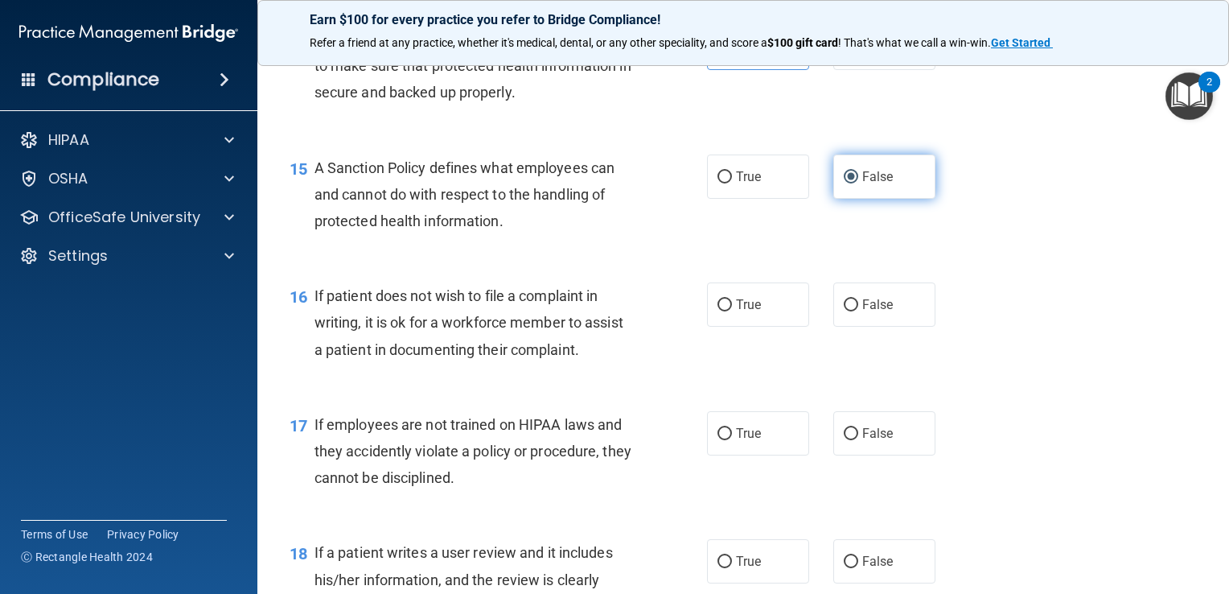
scroll to position [2252, 0]
click at [870, 327] on label "False" at bounding box center [884, 305] width 102 height 44
click at [858, 312] on input "False" at bounding box center [851, 306] width 14 height 12
radio input "true"
click at [766, 327] on label "True" at bounding box center [758, 305] width 102 height 44
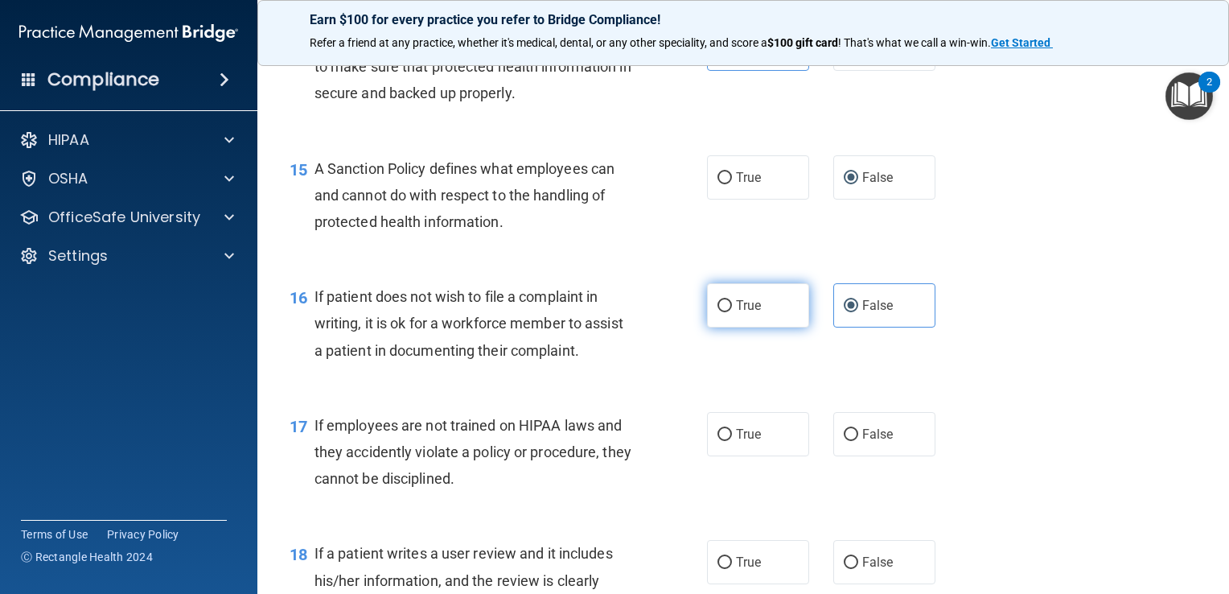
click at [732, 312] on input "True" at bounding box center [725, 306] width 14 height 12
radio input "true"
radio input "false"
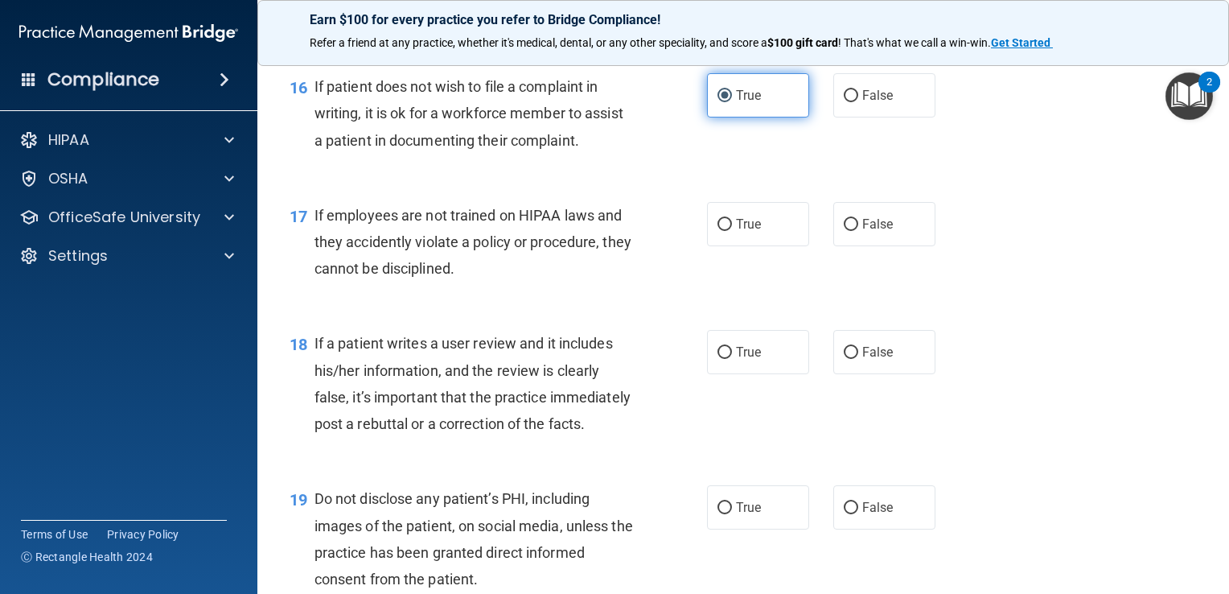
scroll to position [2462, 0]
click at [869, 232] on span "False" at bounding box center [877, 223] width 31 height 15
click at [858, 231] on input "False" at bounding box center [851, 225] width 14 height 12
radio input "true"
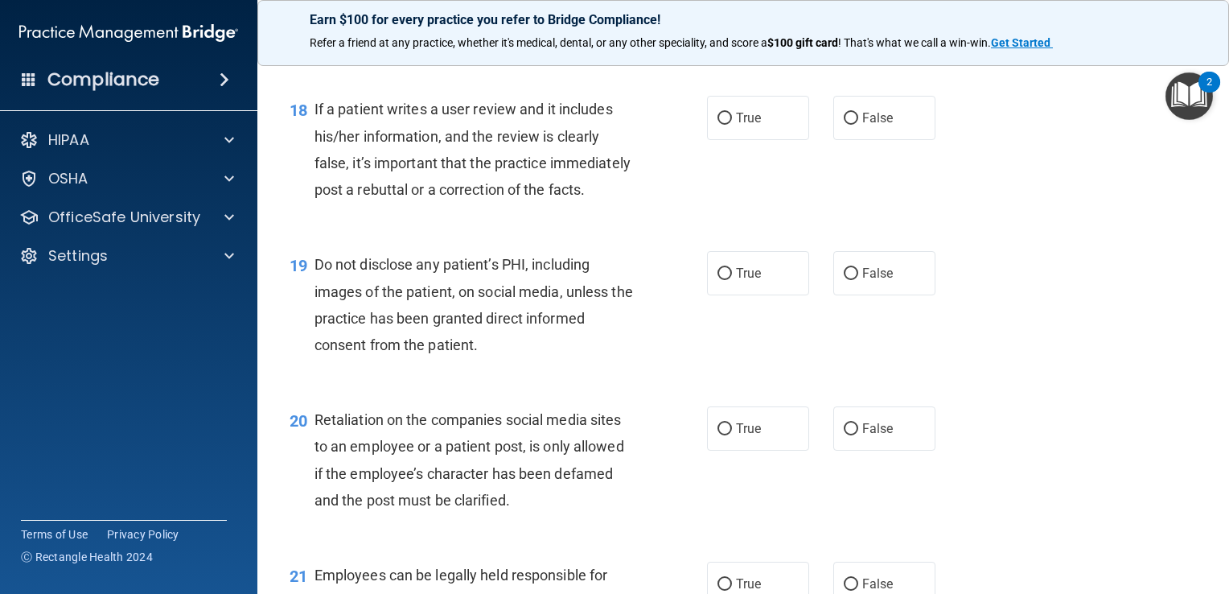
scroll to position [2693, 0]
click at [873, 134] on label "False" at bounding box center [884, 120] width 102 height 44
click at [858, 127] on input "False" at bounding box center [851, 121] width 14 height 12
radio input "true"
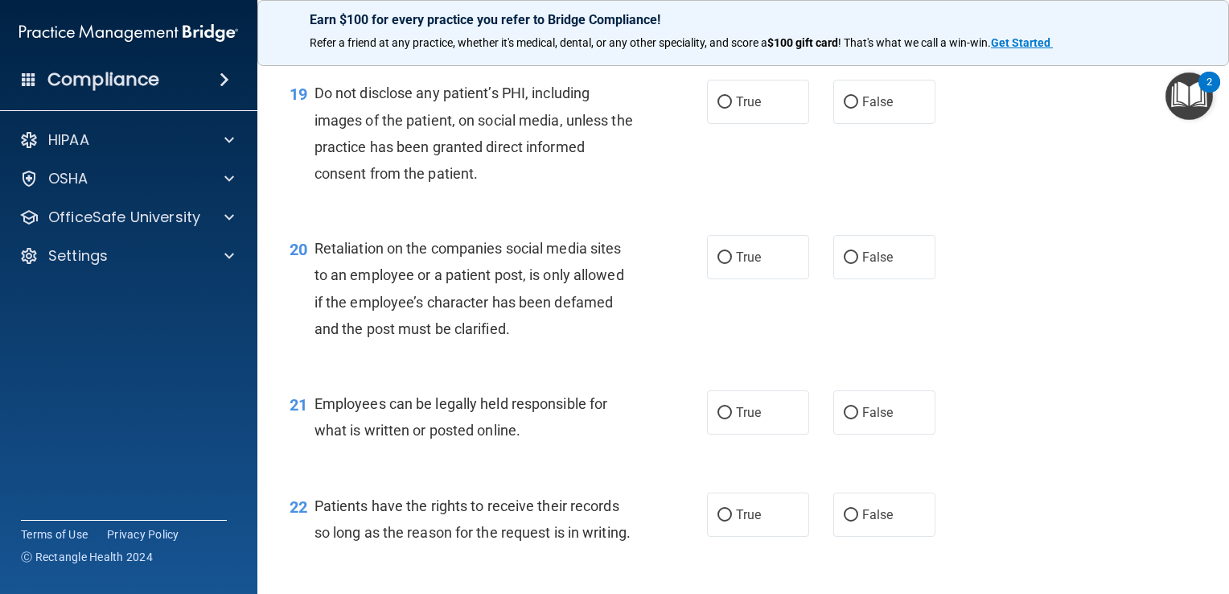
scroll to position [2868, 0]
click at [747, 123] on label "True" at bounding box center [758, 101] width 102 height 44
click at [732, 108] on input "True" at bounding box center [725, 102] width 14 height 12
radio input "true"
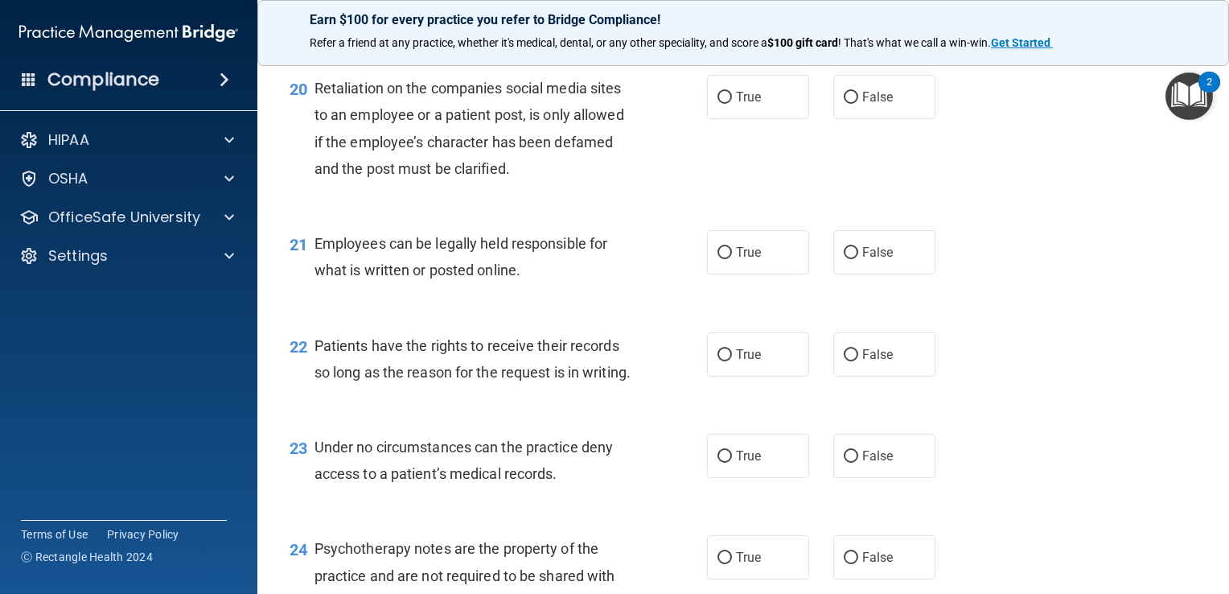
scroll to position [3028, 0]
click at [888, 118] on label "False" at bounding box center [884, 96] width 102 height 44
click at [858, 103] on input "False" at bounding box center [851, 97] width 14 height 12
radio input "true"
click at [849, 360] on input "False" at bounding box center [851, 354] width 14 height 12
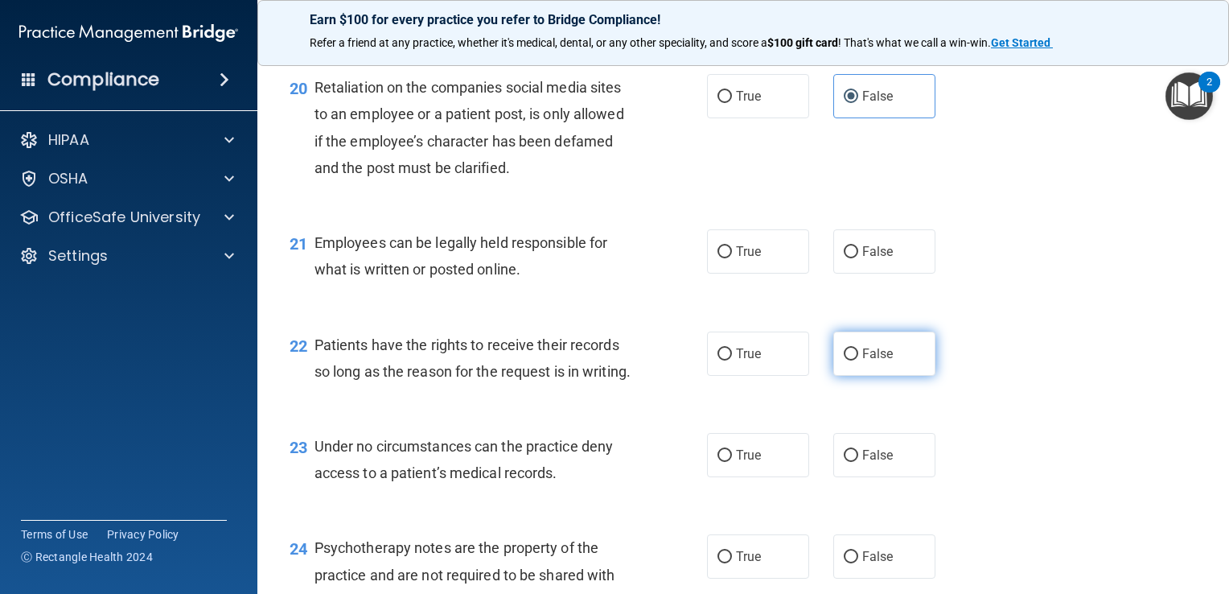
radio input "true"
click at [734, 274] on label "True" at bounding box center [758, 251] width 102 height 44
click at [732, 258] on input "True" at bounding box center [725, 252] width 14 height 12
radio input "true"
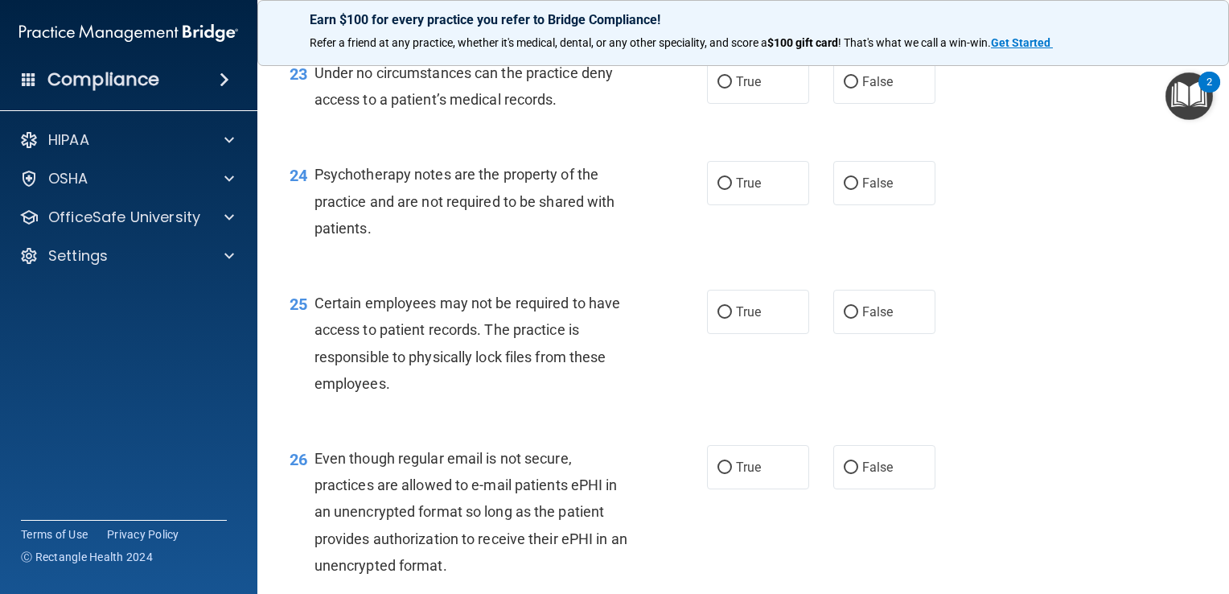
scroll to position [3404, 0]
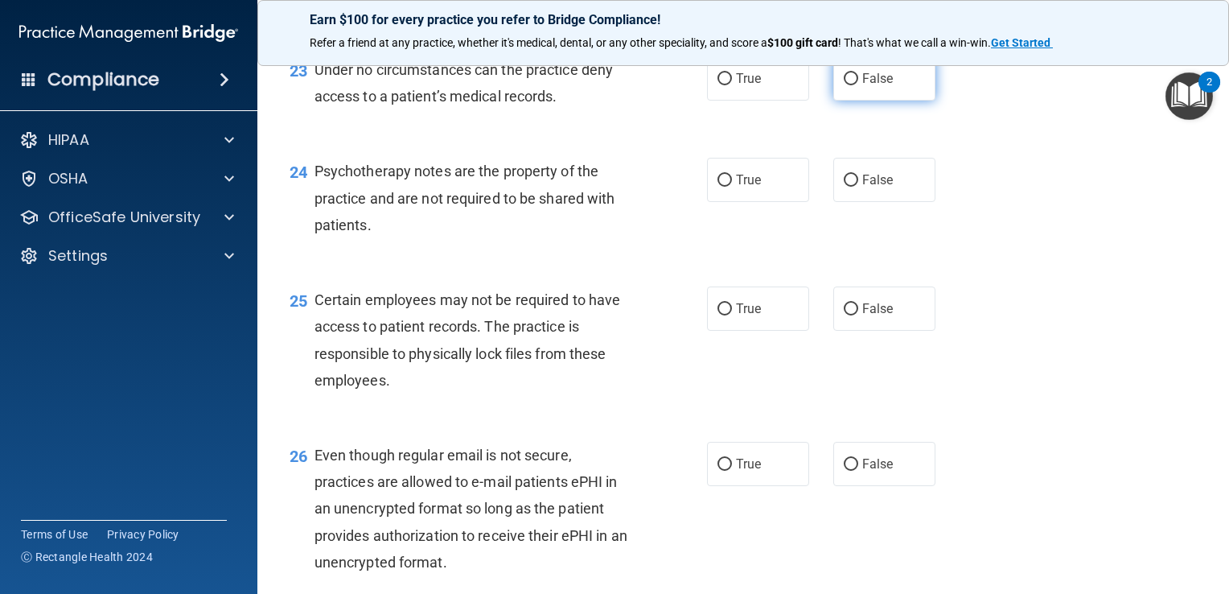
click at [846, 85] on input "False" at bounding box center [851, 79] width 14 height 12
radio input "true"
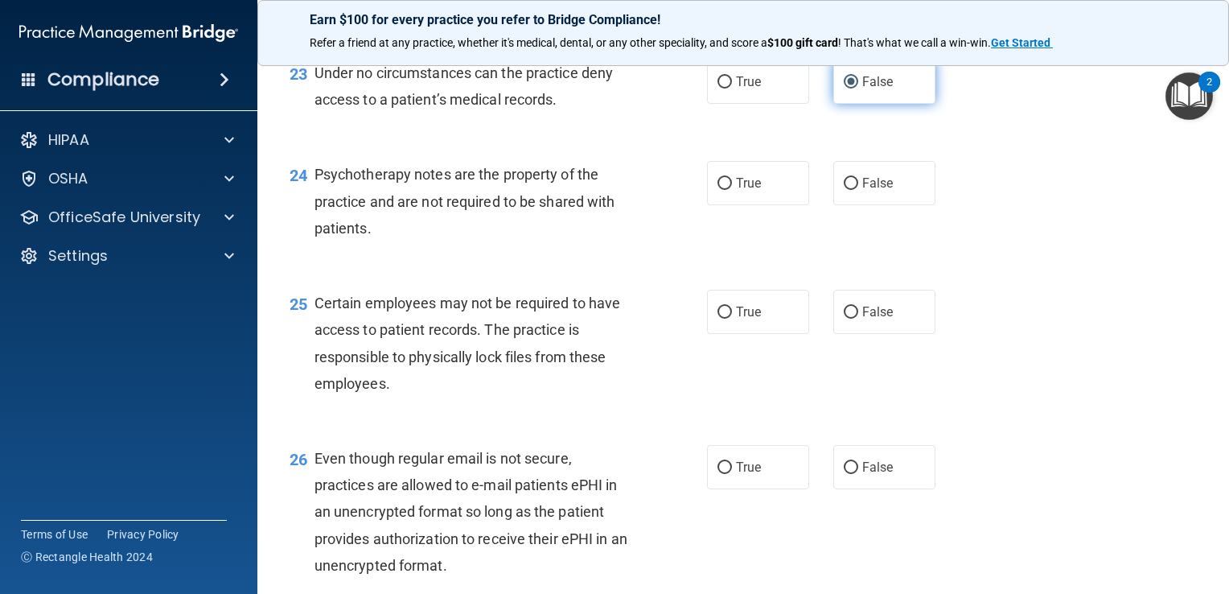
scroll to position [3401, 0]
click at [720, 190] on input "True" at bounding box center [725, 184] width 14 height 12
radio input "true"
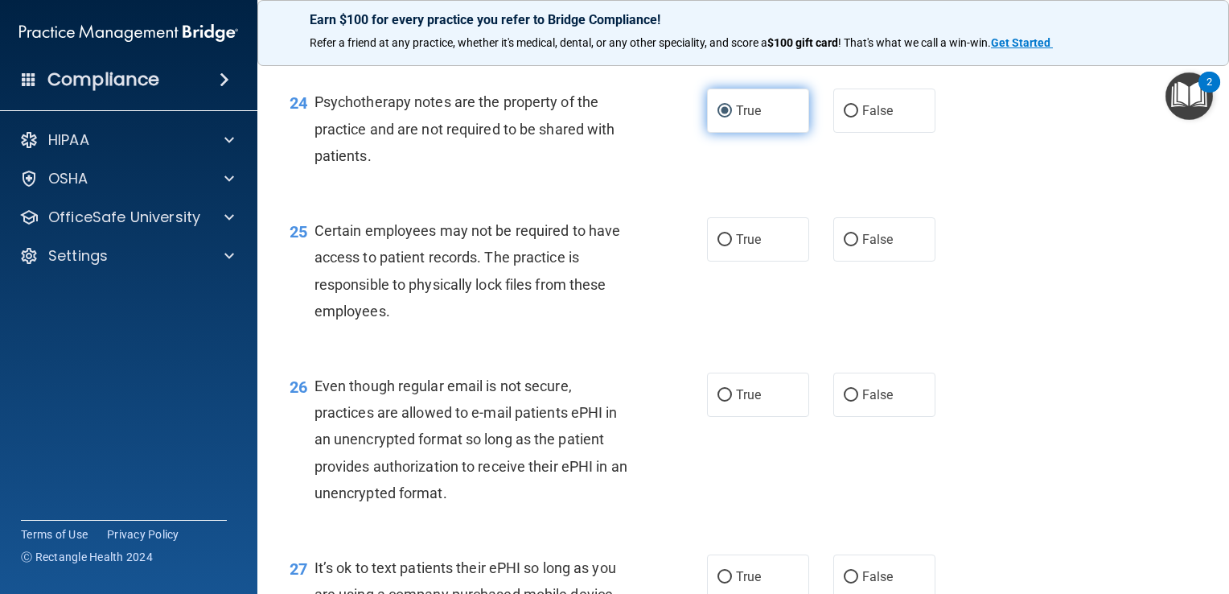
scroll to position [3488, 0]
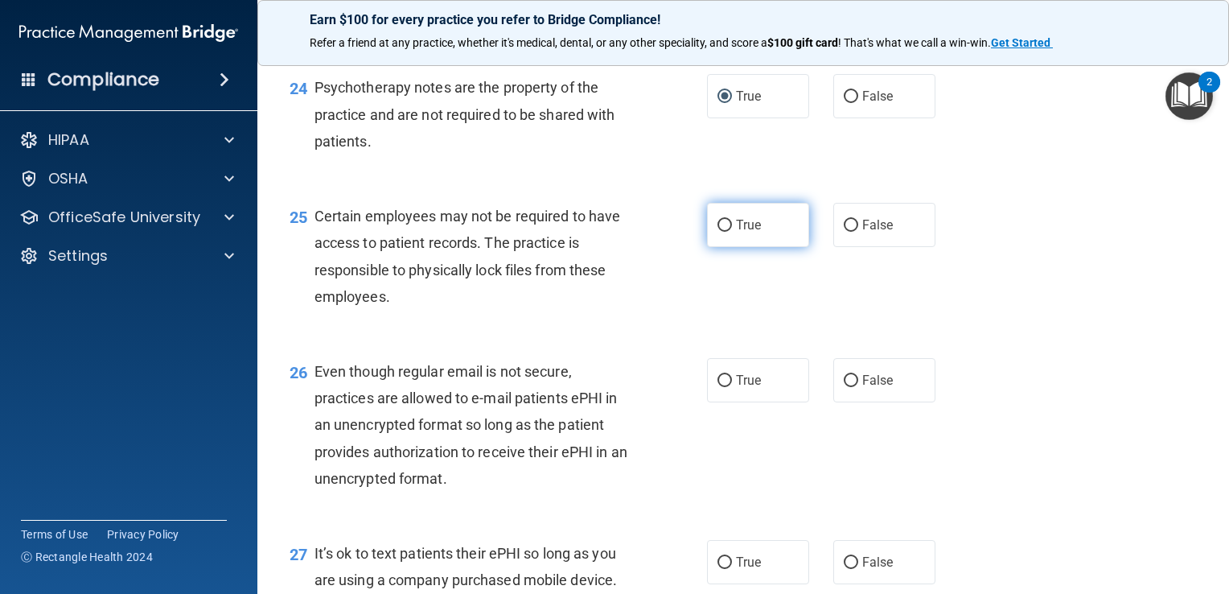
click at [759, 247] on label "True" at bounding box center [758, 225] width 102 height 44
click at [732, 232] on input "True" at bounding box center [725, 226] width 14 height 12
radio input "true"
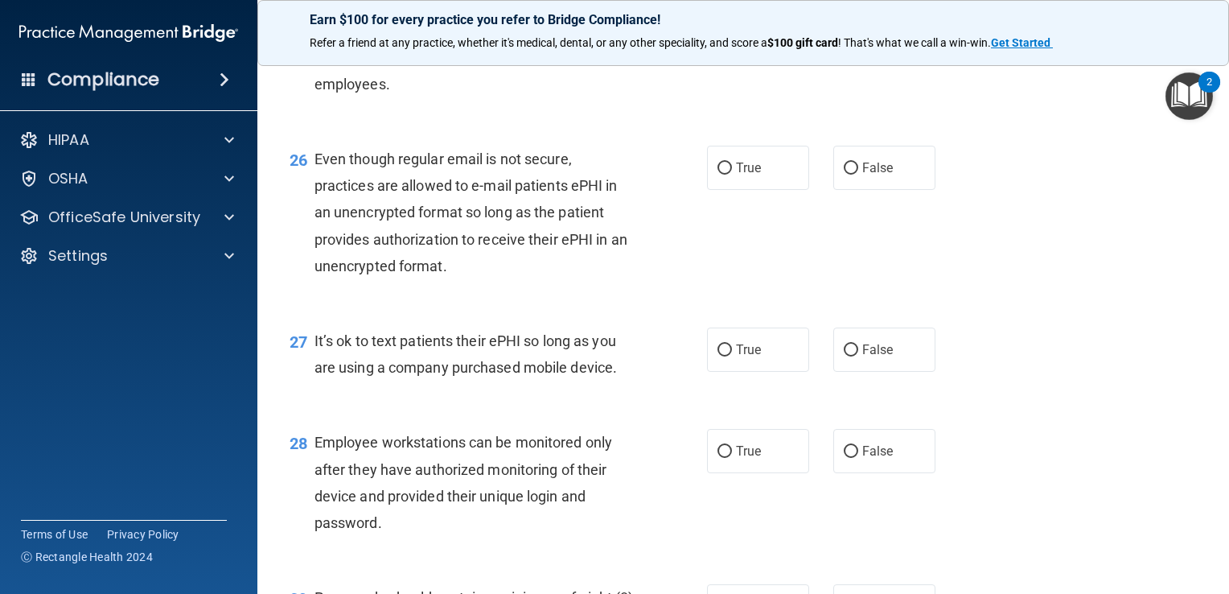
scroll to position [3704, 0]
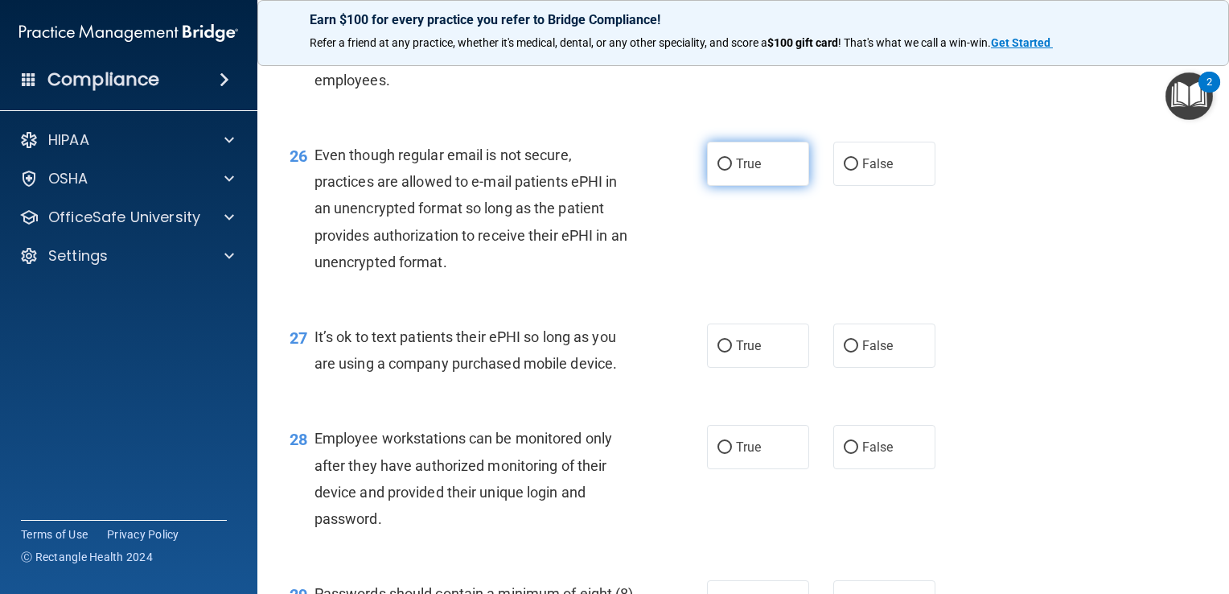
click at [754, 171] on span "True" at bounding box center [748, 163] width 25 height 15
click at [732, 171] on input "True" at bounding box center [725, 164] width 14 height 12
radio input "true"
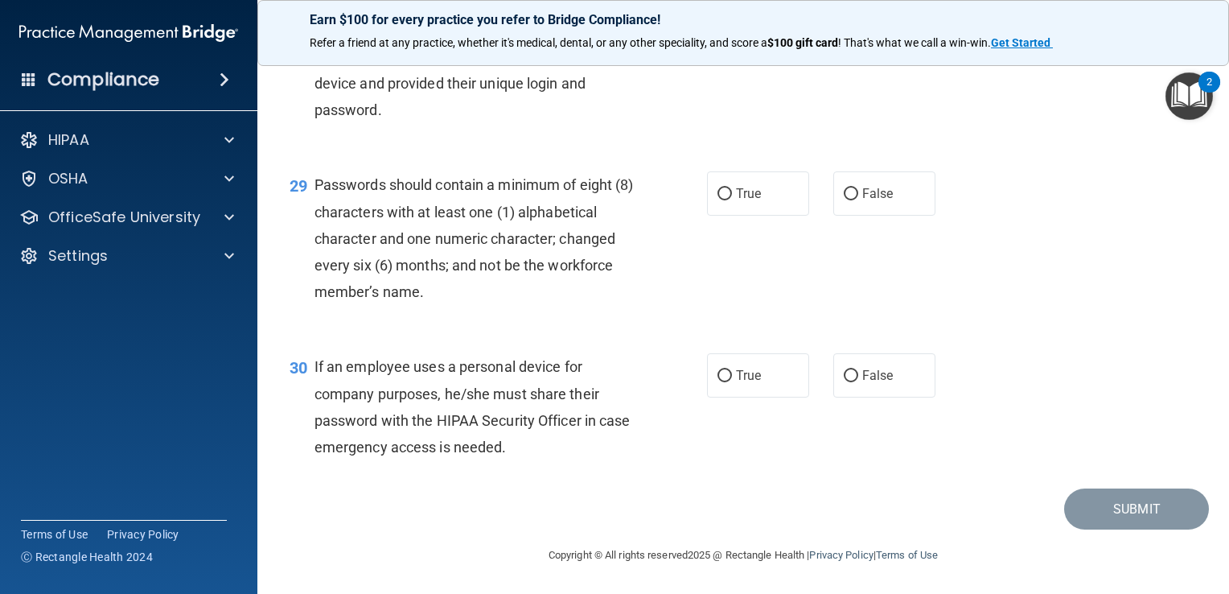
scroll to position [4193, 0]
click at [866, 387] on label "False" at bounding box center [884, 375] width 102 height 44
click at [858, 382] on input "False" at bounding box center [851, 376] width 14 height 12
radio input "true"
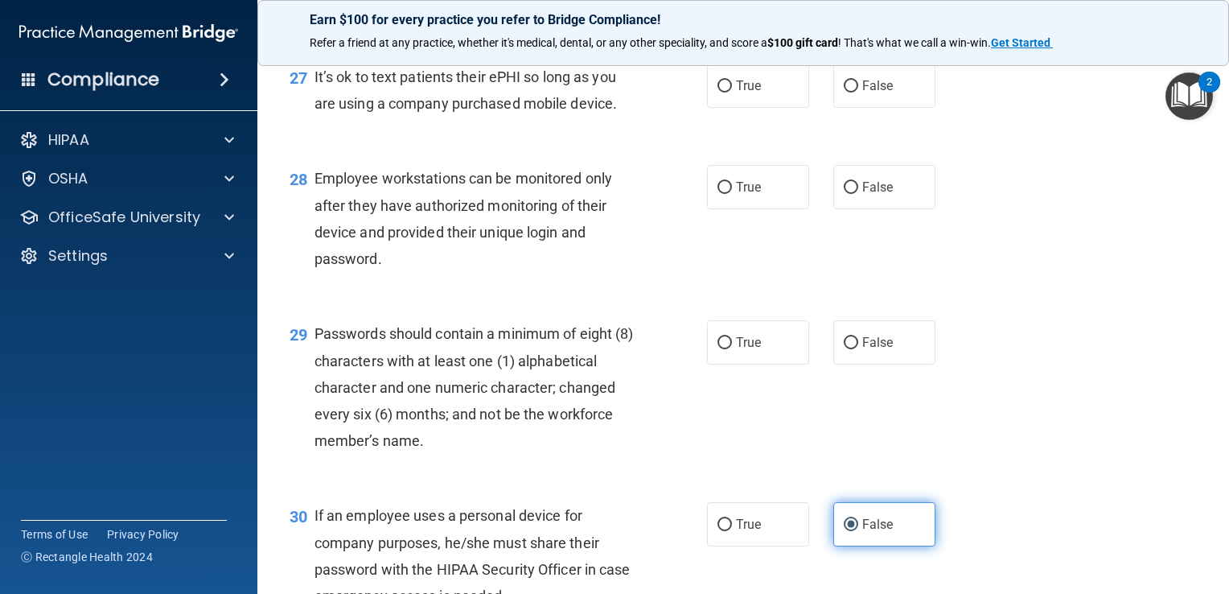
scroll to position [3964, 0]
click at [719, 349] on input "True" at bounding box center [725, 343] width 14 height 12
radio input "true"
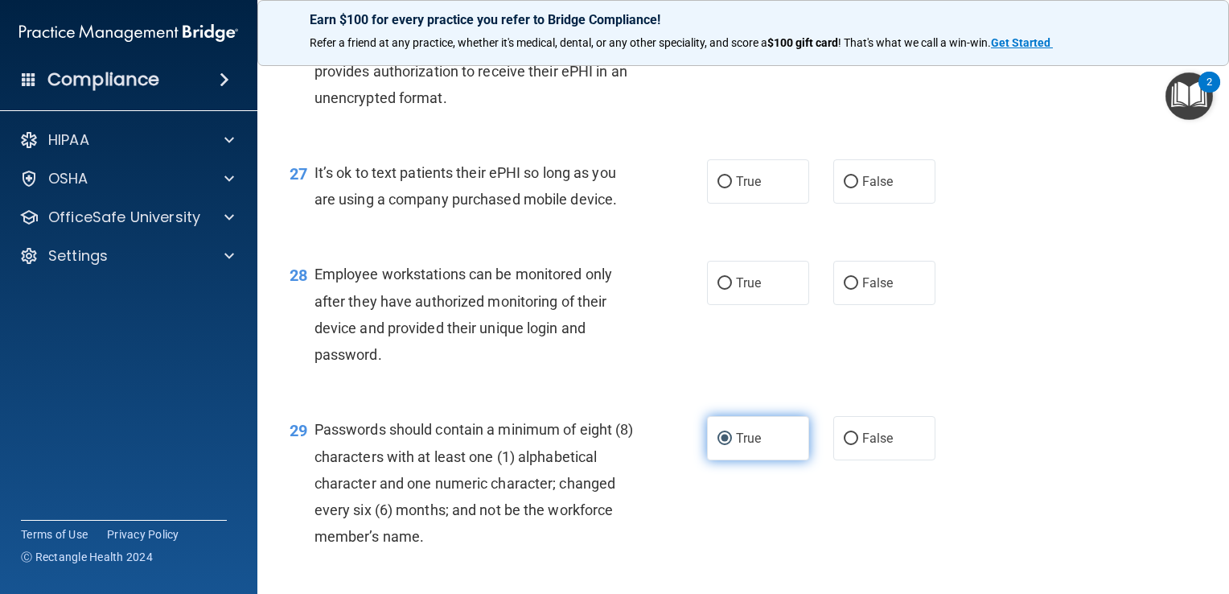
scroll to position [3867, 0]
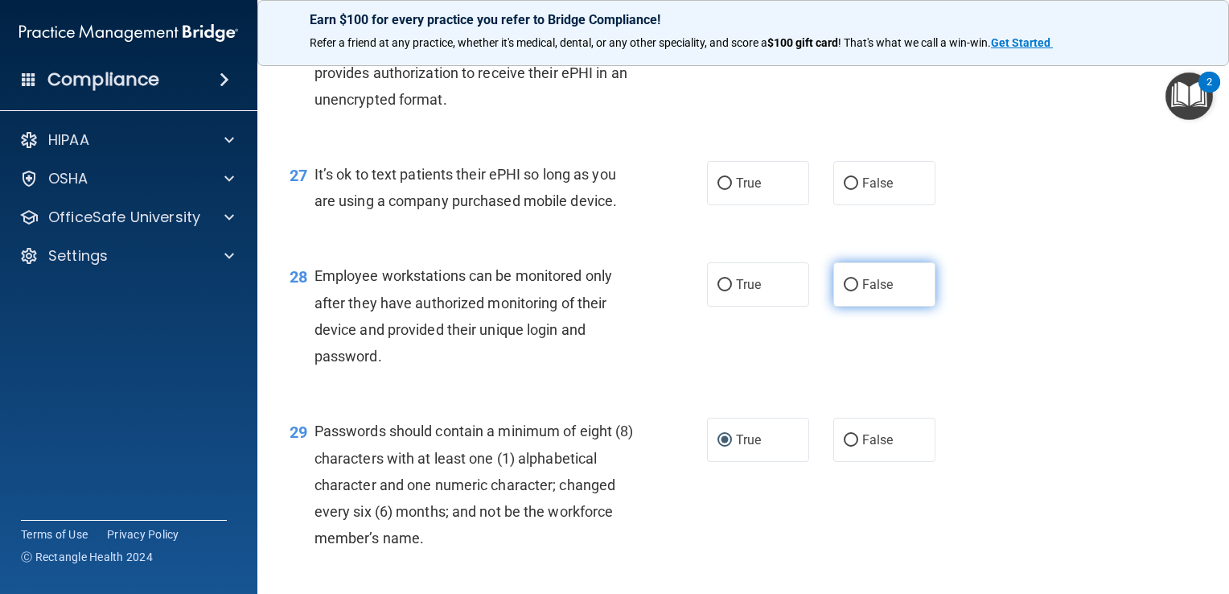
click at [846, 291] on input "False" at bounding box center [851, 285] width 14 height 12
radio input "true"
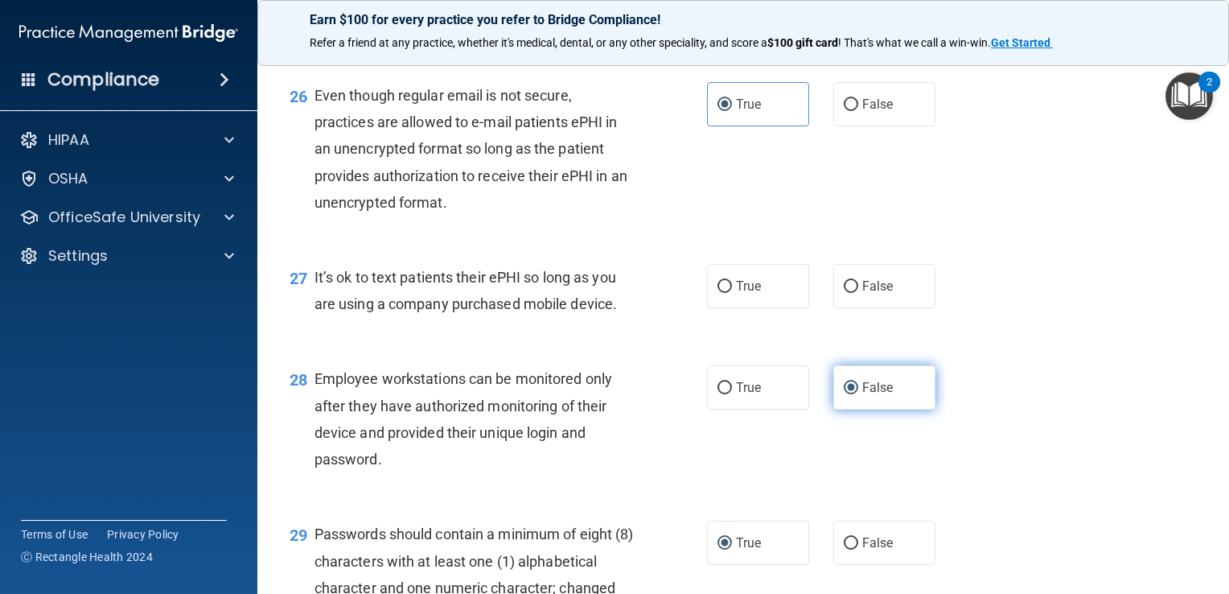
scroll to position [3762, 0]
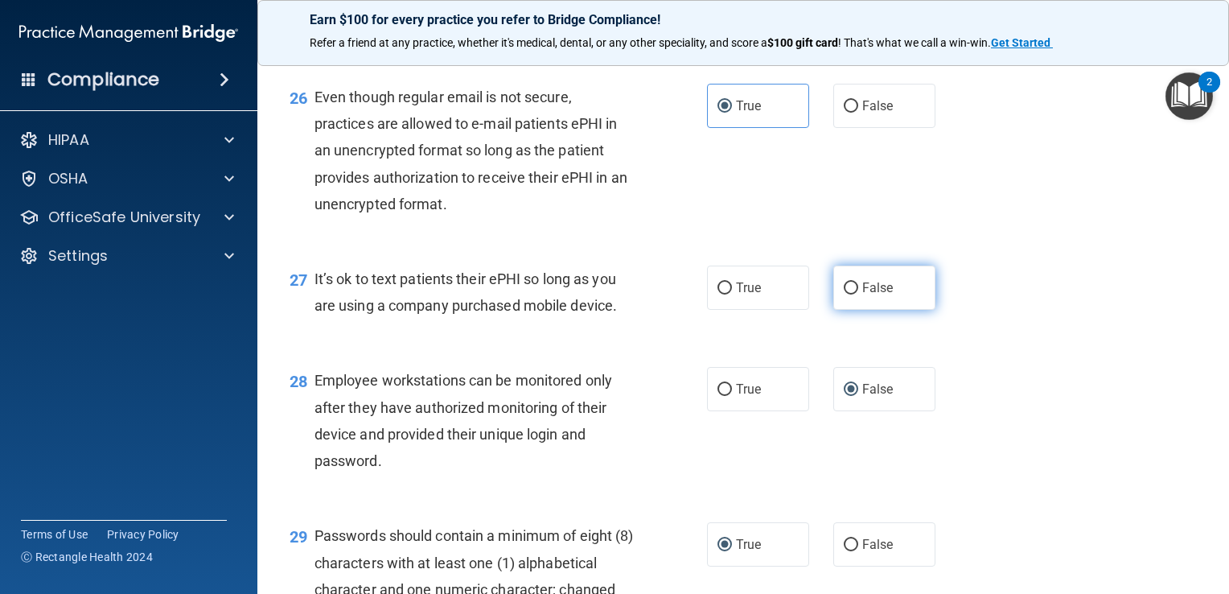
click at [869, 310] on label "False" at bounding box center [884, 287] width 102 height 44
click at [858, 294] on input "False" at bounding box center [851, 288] width 14 height 12
radio input "true"
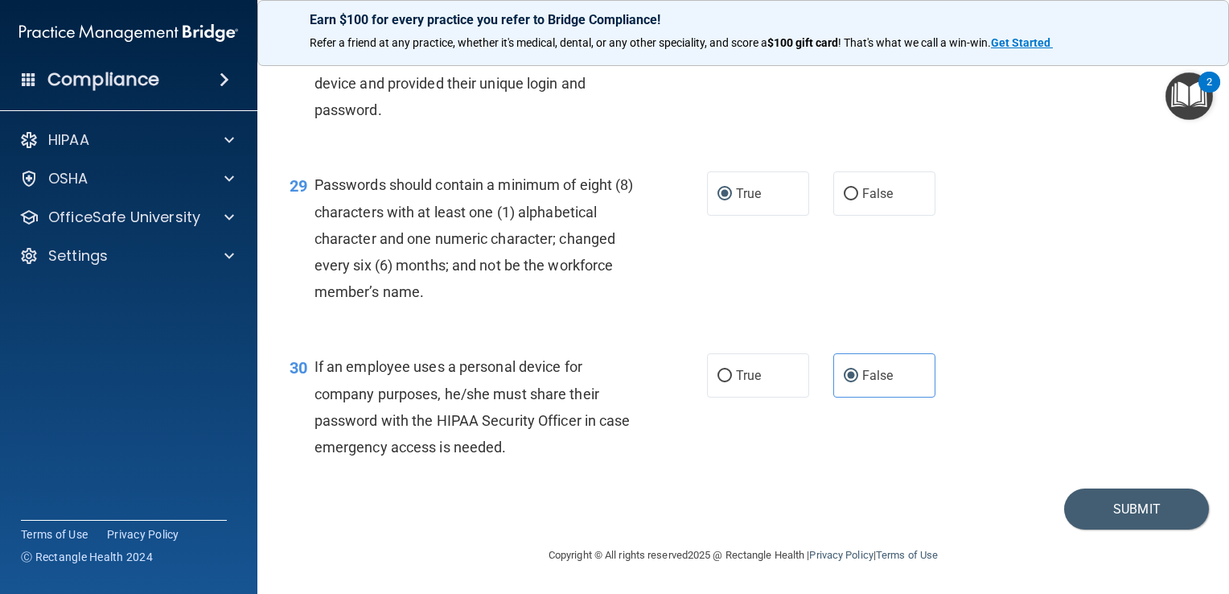
scroll to position [4193, 0]
click at [1099, 524] on button "Submit" at bounding box center [1136, 508] width 145 height 41
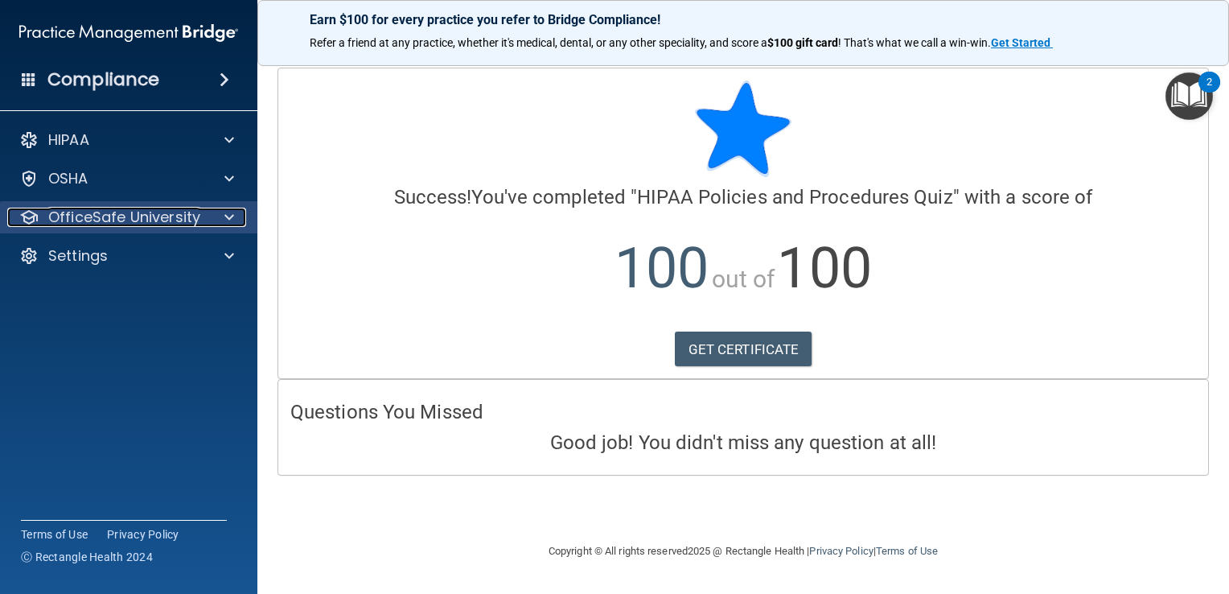
click at [173, 217] on p "OfficeSafe University" at bounding box center [124, 217] width 152 height 19
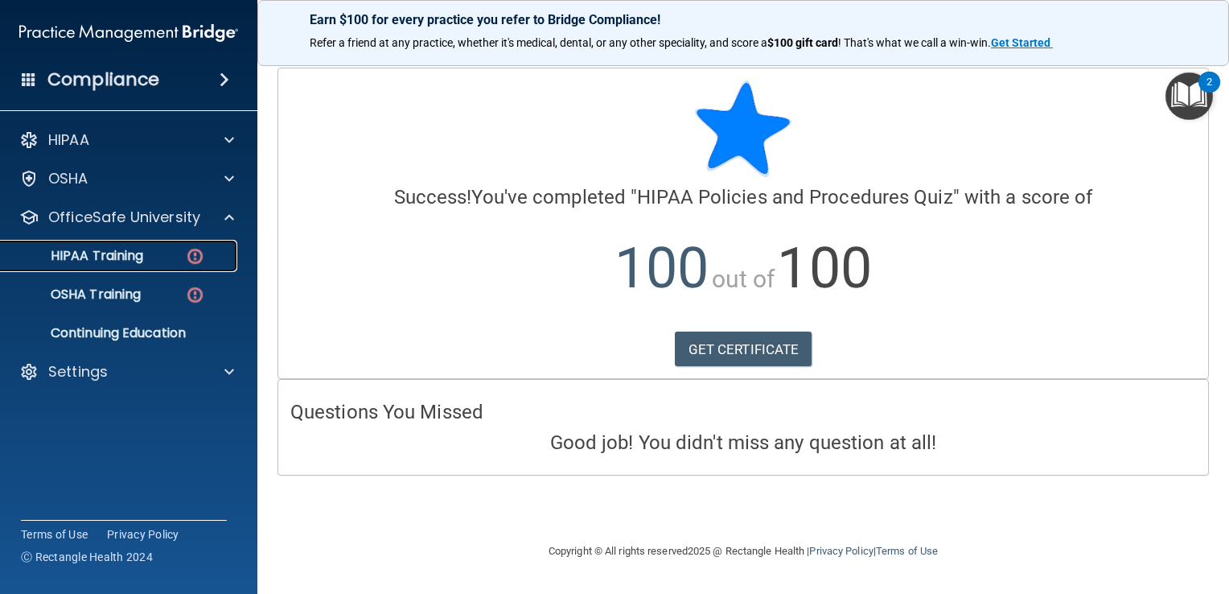
click at [150, 262] on div "HIPAA Training" at bounding box center [120, 256] width 220 height 16
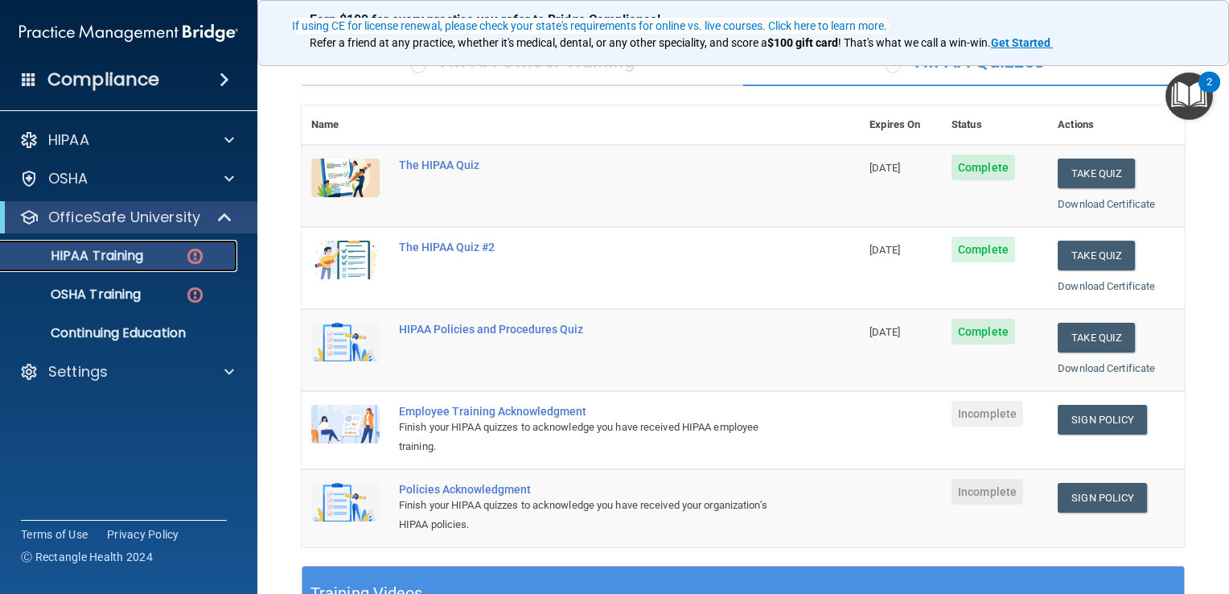
scroll to position [144, 0]
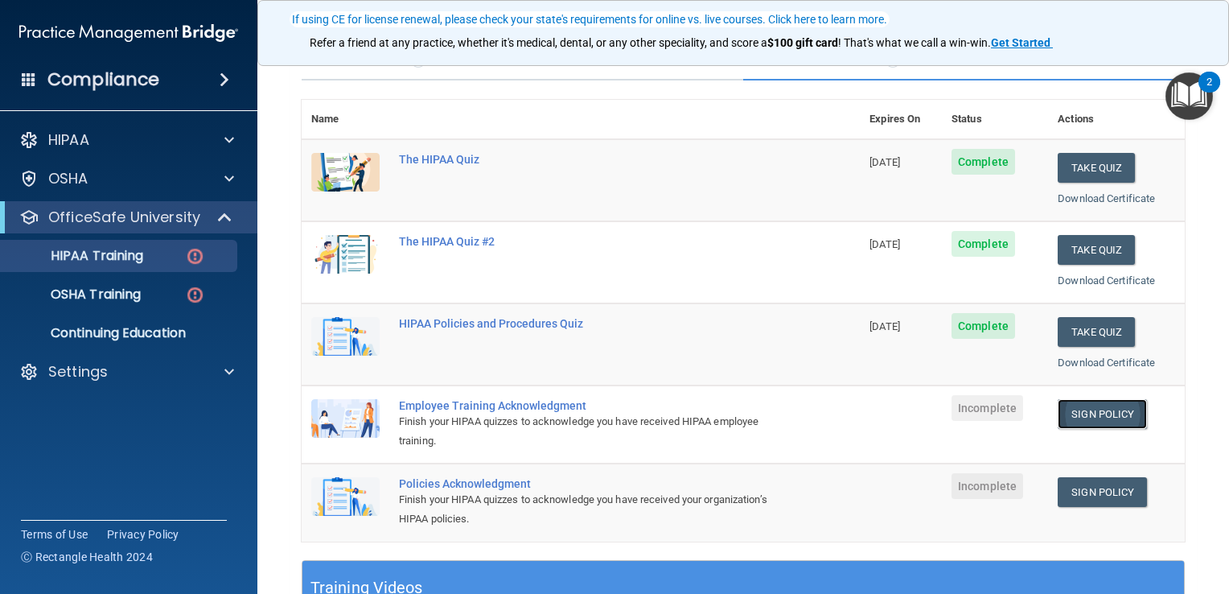
click at [1086, 411] on link "Sign Policy" at bounding box center [1102, 414] width 89 height 30
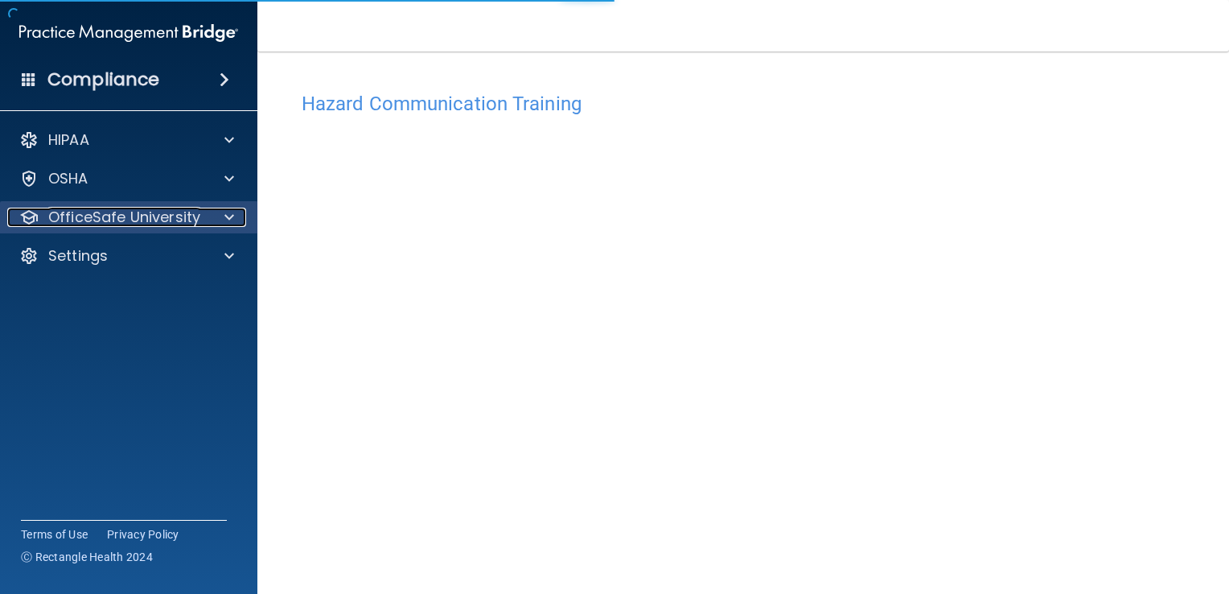
click at [118, 216] on p "OfficeSafe University" at bounding box center [124, 217] width 152 height 19
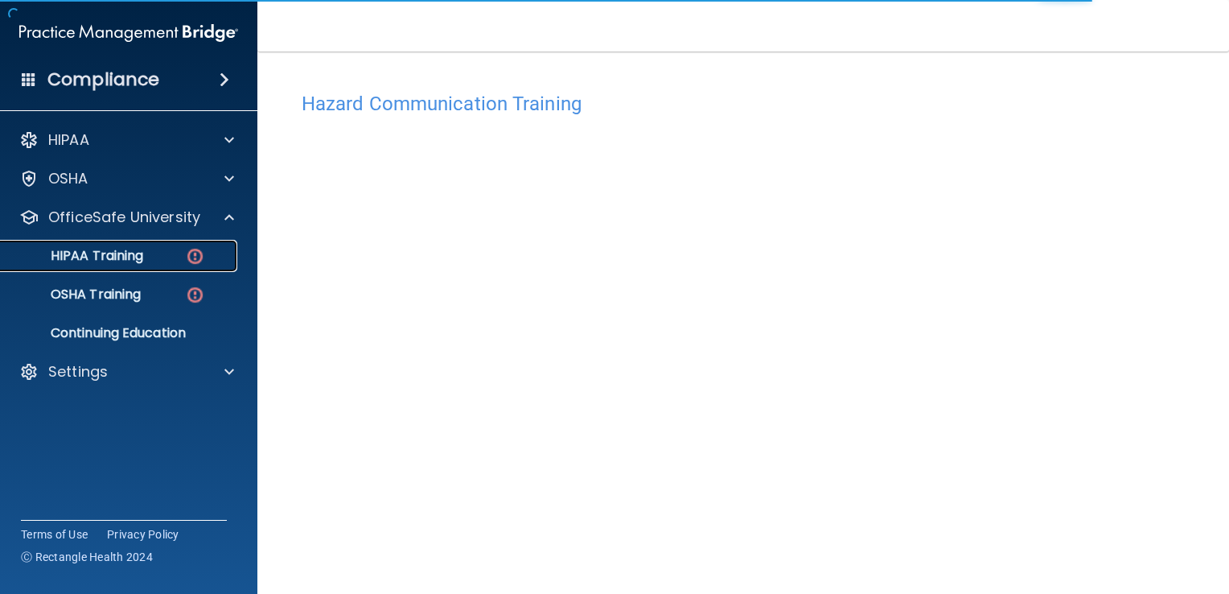
click at [125, 255] on p "HIPAA Training" at bounding box center [76, 256] width 133 height 16
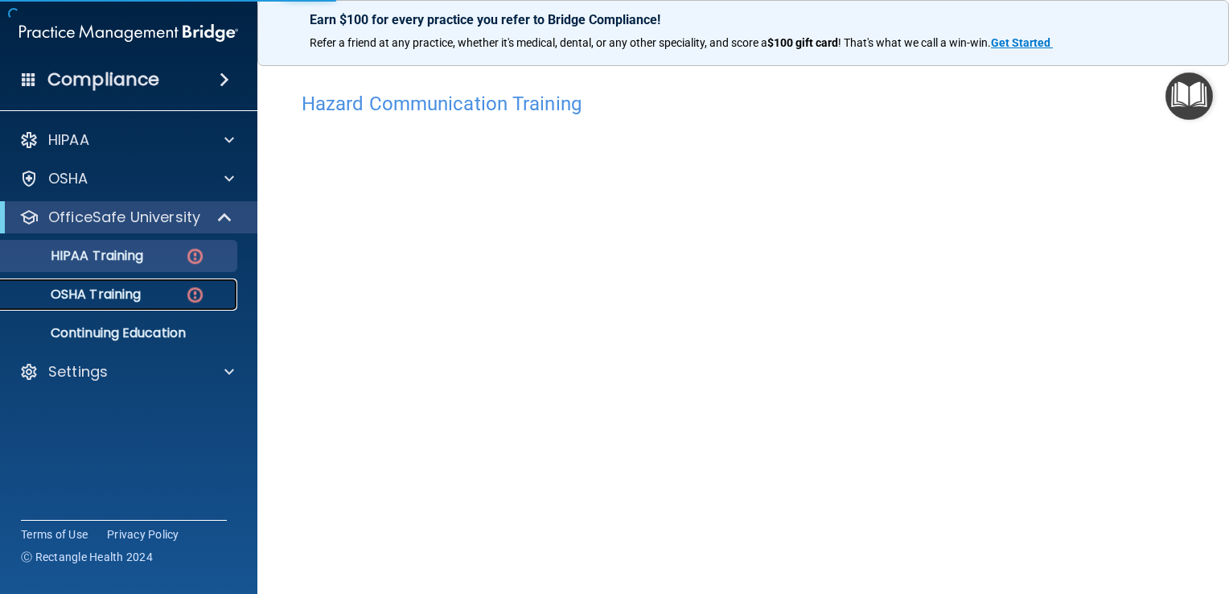
click at [105, 307] on link "OSHA Training" at bounding box center [110, 294] width 253 height 32
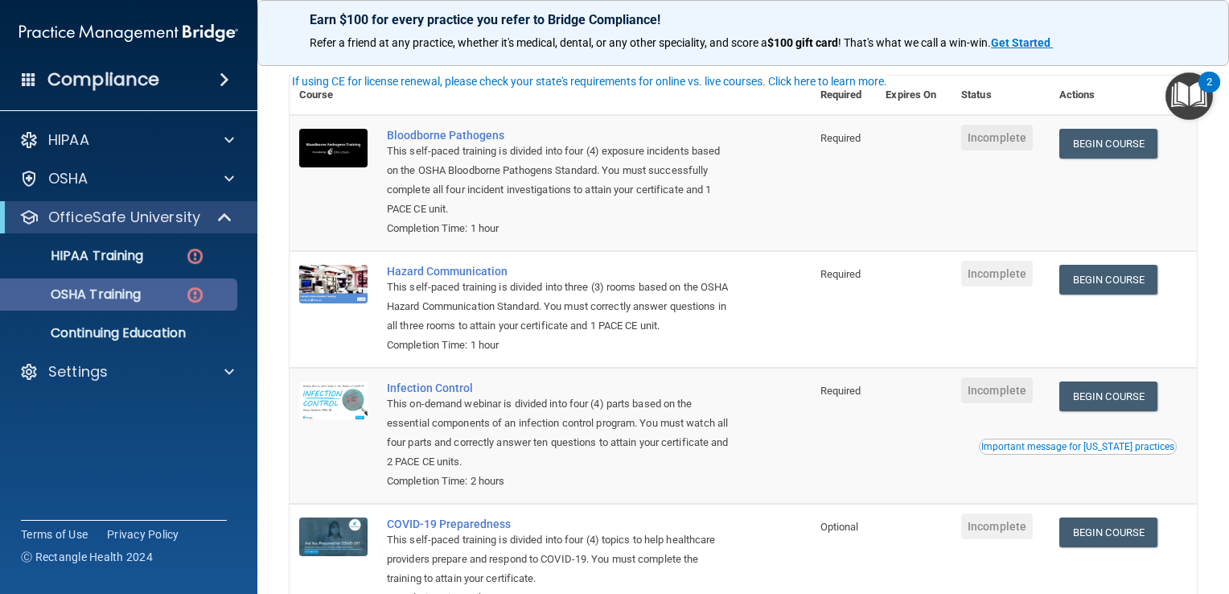
scroll to position [116, 0]
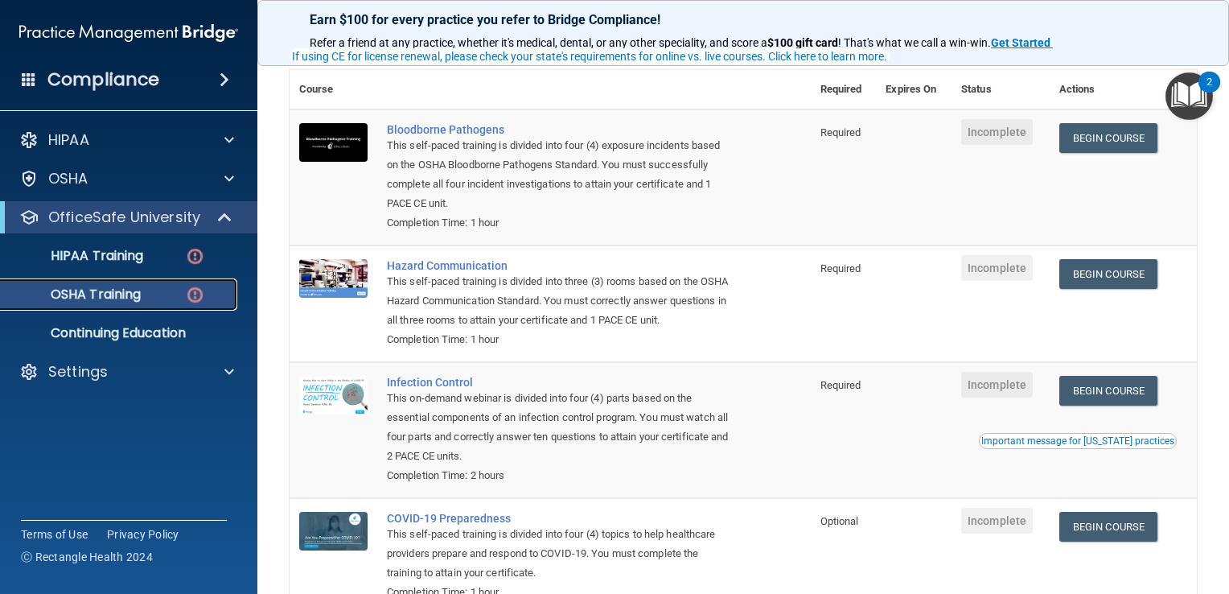
click at [87, 279] on link "OSHA Training" at bounding box center [110, 294] width 253 height 32
click at [79, 261] on p "HIPAA Training" at bounding box center [76, 256] width 133 height 16
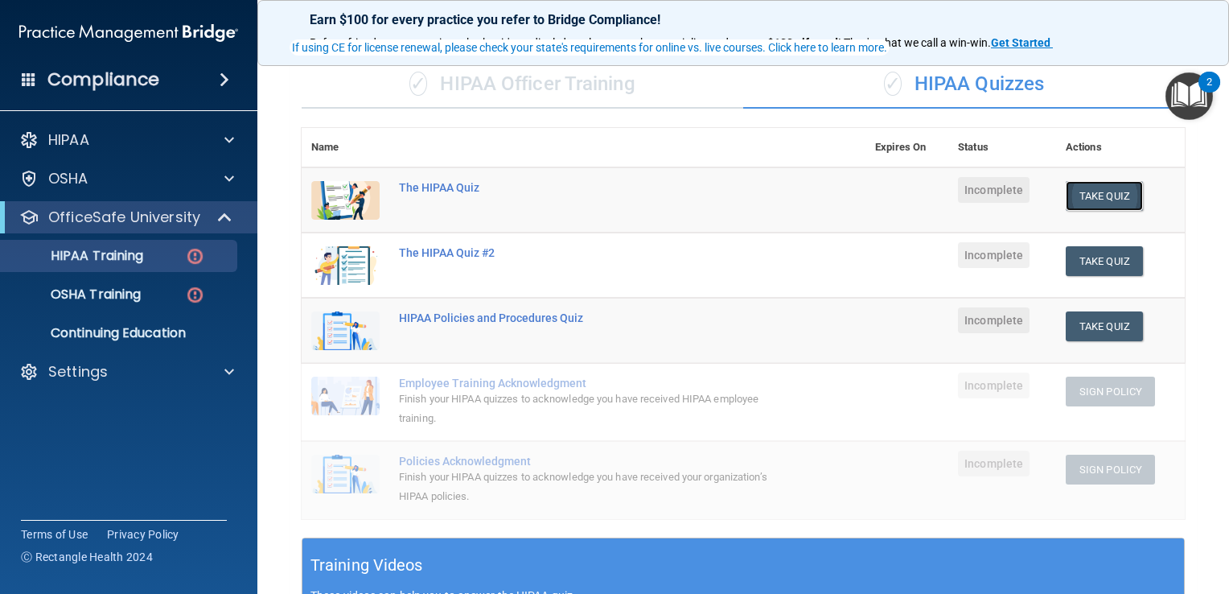
click at [1081, 183] on button "Take Quiz" at bounding box center [1104, 196] width 77 height 30
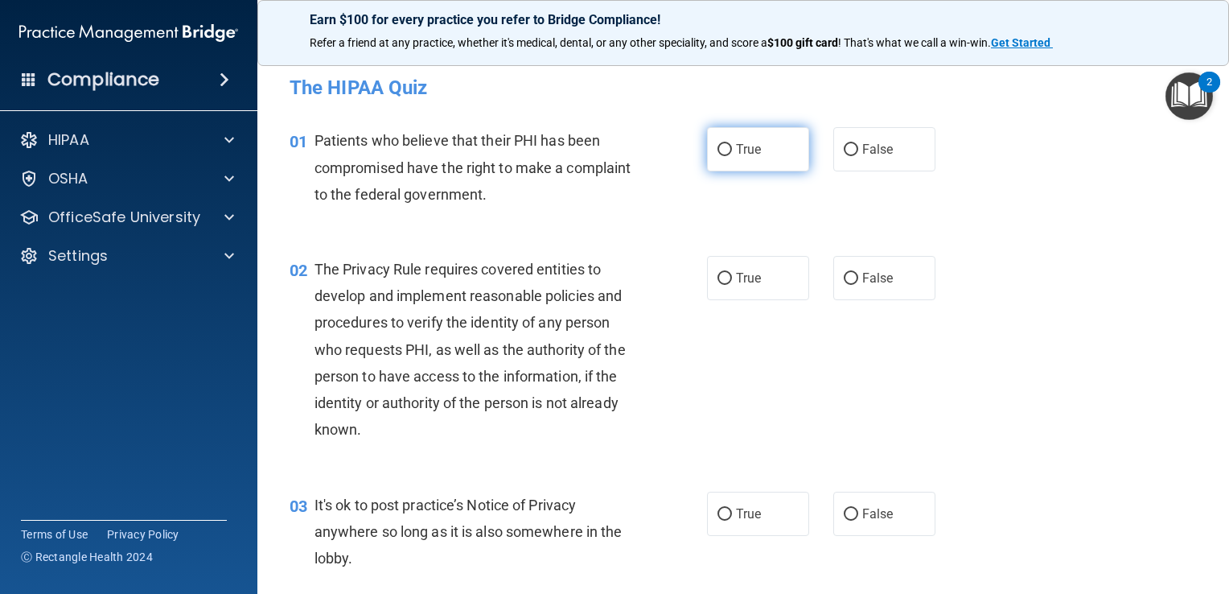
click at [729, 159] on label "True" at bounding box center [758, 149] width 102 height 44
click at [729, 156] on input "True" at bounding box center [725, 150] width 14 height 12
radio input "true"
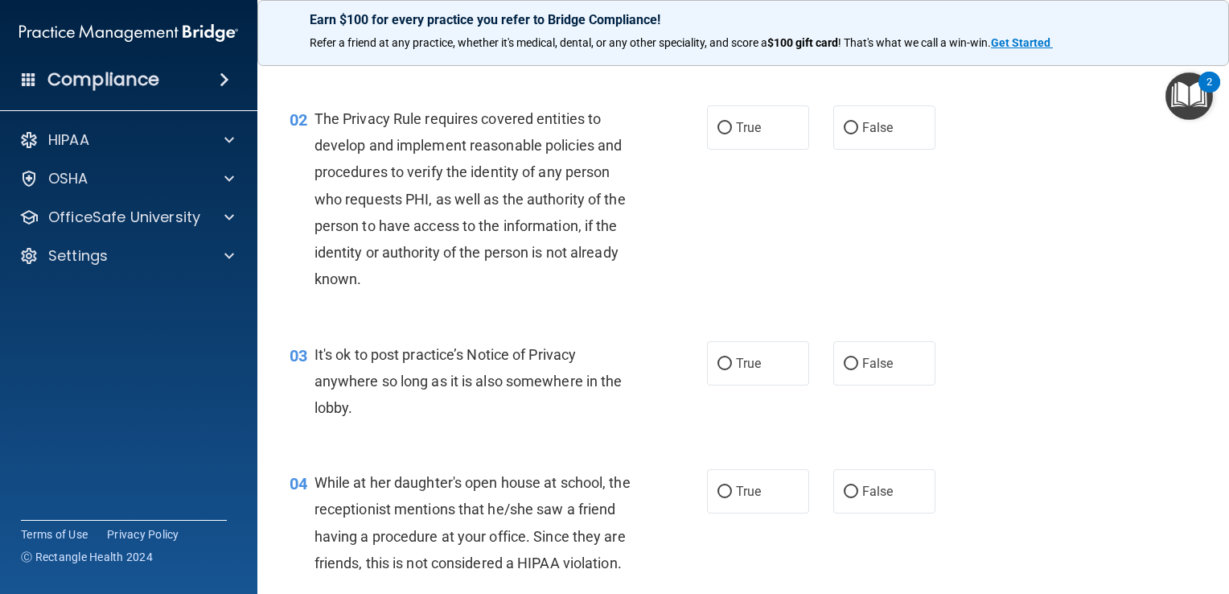
scroll to position [154, 0]
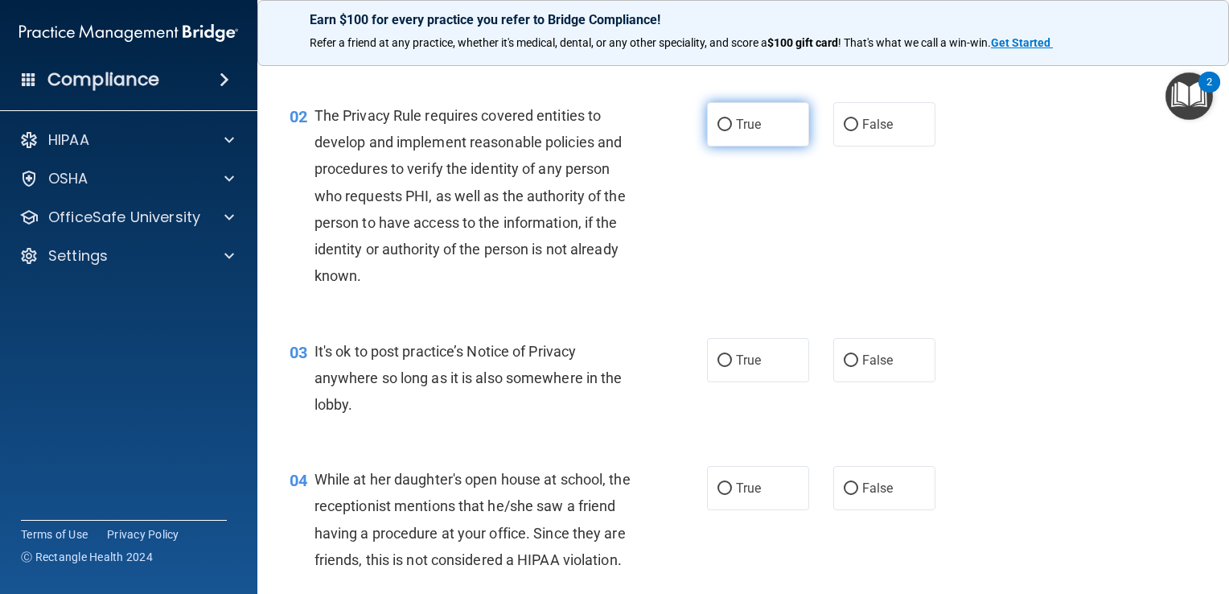
click at [736, 128] on span "True" at bounding box center [748, 124] width 25 height 15
click at [730, 128] on input "True" at bounding box center [725, 125] width 14 height 12
radio input "true"
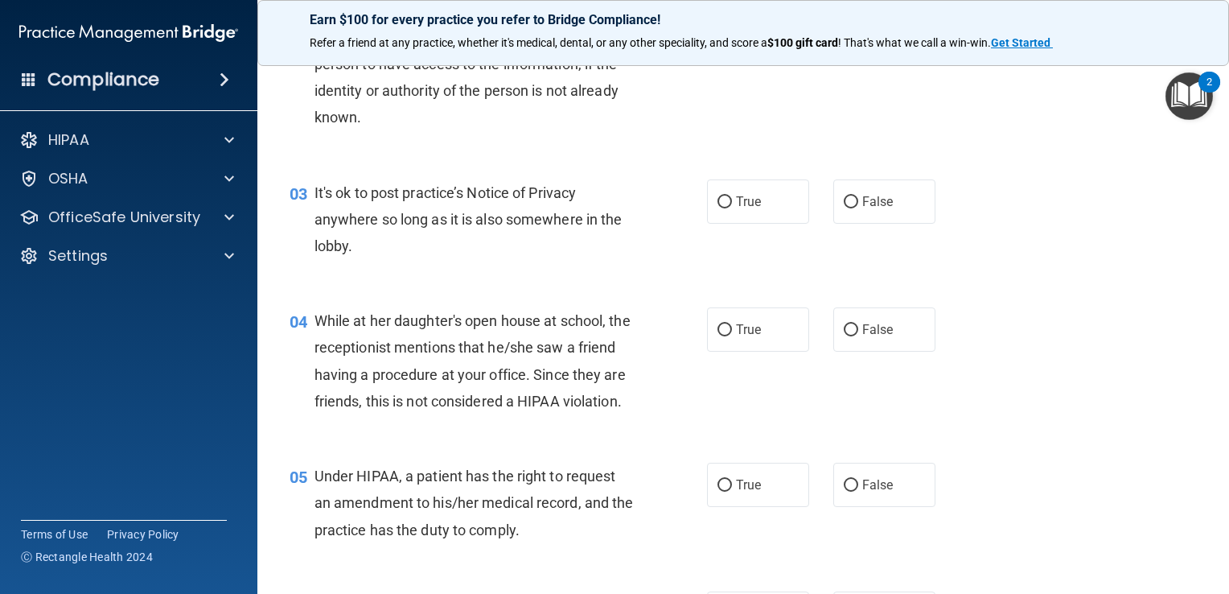
scroll to position [318, 0]
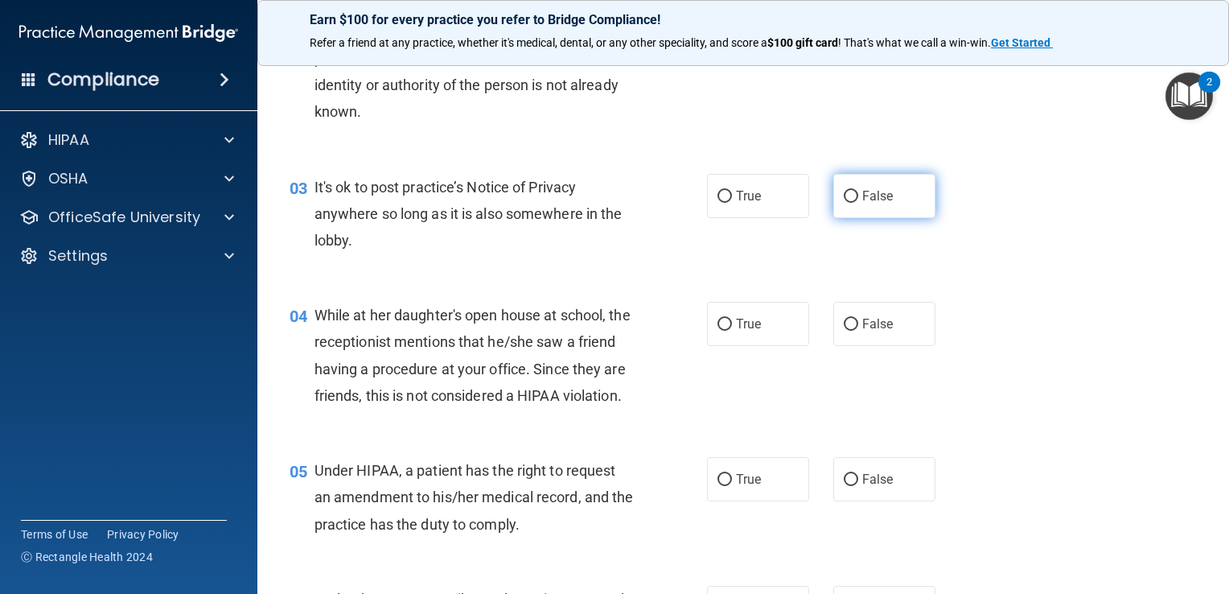
click at [854, 183] on label "False" at bounding box center [884, 196] width 102 height 44
click at [854, 191] on input "False" at bounding box center [851, 197] width 14 height 12
radio input "true"
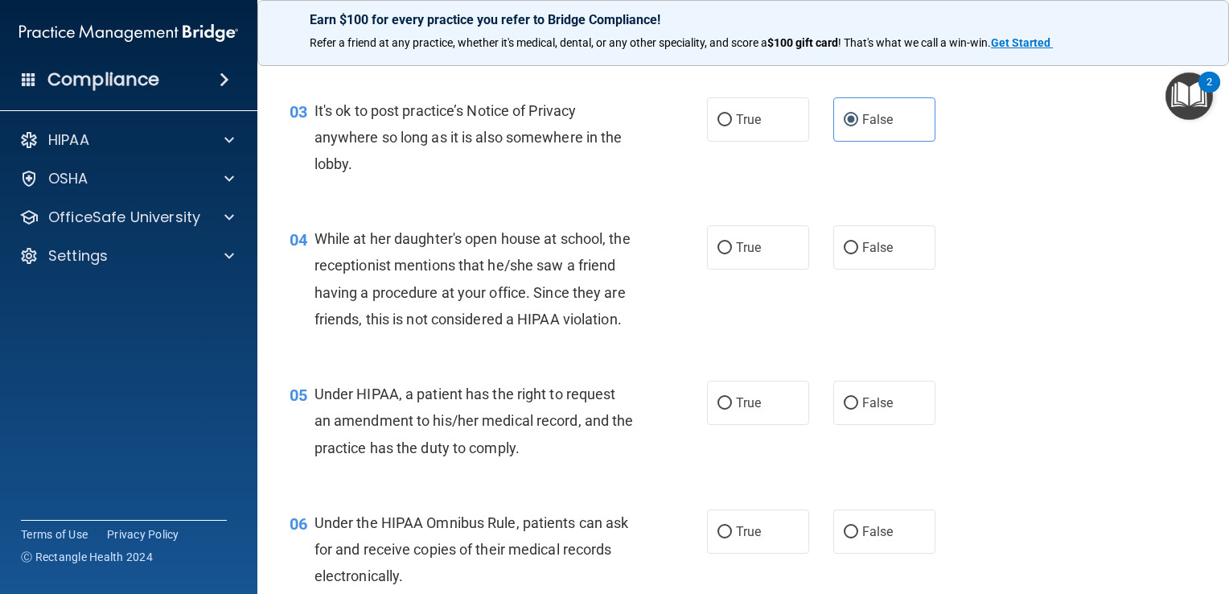
scroll to position [396, 0]
drag, startPoint x: 720, startPoint y: 105, endPoint x: 728, endPoint y: 117, distance: 15.2
click at [728, 117] on label "True" at bounding box center [758, 118] width 102 height 44
click at [728, 117] on input "True" at bounding box center [725, 119] width 14 height 12
radio input "true"
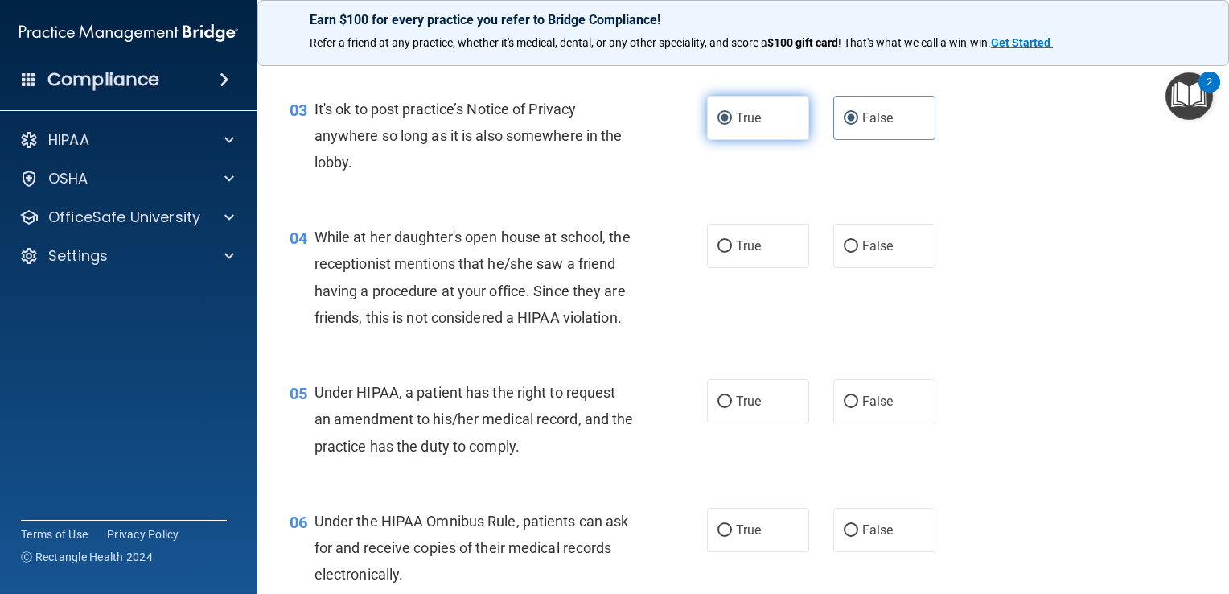
radio input "false"
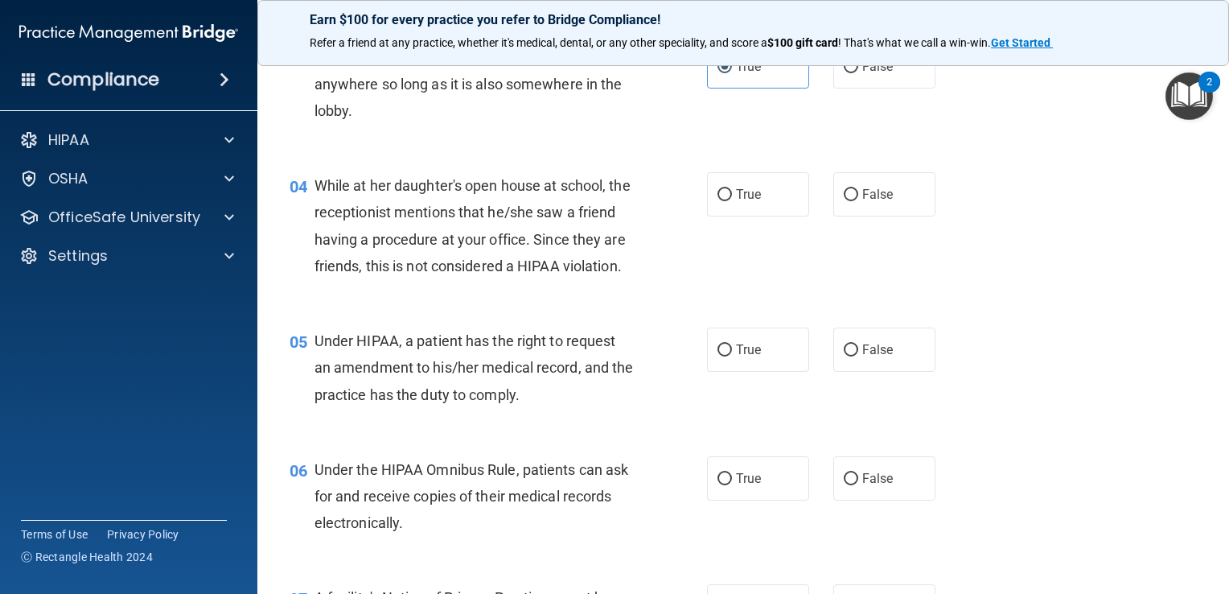
scroll to position [450, 0]
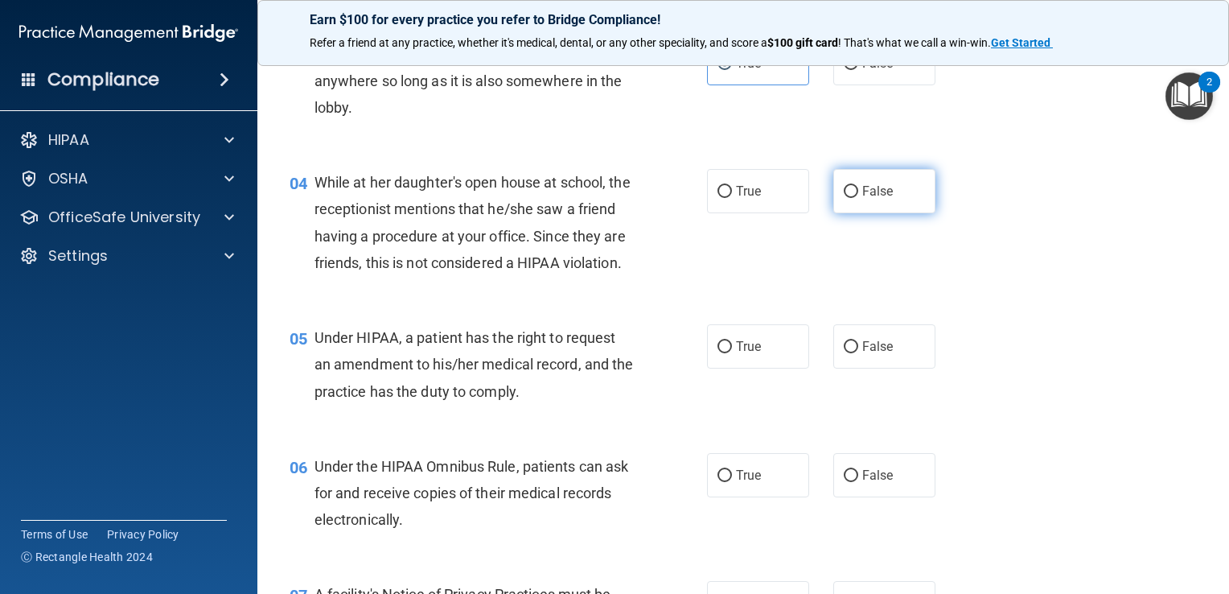
click at [866, 184] on span "False" at bounding box center [877, 190] width 31 height 15
click at [858, 186] on input "False" at bounding box center [851, 192] width 14 height 12
radio input "true"
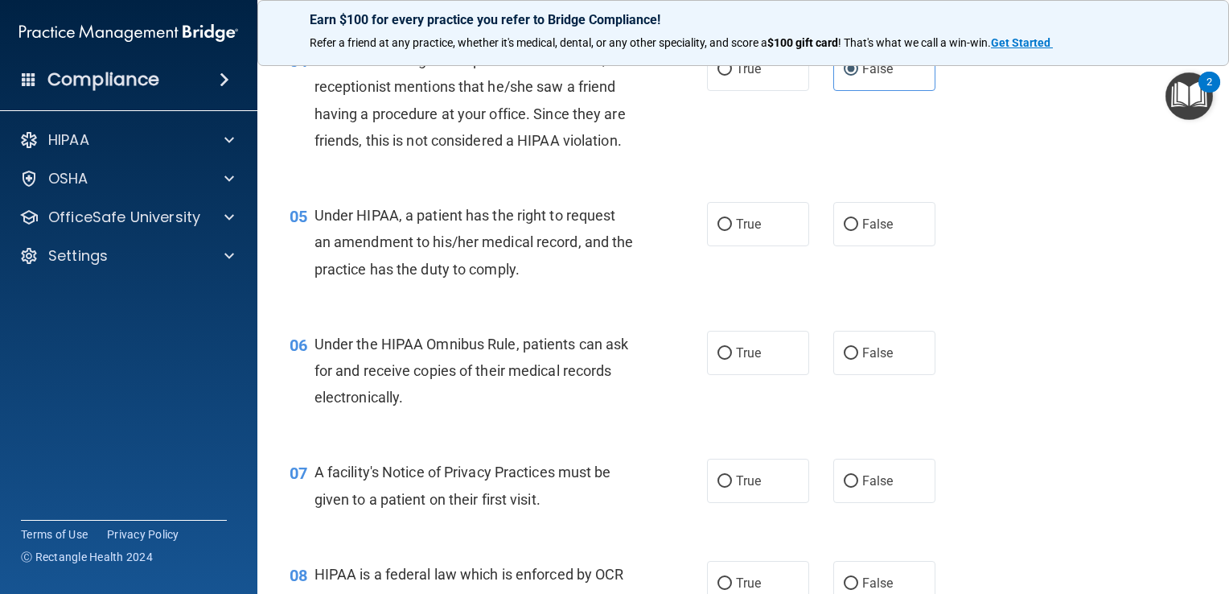
scroll to position [581, 0]
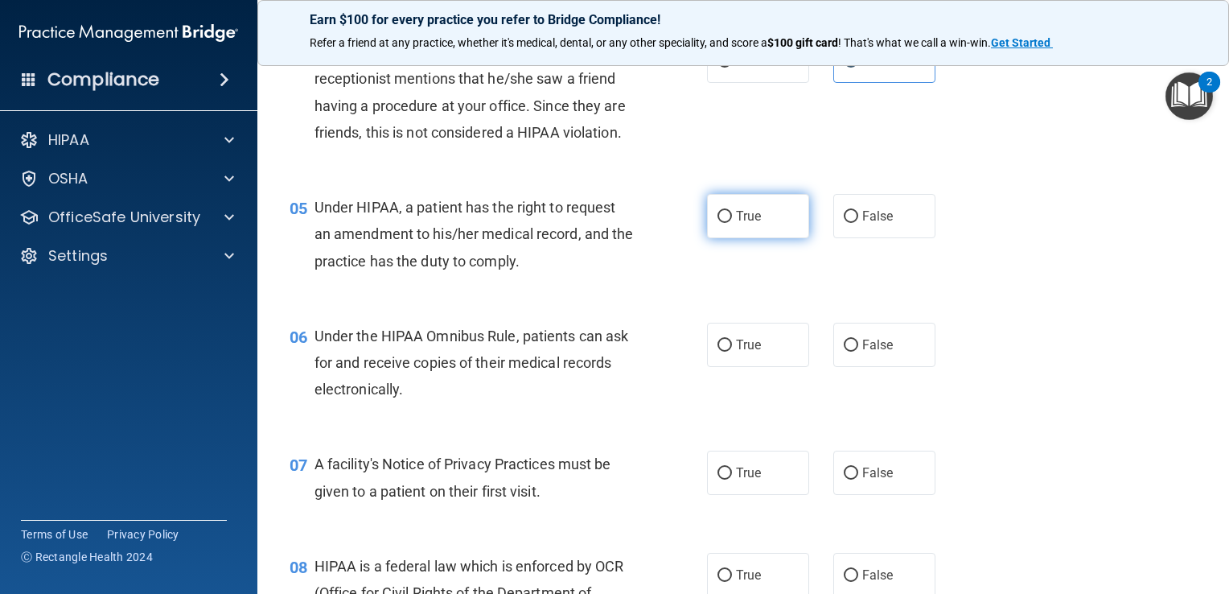
click at [763, 230] on label "True" at bounding box center [758, 216] width 102 height 44
click at [732, 223] on input "True" at bounding box center [725, 217] width 14 height 12
radio input "true"
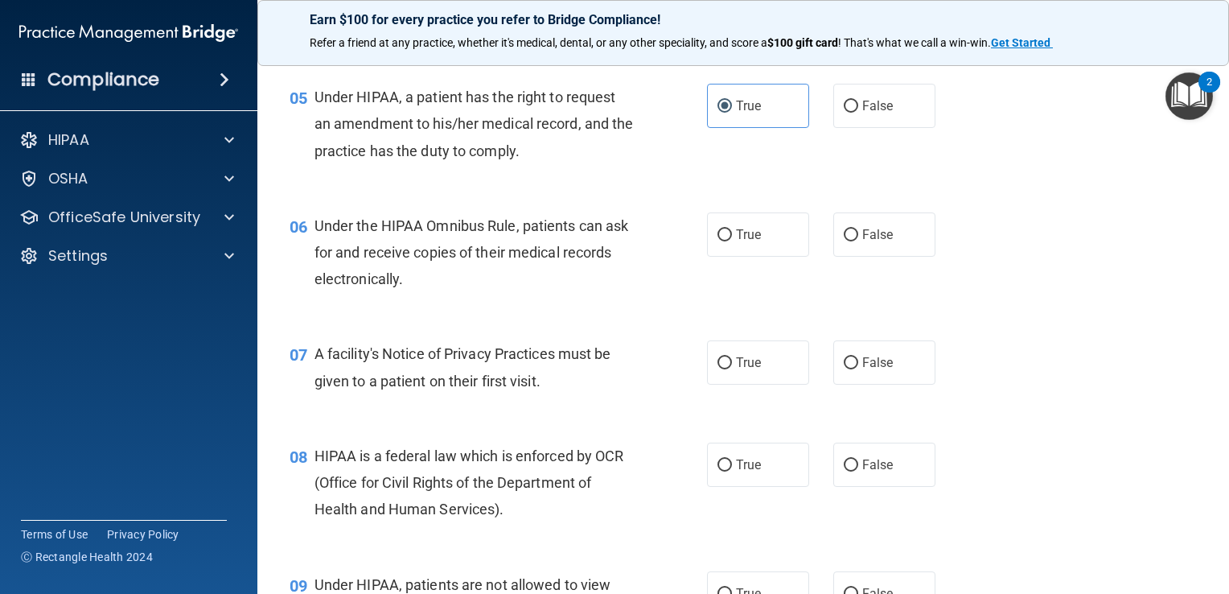
scroll to position [692, 0]
click at [740, 241] on span "True" at bounding box center [748, 233] width 25 height 15
click at [732, 241] on input "True" at bounding box center [725, 234] width 14 height 12
radio input "true"
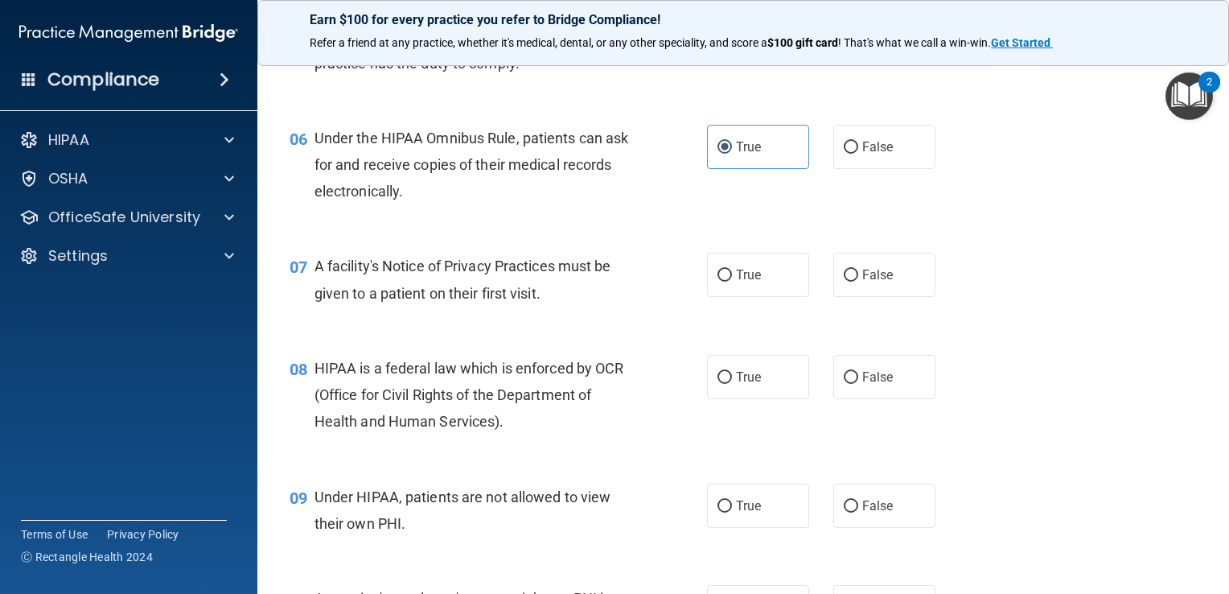
scroll to position [779, 0]
click at [850, 169] on label "False" at bounding box center [884, 147] width 102 height 44
click at [850, 154] on input "False" at bounding box center [851, 148] width 14 height 12
radio input "true"
radio input "false"
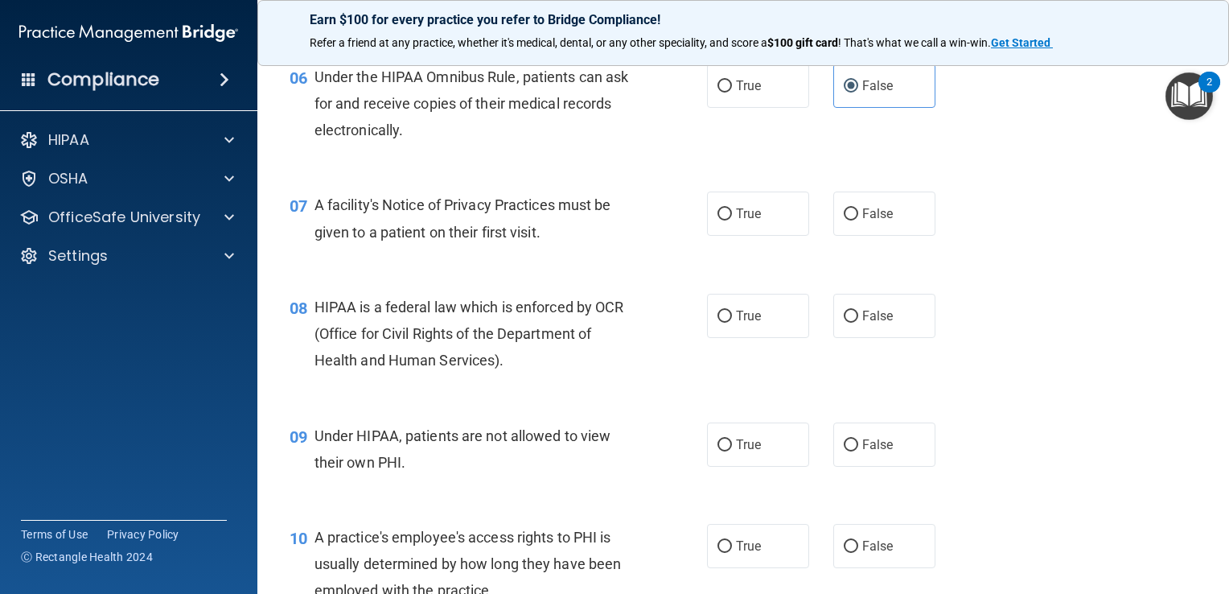
scroll to position [840, 0]
click at [754, 221] on span "True" at bounding box center [748, 213] width 25 height 15
click at [732, 220] on input "True" at bounding box center [725, 214] width 14 height 12
radio input "true"
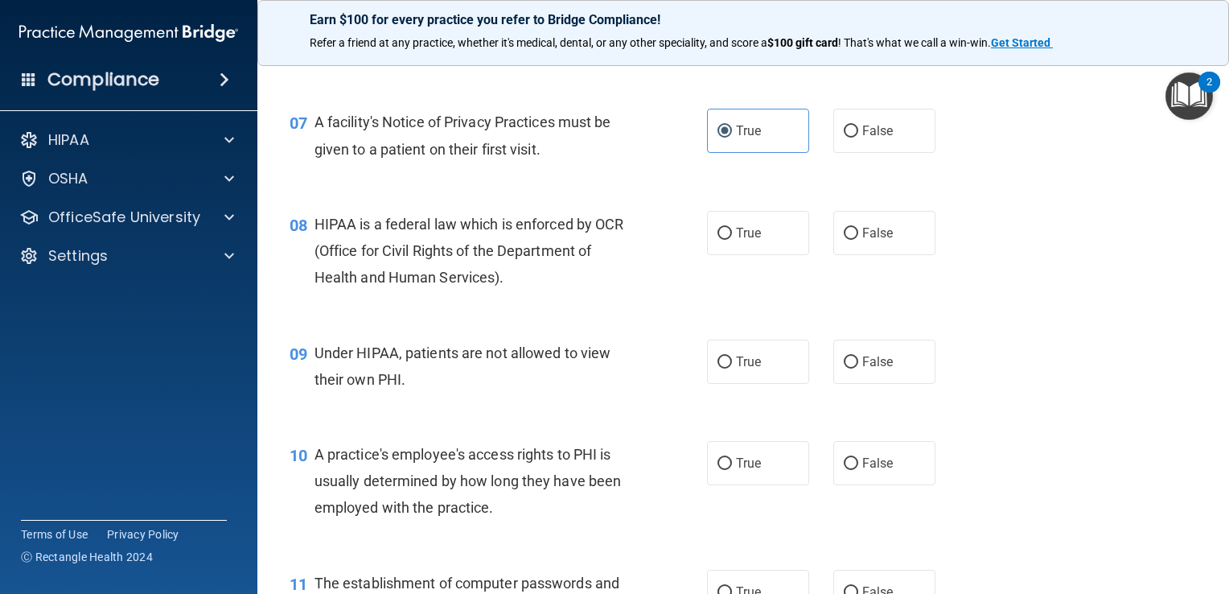
scroll to position [924, 0]
click at [719, 239] on input "True" at bounding box center [725, 233] width 14 height 12
radio input "true"
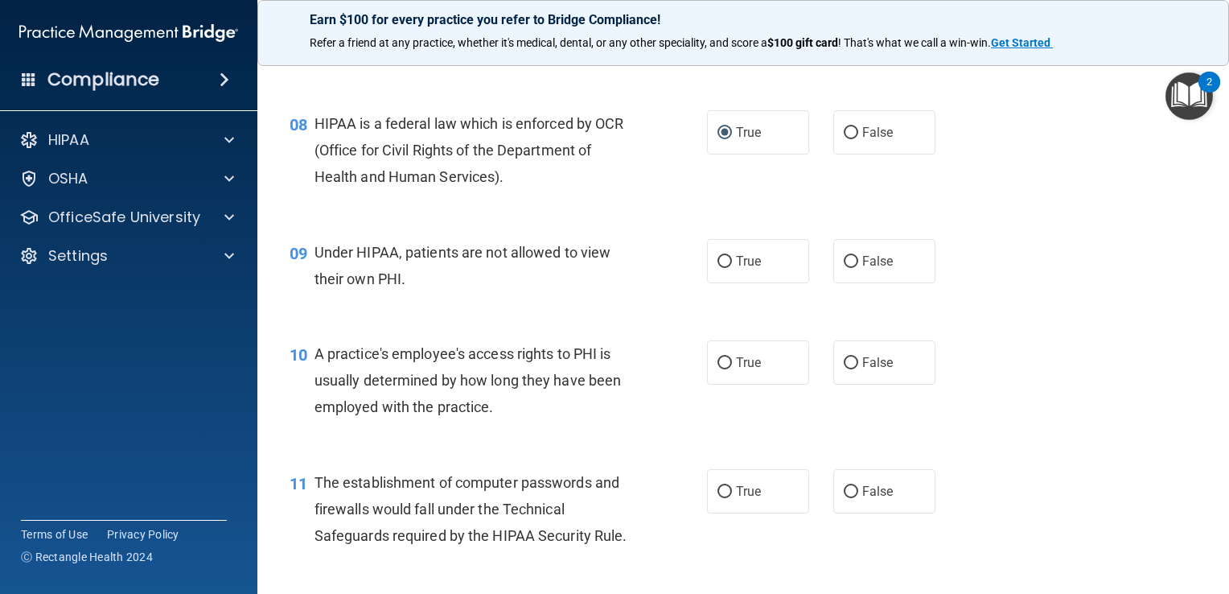
scroll to position [1049, 0]
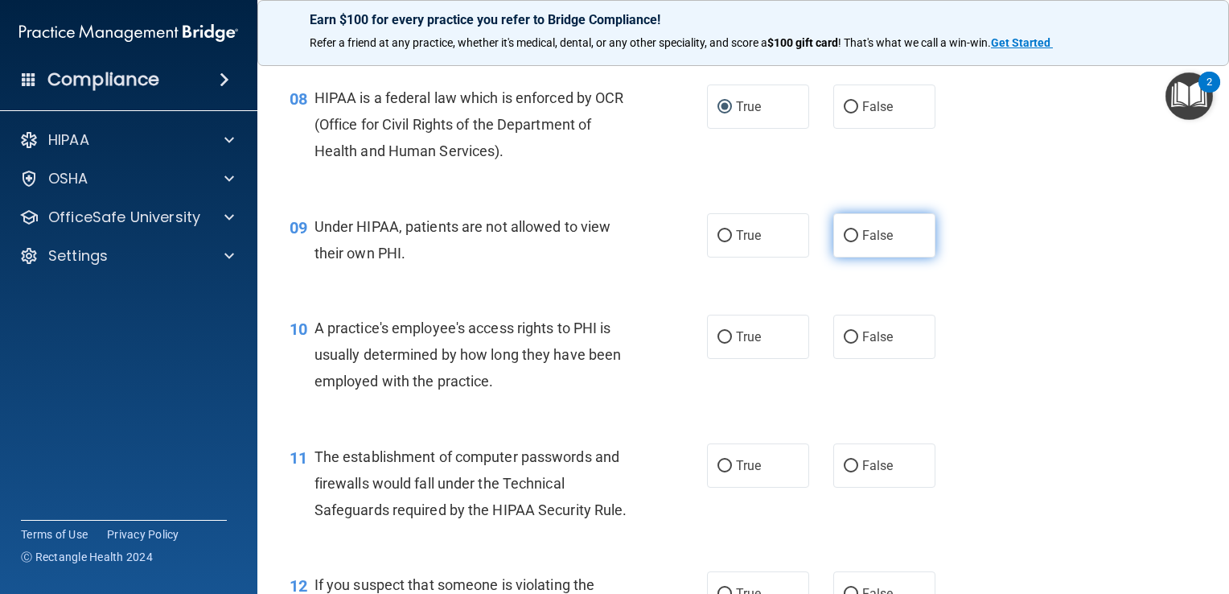
click at [854, 257] on label "False" at bounding box center [884, 235] width 102 height 44
click at [854, 242] on input "False" at bounding box center [851, 236] width 14 height 12
radio input "true"
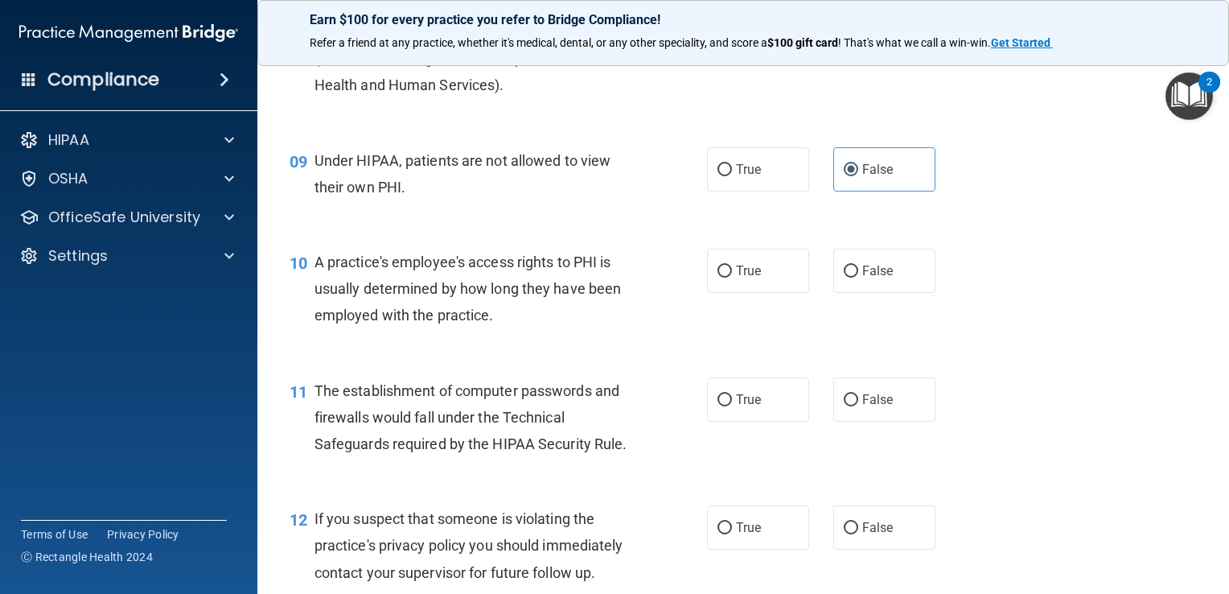
scroll to position [1180, 0]
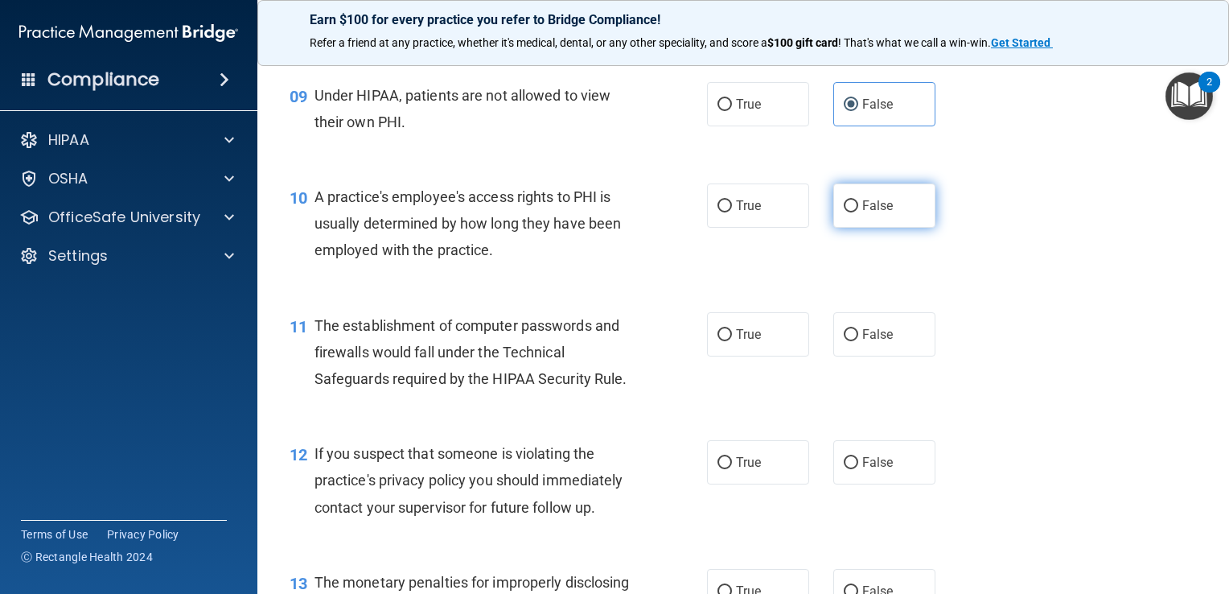
click at [844, 212] on input "False" at bounding box center [851, 206] width 14 height 12
radio input "true"
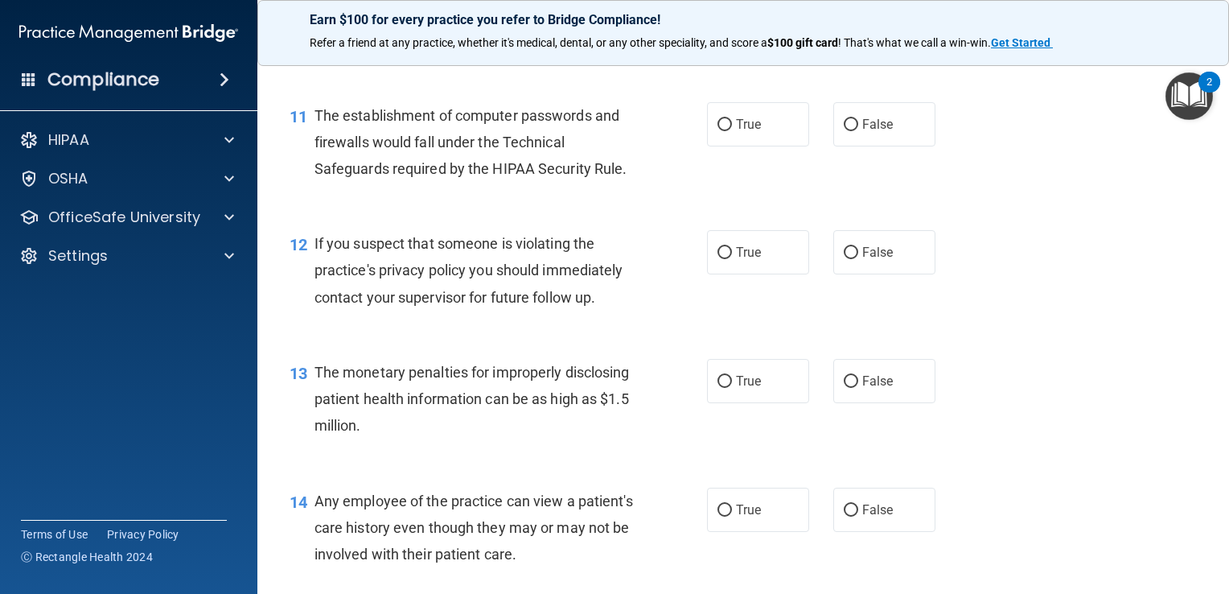
scroll to position [1393, 0]
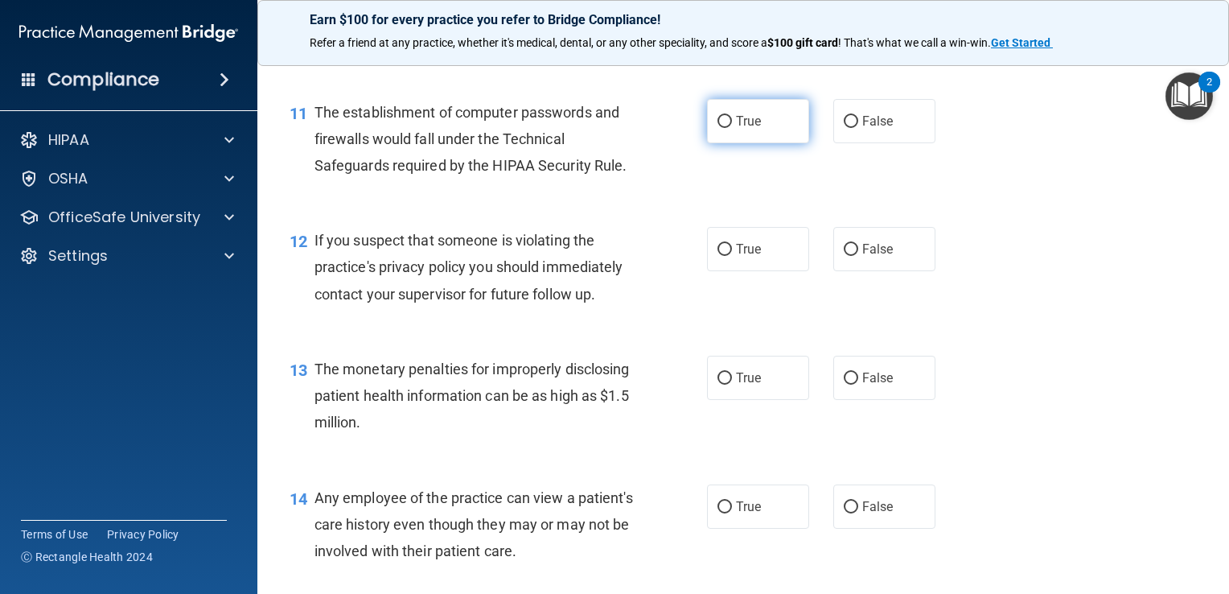
click at [751, 126] on label "True" at bounding box center [758, 121] width 102 height 44
click at [732, 126] on input "True" at bounding box center [725, 122] width 14 height 12
radio input "true"
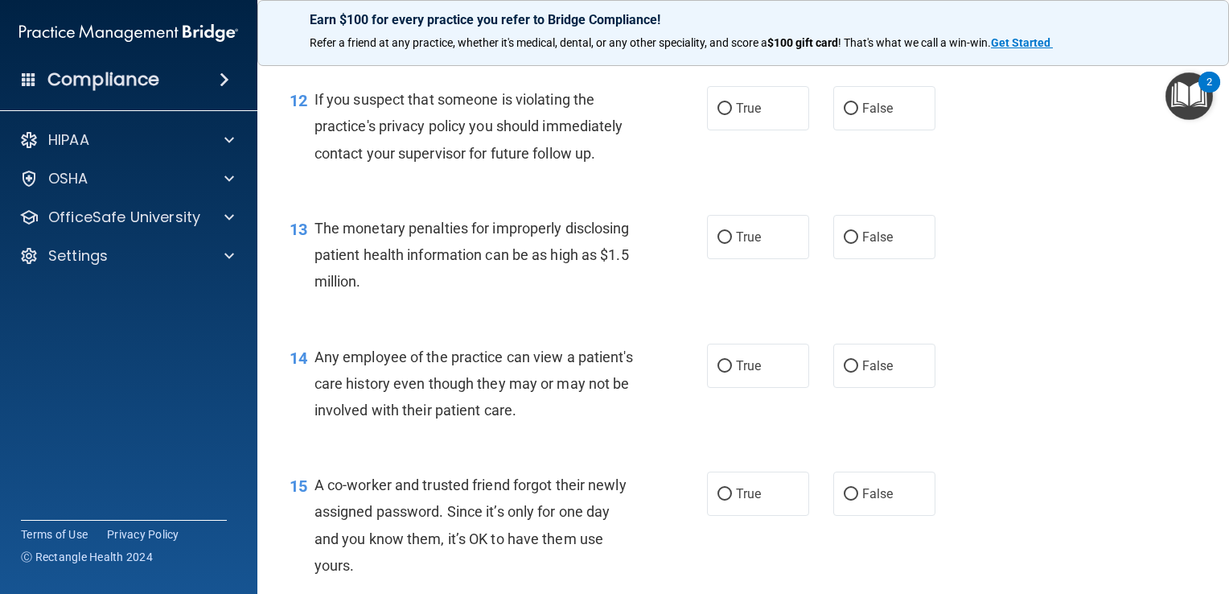
scroll to position [1535, 0]
click at [730, 130] on label "True" at bounding box center [758, 107] width 102 height 44
click at [730, 114] on input "True" at bounding box center [725, 108] width 14 height 12
radio input "true"
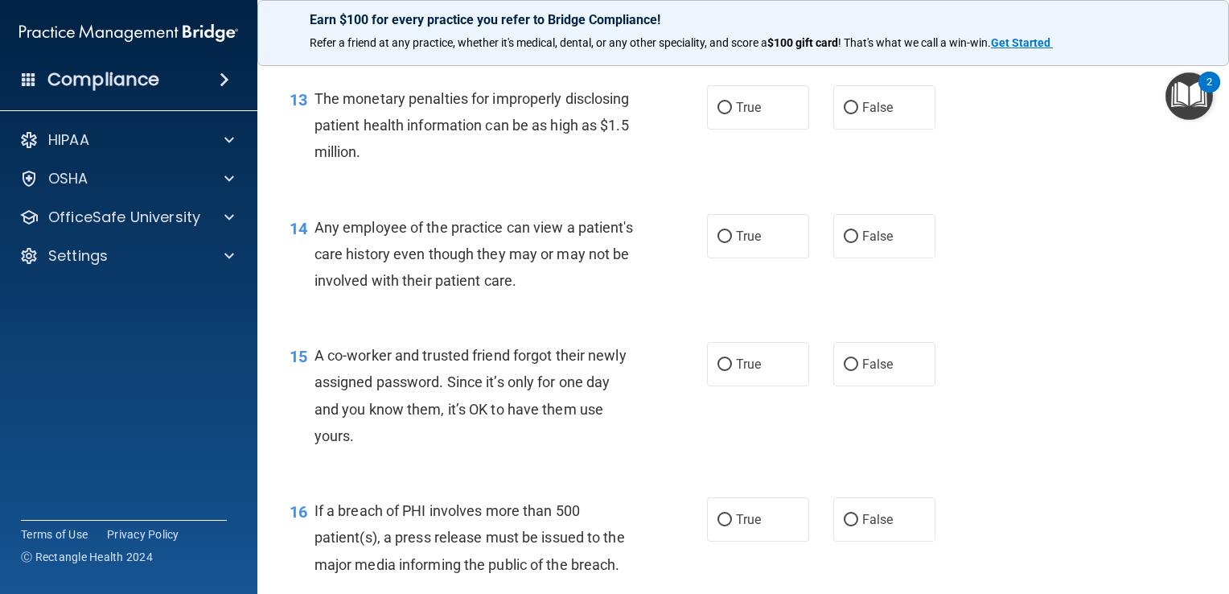
scroll to position [1665, 0]
click at [746, 113] on span "True" at bounding box center [748, 105] width 25 height 15
click at [732, 113] on input "True" at bounding box center [725, 107] width 14 height 12
radio input "true"
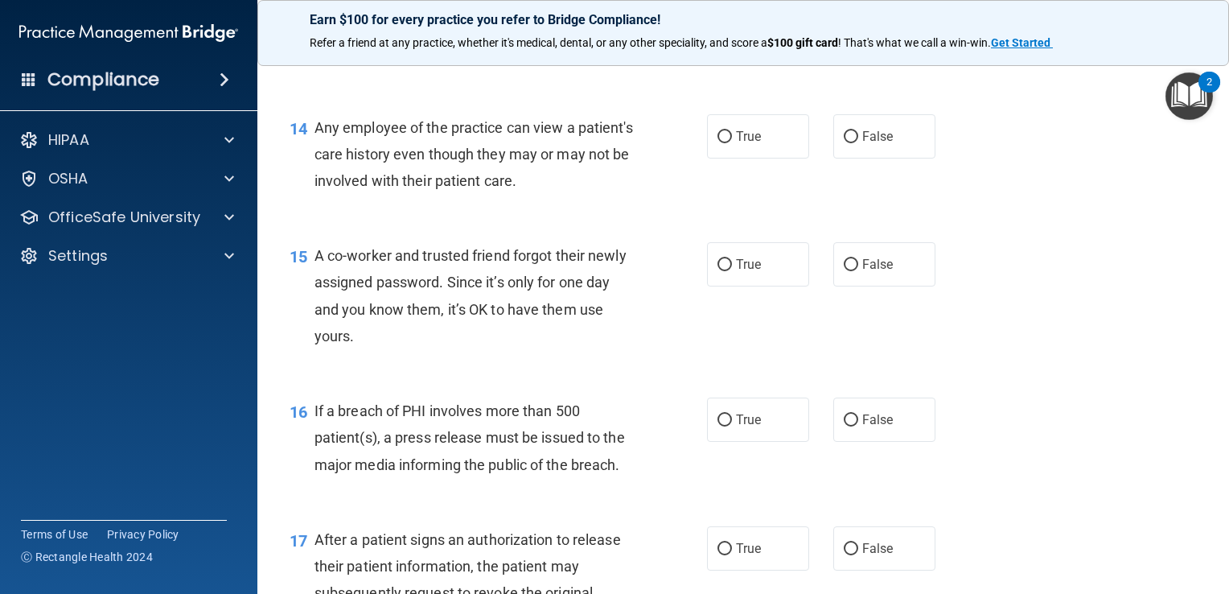
scroll to position [1763, 0]
click at [866, 144] on span "False" at bounding box center [877, 136] width 31 height 15
click at [858, 143] on input "False" at bounding box center [851, 137] width 14 height 12
radio input "true"
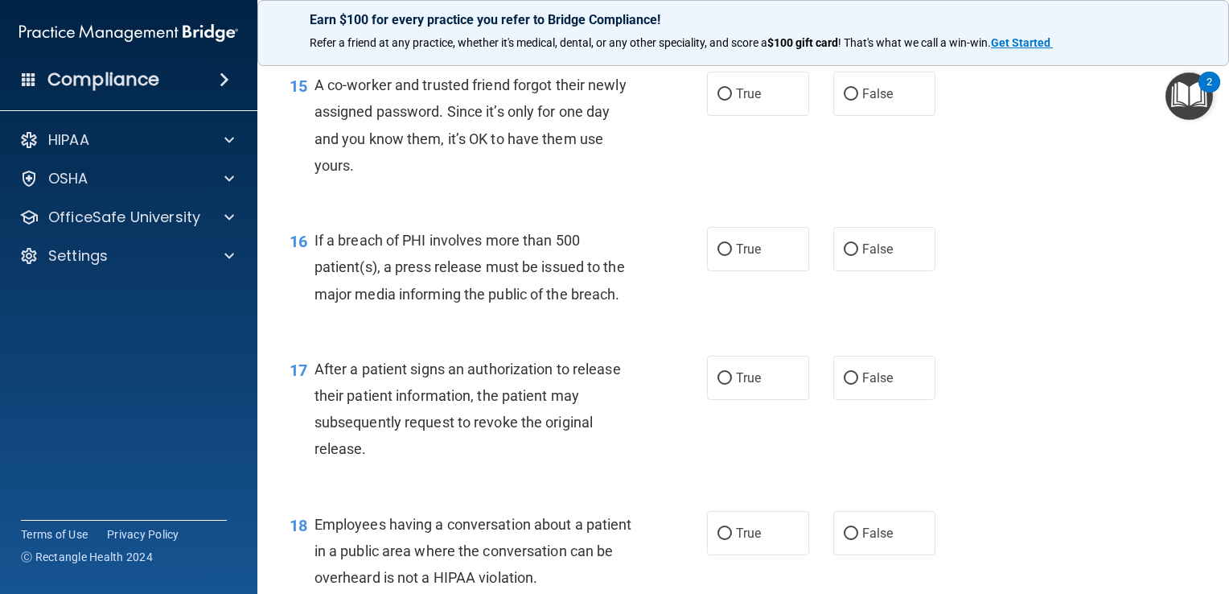
scroll to position [1937, 0]
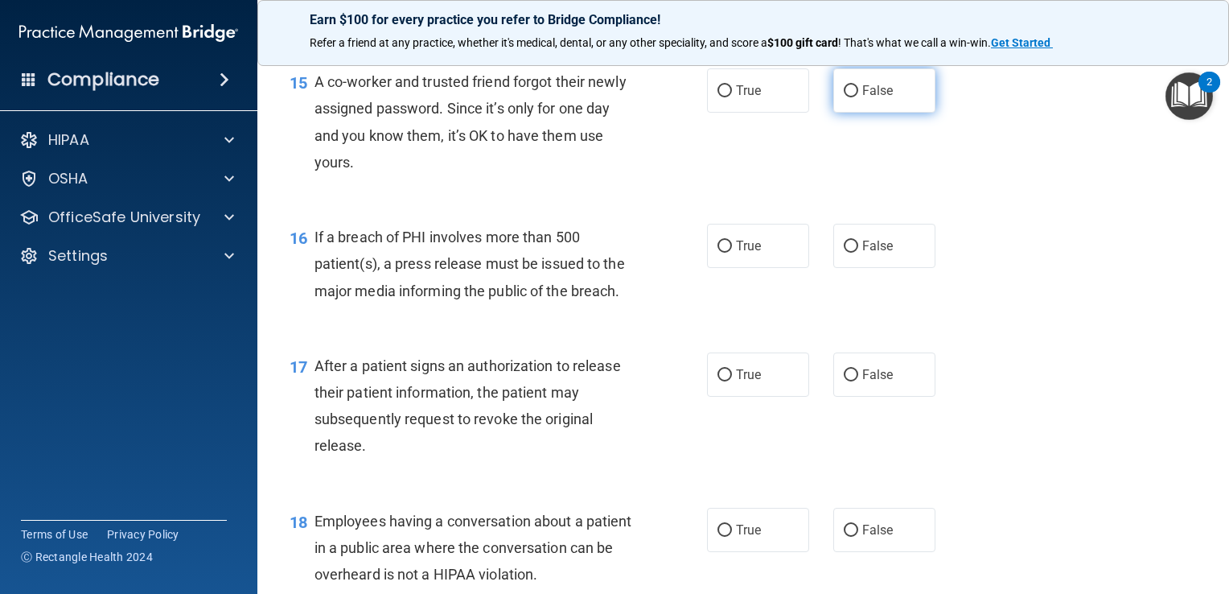
click at [849, 105] on label "False" at bounding box center [884, 90] width 102 height 44
click at [849, 97] on input "False" at bounding box center [851, 91] width 14 height 12
radio input "true"
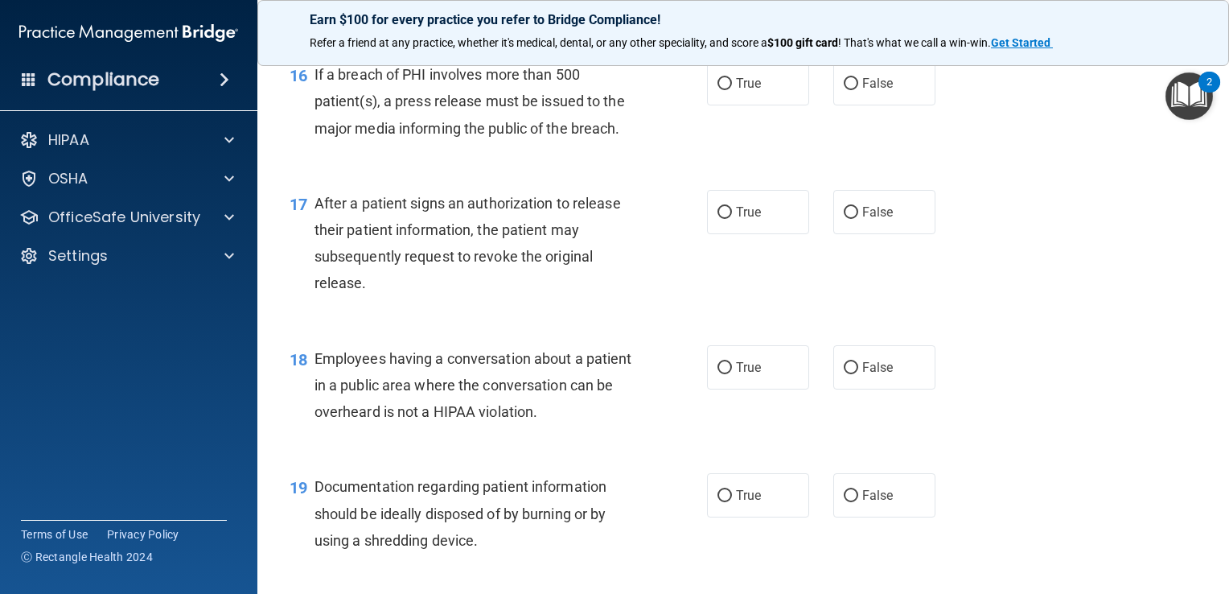
scroll to position [2100, 0]
click at [738, 90] on span "True" at bounding box center [748, 82] width 25 height 15
click at [732, 89] on input "True" at bounding box center [725, 83] width 14 height 12
radio input "true"
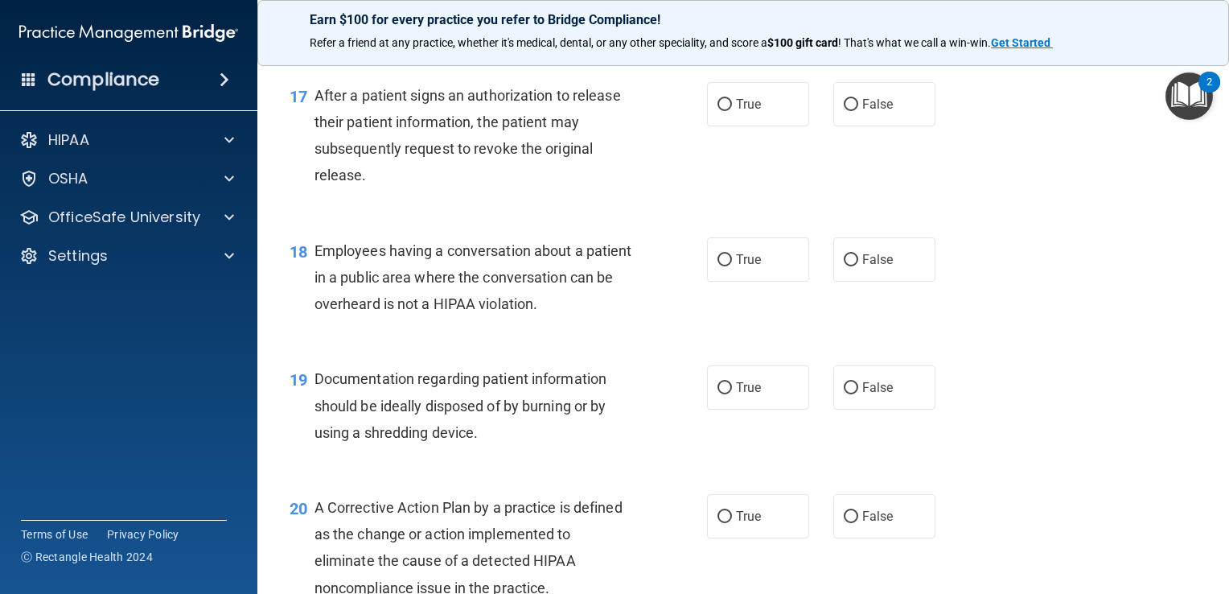
scroll to position [2210, 0]
click at [780, 124] on label "True" at bounding box center [758, 102] width 102 height 44
click at [732, 109] on input "True" at bounding box center [725, 103] width 14 height 12
radio input "true"
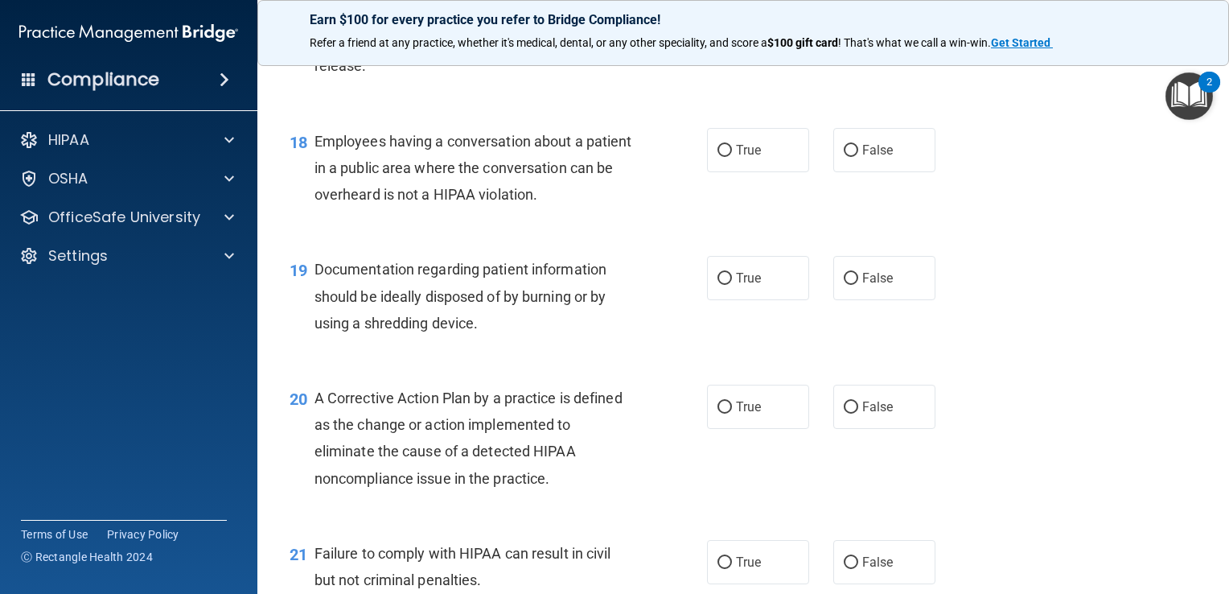
scroll to position [2319, 0]
click at [844, 154] on input "False" at bounding box center [851, 148] width 14 height 12
radio input "true"
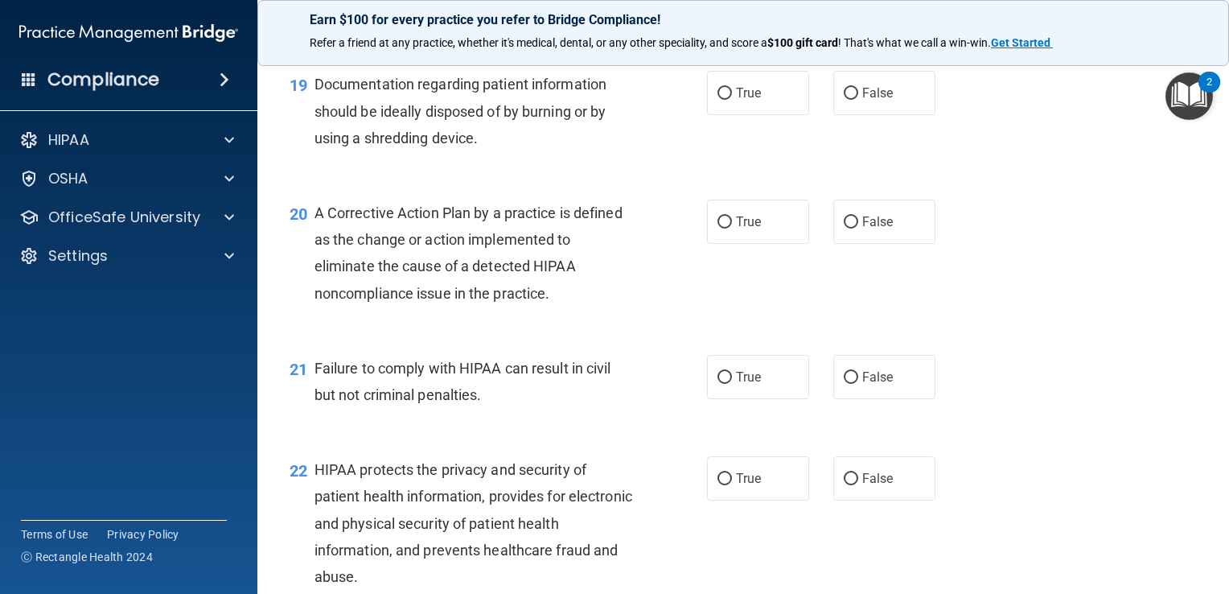
scroll to position [2503, 0]
click at [740, 99] on span "True" at bounding box center [748, 91] width 25 height 15
click at [732, 98] on input "True" at bounding box center [725, 92] width 14 height 12
radio input "true"
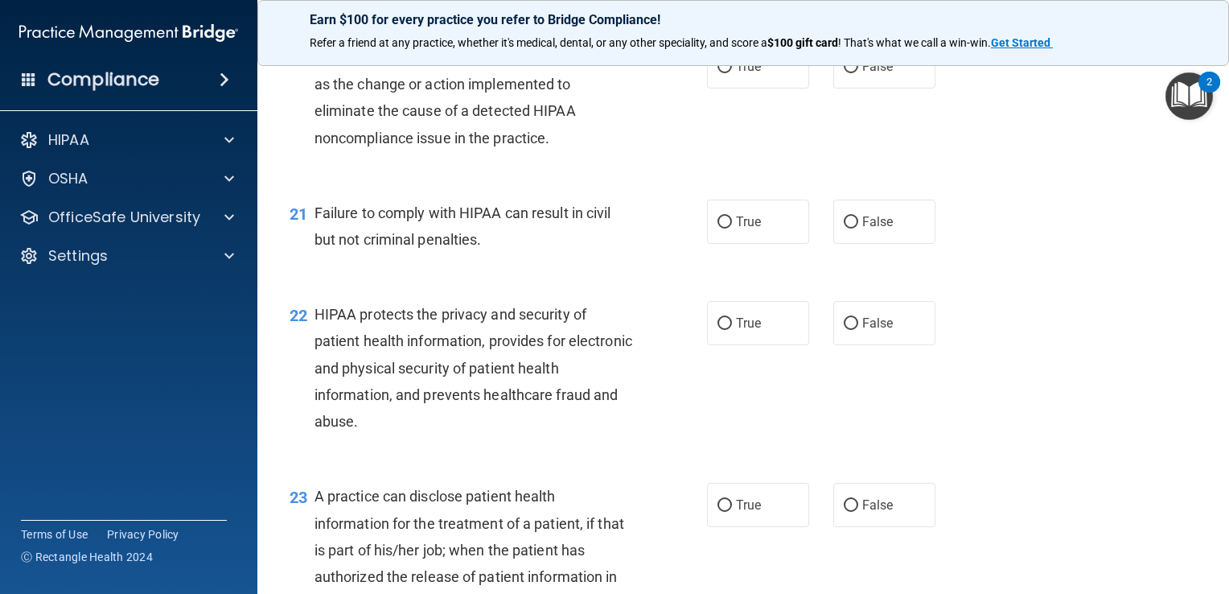
scroll to position [2658, 0]
click at [739, 80] on label "True" at bounding box center [758, 65] width 102 height 44
click at [732, 72] on input "True" at bounding box center [725, 66] width 14 height 12
radio input "true"
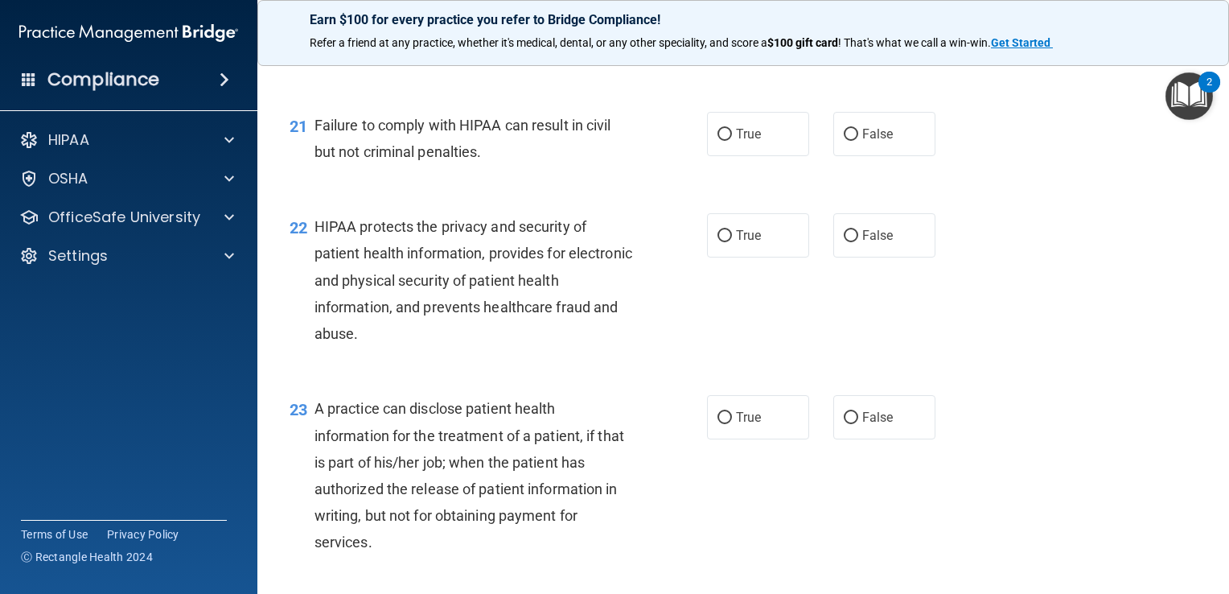
scroll to position [2750, 0]
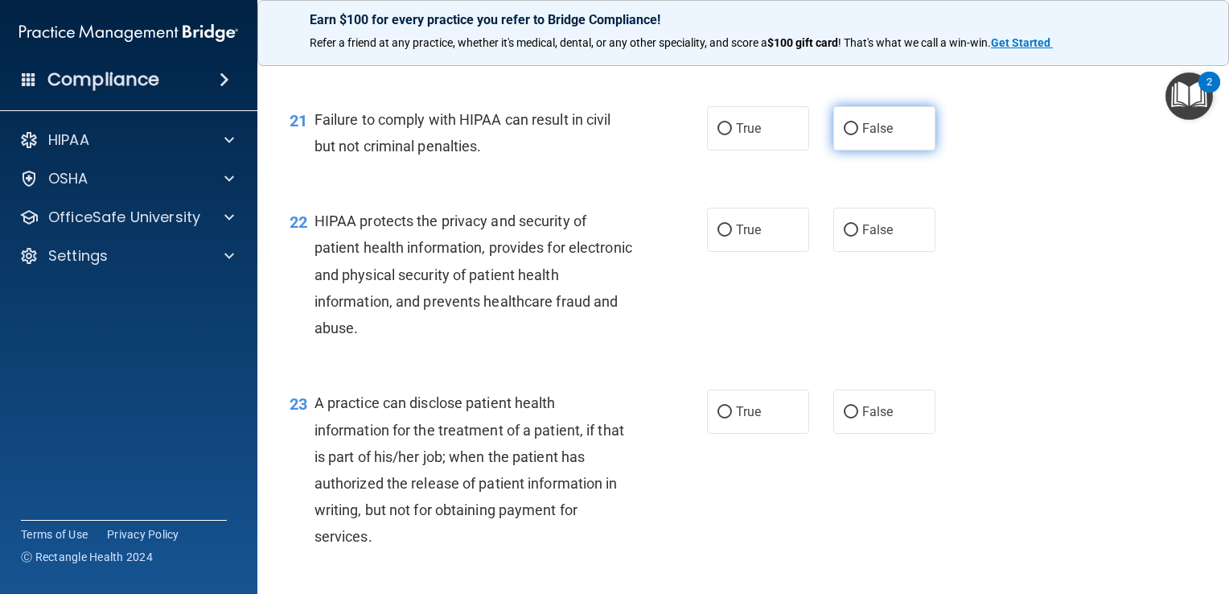
click at [862, 136] on span "False" at bounding box center [877, 128] width 31 height 15
click at [858, 135] on input "False" at bounding box center [851, 129] width 14 height 12
radio input "true"
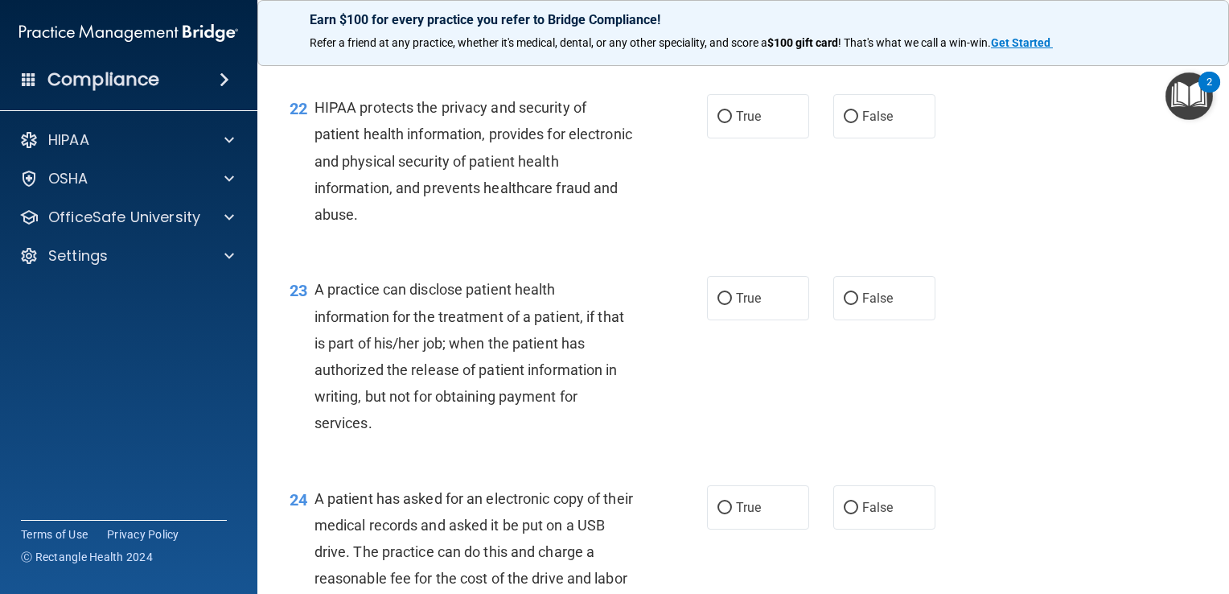
scroll to position [2865, 0]
click at [763, 135] on label "True" at bounding box center [758, 115] width 102 height 44
click at [732, 121] on input "True" at bounding box center [725, 115] width 14 height 12
radio input "true"
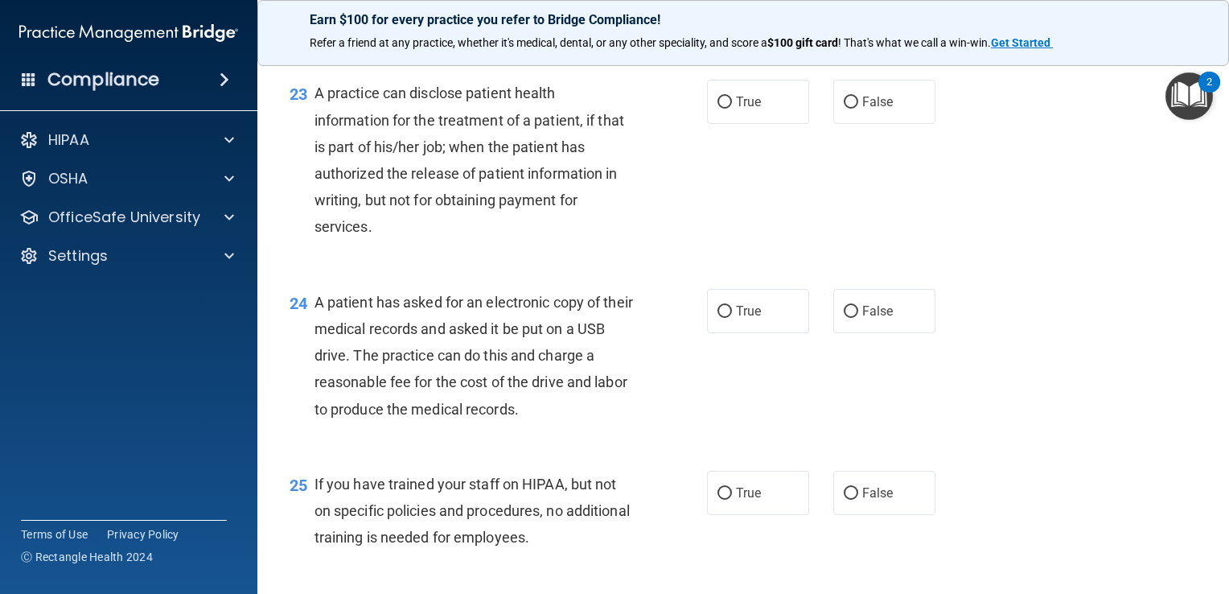
scroll to position [3060, 0]
click at [895, 124] on label "False" at bounding box center [884, 102] width 102 height 44
click at [858, 109] on input "False" at bounding box center [851, 103] width 14 height 12
radio input "true"
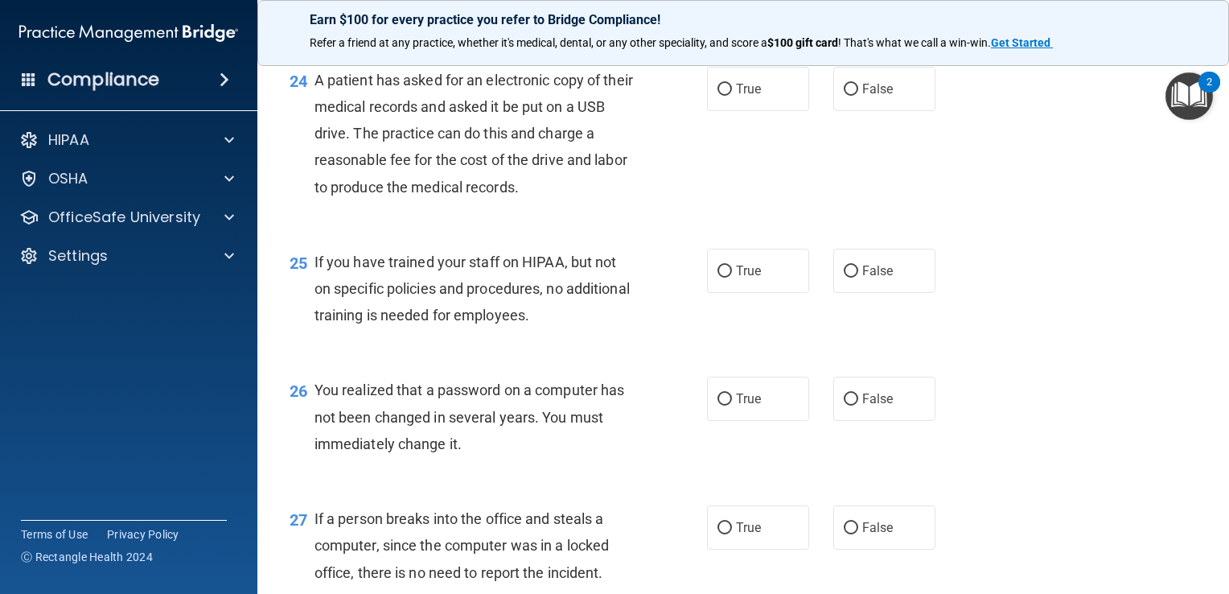
scroll to position [3282, 0]
click at [862, 97] on span "False" at bounding box center [877, 88] width 31 height 15
click at [858, 96] on input "False" at bounding box center [851, 90] width 14 height 12
radio input "true"
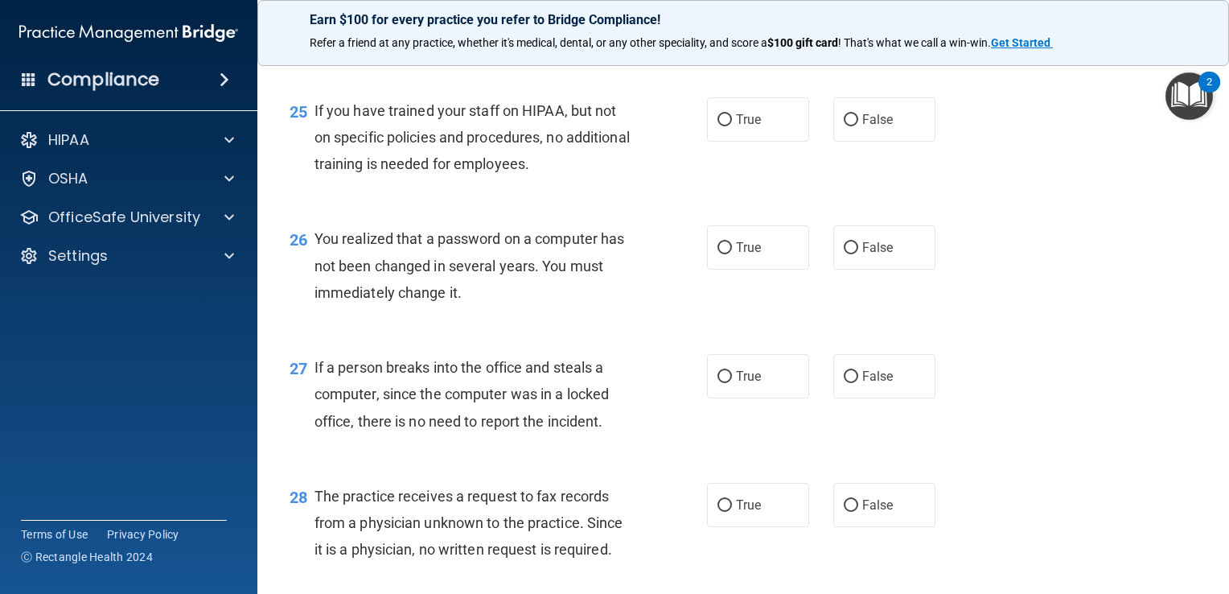
scroll to position [3433, 0]
click at [845, 132] on label "False" at bounding box center [884, 119] width 102 height 44
click at [845, 126] on input "False" at bounding box center [851, 120] width 14 height 12
radio input "true"
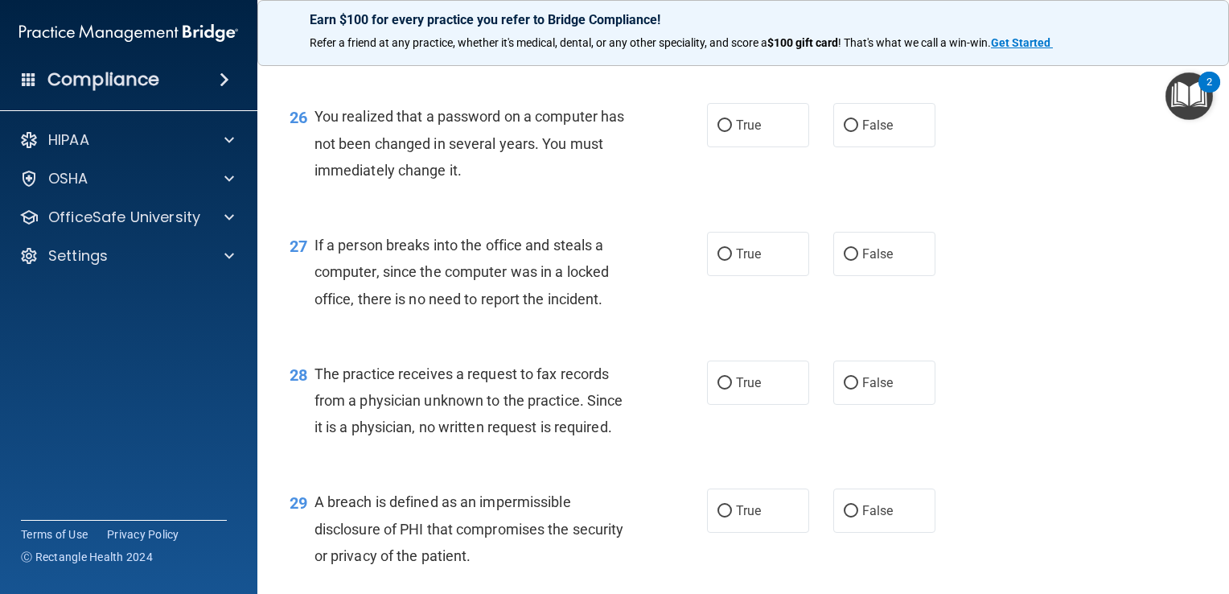
scroll to position [3557, 0]
click at [734, 146] on label "True" at bounding box center [758, 123] width 102 height 44
click at [732, 130] on input "True" at bounding box center [725, 124] width 14 height 12
radio input "true"
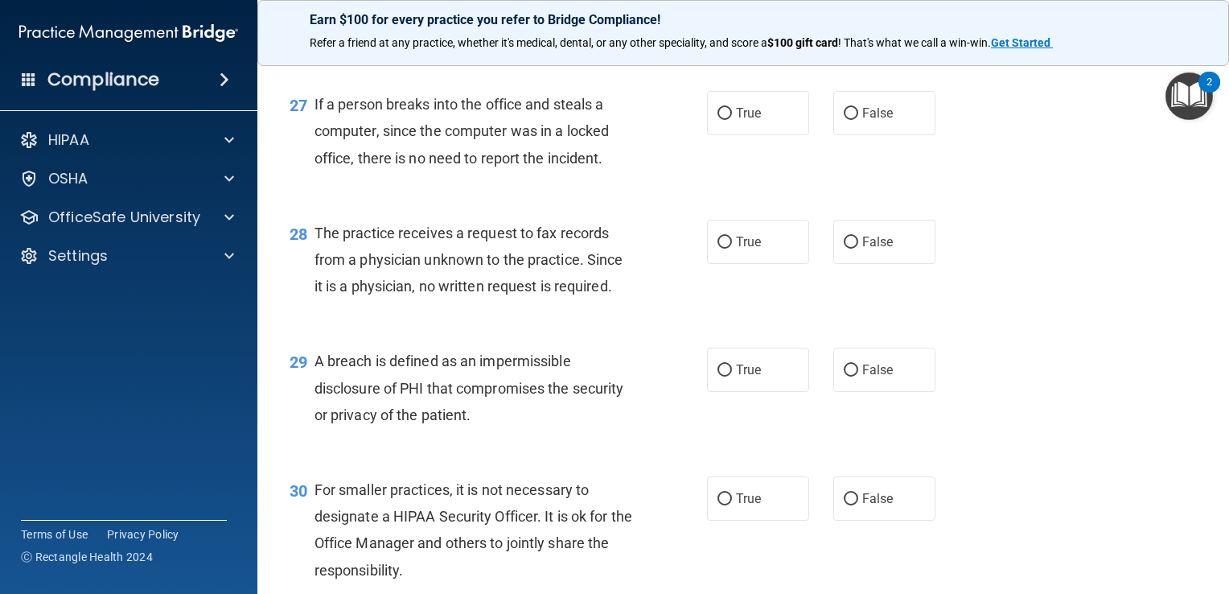
scroll to position [3697, 0]
click at [884, 134] on label "False" at bounding box center [884, 112] width 102 height 44
click at [858, 119] on input "False" at bounding box center [851, 113] width 14 height 12
radio input "true"
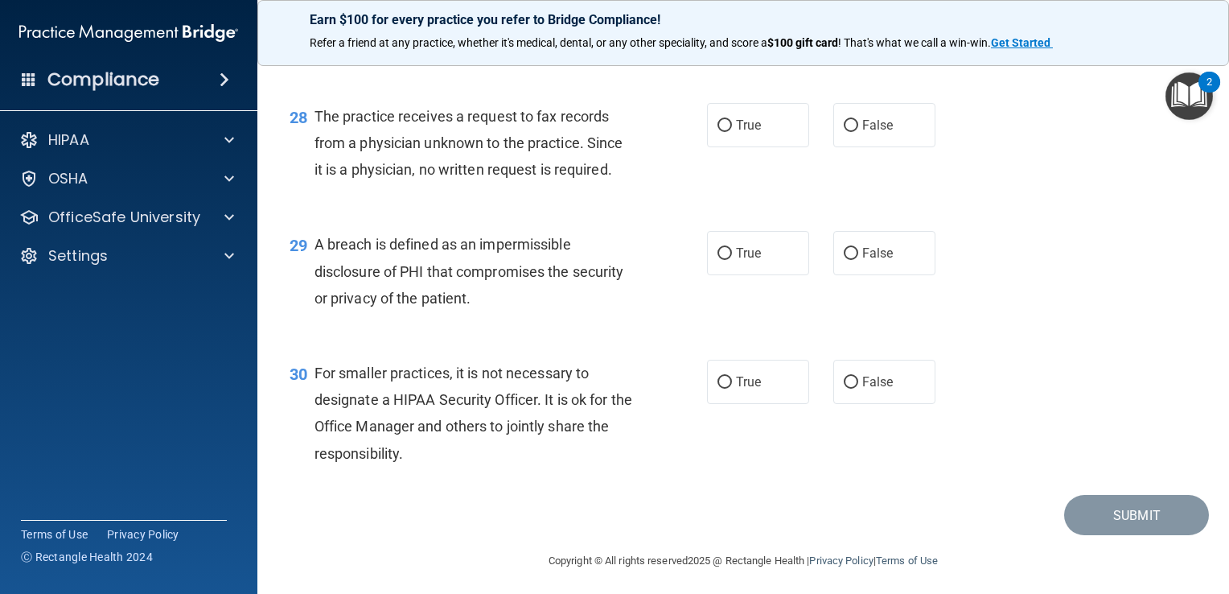
scroll to position [3812, 0]
click at [862, 134] on span "False" at bounding box center [877, 125] width 31 height 15
click at [856, 133] on input "False" at bounding box center [851, 127] width 14 height 12
radio input "true"
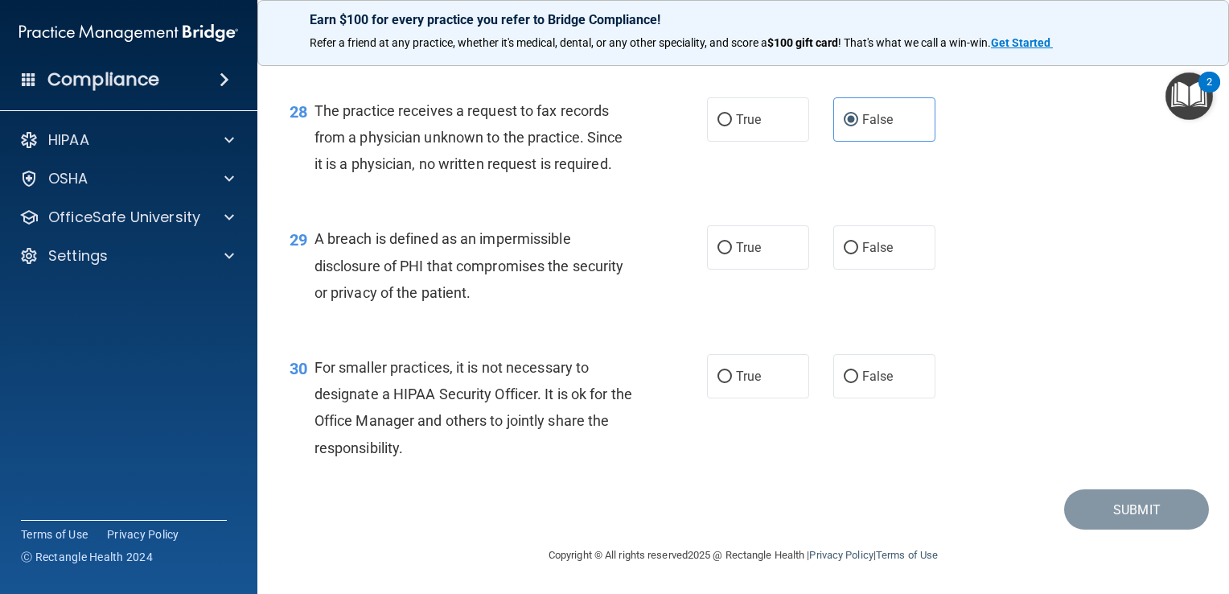
scroll to position [3845, 0]
click at [759, 247] on label "True" at bounding box center [758, 247] width 102 height 44
click at [732, 247] on input "True" at bounding box center [725, 248] width 14 height 12
radio input "true"
click at [859, 389] on label "False" at bounding box center [884, 376] width 102 height 44
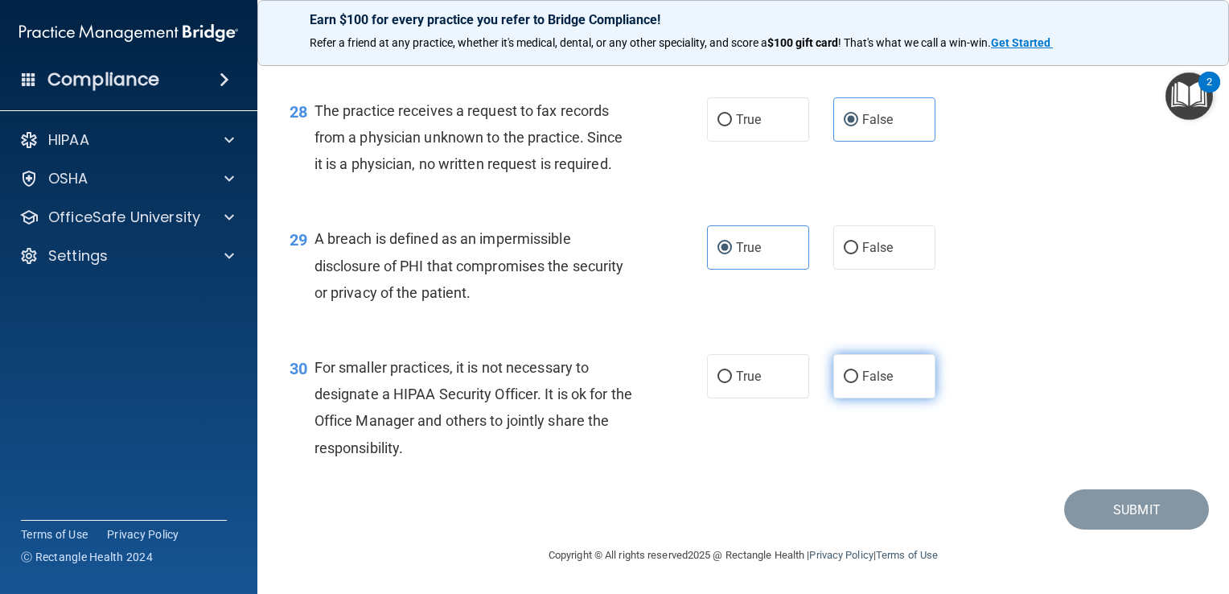
click at [858, 383] on input "False" at bounding box center [851, 377] width 14 height 12
radio input "true"
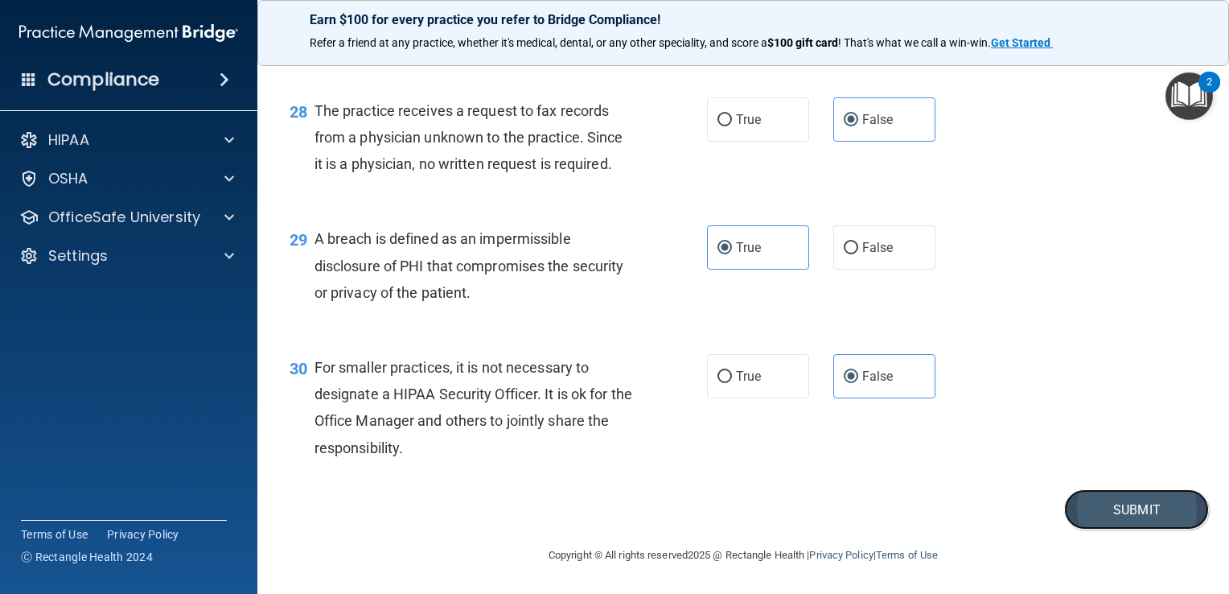
click at [1081, 514] on button "Submit" at bounding box center [1136, 509] width 145 height 41
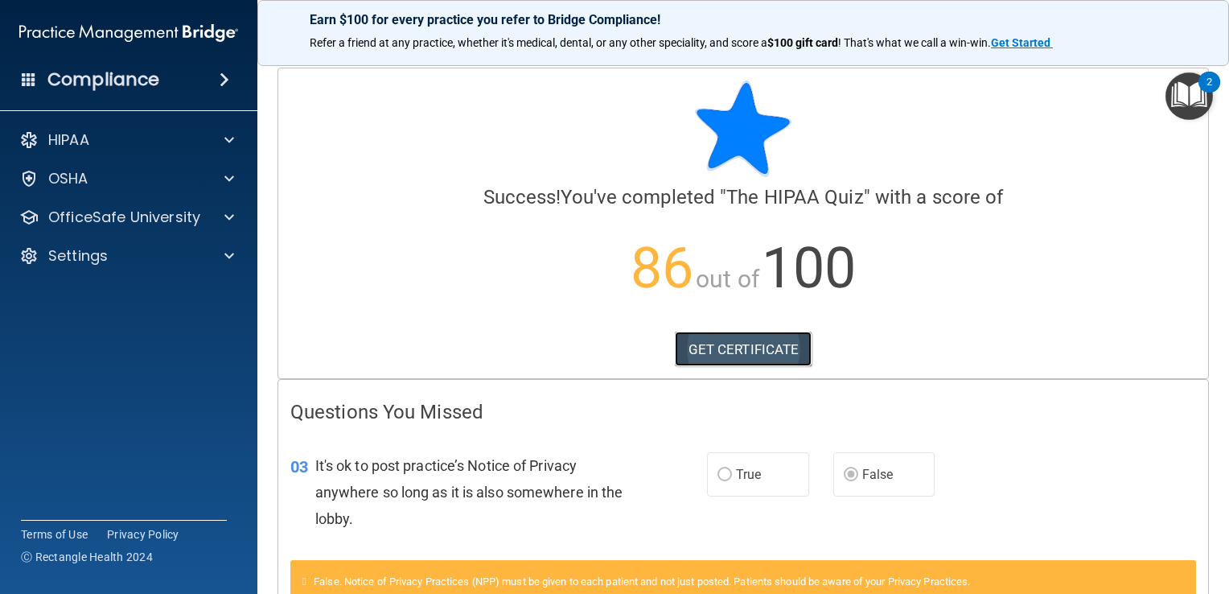
click at [719, 344] on link "GET CERTIFICATE" at bounding box center [744, 348] width 138 height 35
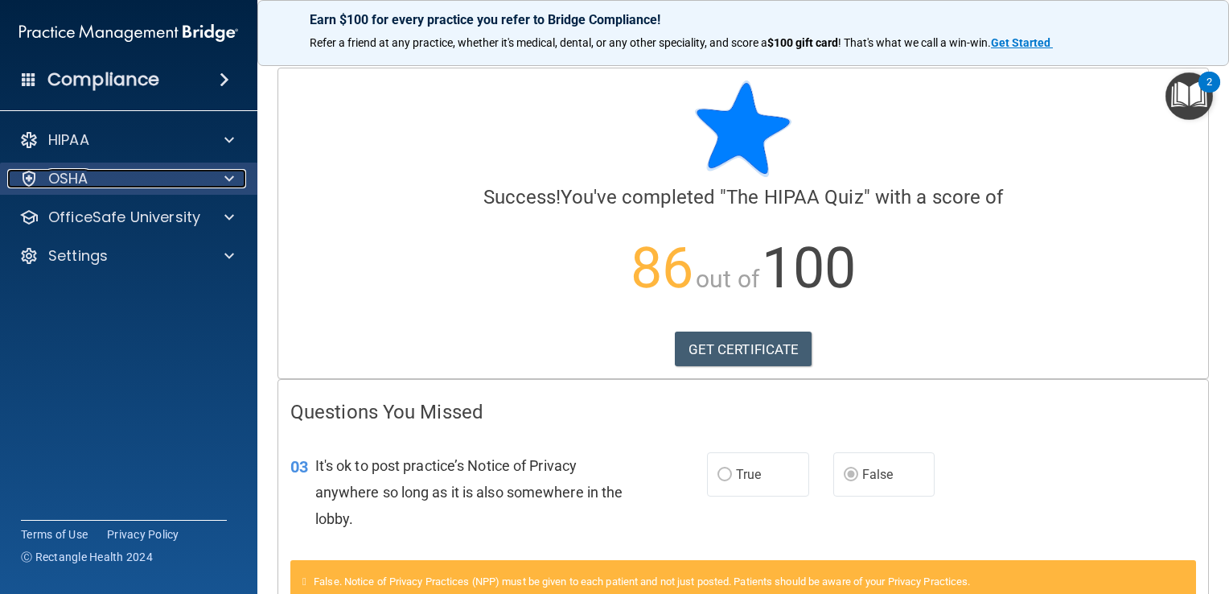
click at [125, 187] on div "OSHA" at bounding box center [107, 178] width 200 height 19
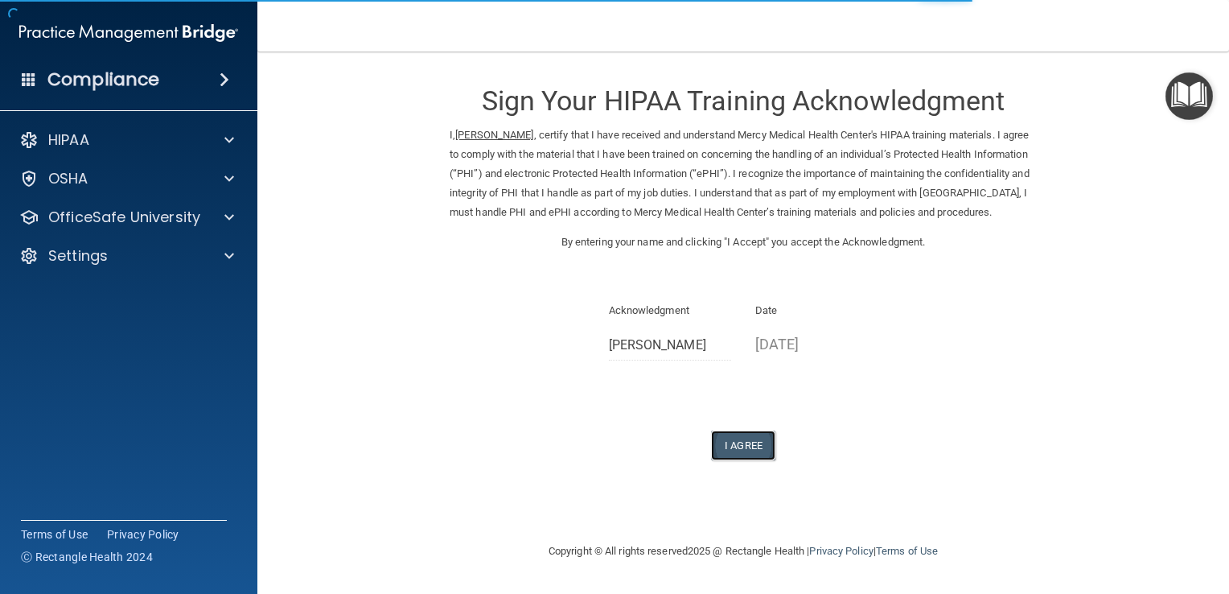
click at [727, 458] on button "I Agree" at bounding box center [743, 445] width 64 height 30
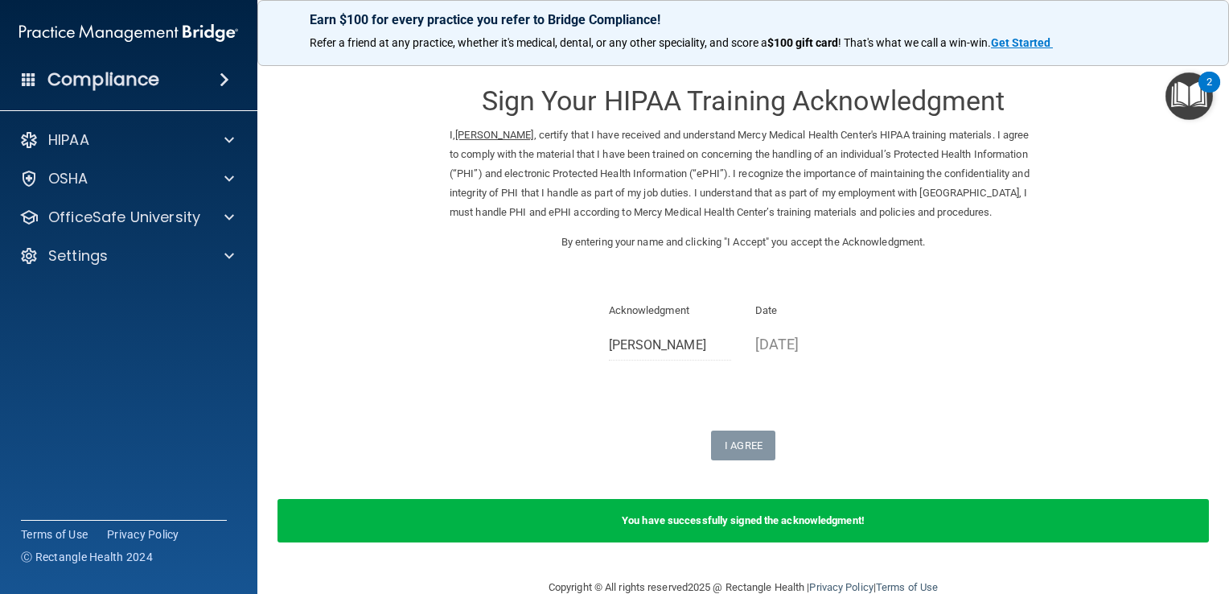
scroll to position [51, 0]
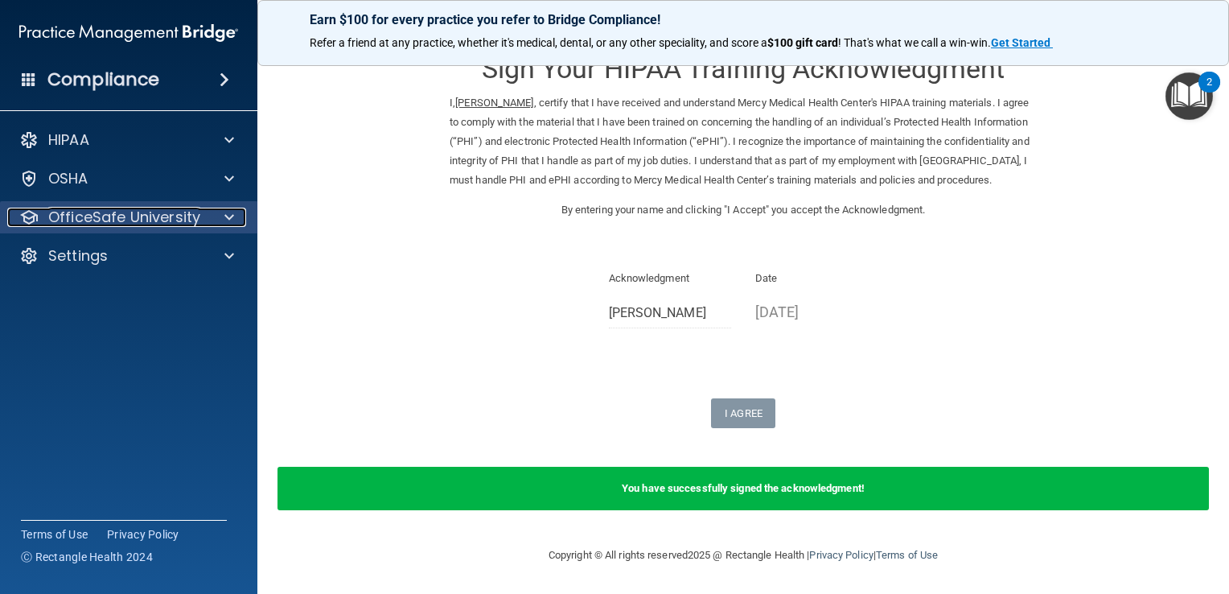
click at [145, 216] on p "OfficeSafe University" at bounding box center [124, 217] width 152 height 19
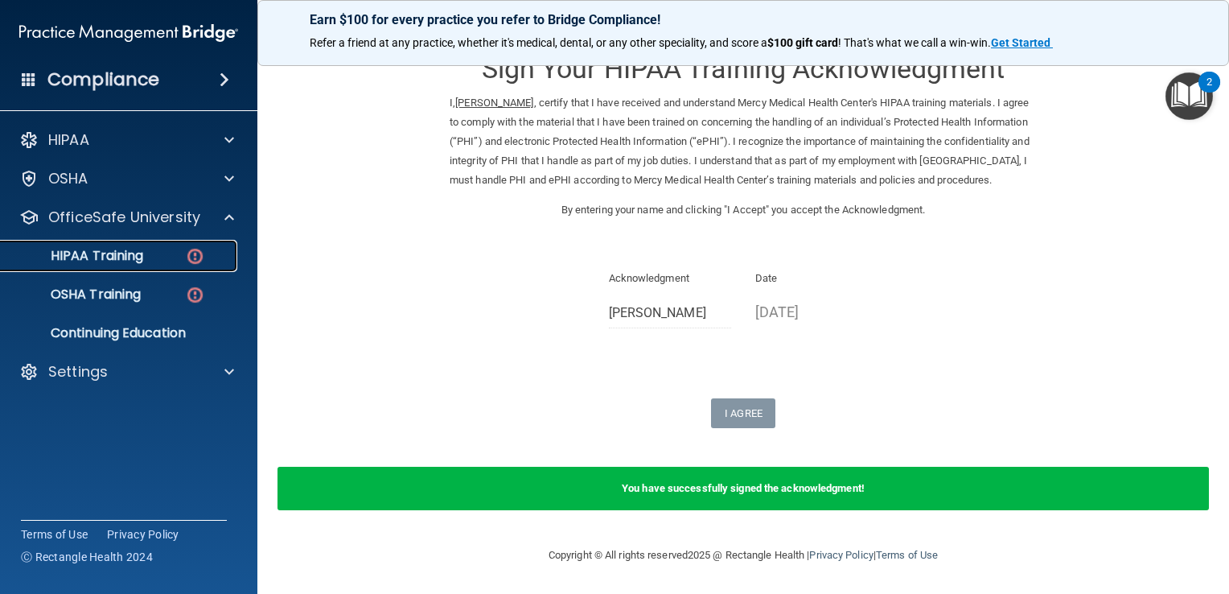
click at [177, 246] on link "HIPAA Training" at bounding box center [110, 256] width 253 height 32
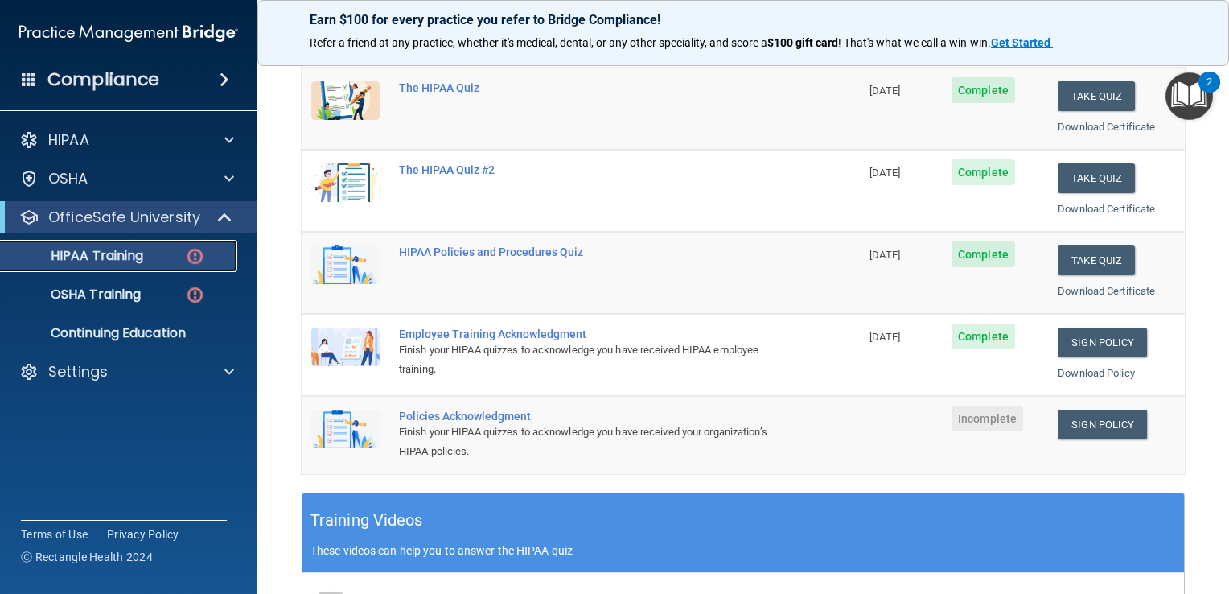
scroll to position [212, 0]
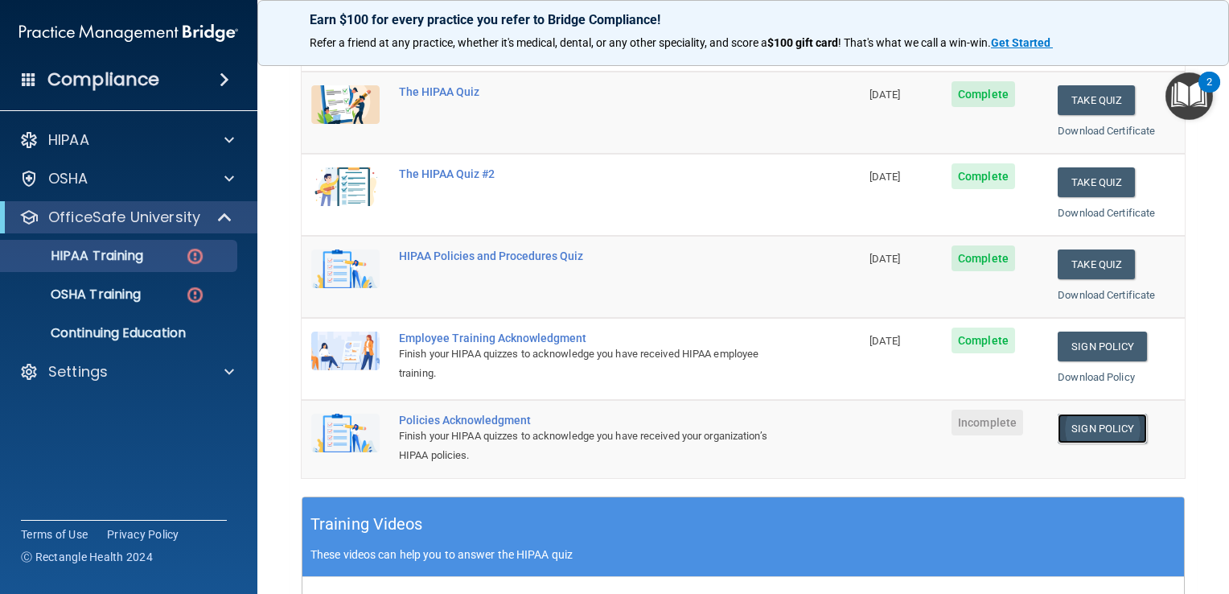
click at [1113, 414] on link "Sign Policy" at bounding box center [1102, 428] width 89 height 30
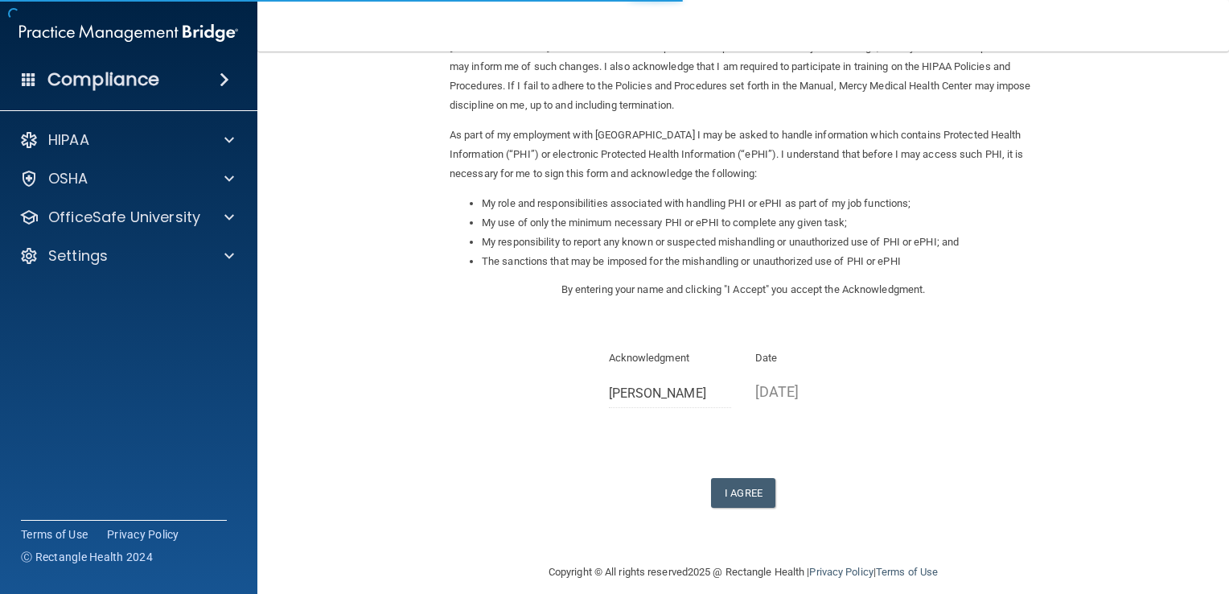
scroll to position [142, 0]
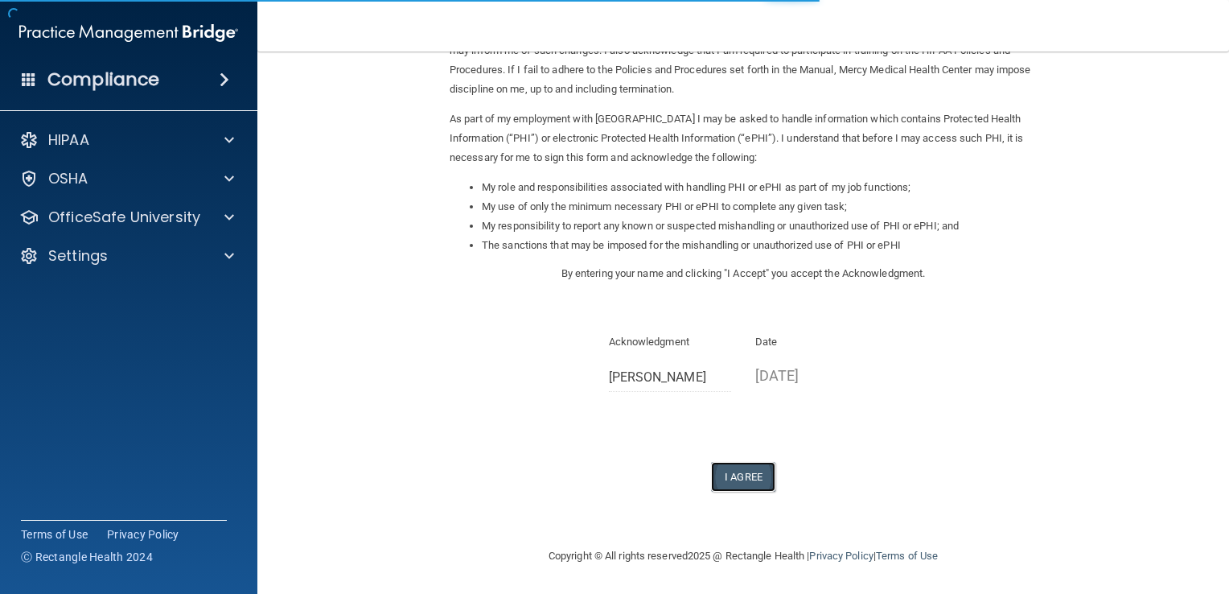
click at [737, 486] on button "I Agree" at bounding box center [743, 477] width 64 height 30
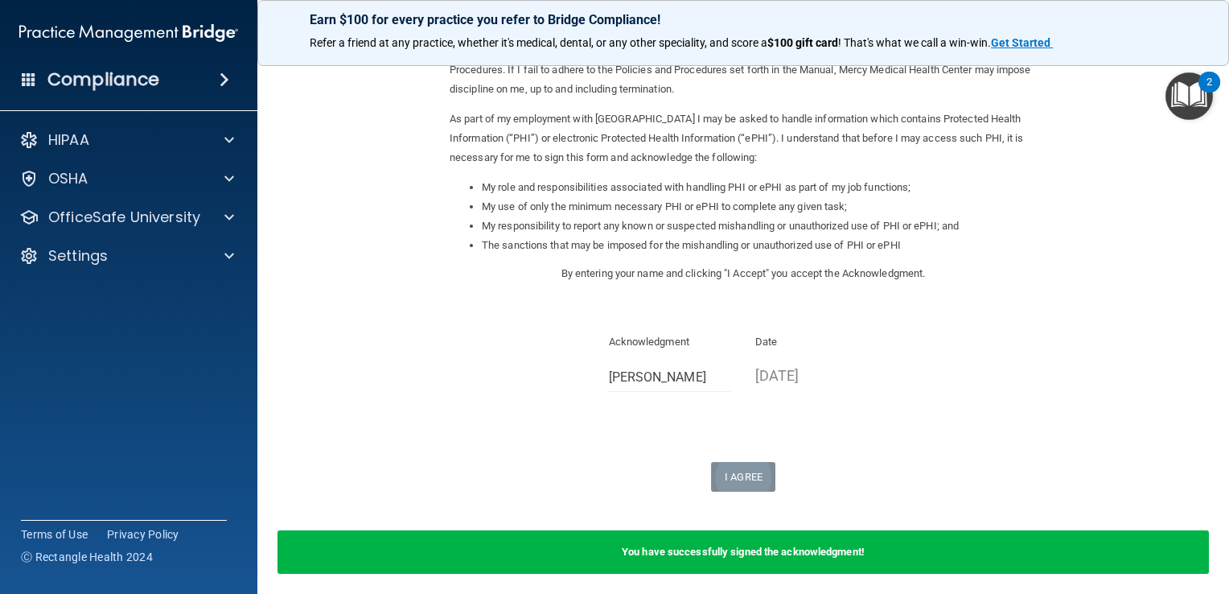
scroll to position [205, 0]
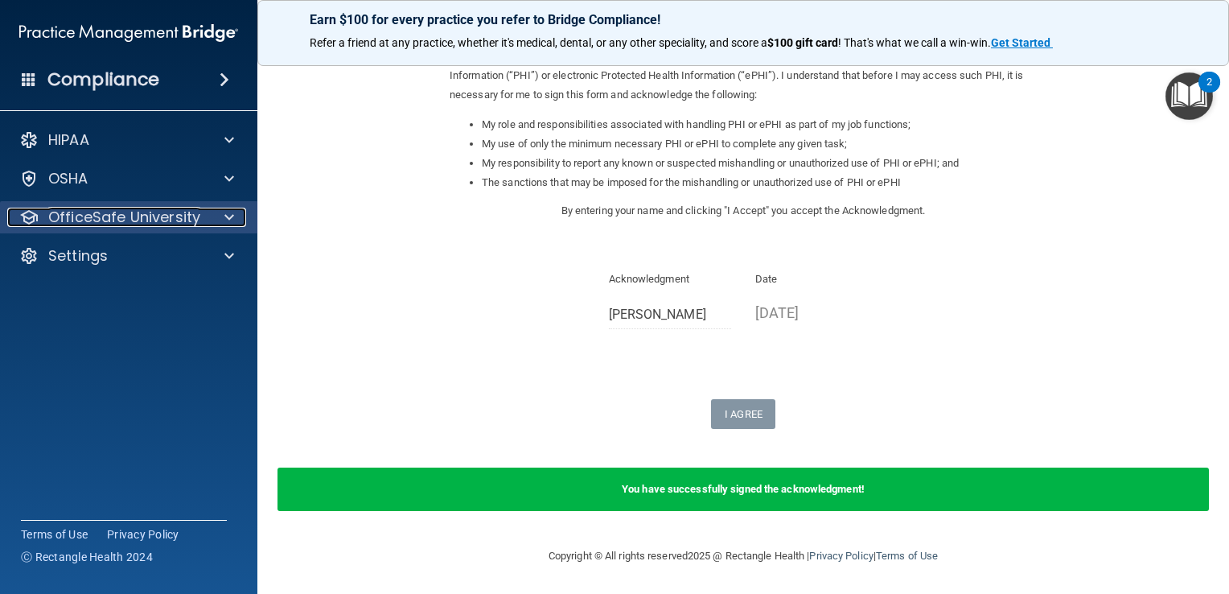
click at [80, 222] on p "OfficeSafe University" at bounding box center [124, 217] width 152 height 19
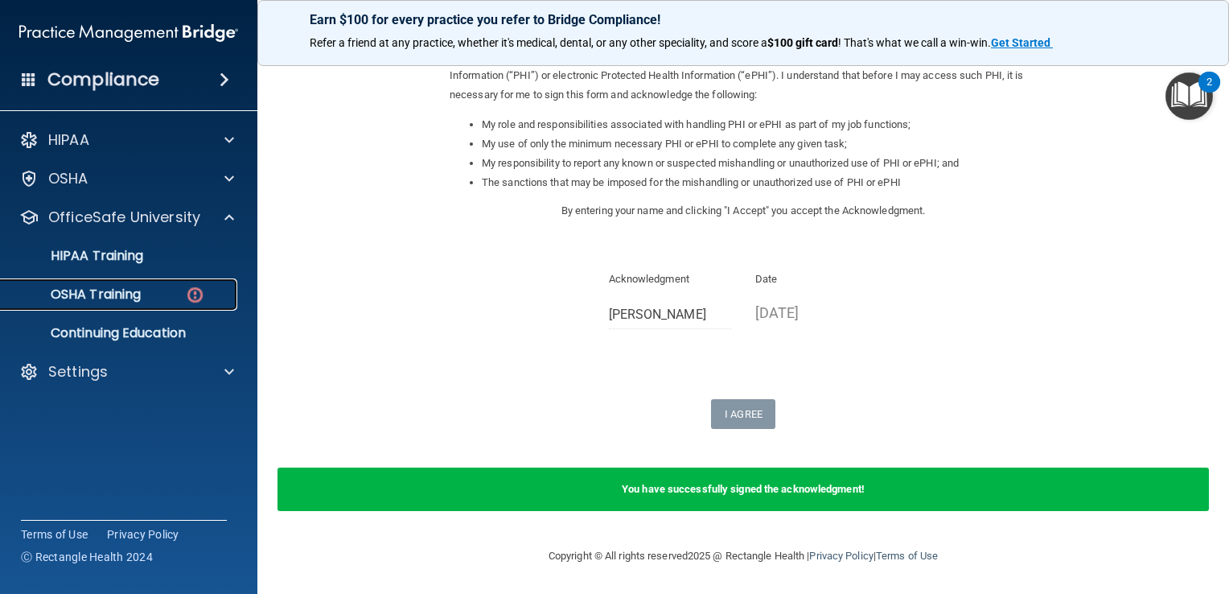
click at [141, 294] on p "OSHA Training" at bounding box center [75, 294] width 130 height 16
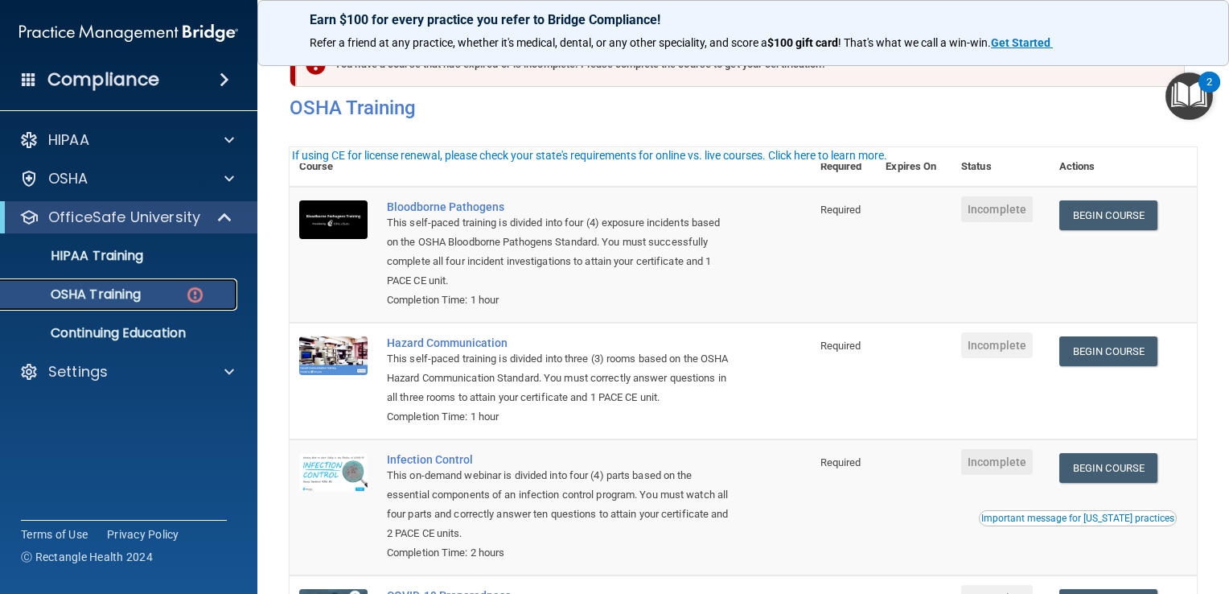
scroll to position [10, 0]
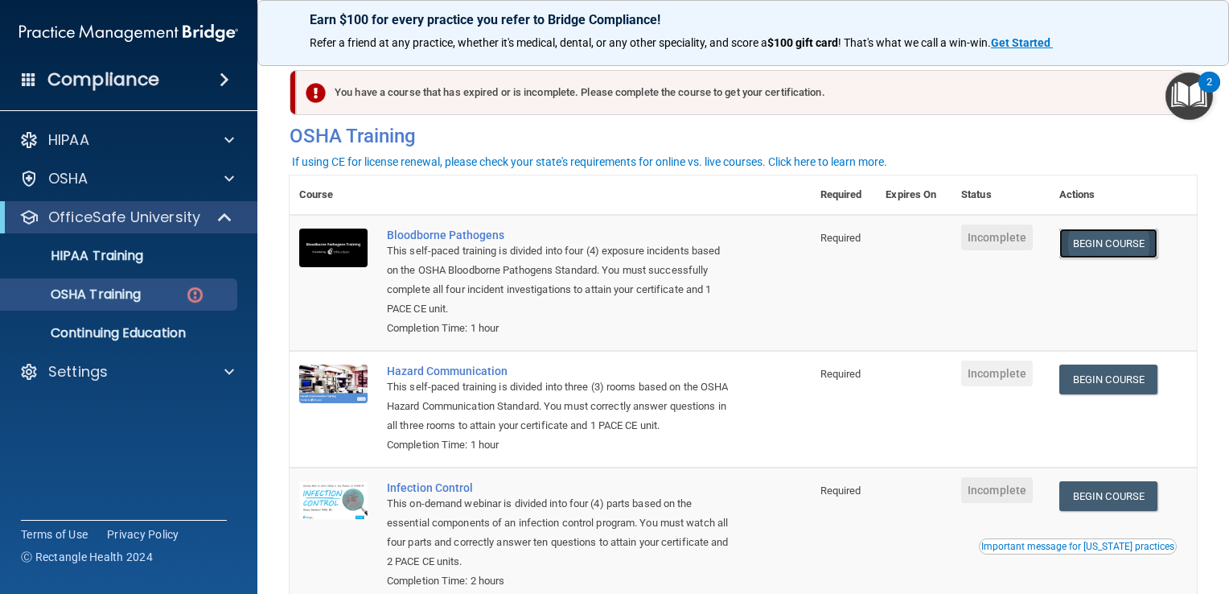
click at [1080, 247] on link "Begin Course" at bounding box center [1108, 243] width 98 height 30
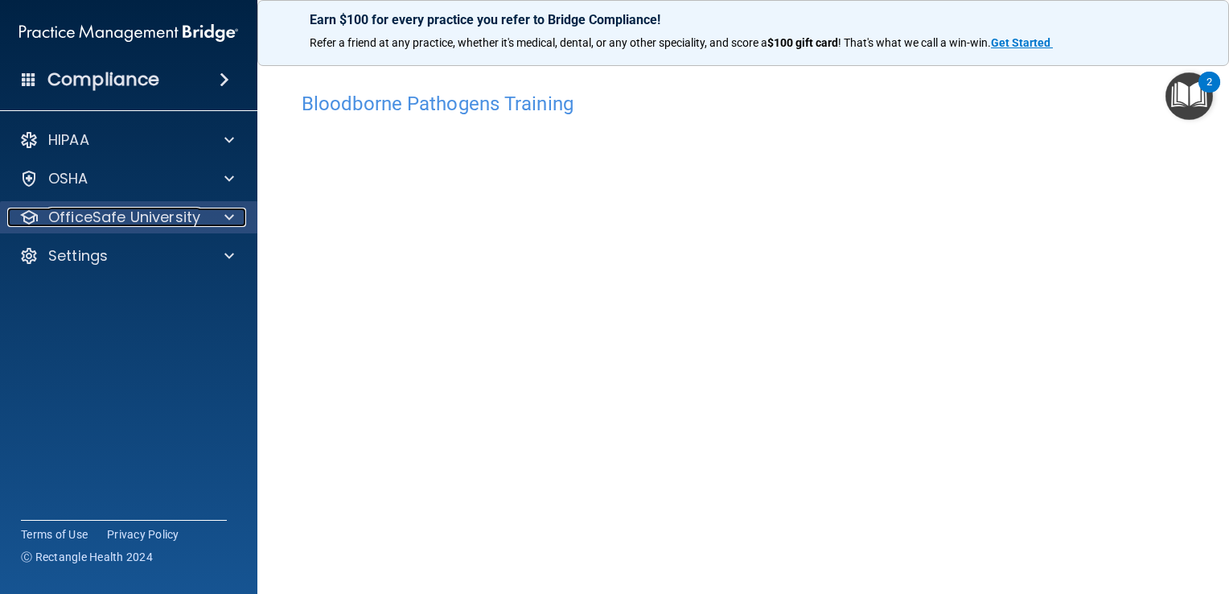
click at [109, 215] on p "OfficeSafe University" at bounding box center [124, 217] width 152 height 19
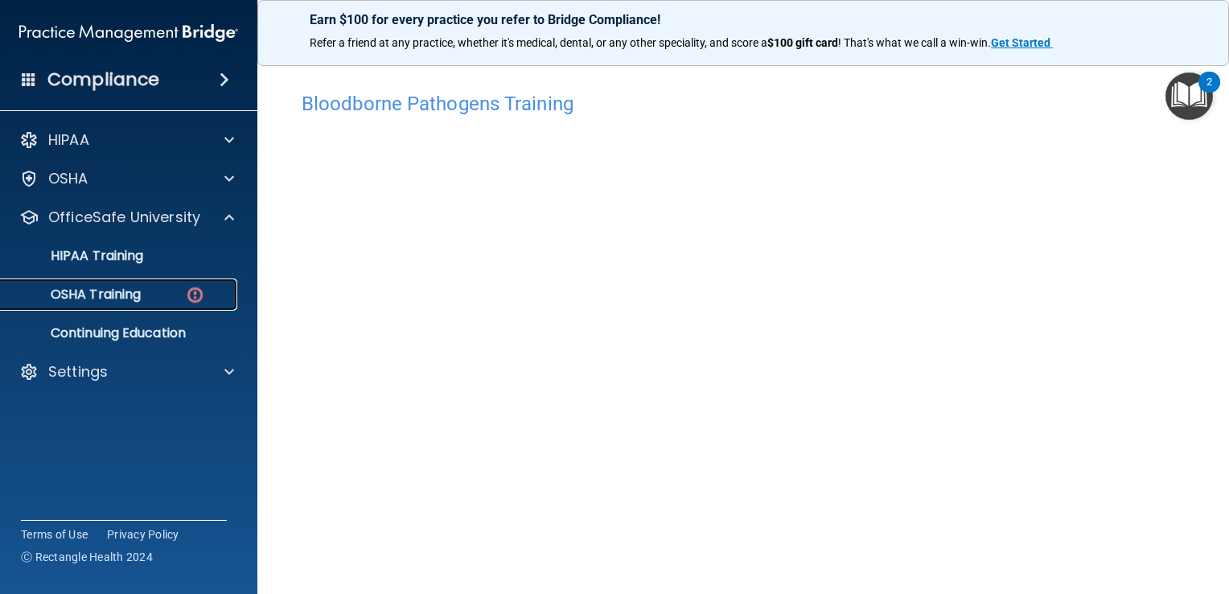
click at [93, 298] on p "OSHA Training" at bounding box center [75, 294] width 130 height 16
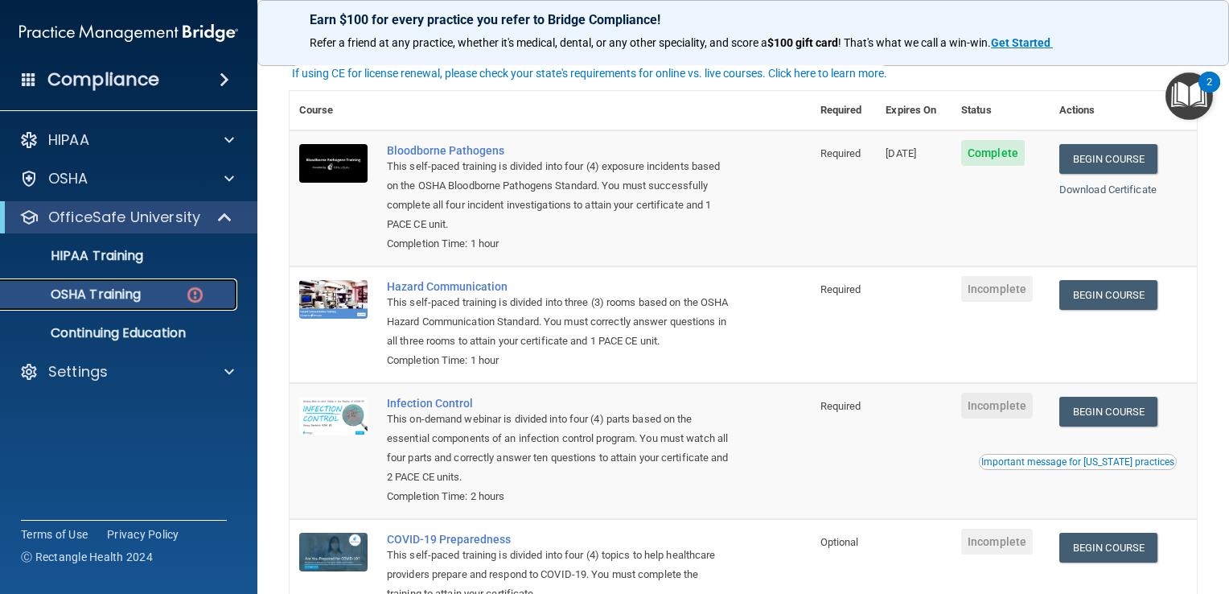
scroll to position [106, 0]
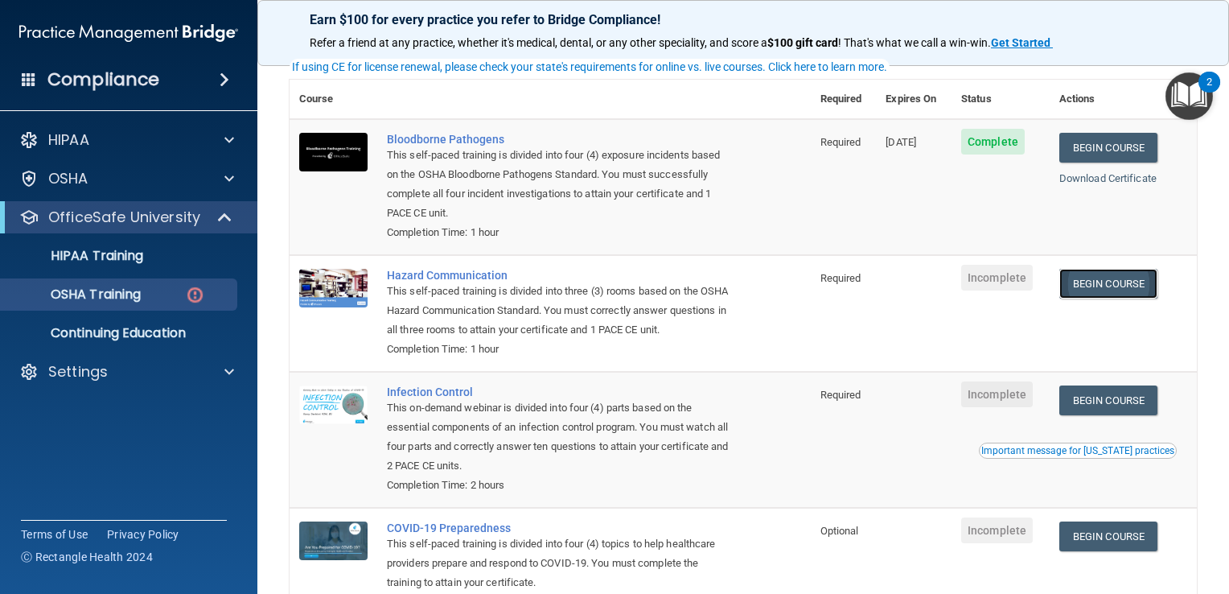
click at [1107, 290] on link "Begin Course" at bounding box center [1108, 284] width 98 height 30
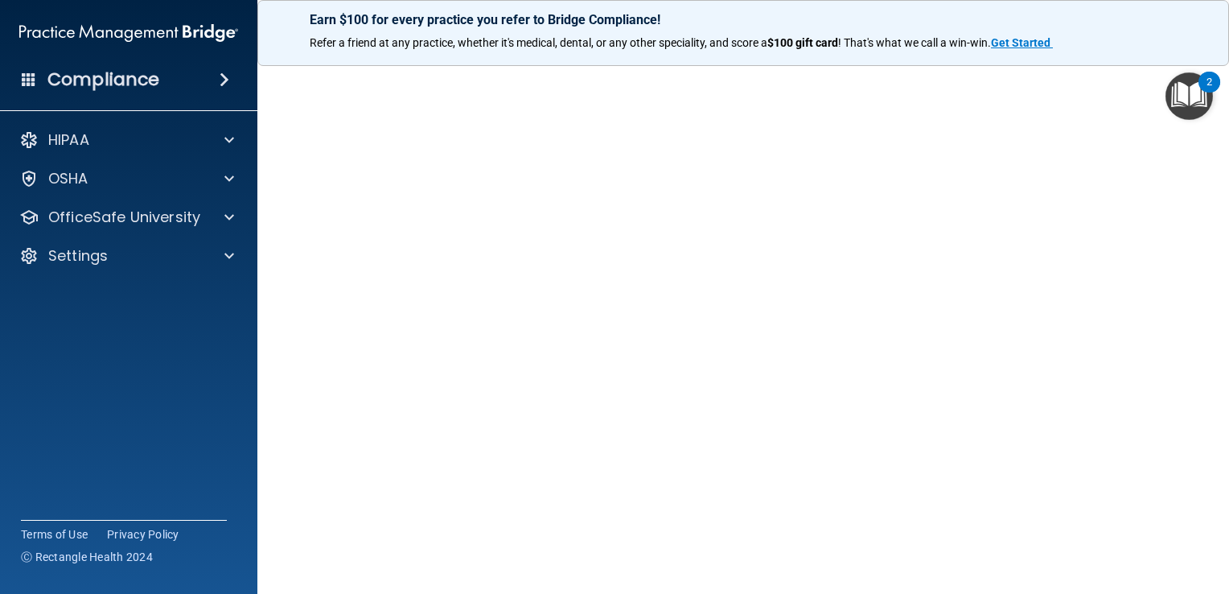
scroll to position [59, 0]
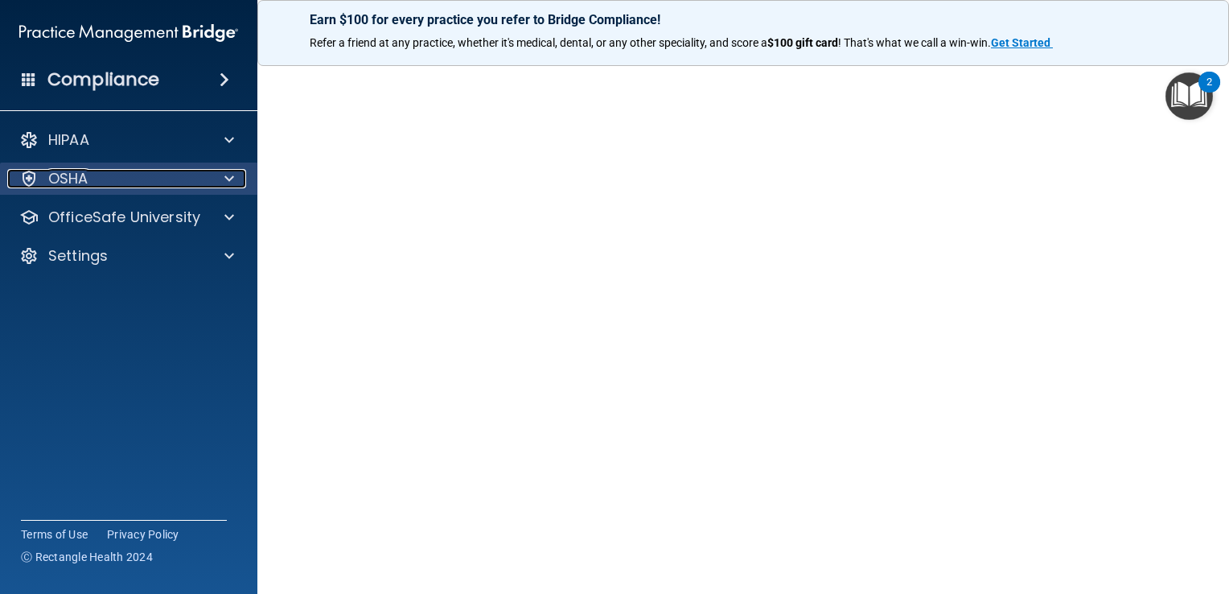
click at [80, 184] on p "OSHA" at bounding box center [68, 178] width 40 height 19
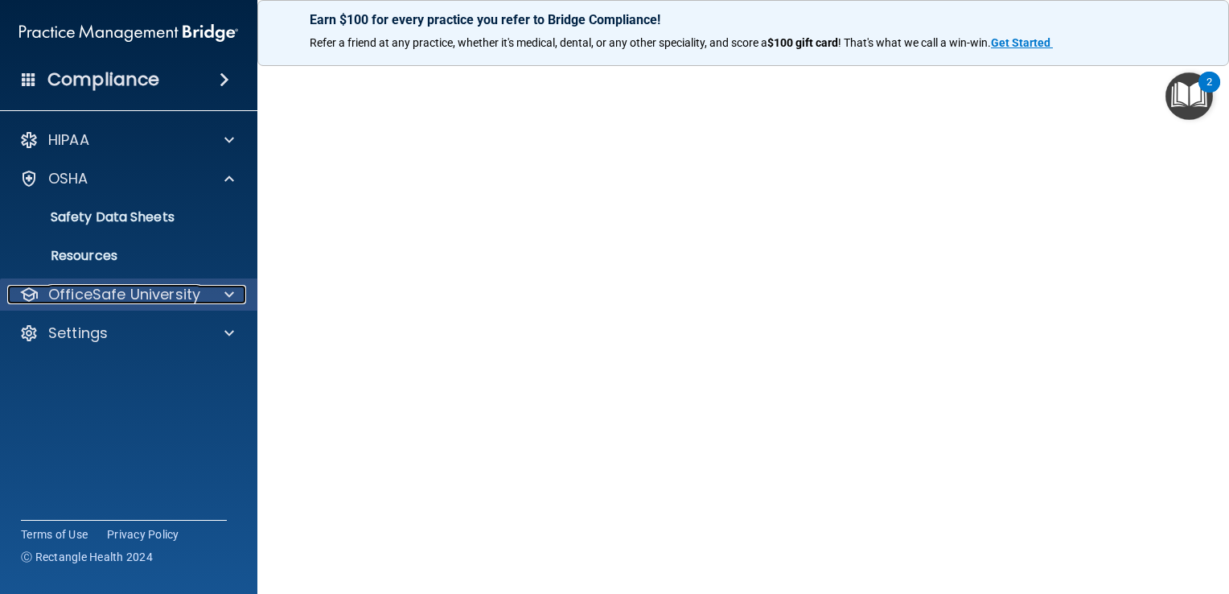
click at [70, 299] on p "OfficeSafe University" at bounding box center [124, 294] width 152 height 19
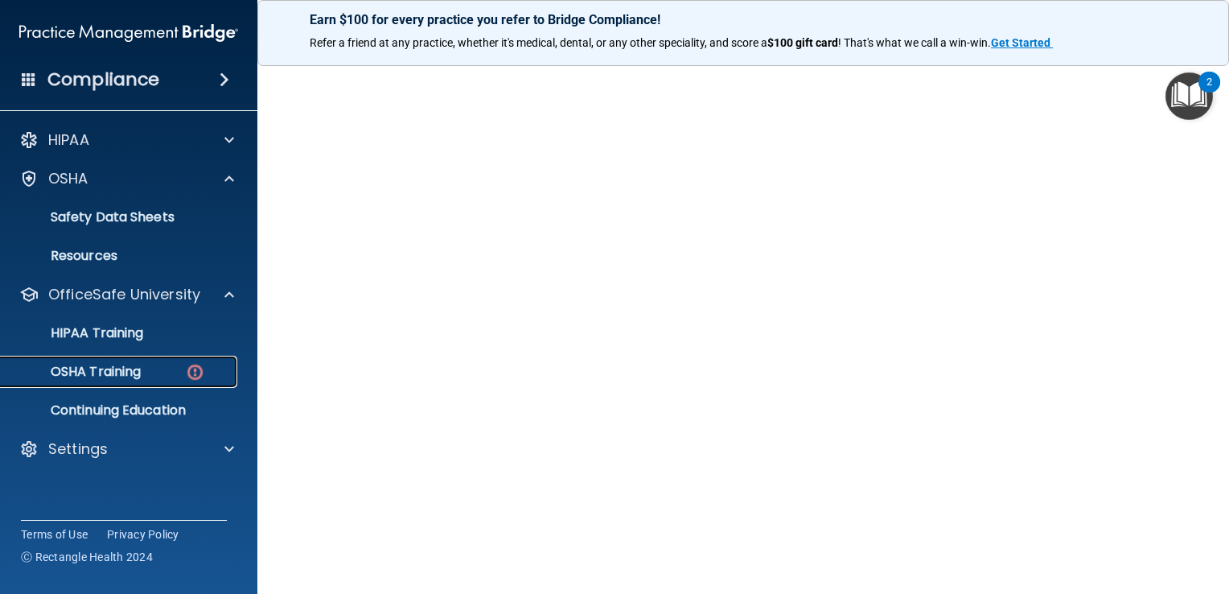
click at [93, 377] on p "OSHA Training" at bounding box center [75, 372] width 130 height 16
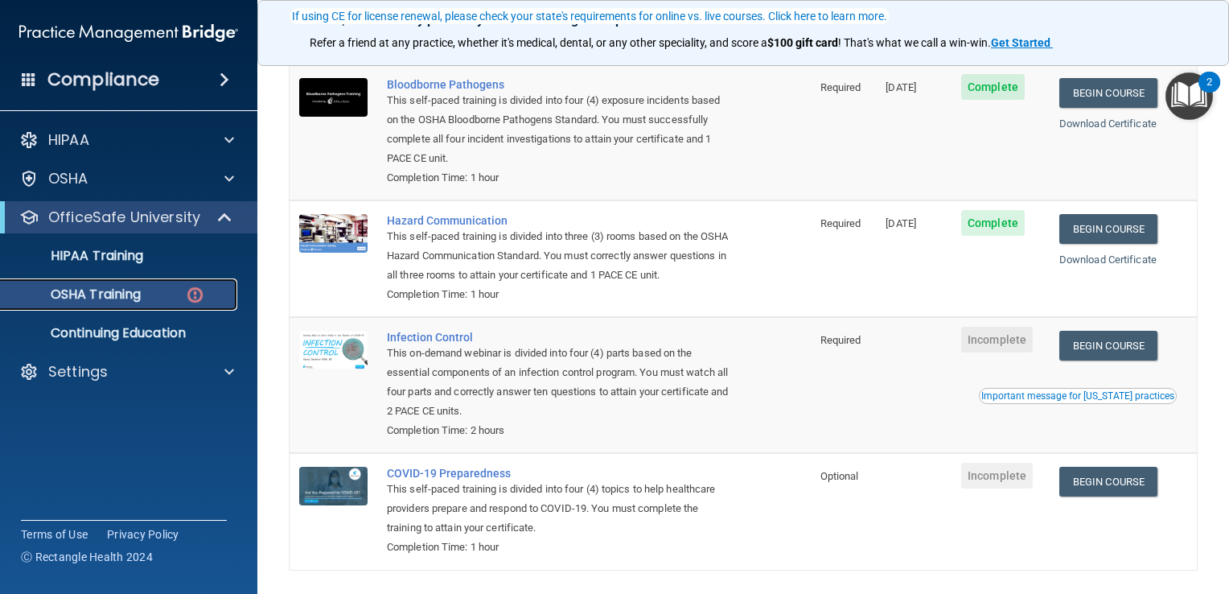
scroll to position [175, 0]
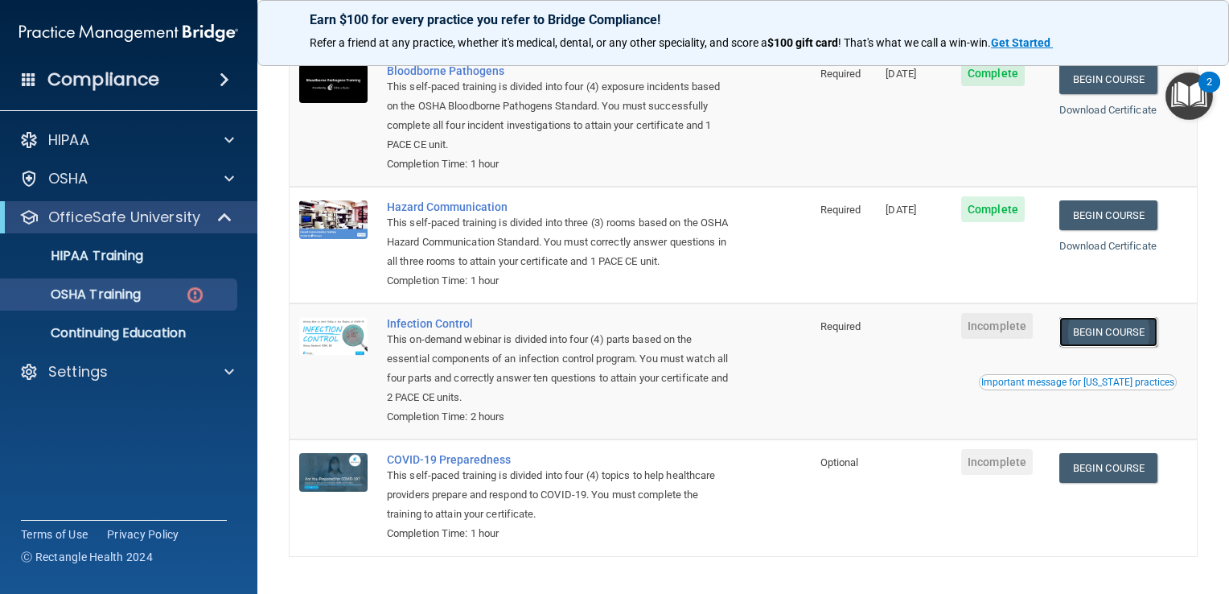
click at [1099, 347] on link "Begin Course" at bounding box center [1108, 332] width 98 height 30
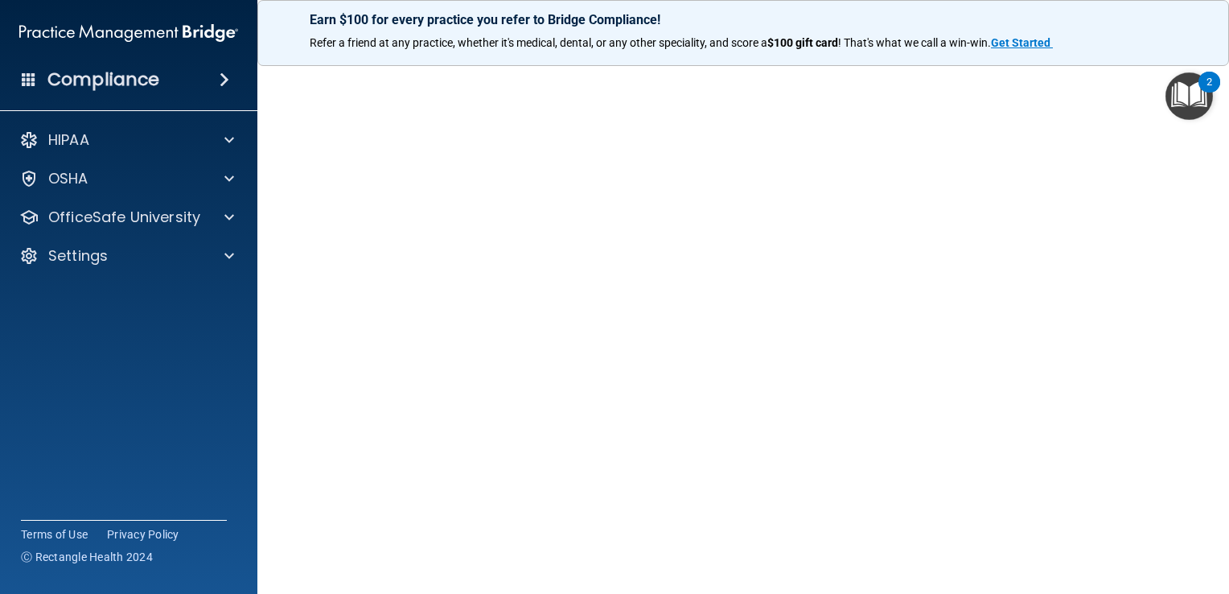
scroll to position [42, 0]
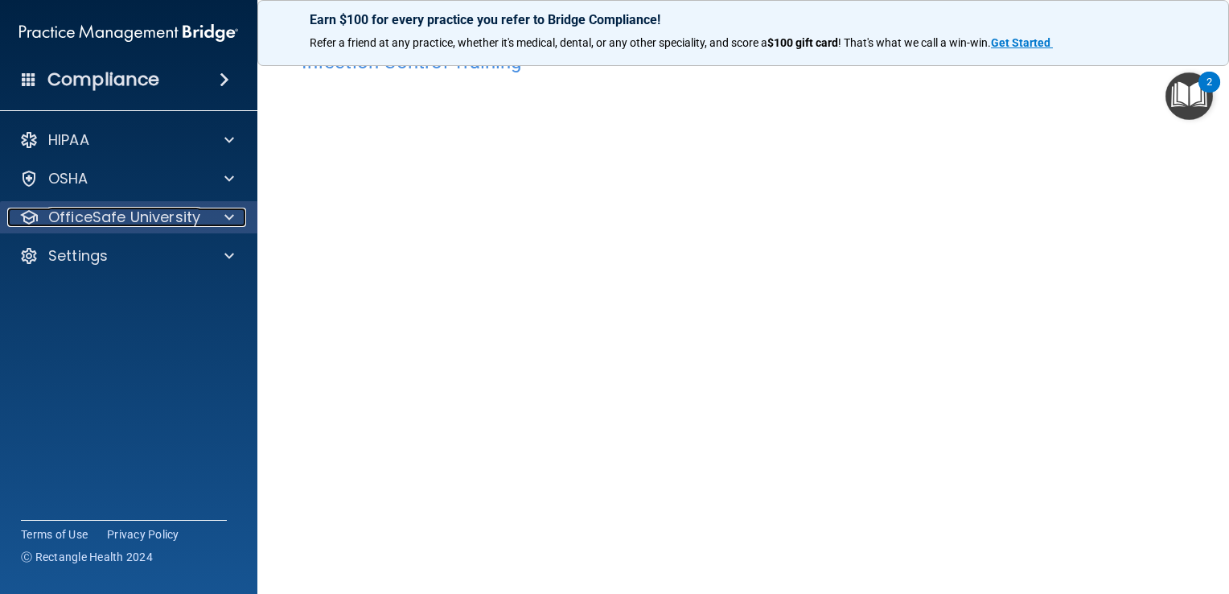
click at [45, 225] on div "OfficeSafe University" at bounding box center [107, 217] width 200 height 19
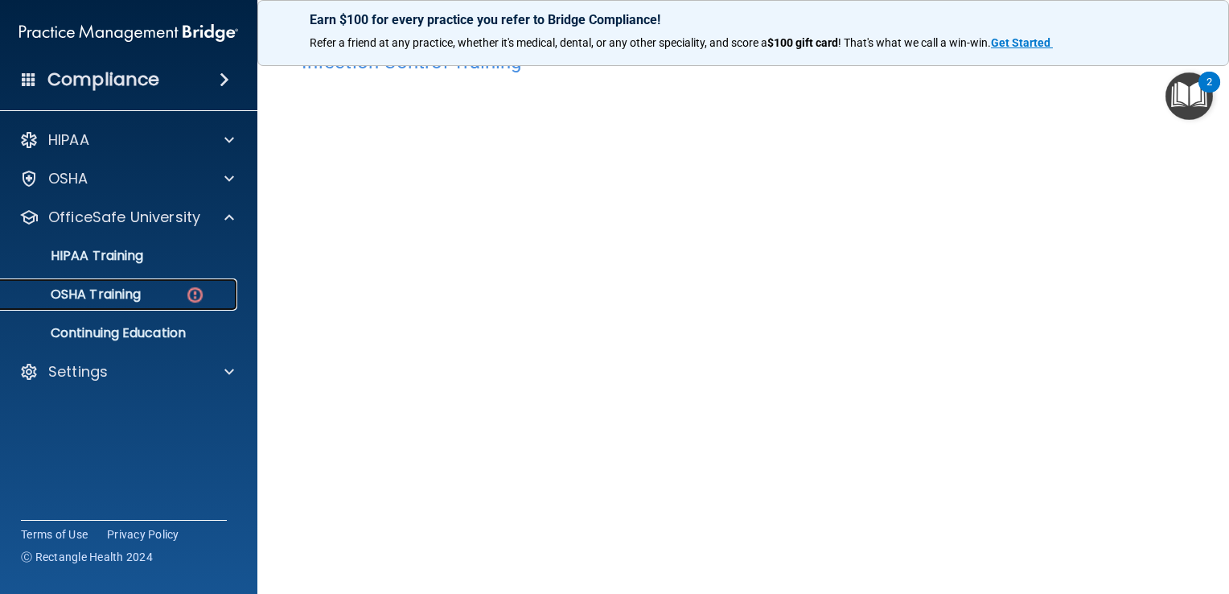
click at [71, 294] on p "OSHA Training" at bounding box center [75, 294] width 130 height 16
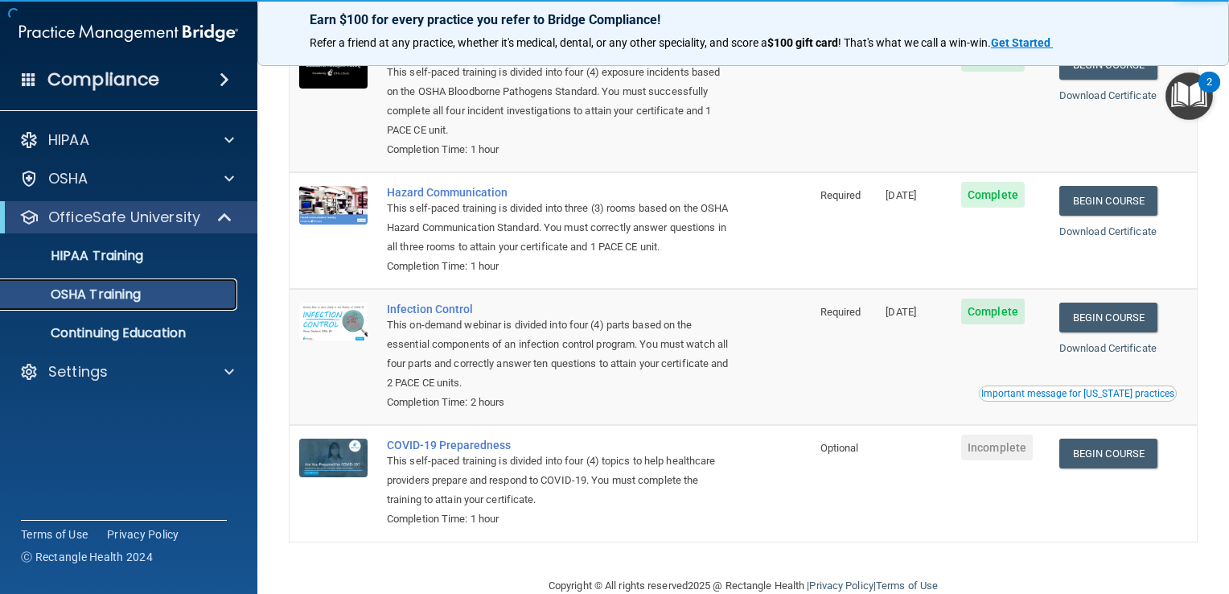
scroll to position [196, 0]
